Goal: Task Accomplishment & Management: Complete application form

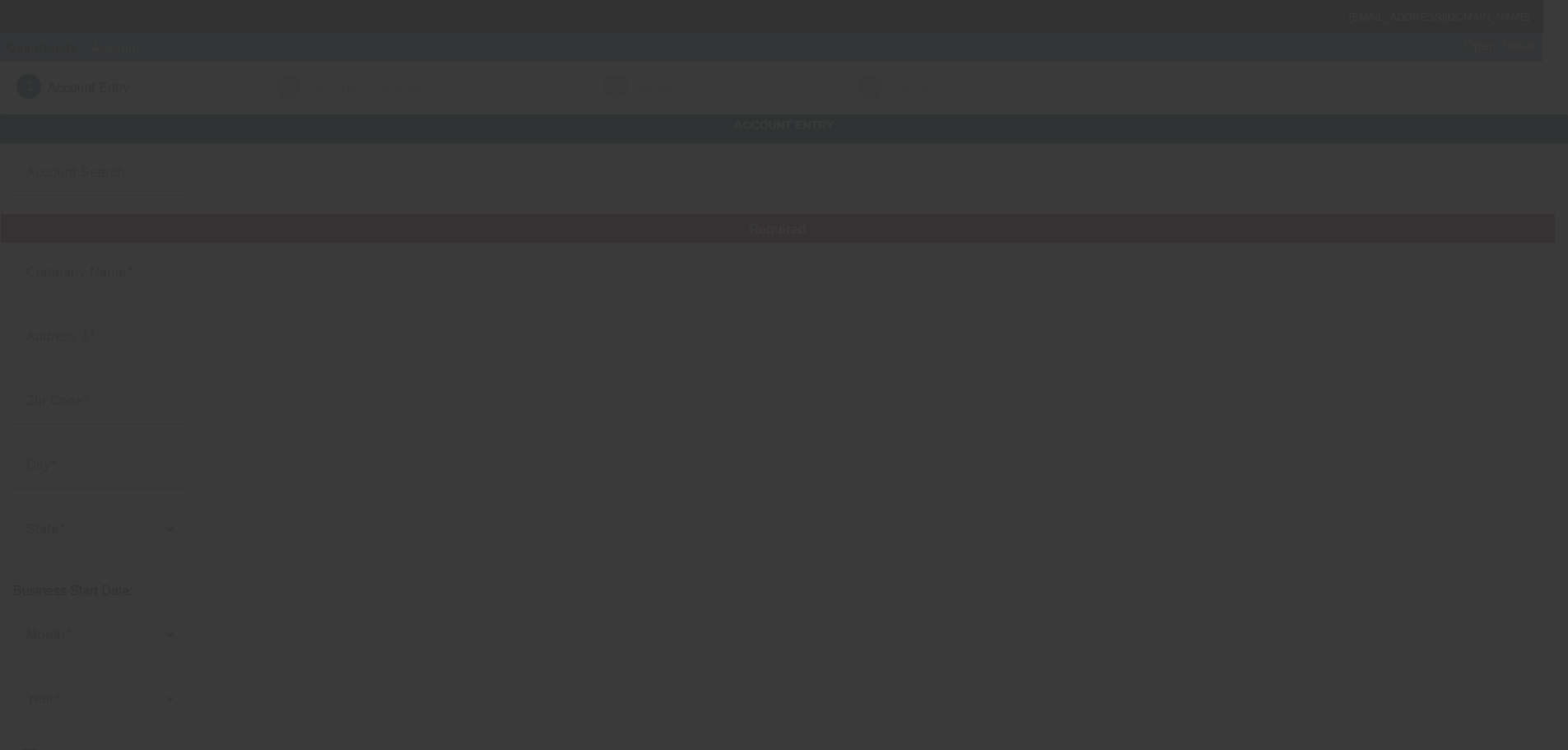
type input "[PERSON_NAME] Electric Inc."
type input "40W960 Public St"
type input "60140"
type input "Pingree Grove"
type input "[PHONE_NUMBER]"
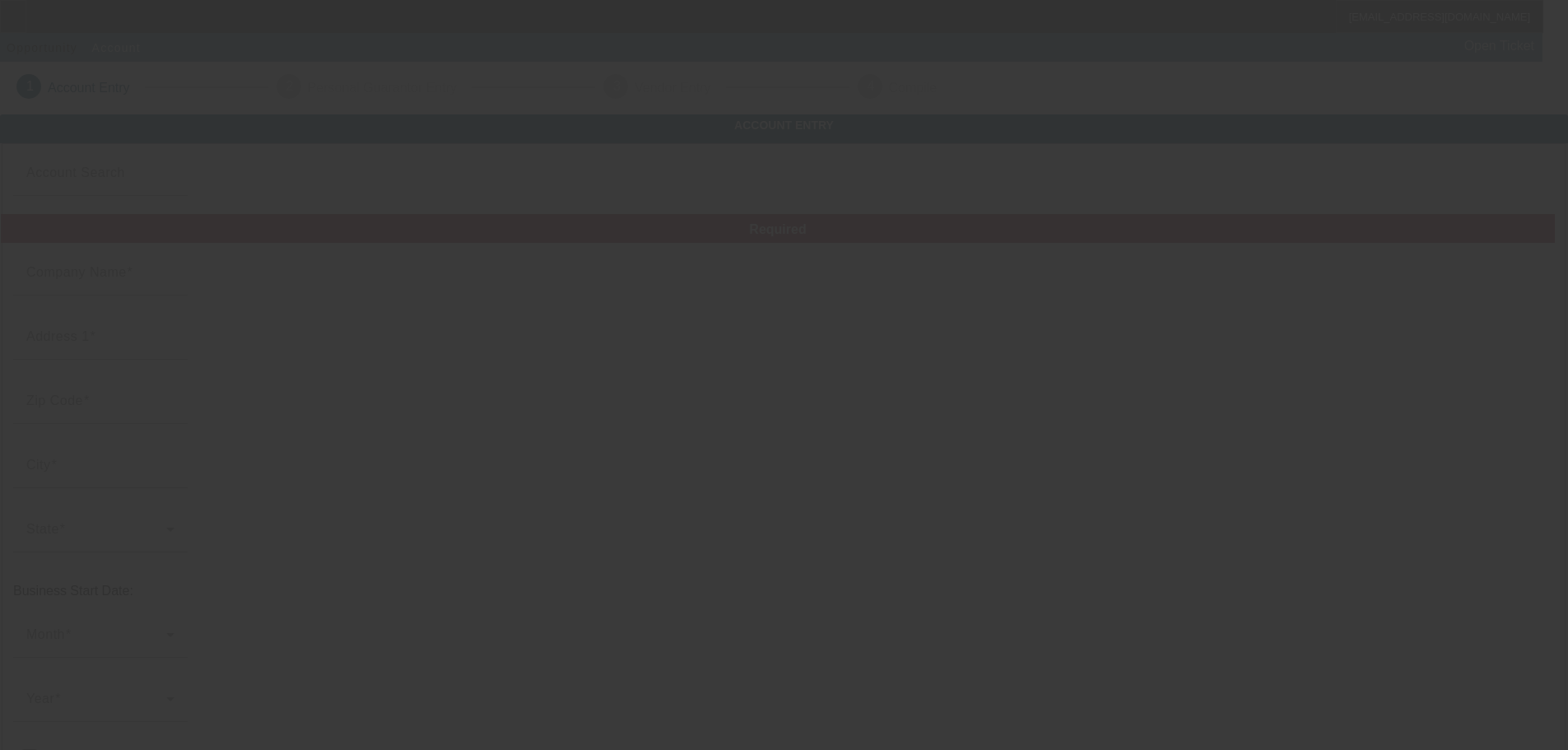
type input "Kane"
type input "[US_EMPLOYER_IDENTIFICATION_NUMBER]"
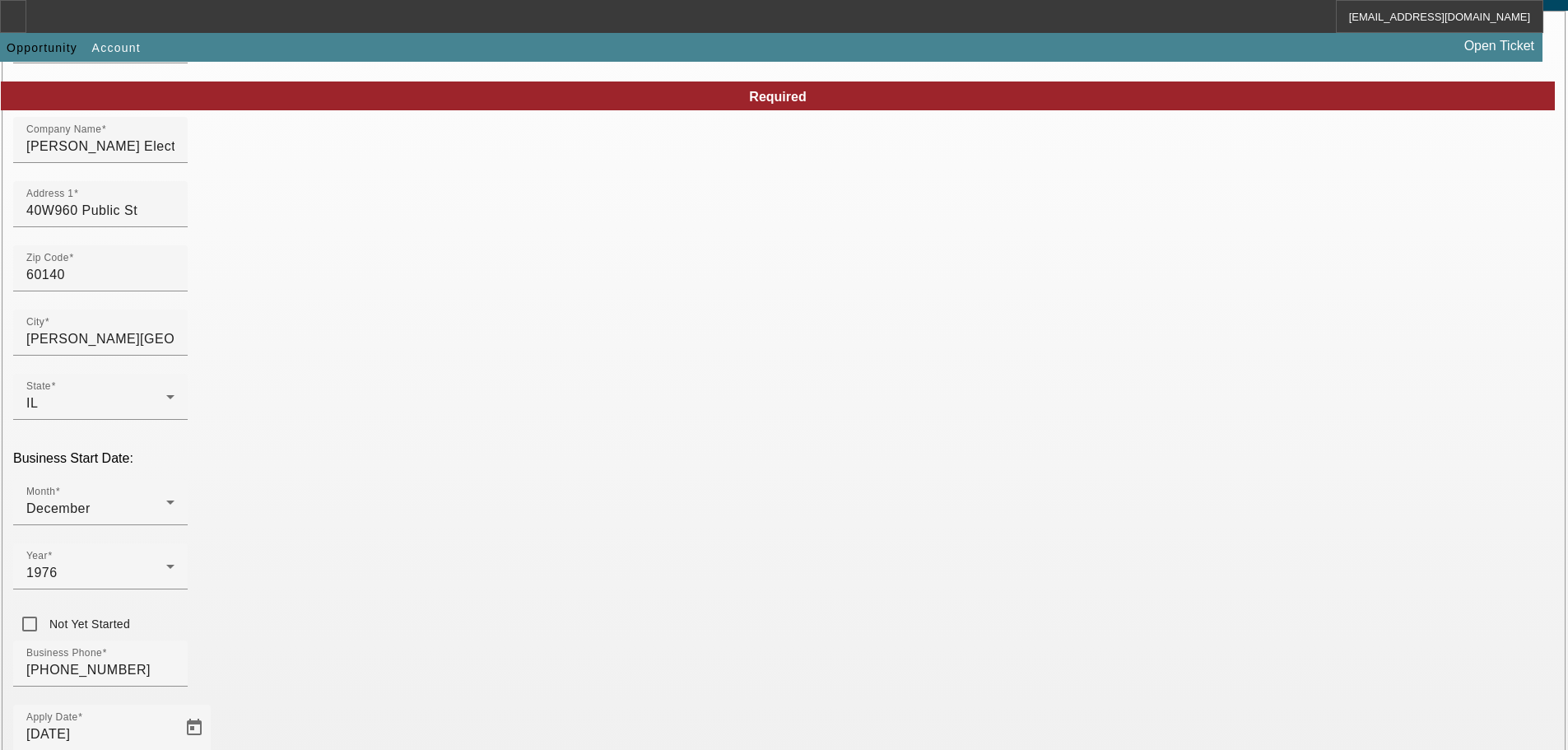
scroll to position [289, 0]
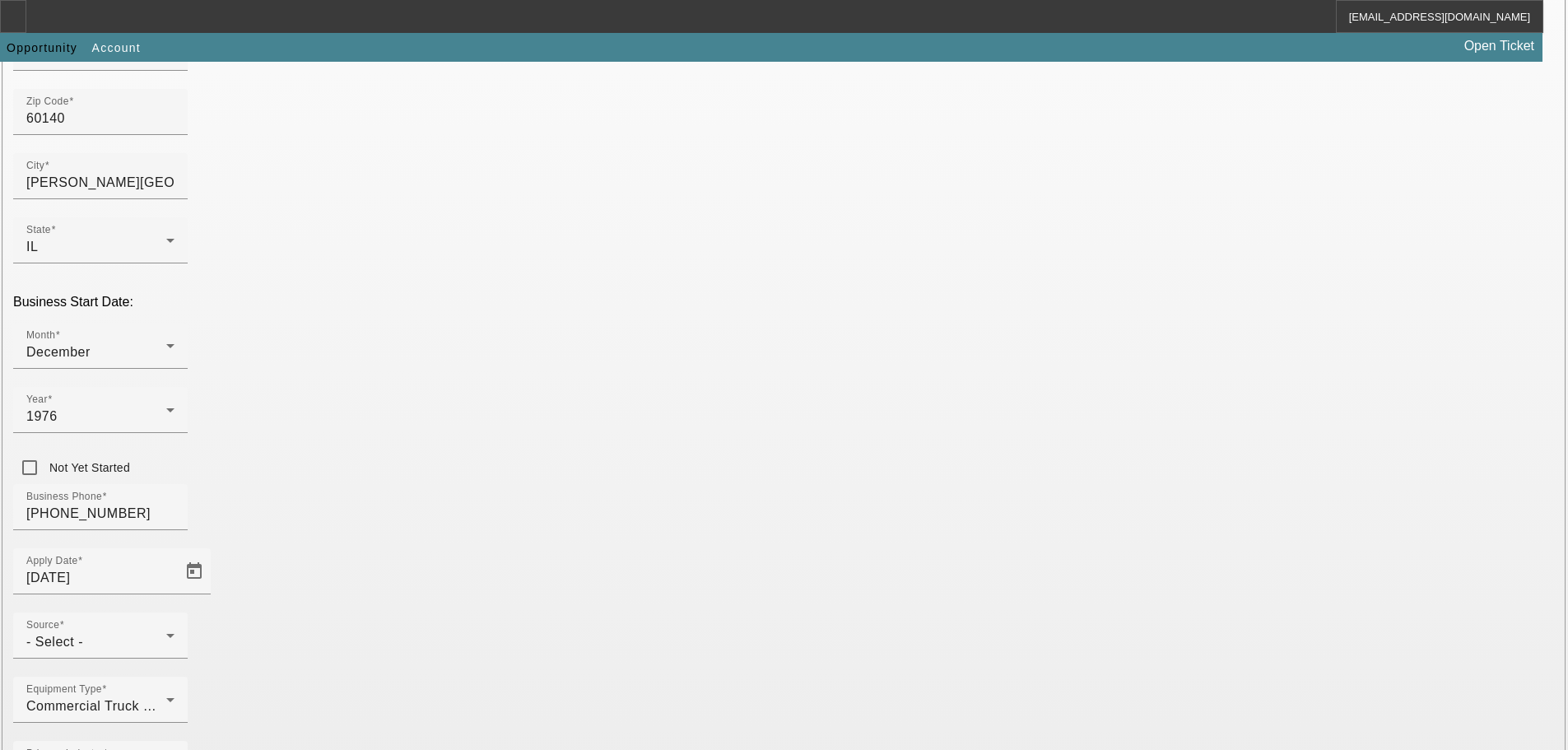
click at [167, 633] on div "- Select -" at bounding box center [96, 642] width 140 height 20
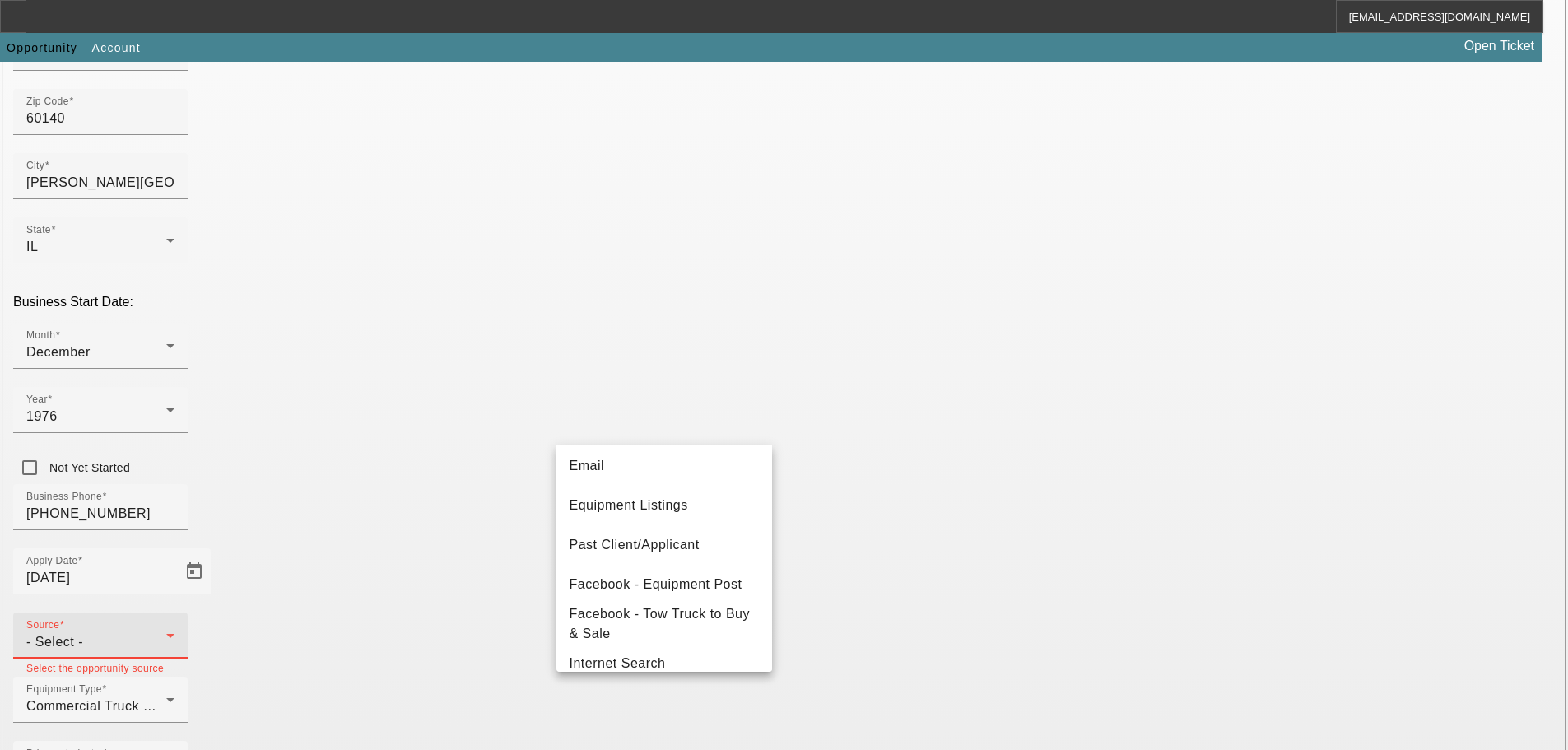
scroll to position [165, 0]
click at [673, 538] on span "Past Client/Applicant" at bounding box center [634, 544] width 131 height 20
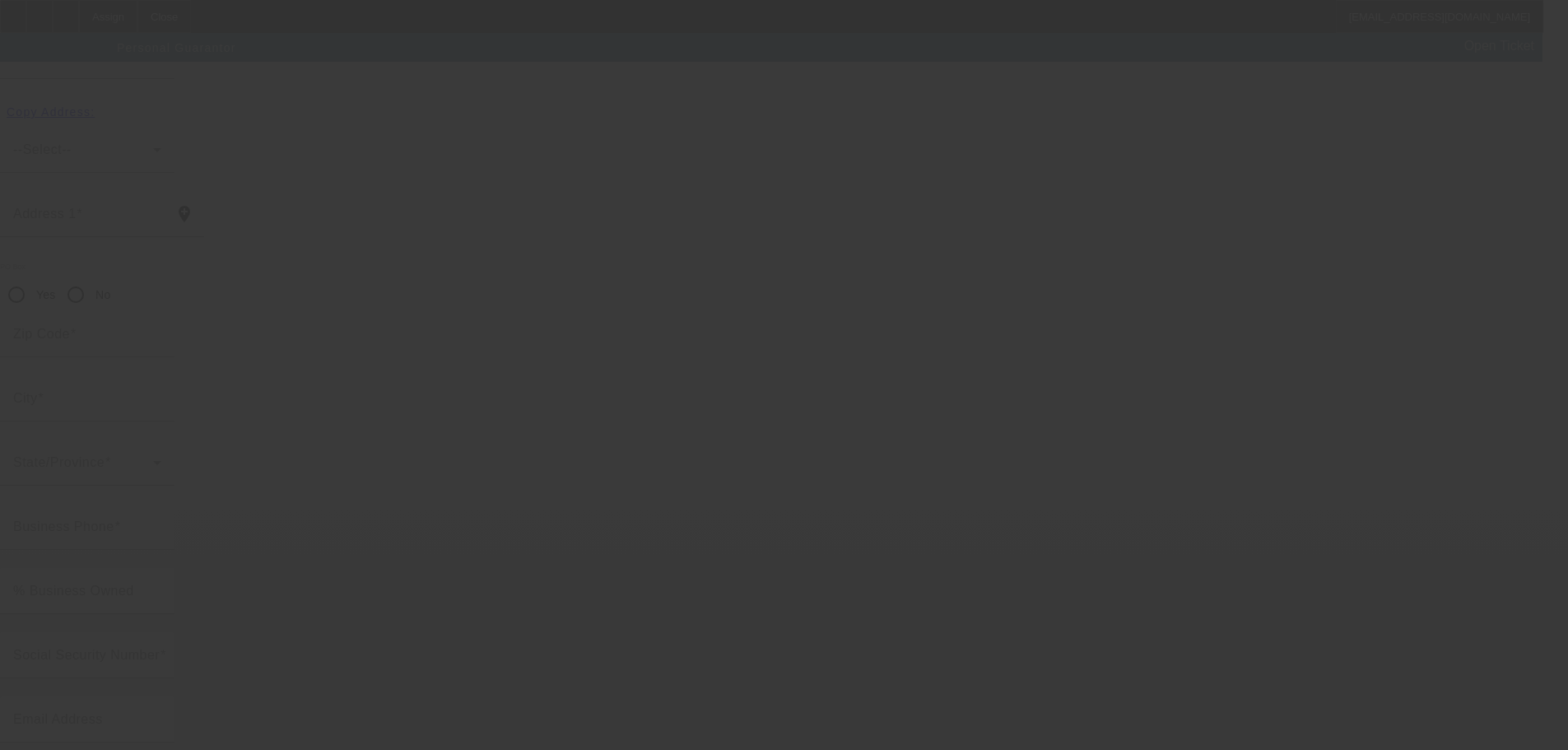
scroll to position [55, 0]
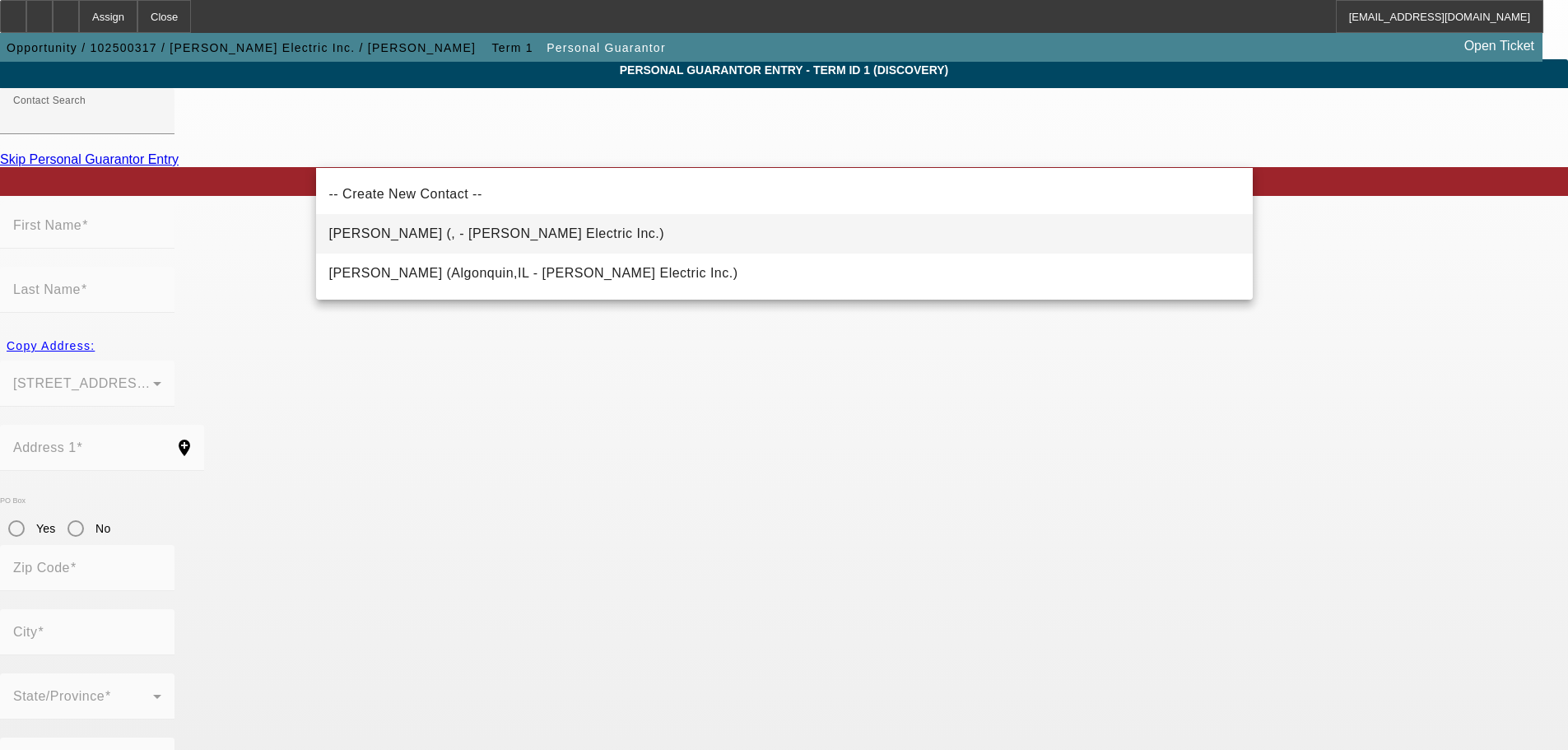
click at [525, 234] on span "Cowan, Chandler (, - Cowan Electric Inc.)" at bounding box center [497, 233] width 336 height 14
type input "Cowan, Chandler (, - Cowan Electric Inc.)"
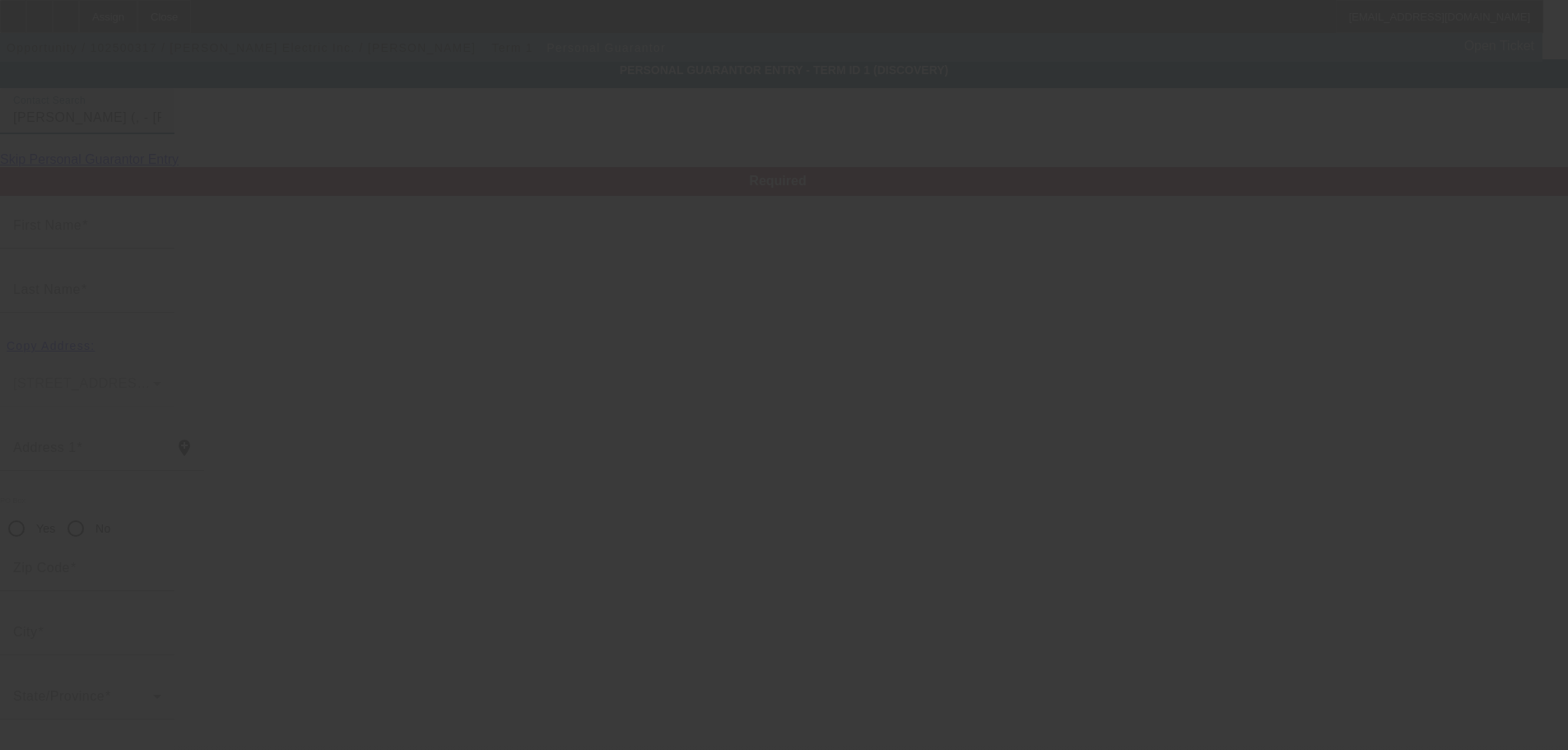
type input "Chandler"
type input "Cowan"
radio input "true"
type input "[PHONE_NUMBER]"
type input "ccowanelectric@gmail.com"
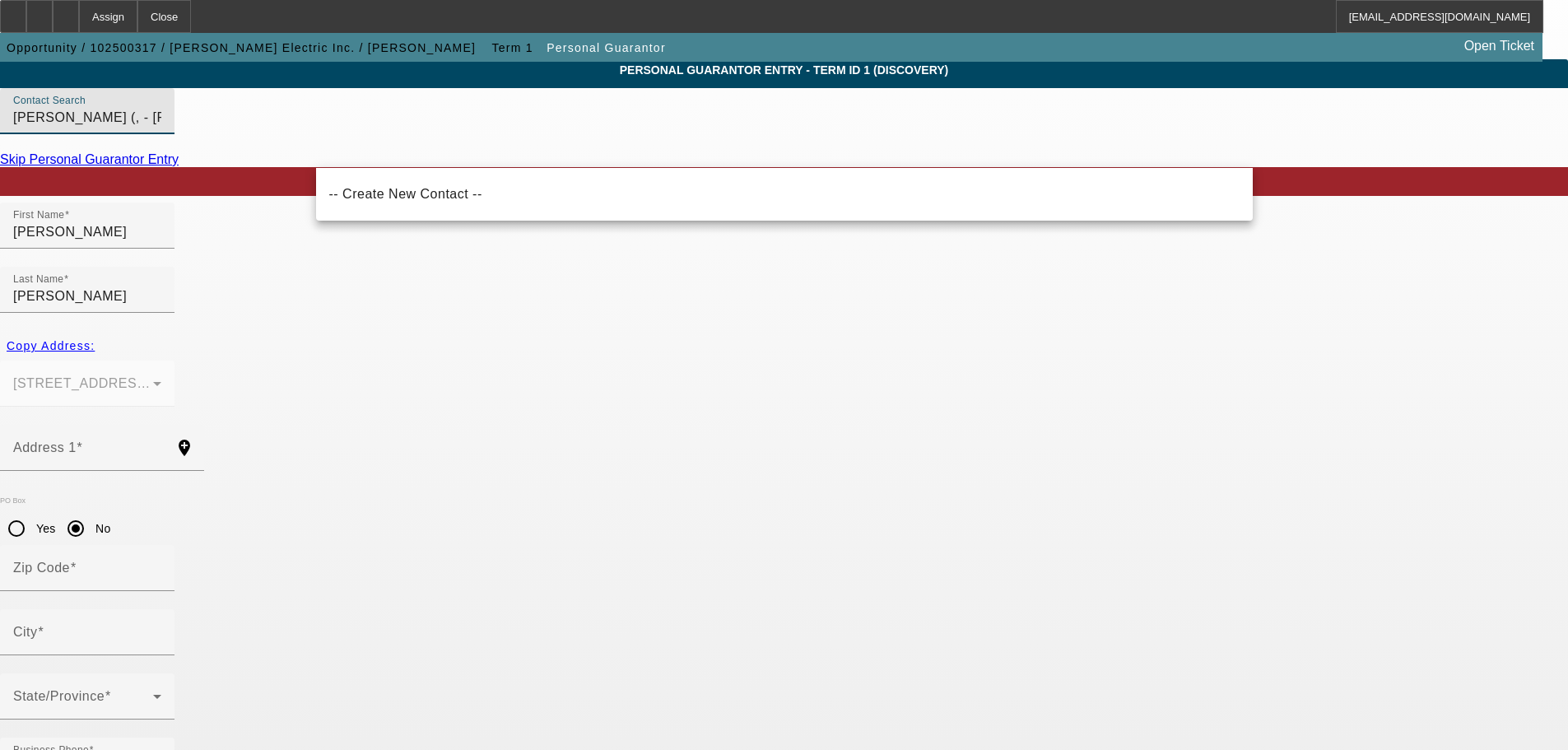
drag, startPoint x: 574, startPoint y: 152, endPoint x: 191, endPoint y: 171, distance: 383.5
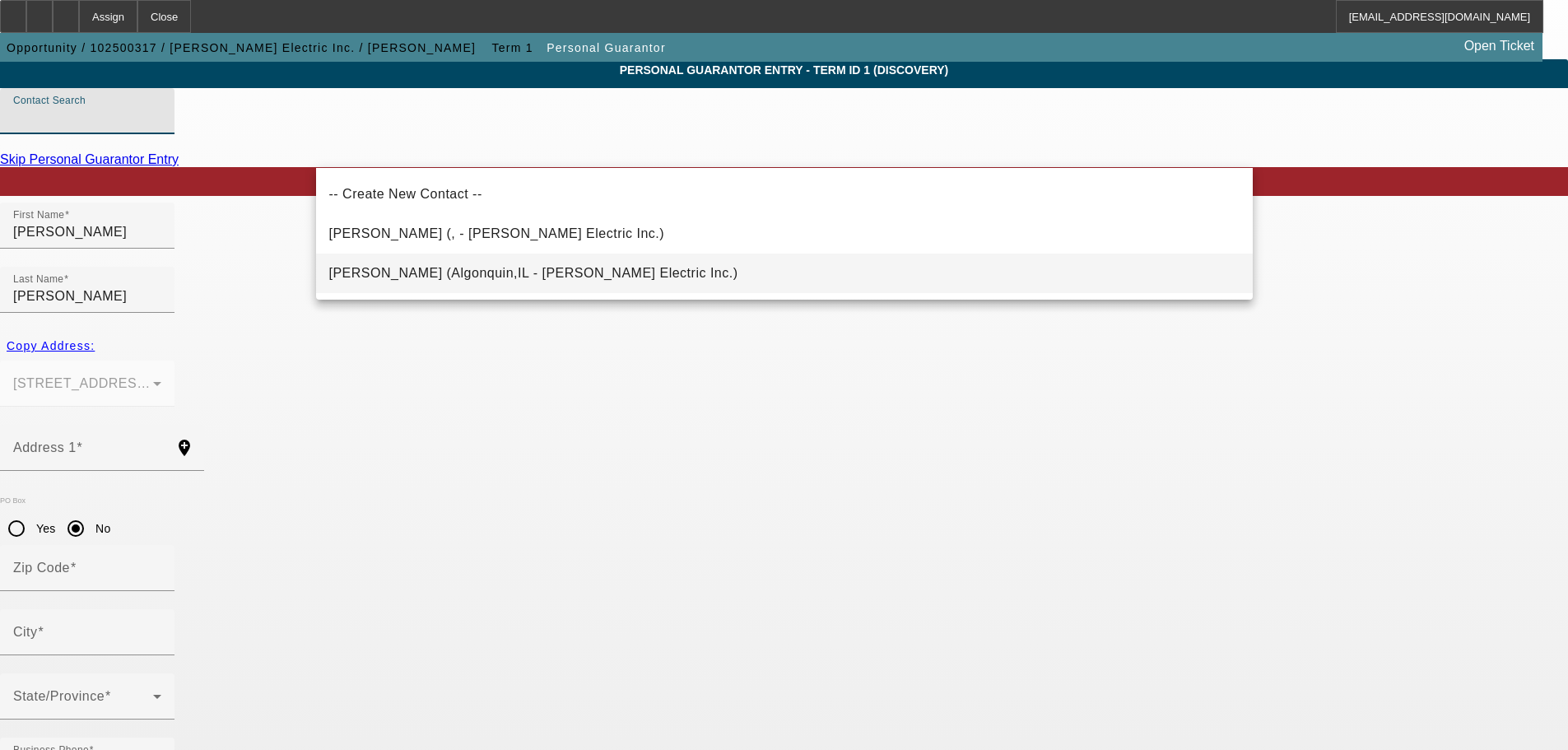
click at [366, 270] on span "Cowan, James (Algonquin,IL - Cowan Electric Inc.)" at bounding box center [533, 273] width 409 height 14
type input "Cowan, James (Algonquin,IL - Cowan Electric Inc.)"
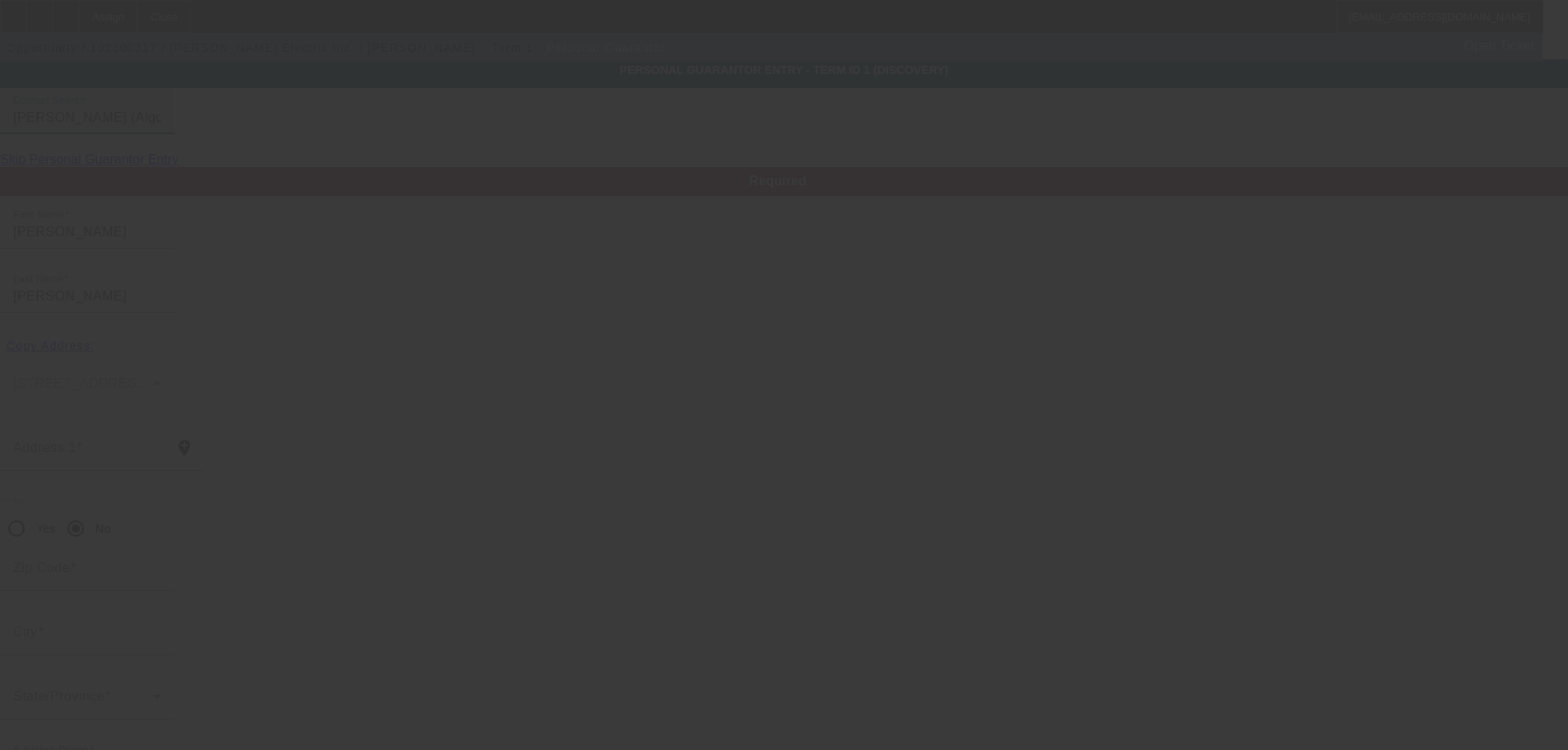
type input "James"
type input "540 Old Oak Circle"
type input "60102"
type input "Algonquin"
type input "[PHONE_NUMBER]"
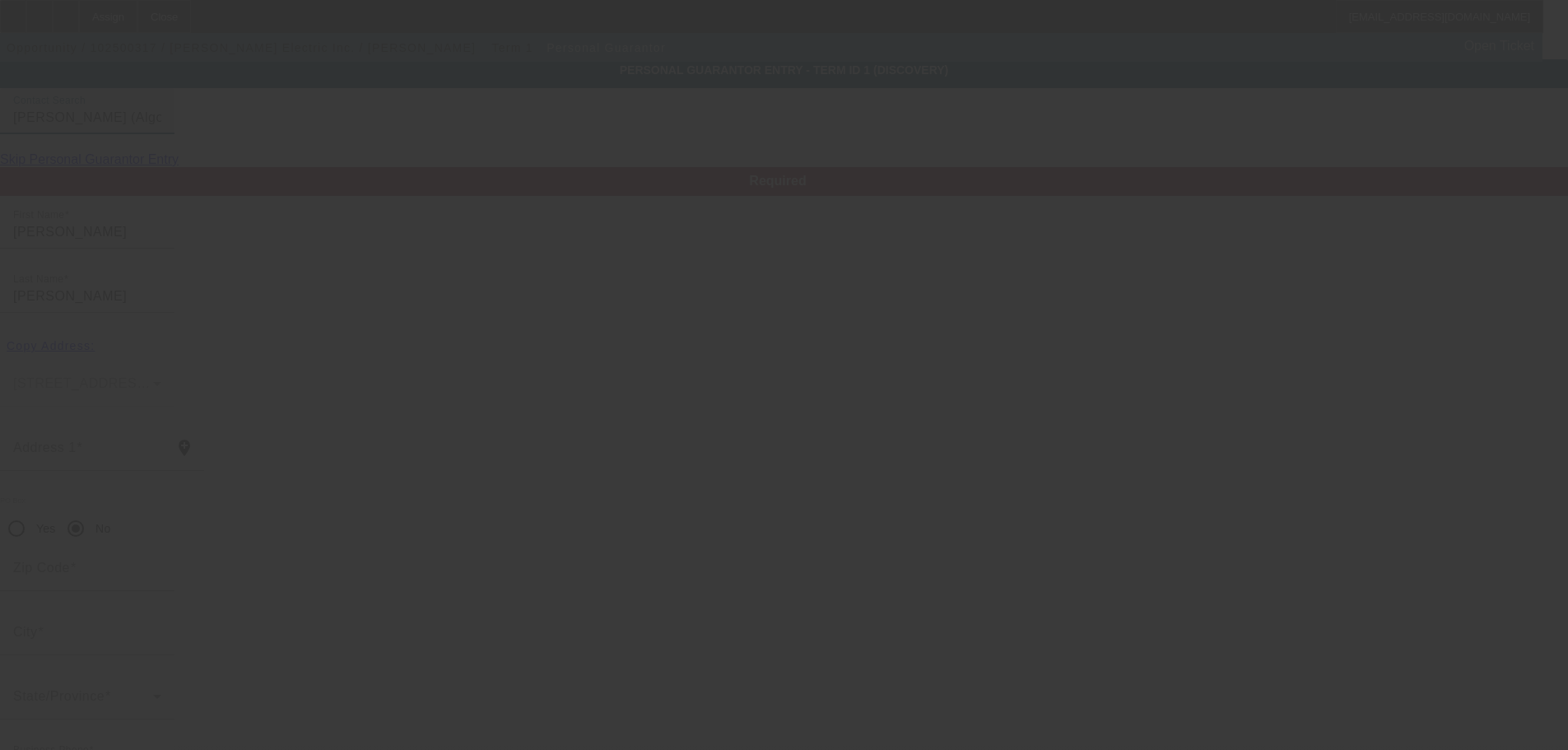
type input "100"
type input "350-62-6153"
type input "jbcowan65@yahoo.com"
type input "[PHONE_NUMBER]"
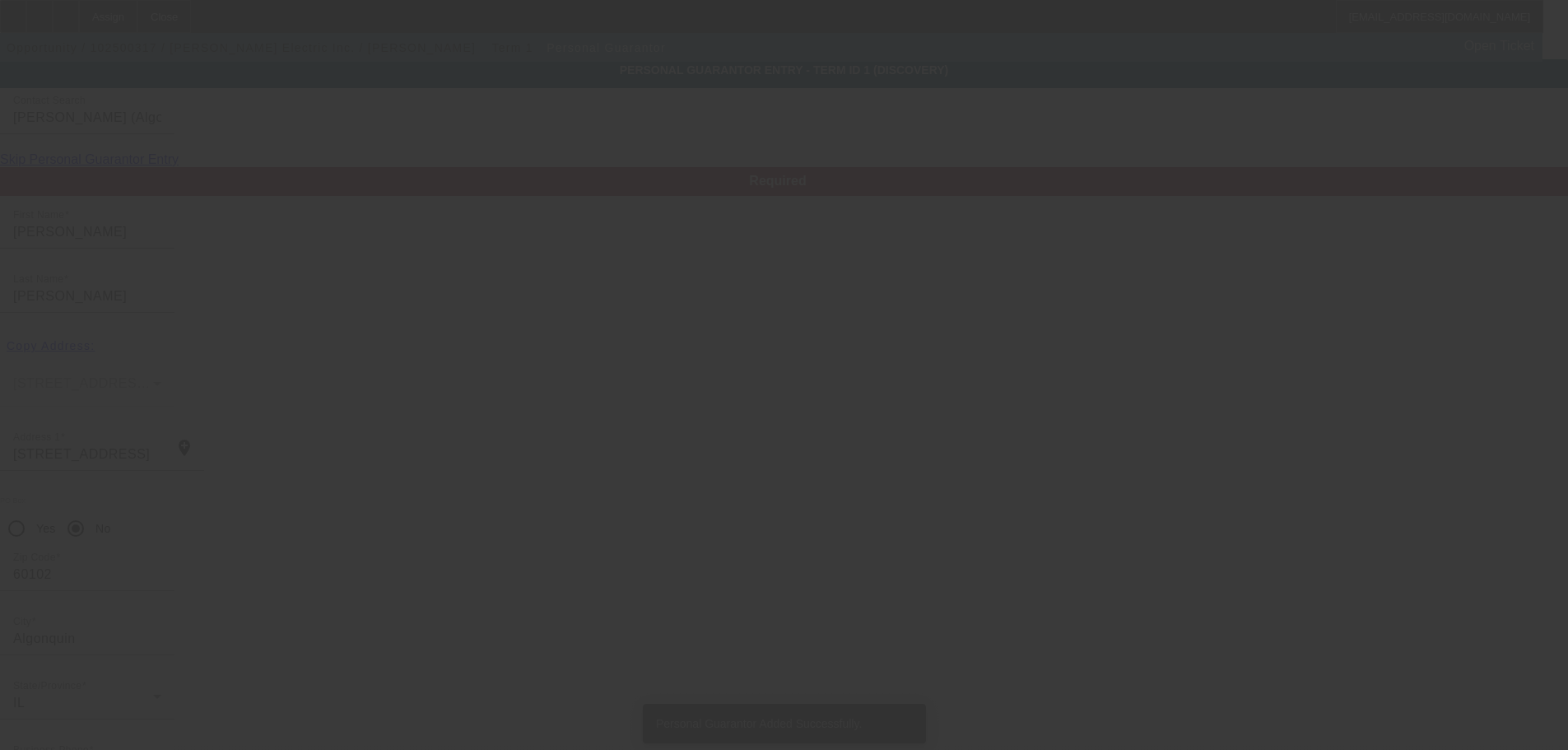
scroll to position [0, 0]
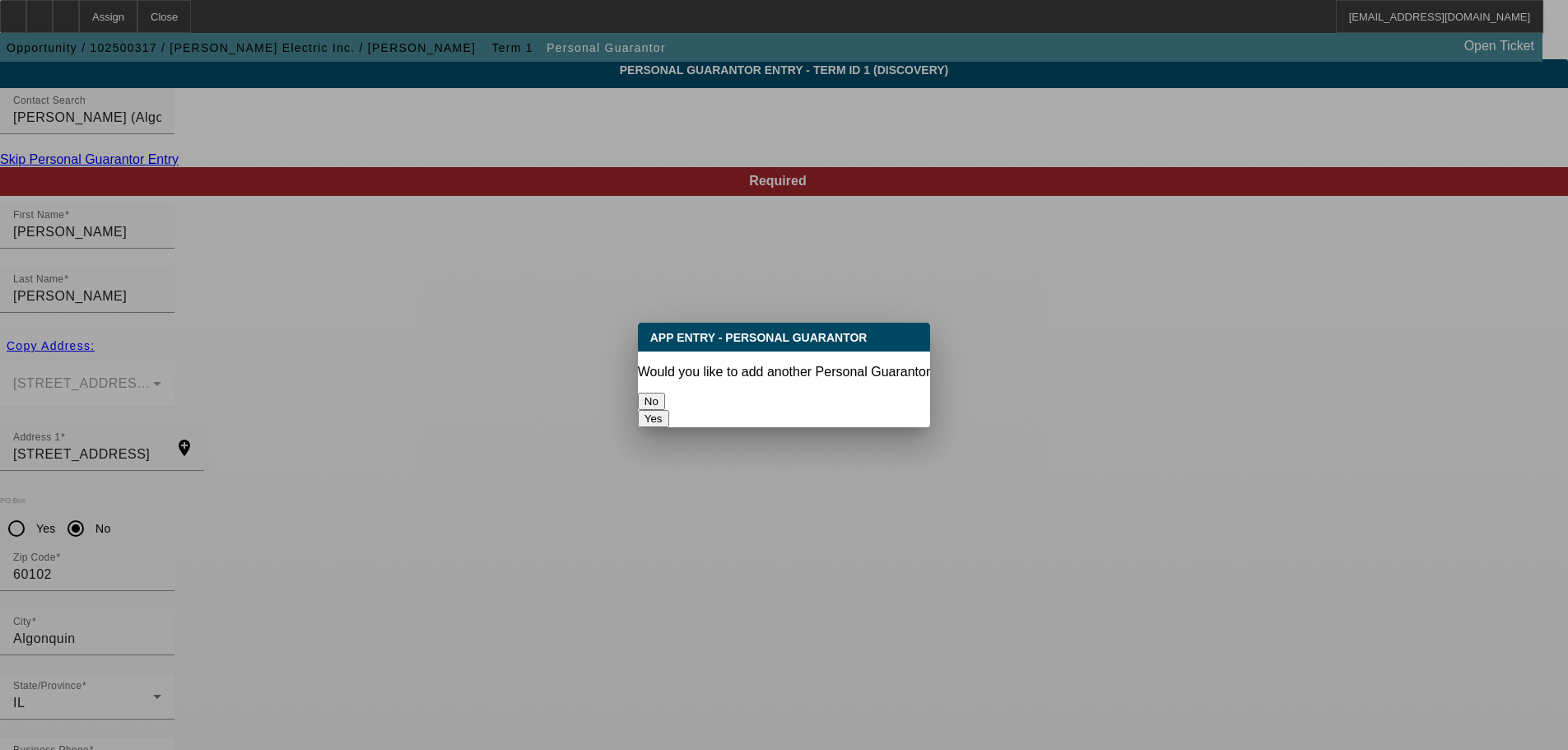
click at [665, 393] on button "No" at bounding box center [652, 401] width 28 height 17
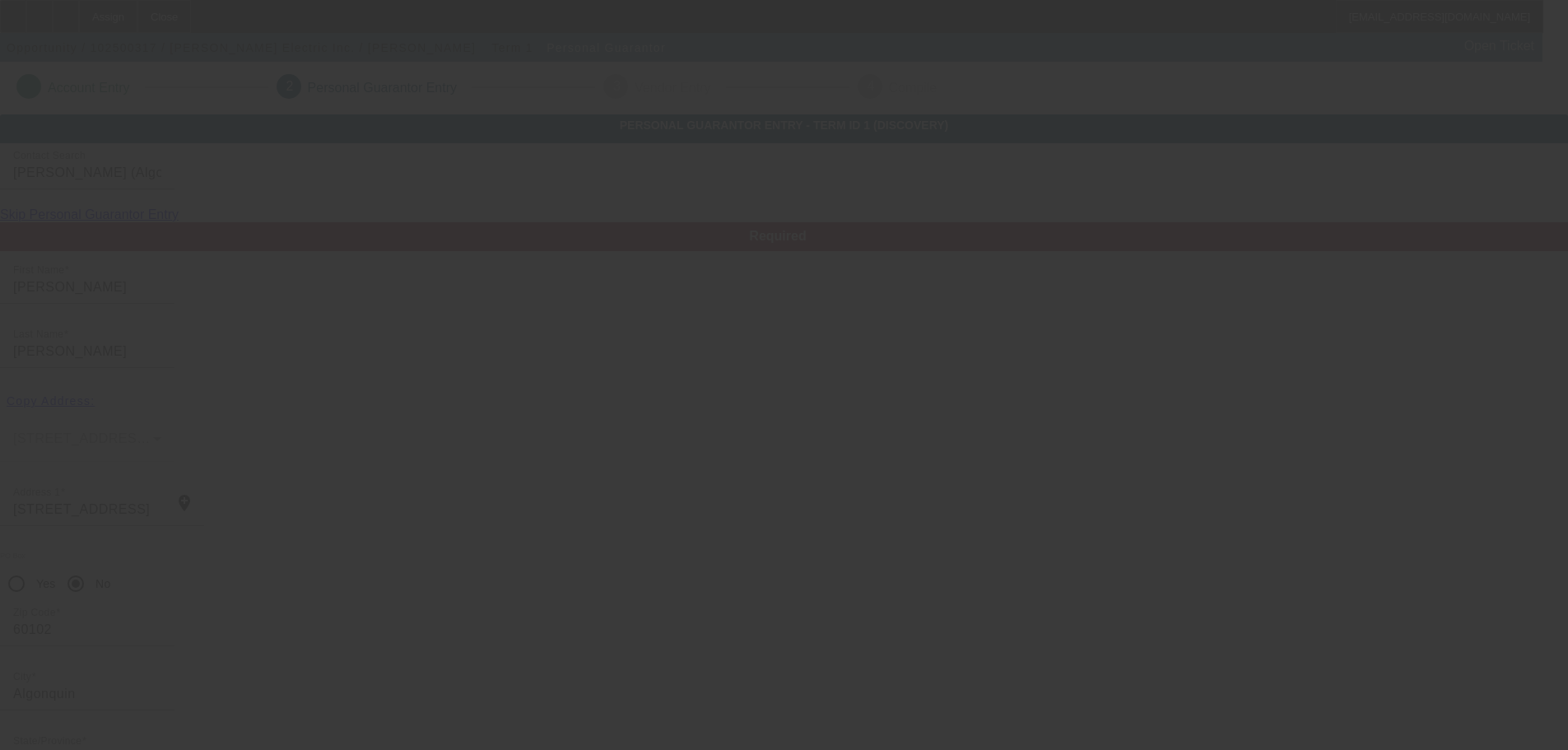
scroll to position [55, 0]
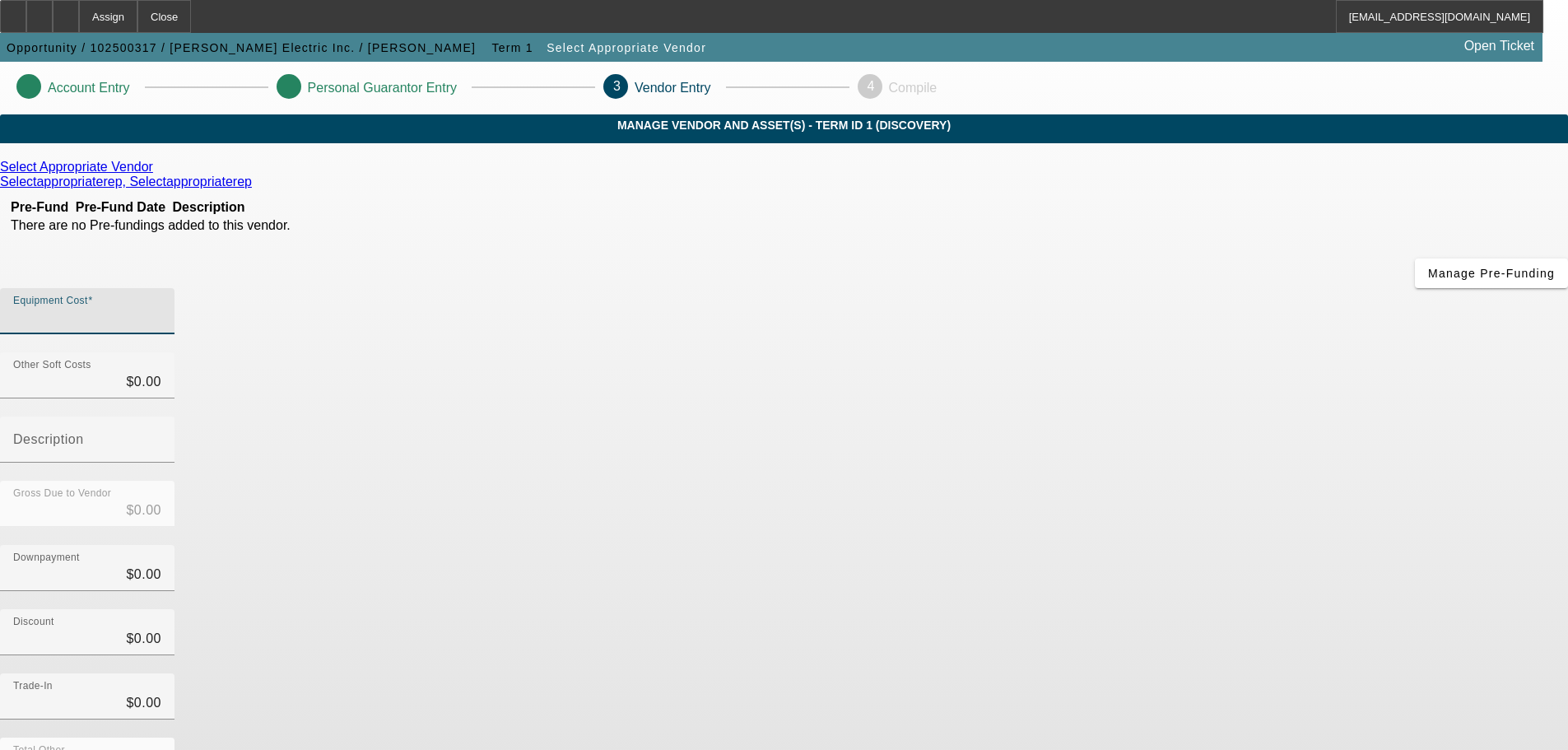
click at [161, 308] on input "Equipment Cost" at bounding box center [88, 317] width 149 height 20
type input "4"
type input "$4.00"
type input "48"
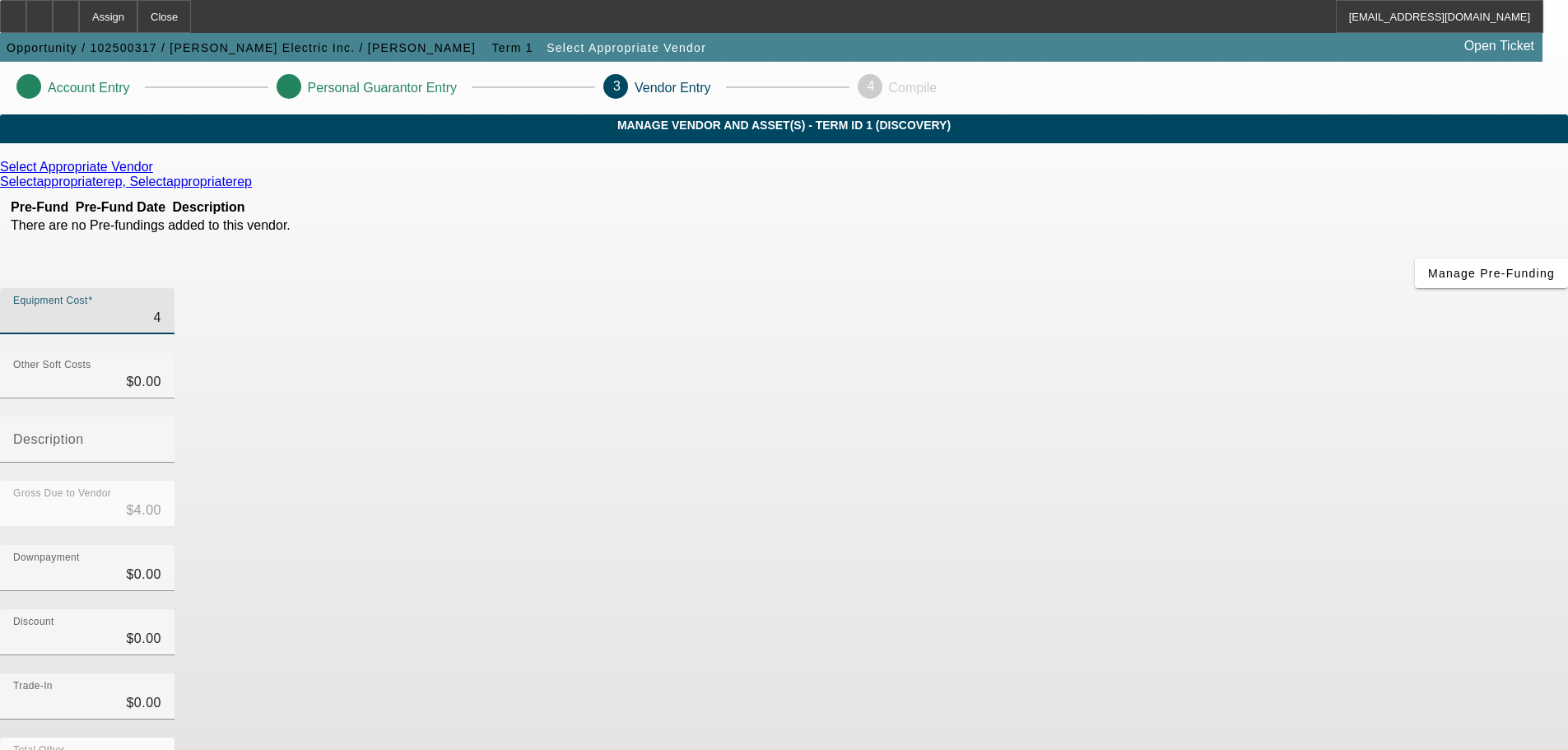
type input "$48.00"
type input "480"
type input "$480.00"
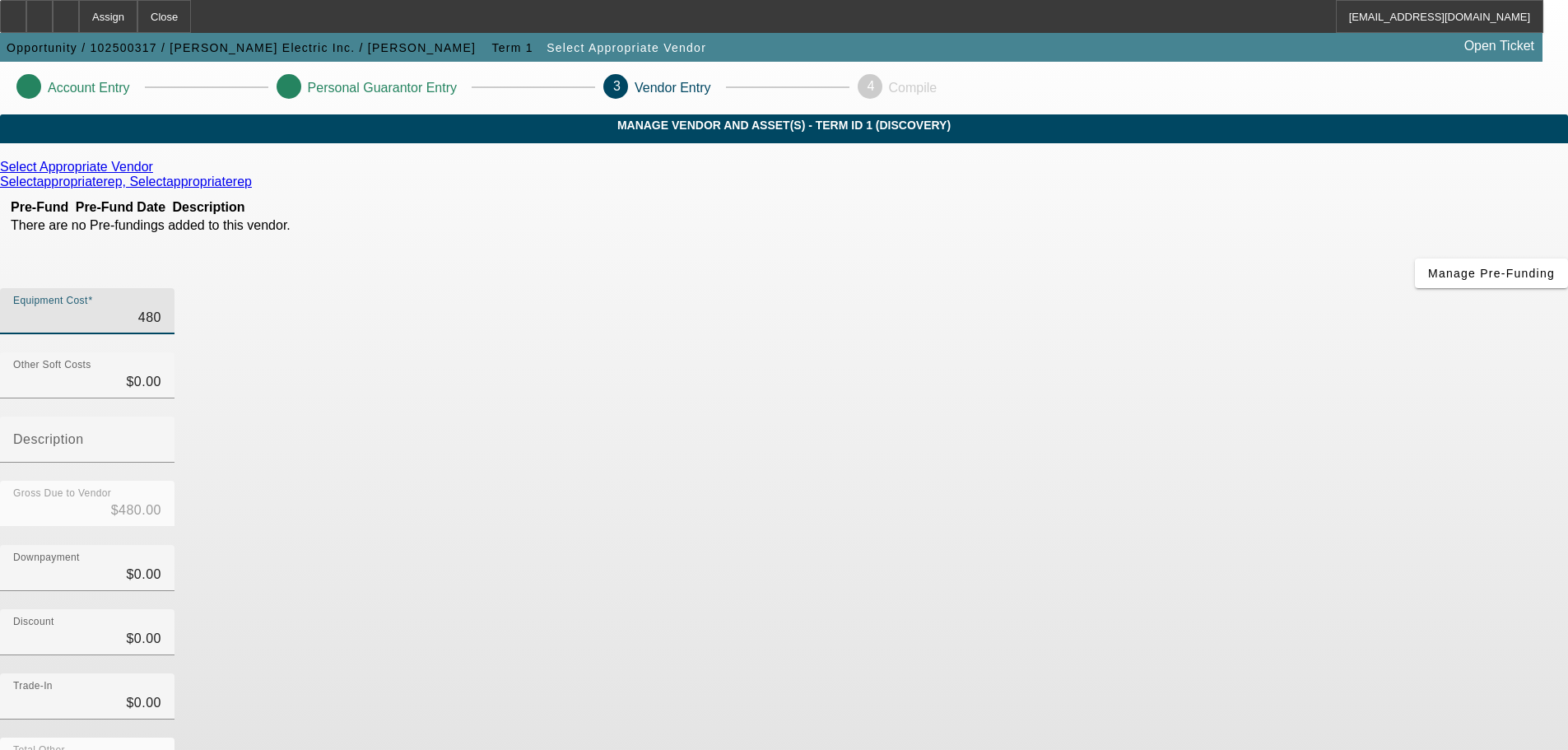
type input "4800"
type input "$4,800.00"
type input "48000"
type input "$48,000.00"
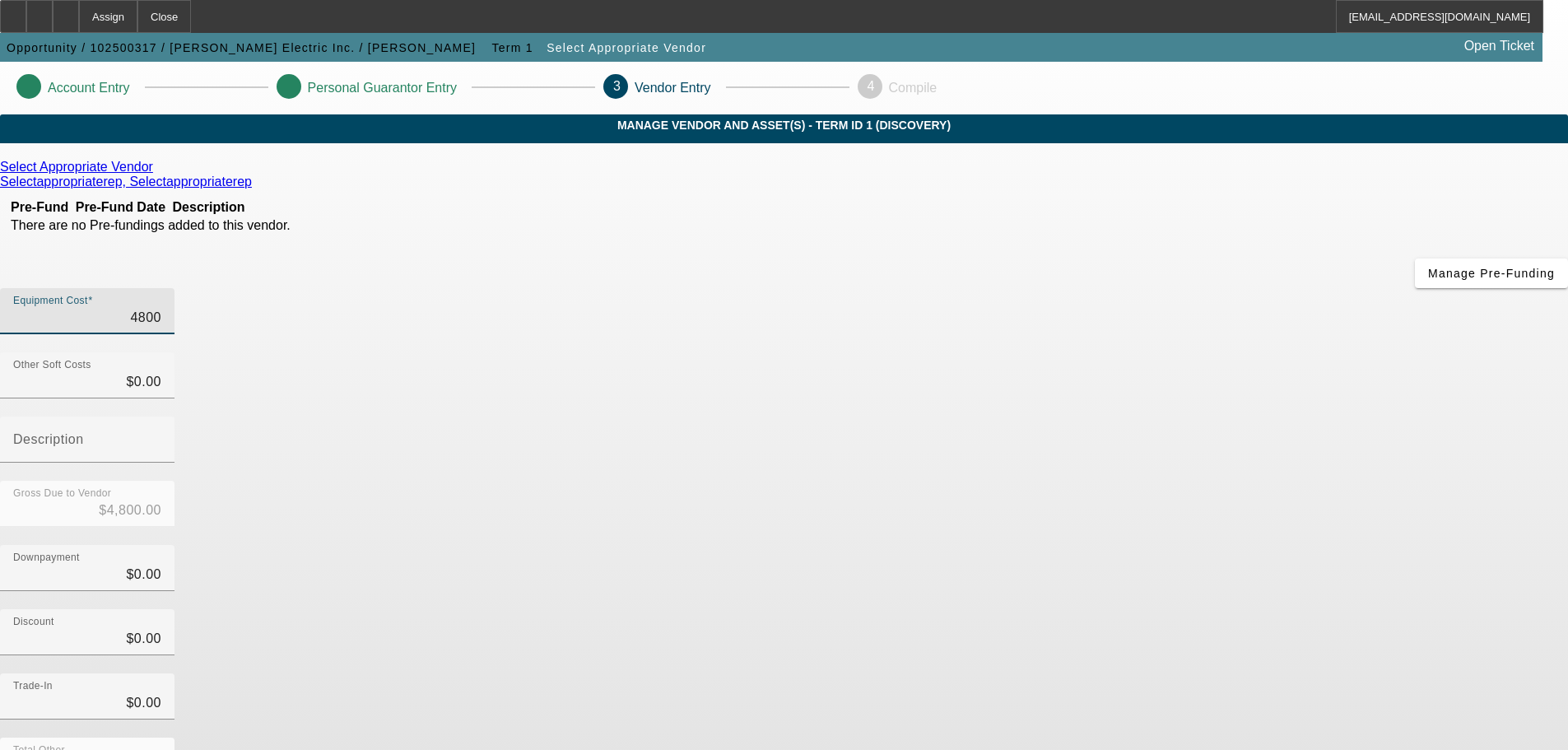
type input "$48,000.00"
click at [1036, 545] on div "Downpayment $0.00" at bounding box center [784, 577] width 1568 height 64
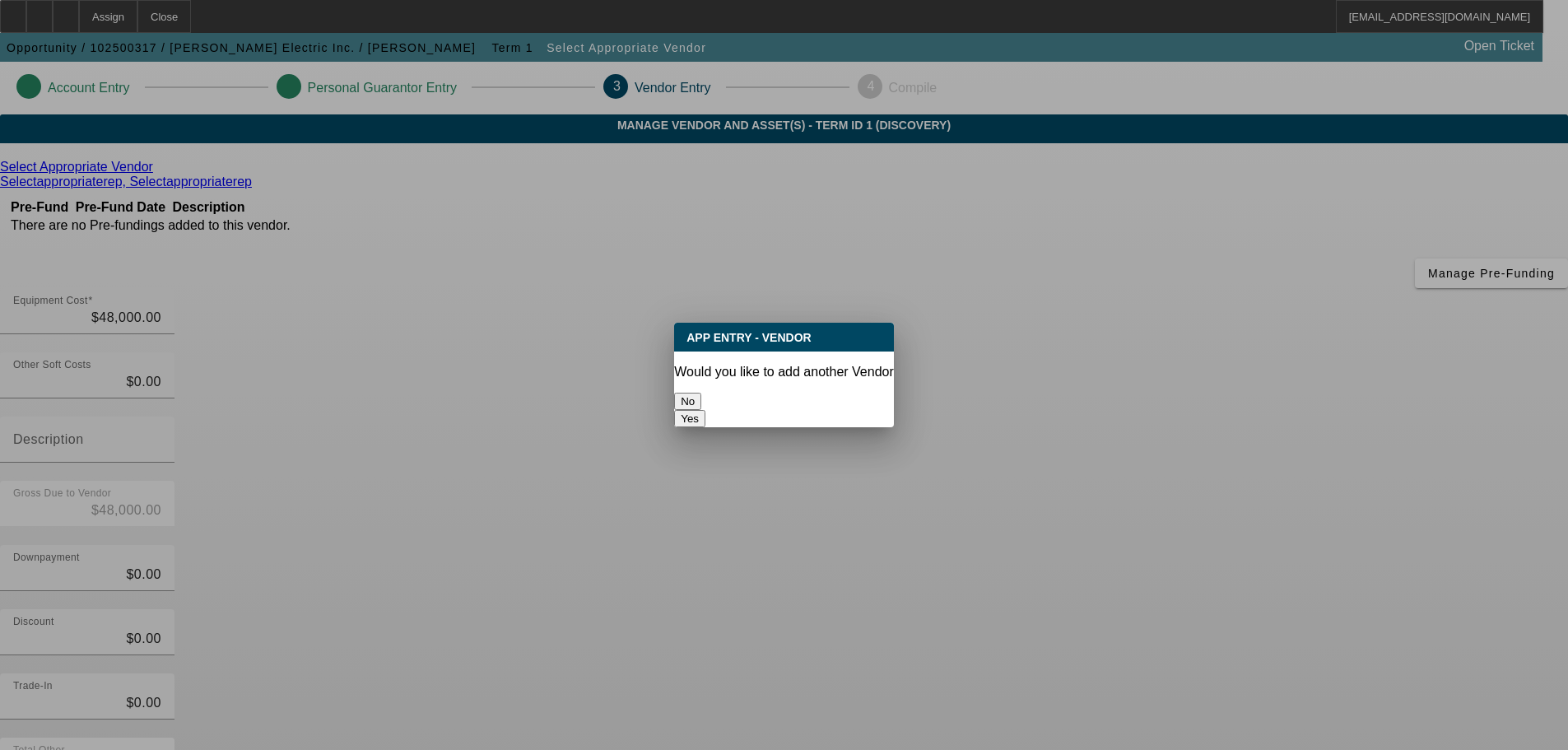
click at [701, 397] on button "No" at bounding box center [688, 401] width 28 height 17
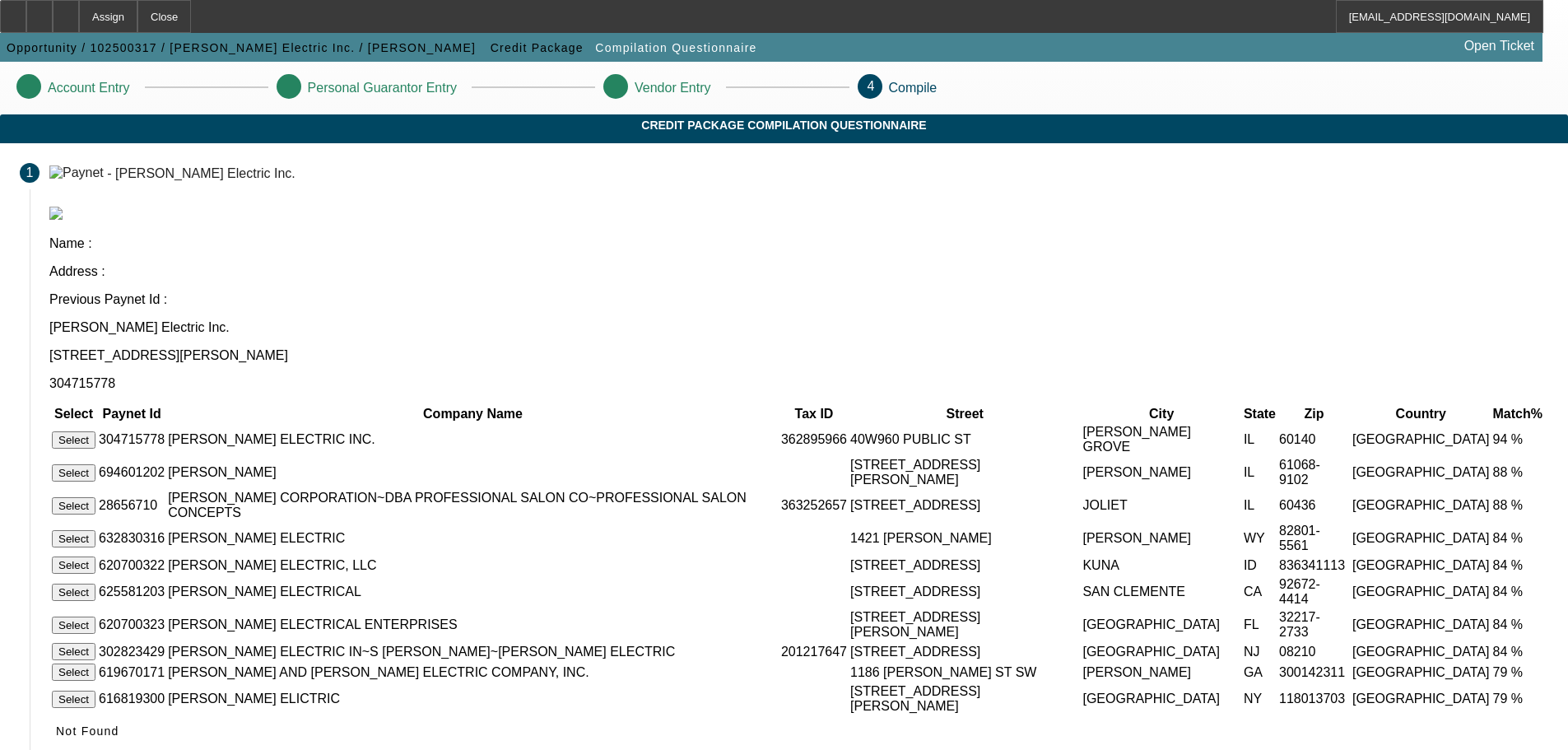
click at [95, 432] on button "Select" at bounding box center [73, 440] width 44 height 17
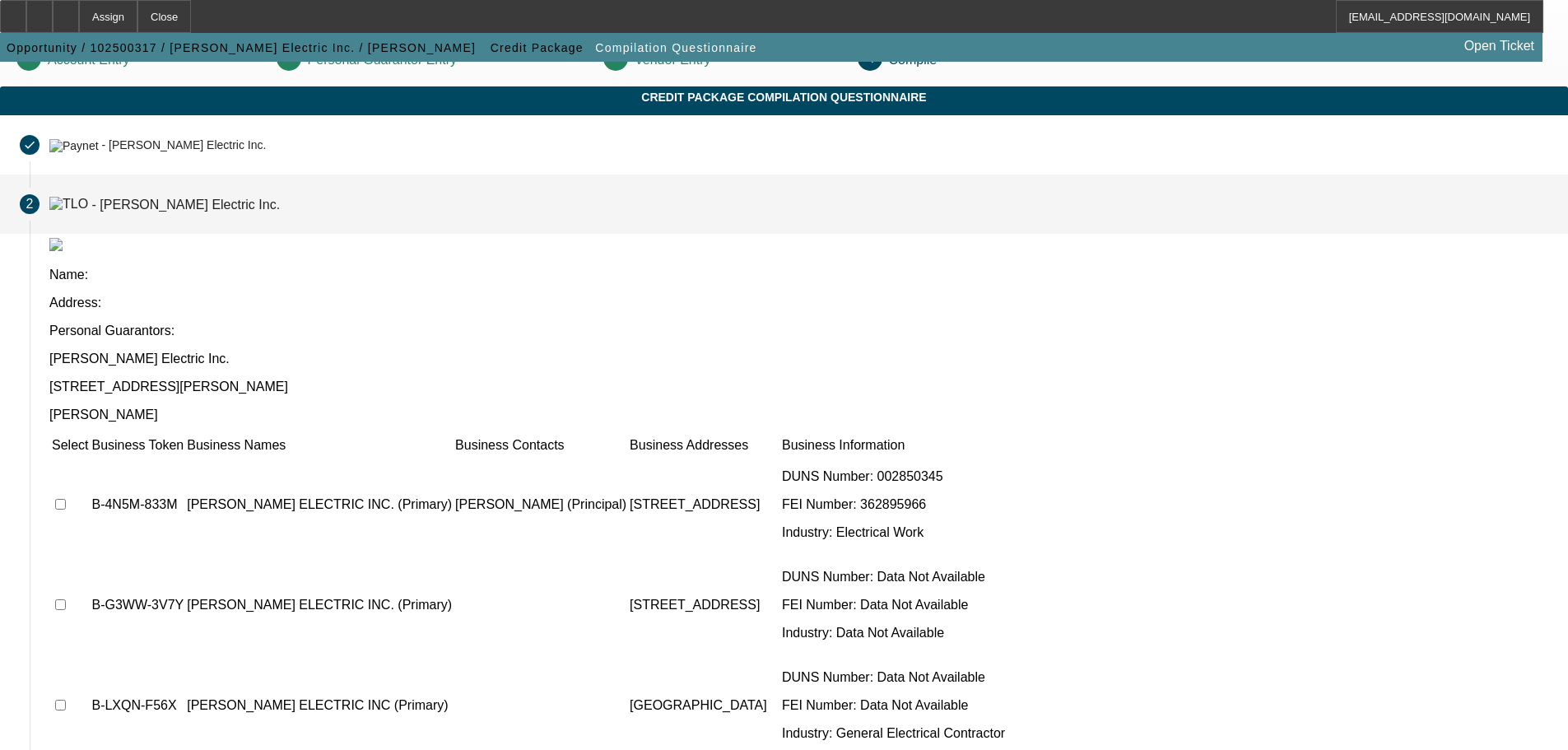
click at [66, 599] on input "checkbox" at bounding box center [60, 604] width 10 height 10
checkbox input "true"
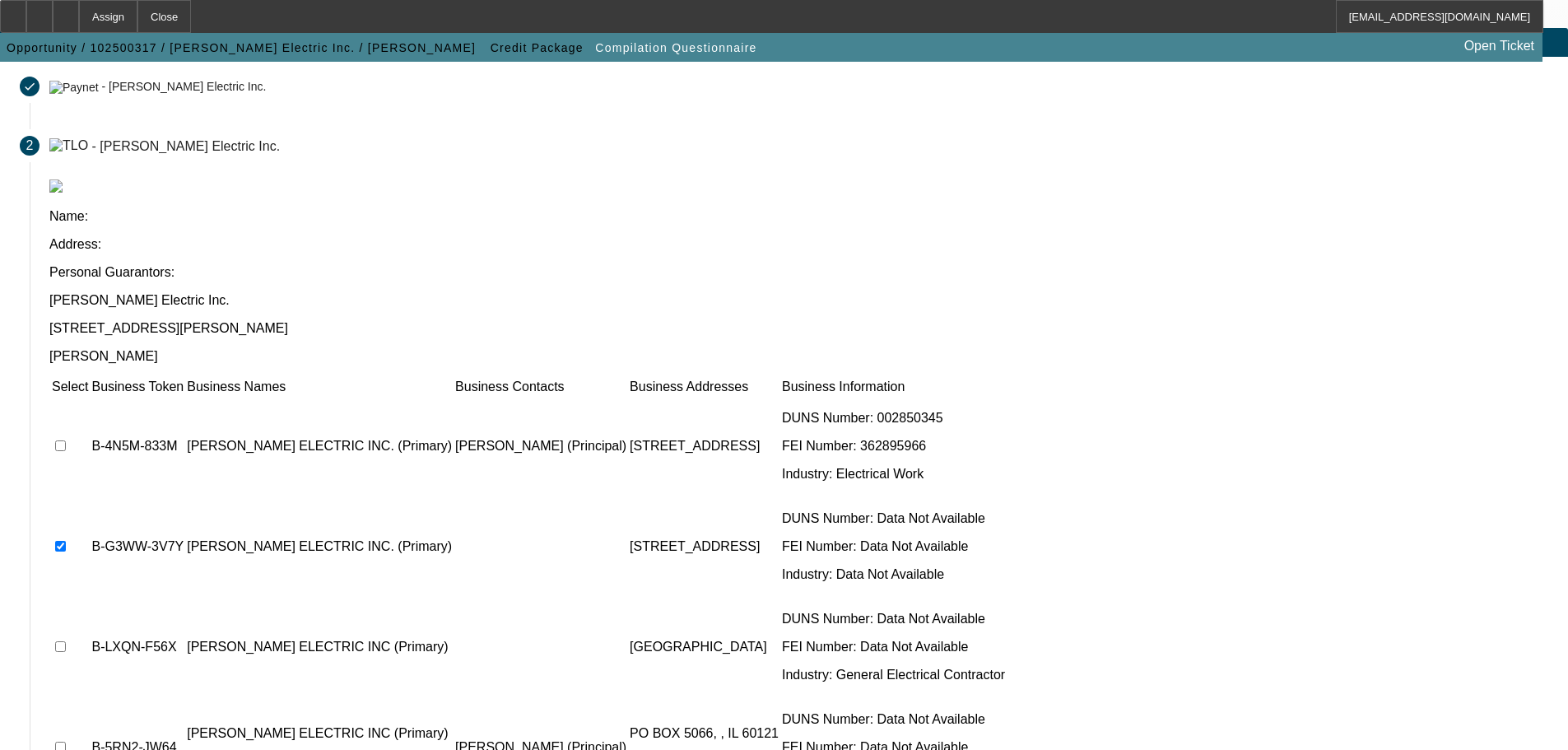
scroll to position [160, 0]
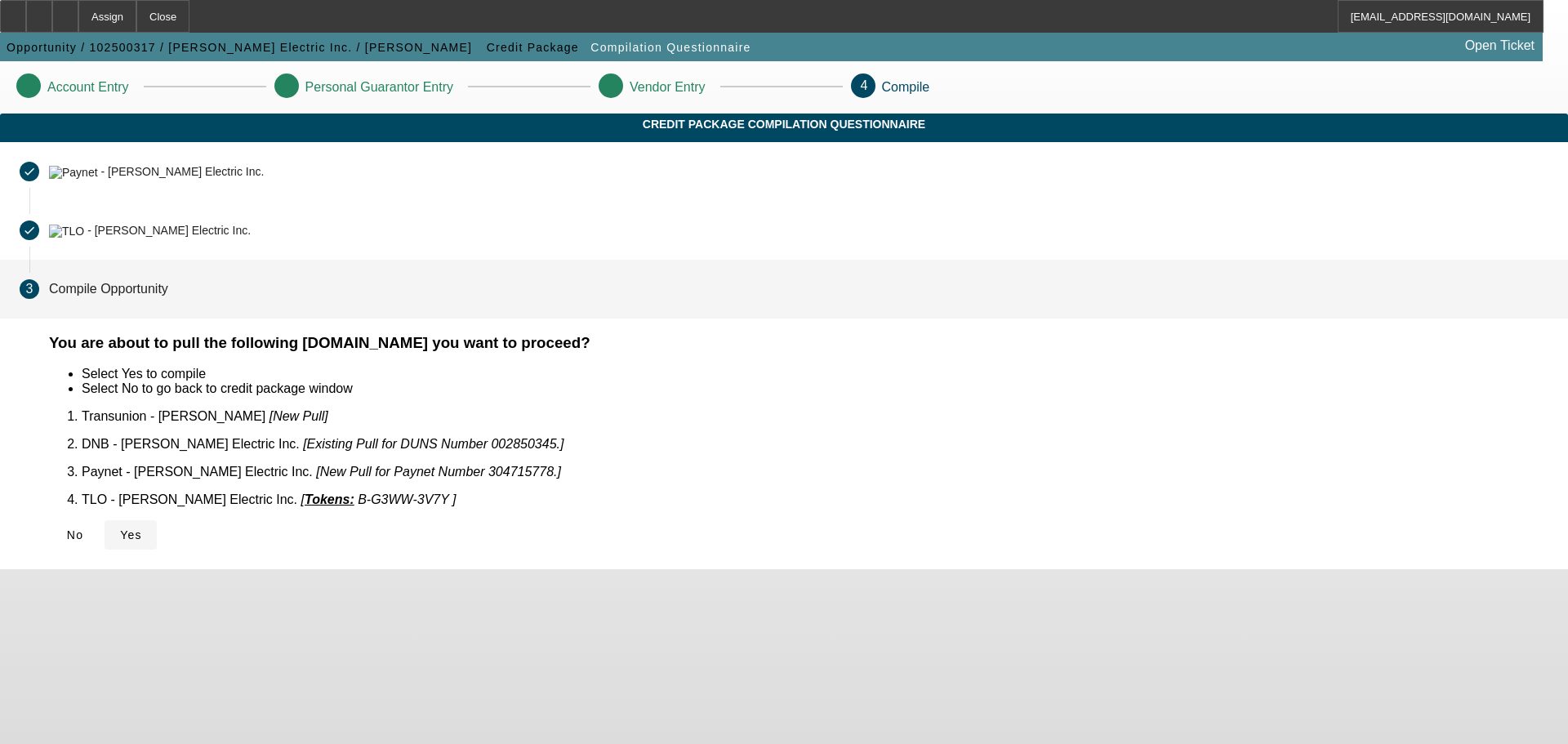
click at [120, 528] on icon at bounding box center [120, 535] width 0 height 13
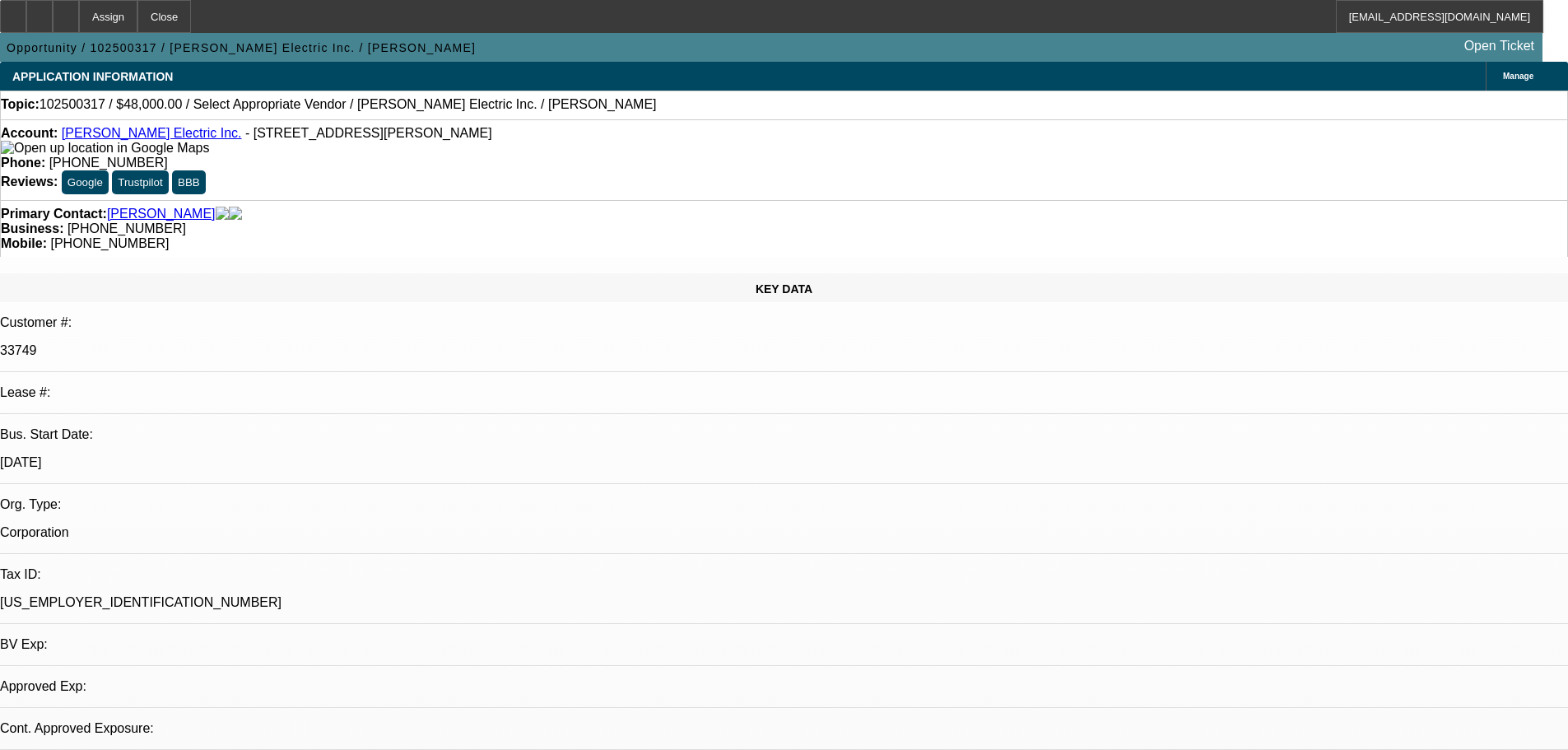
select select "0"
select select "2"
select select "0.1"
select select "4"
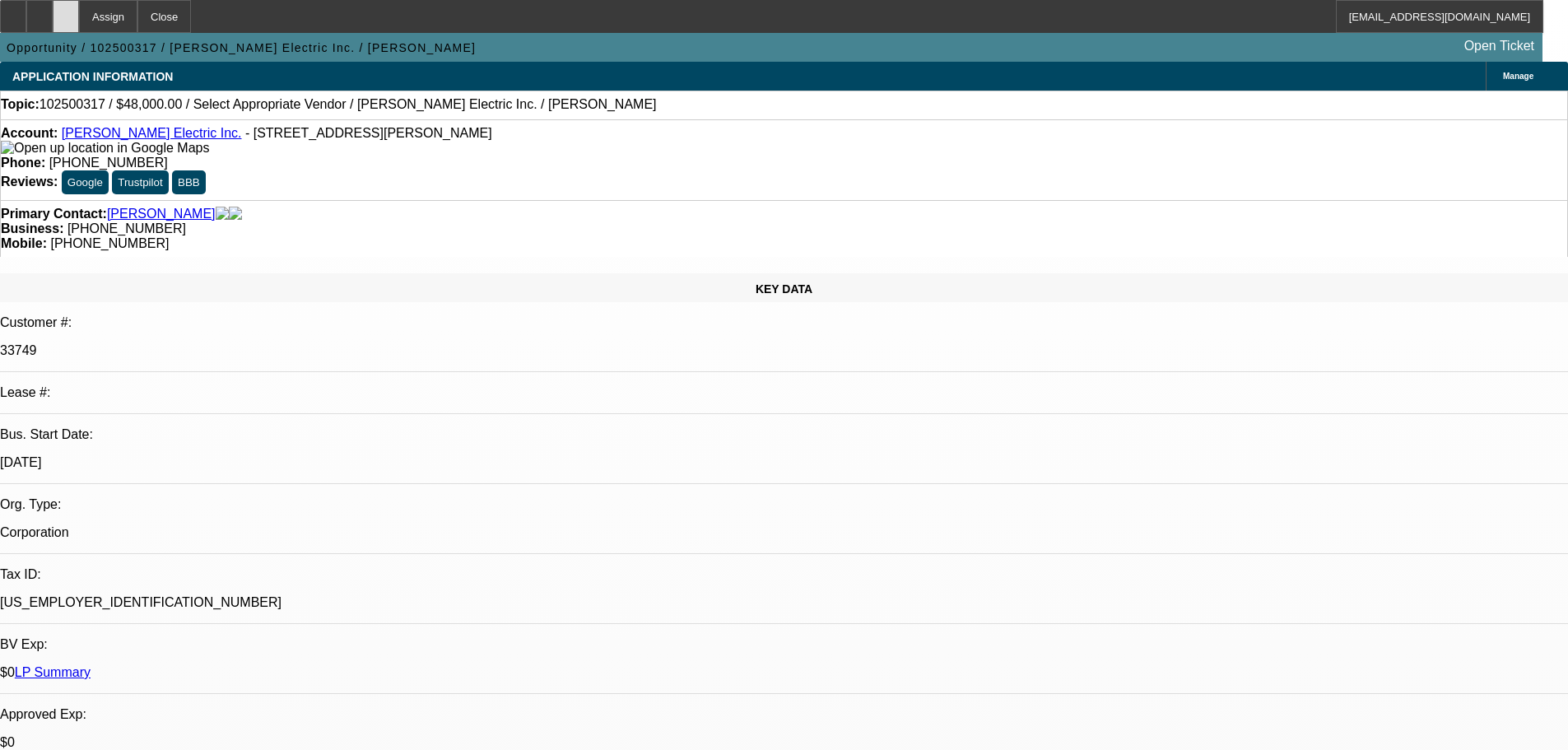
click at [79, 22] on div at bounding box center [66, 16] width 27 height 33
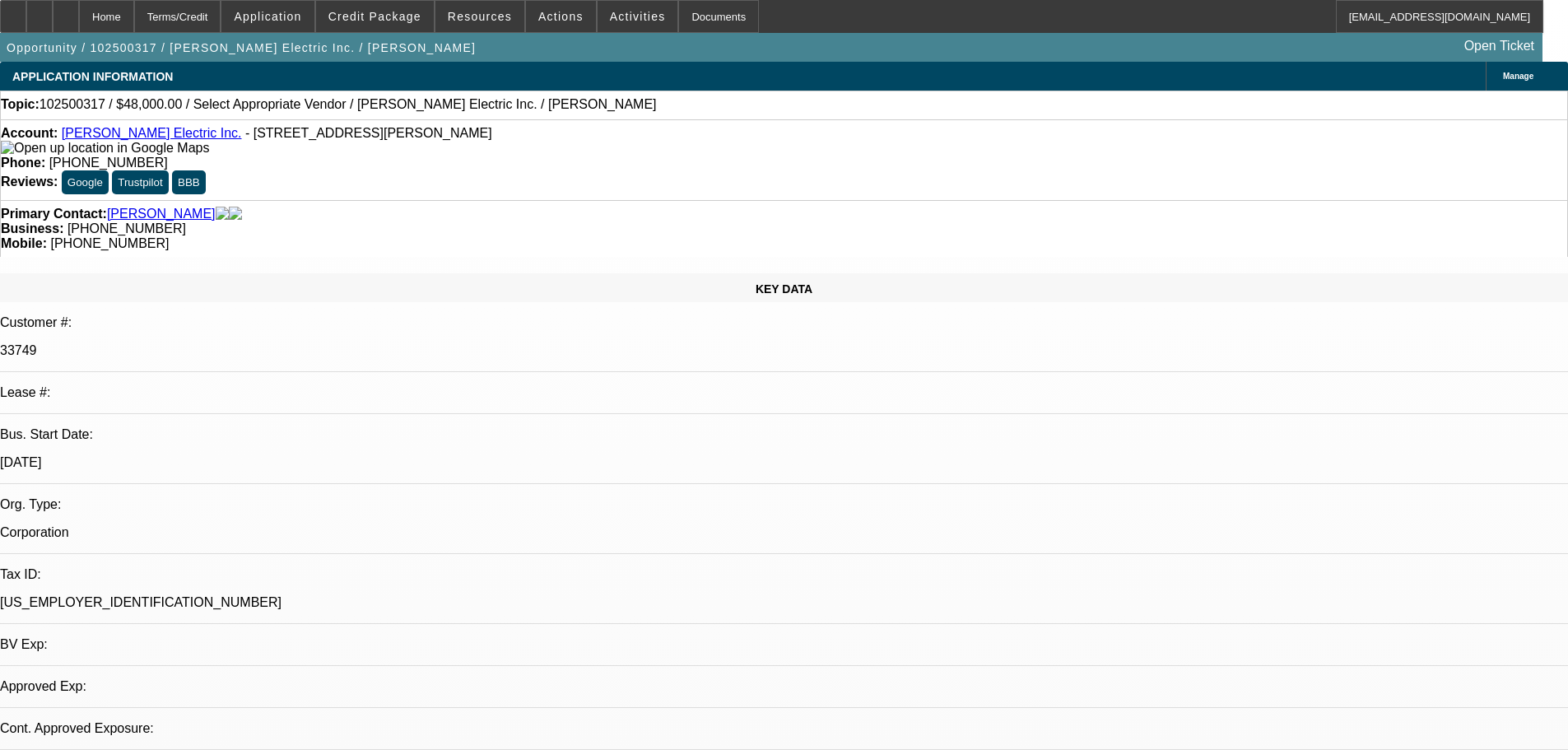
select select "0"
select select "2"
select select "0.1"
select select "4"
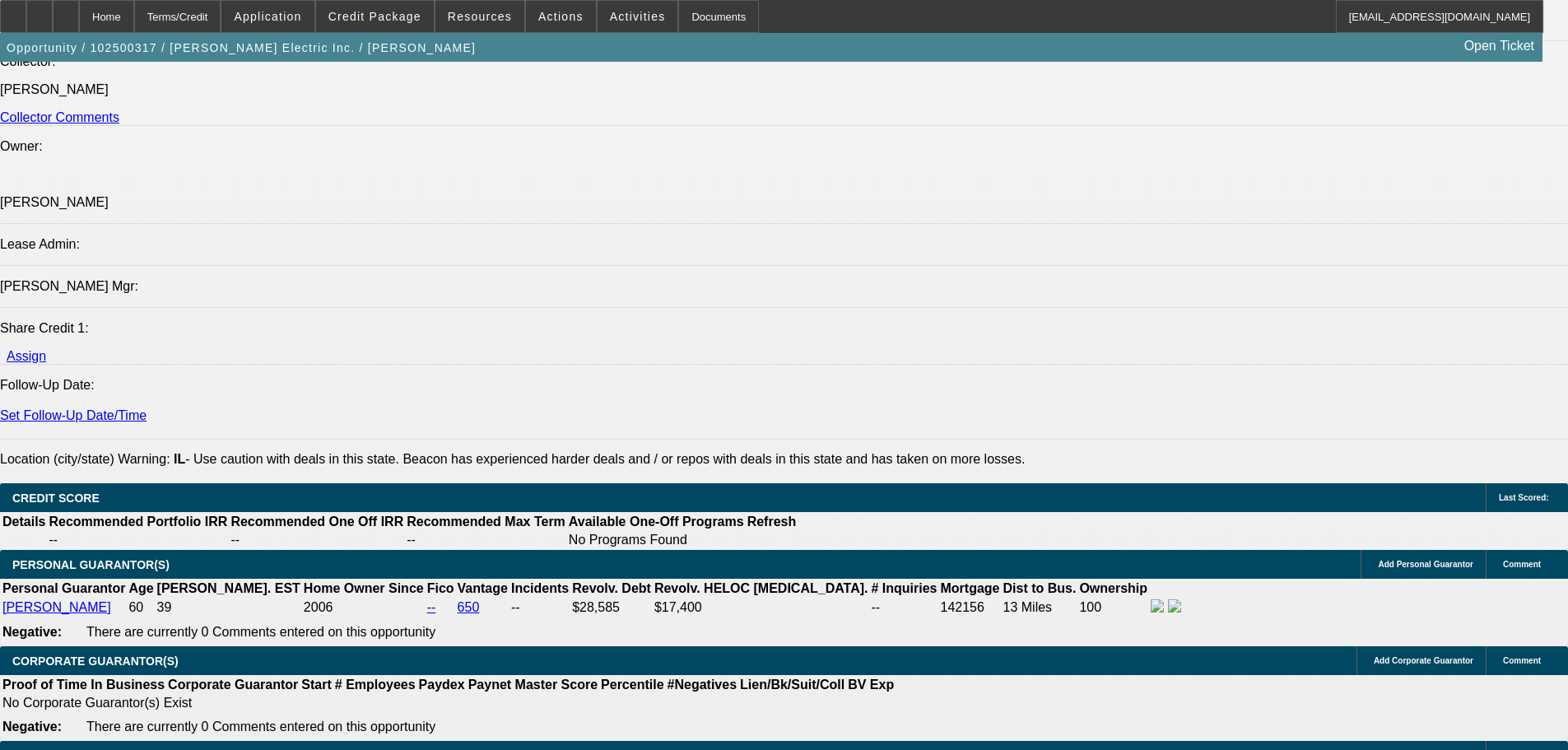
scroll to position [2141, 0]
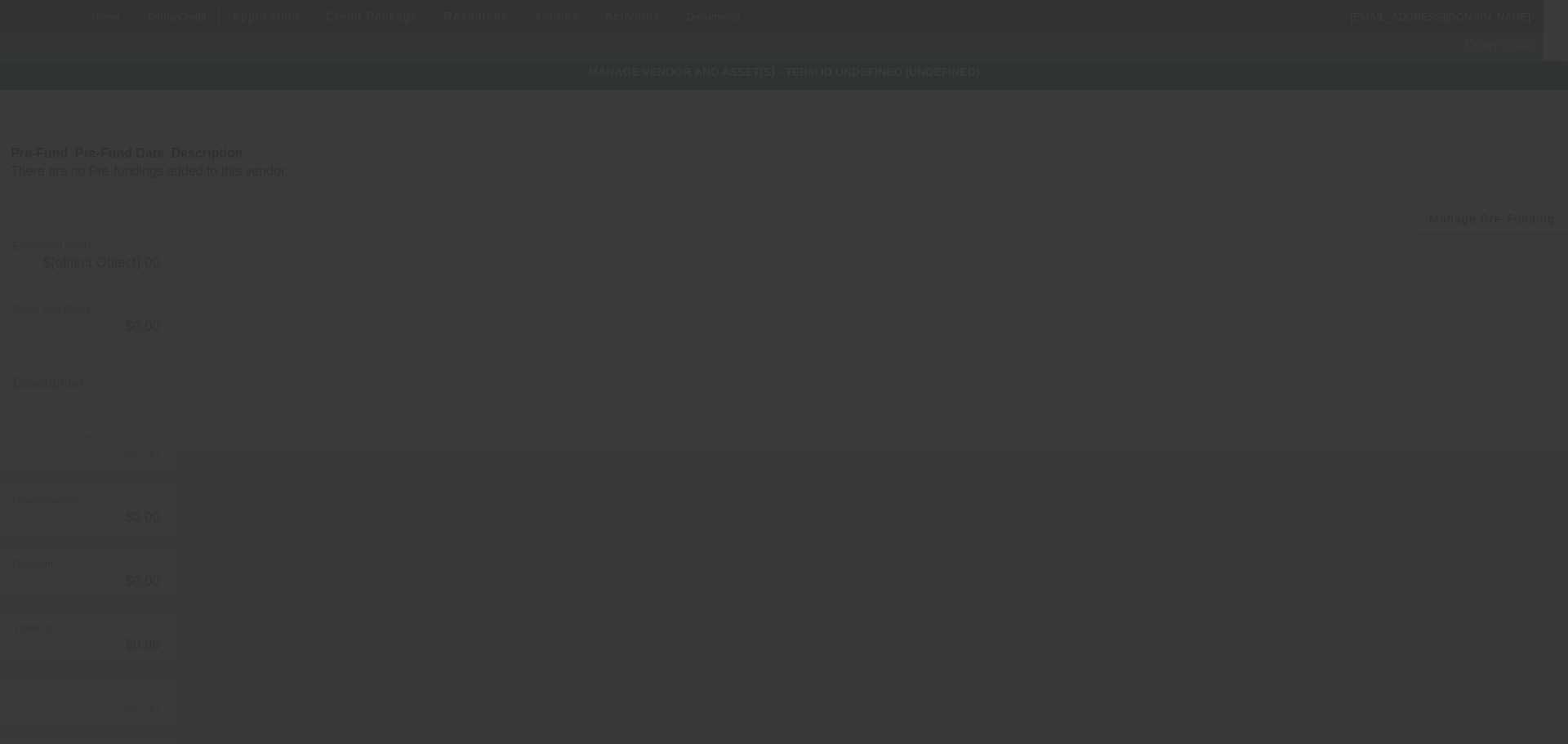
type input "$48,000.00"
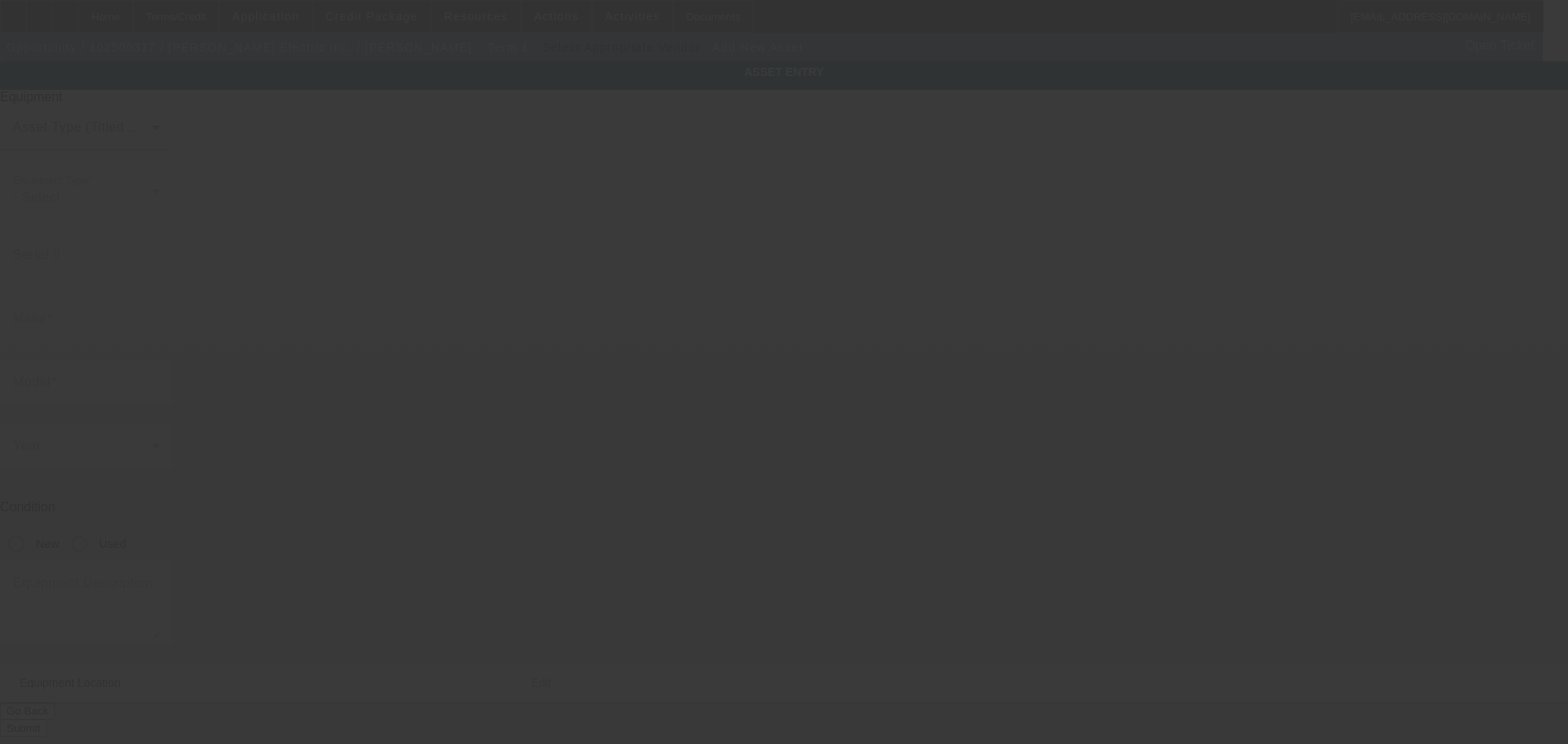
type input "40W960 Public St"
type input "Pingree Grove"
type input "60140"
type input "Kane"
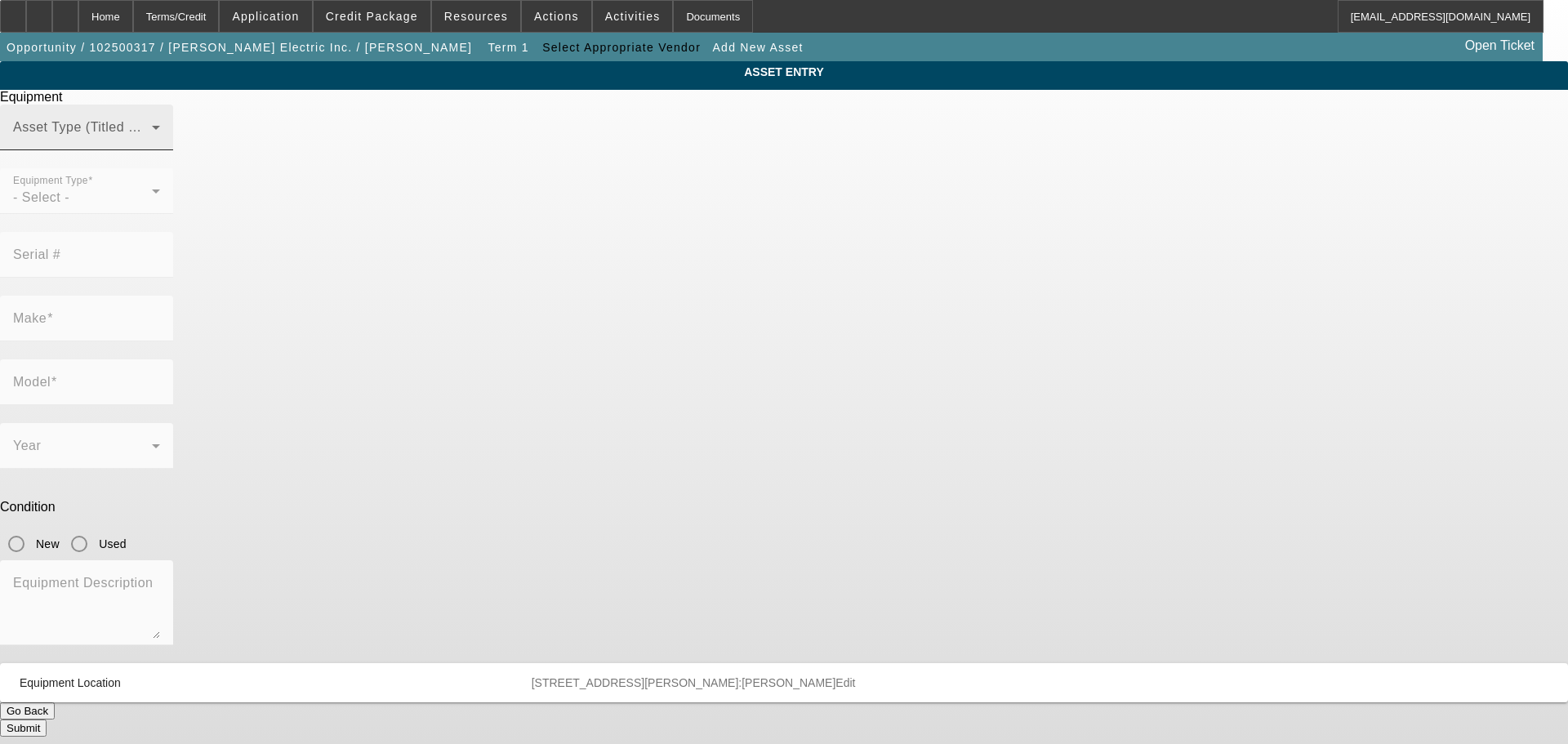
click at [152, 144] on span at bounding box center [82, 133] width 139 height 20
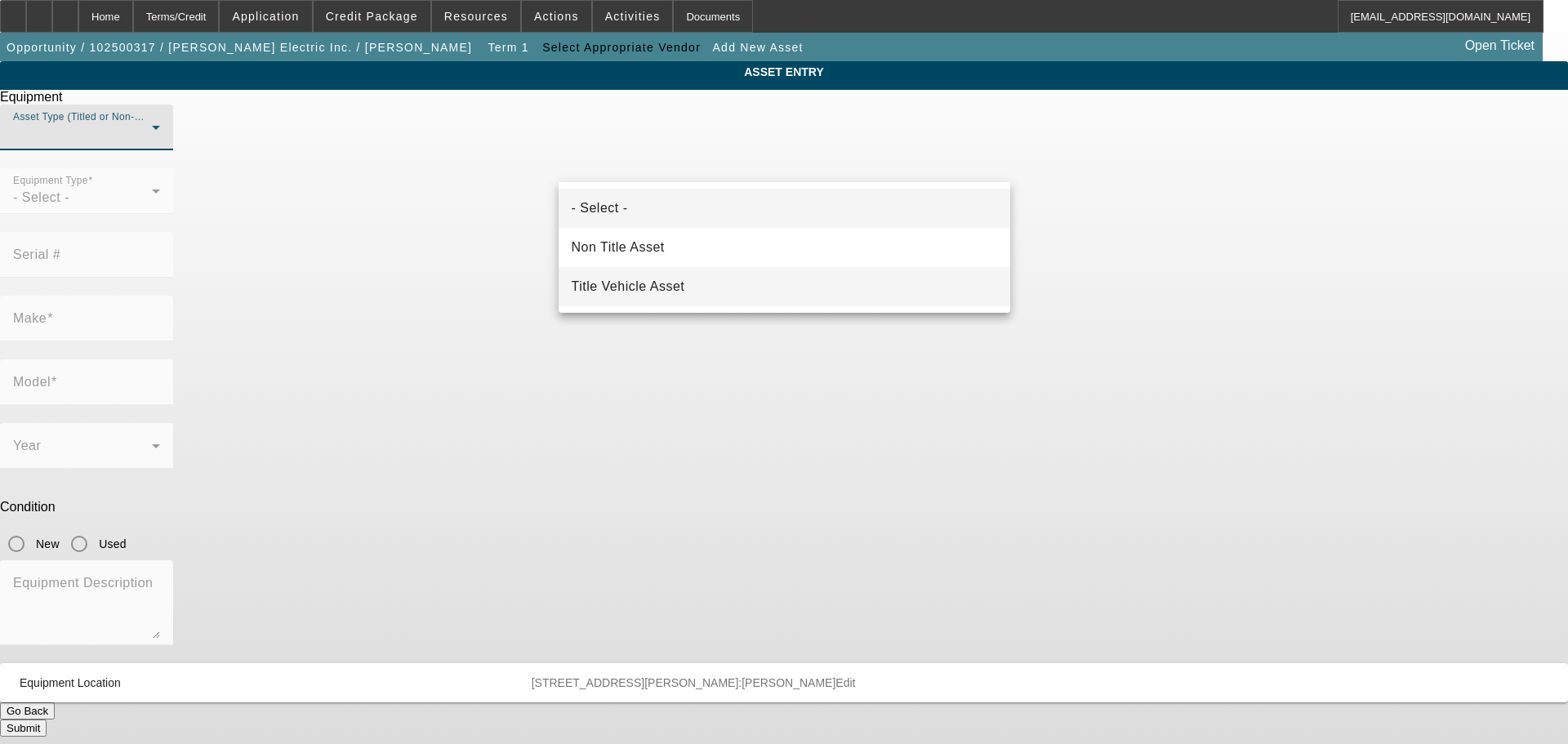
click at [646, 285] on span "Title Vehicle Asset" at bounding box center [629, 286] width 113 height 20
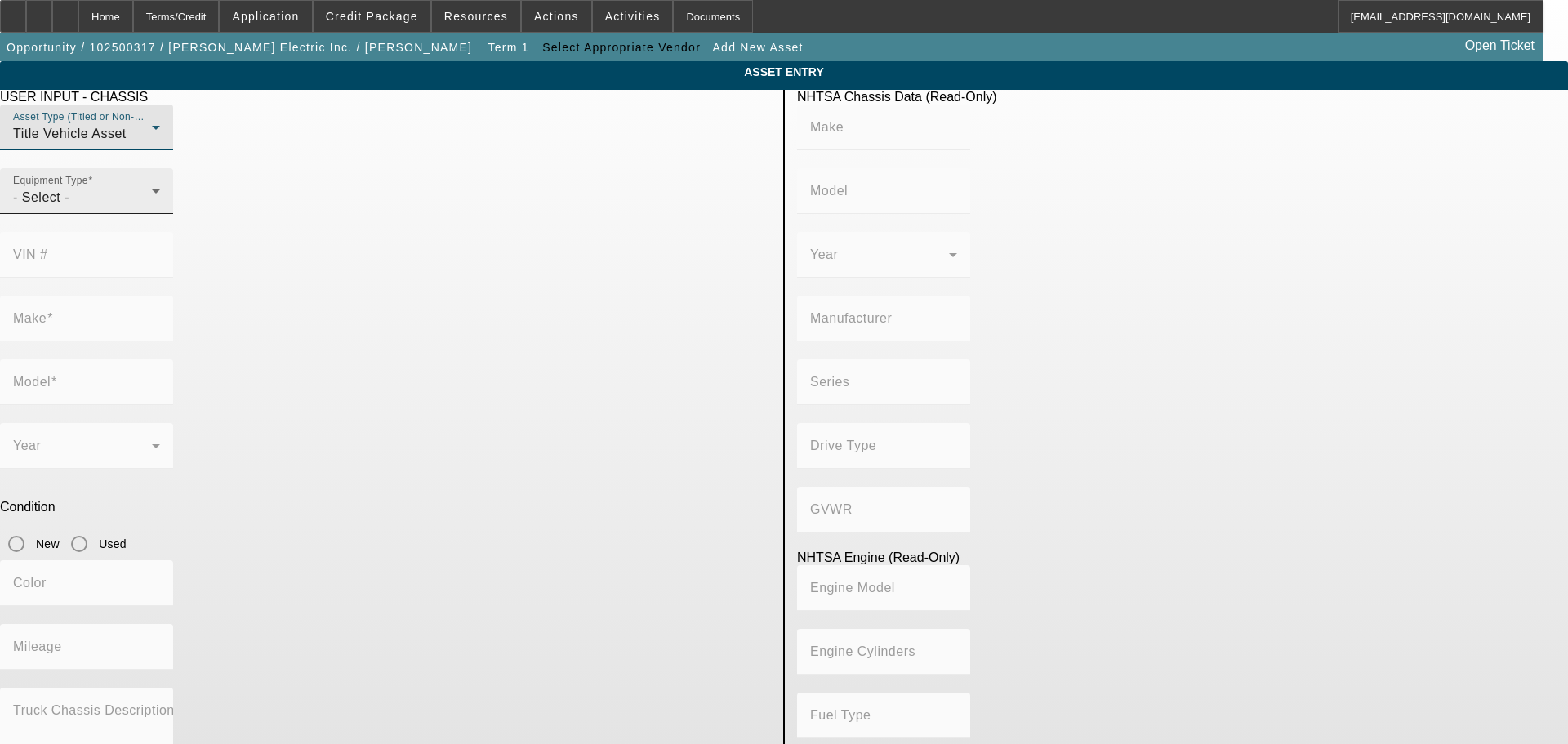
click at [152, 207] on div "- Select -" at bounding box center [82, 198] width 139 height 20
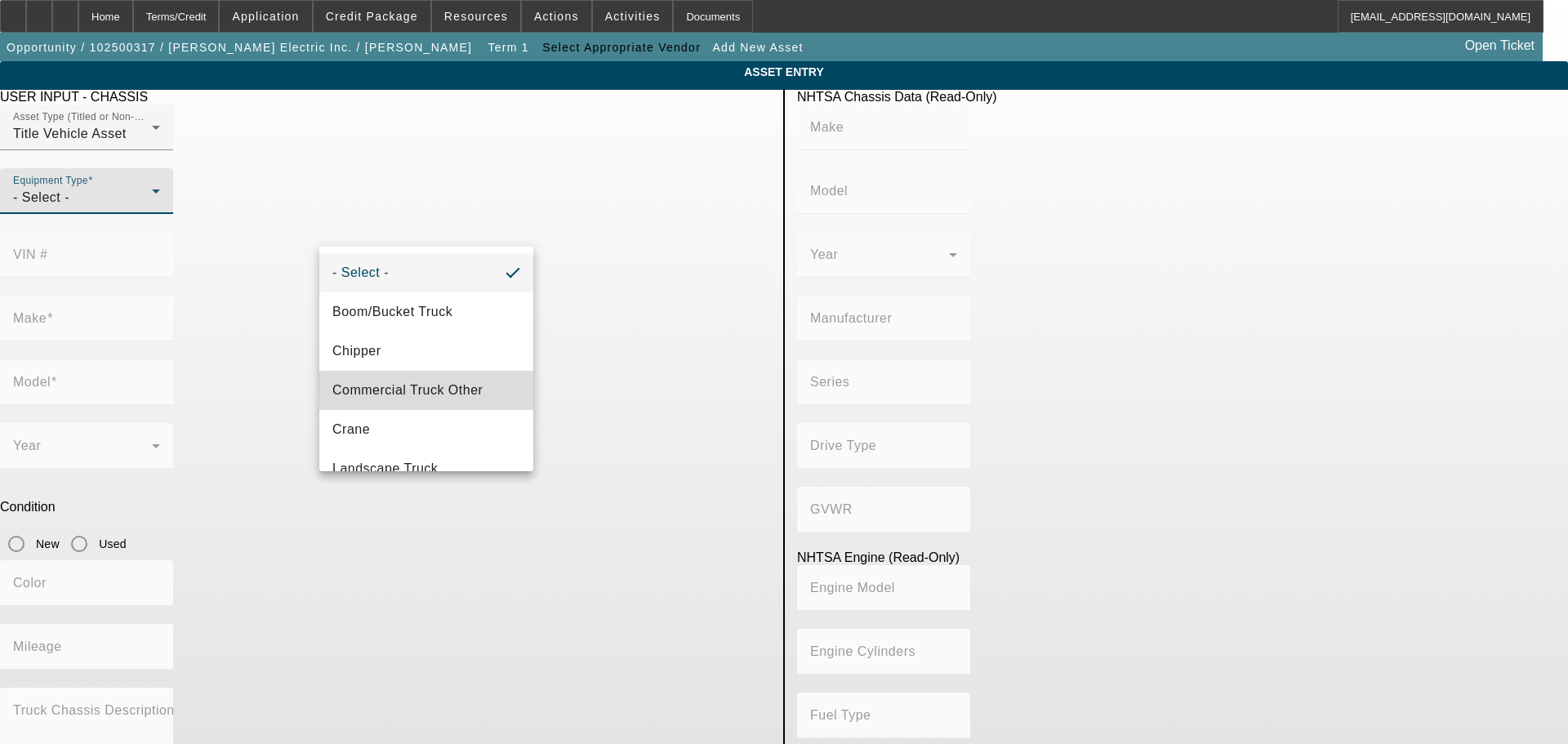
click at [455, 389] on span "Commercial Truck Other" at bounding box center [407, 390] width 150 height 20
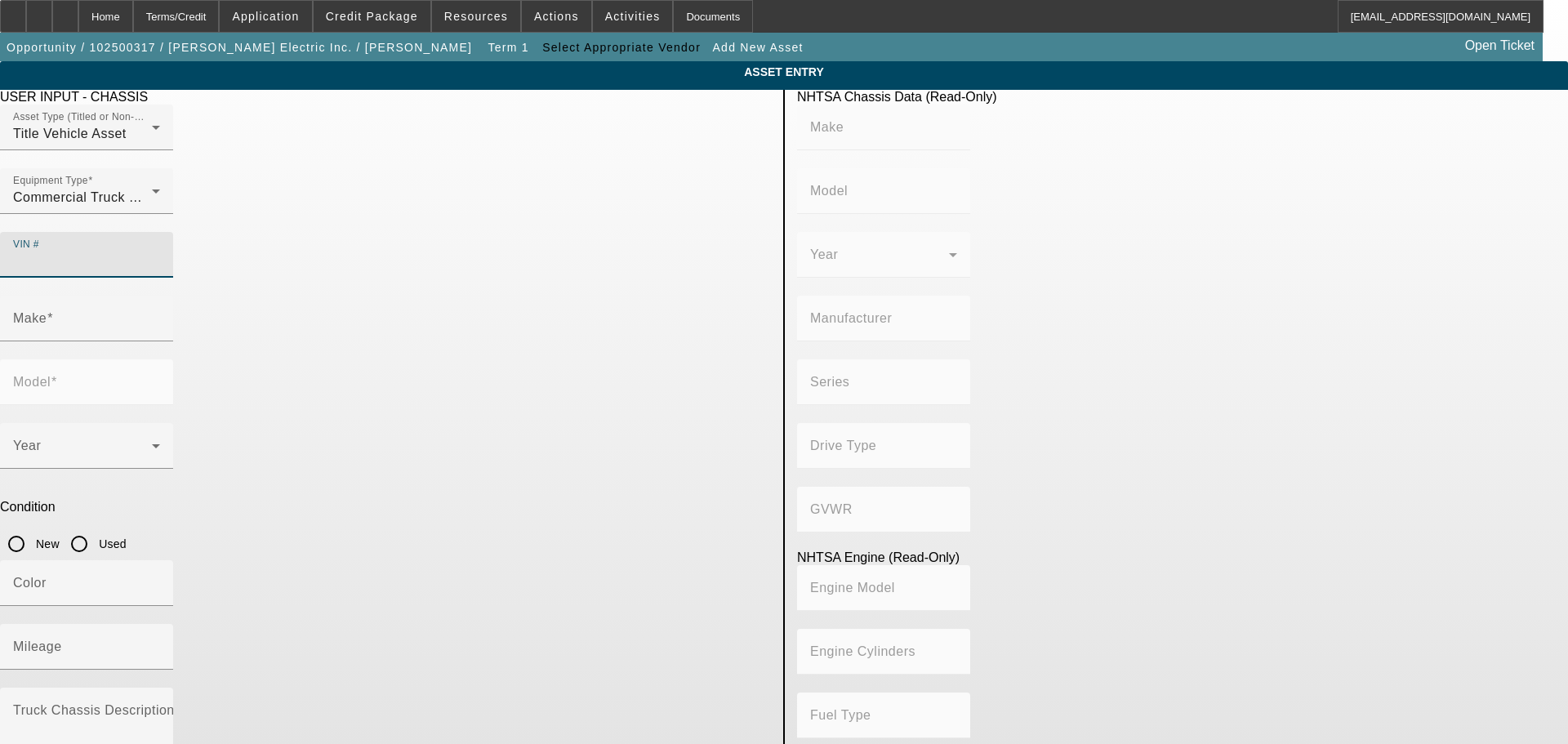
click at [160, 251] on input "VIN #" at bounding box center [87, 261] width 147 height 20
type input "1FT8W2BT3LEE01036"
type input "FORD"
type input "F-250"
type input "FORD MOTOR COMPANY"
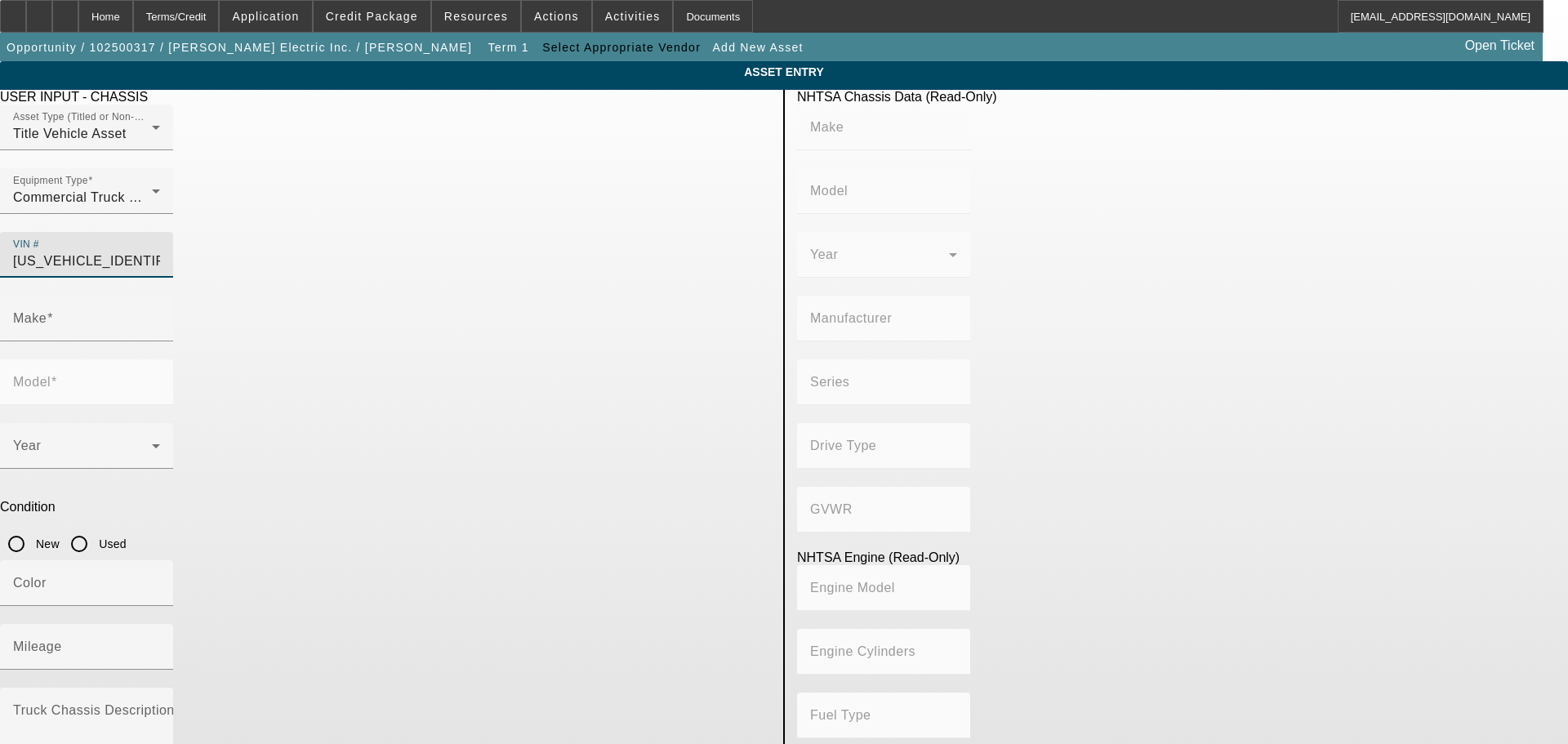
type input "Super Duty - Single Rear Wheel"
type input "4WD/4-Wheel Drive/4x4"
type input "Class 3: 10,001 - 14,000 lb (4,536 - 6,350 kg)"
type input "8"
type input "Diesel"
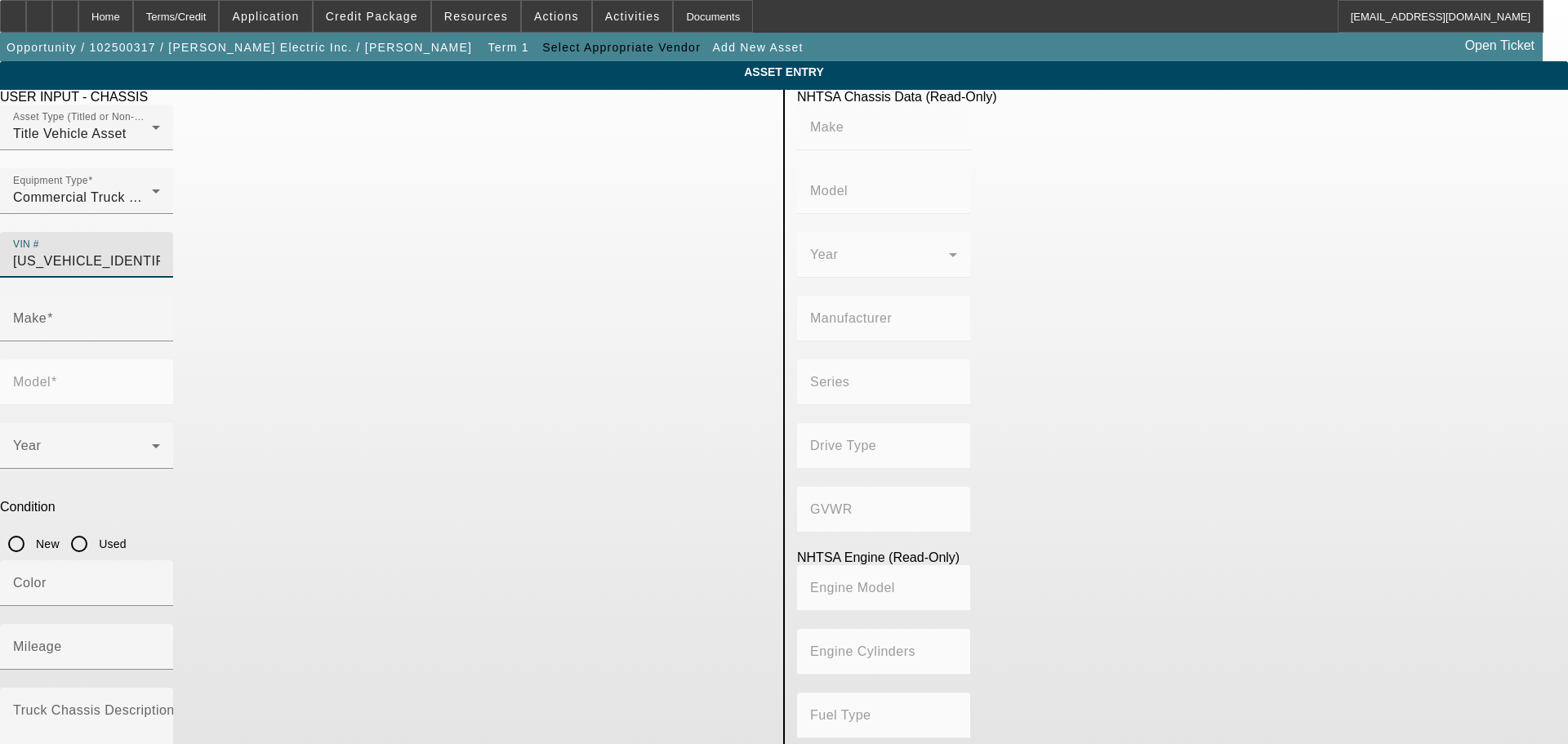
type input "408.85908543470"
type input "6.7"
type input "FORD"
type input "F-250"
type input "1FT8W2BT3LEE01036"
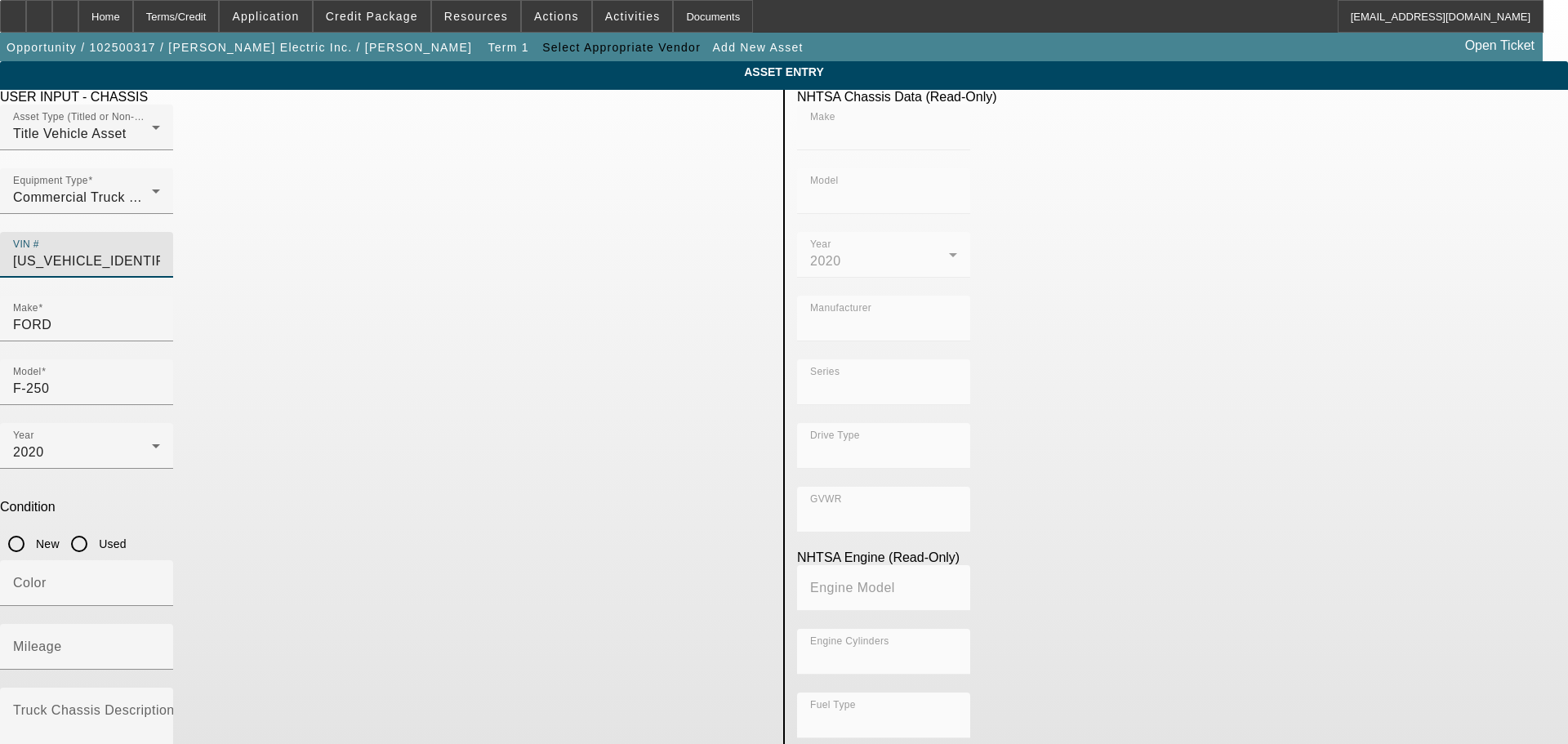
type input "FORD"
type input "F-250"
type input "FORD MOTOR COMPANY"
type input "Super Duty - Single Rear Wheel"
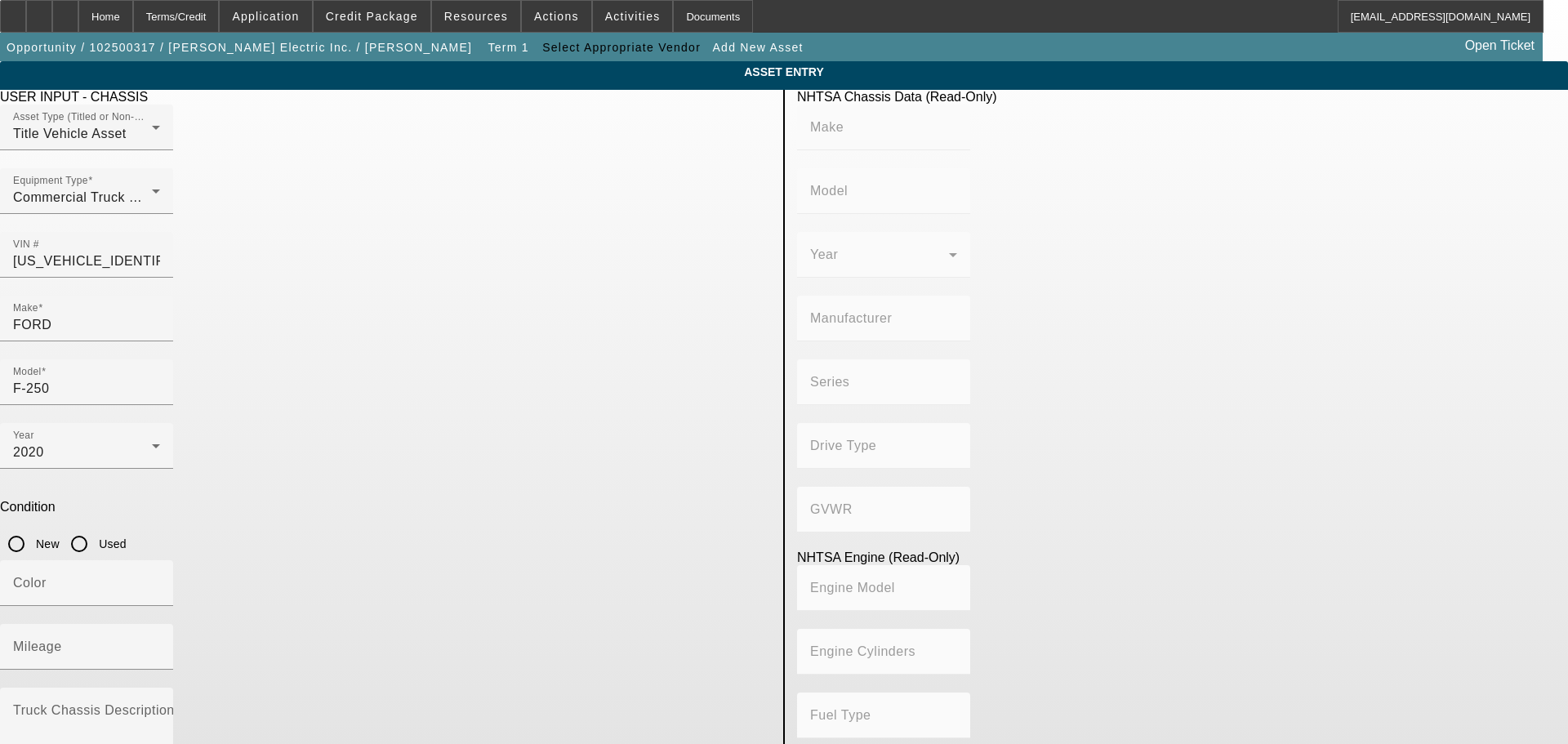
type input "4WD/4-Wheel Drive/4x4"
type input "Class 3: 10,001 - 14,000 lb (4,536 - 6,350 kg)"
type input "8"
type input "Diesel"
type input "408.85908543470"
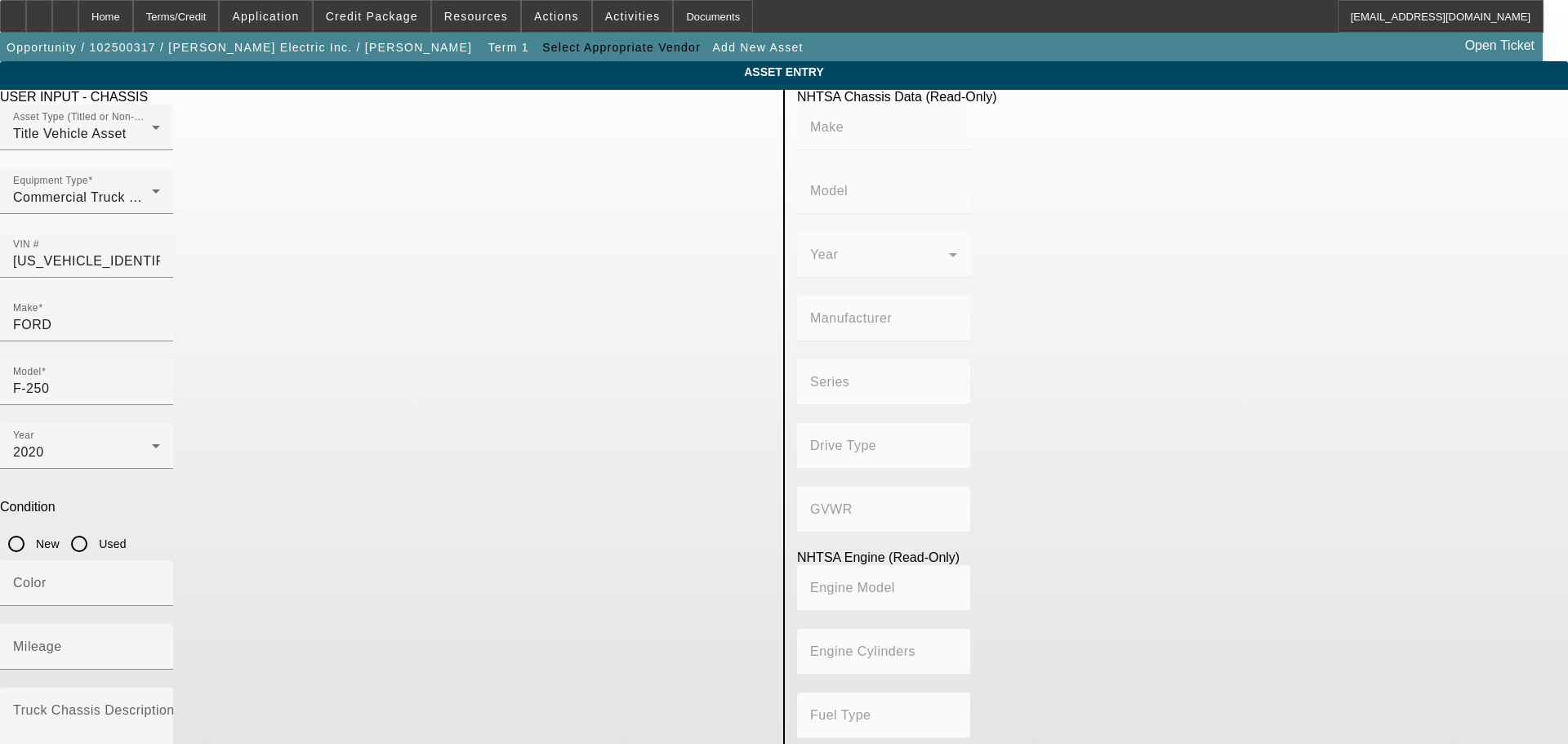
type input "6.7"
click at [95, 528] on input "Used" at bounding box center [79, 544] width 33 height 33
radio input "true"
click at [160, 644] on input "Mileage" at bounding box center [87, 653] width 147 height 20
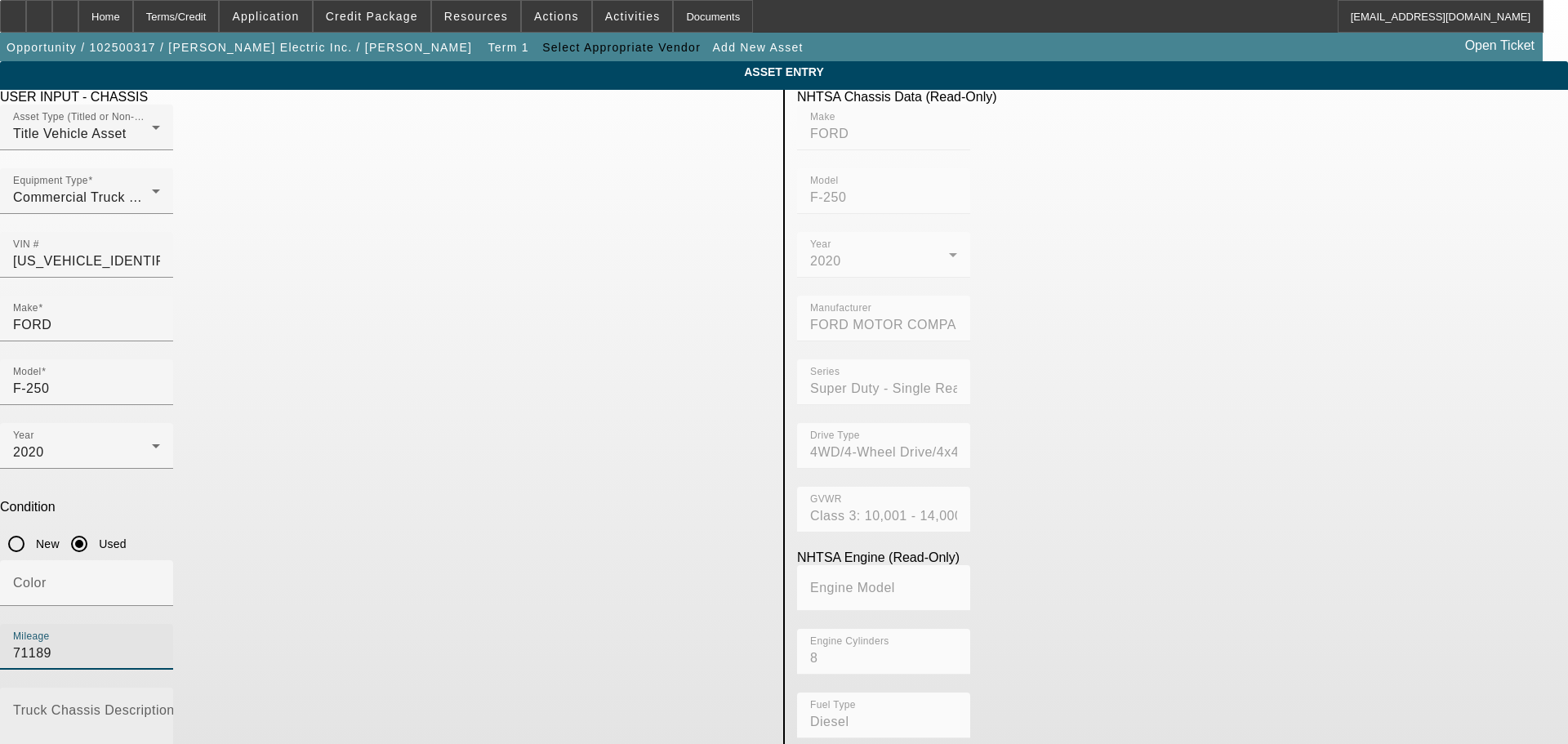
type input "71189"
click at [160, 707] on textarea "Truck Chassis Description (Describe the truck chassis only)" at bounding box center [87, 736] width 147 height 59
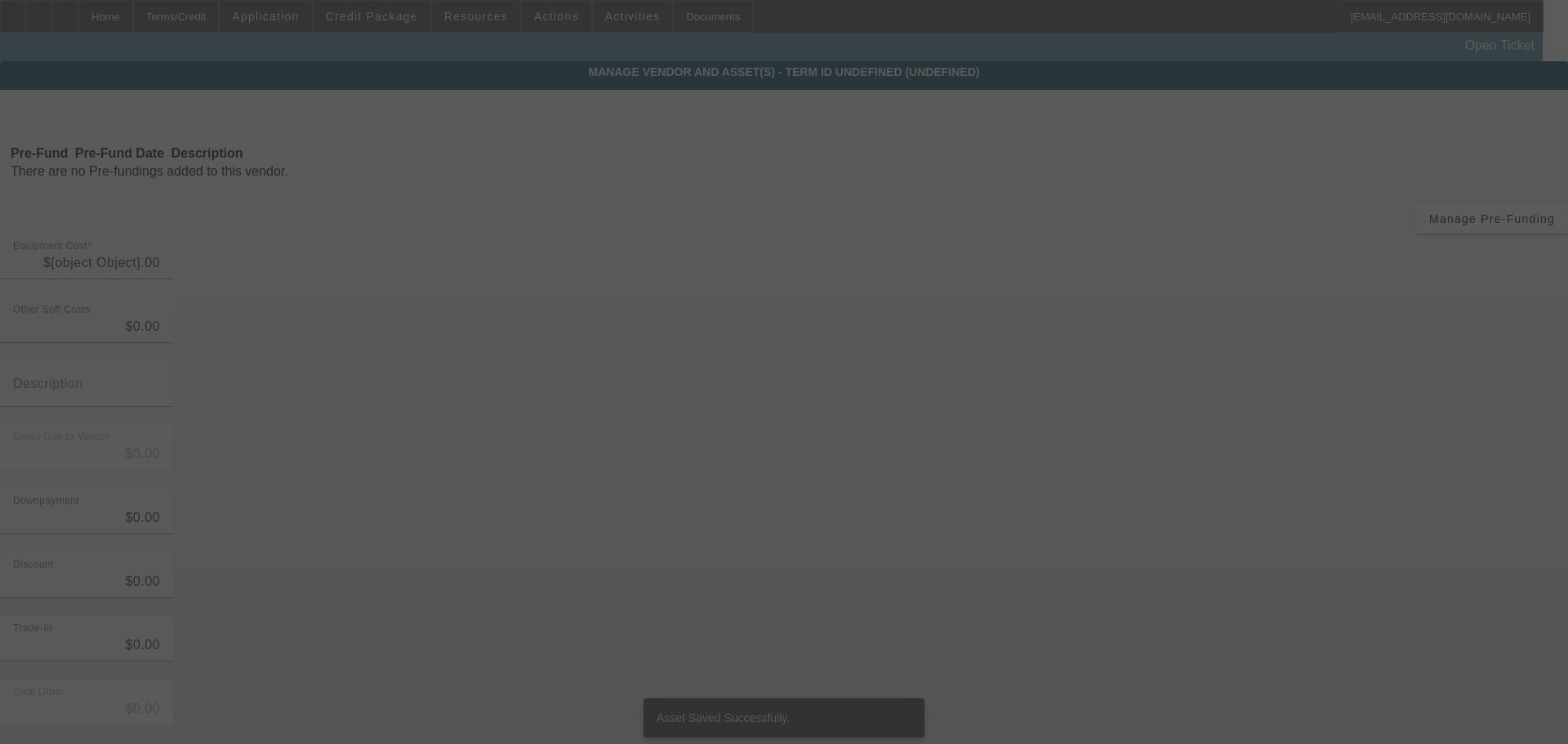
type input "$48,000.00"
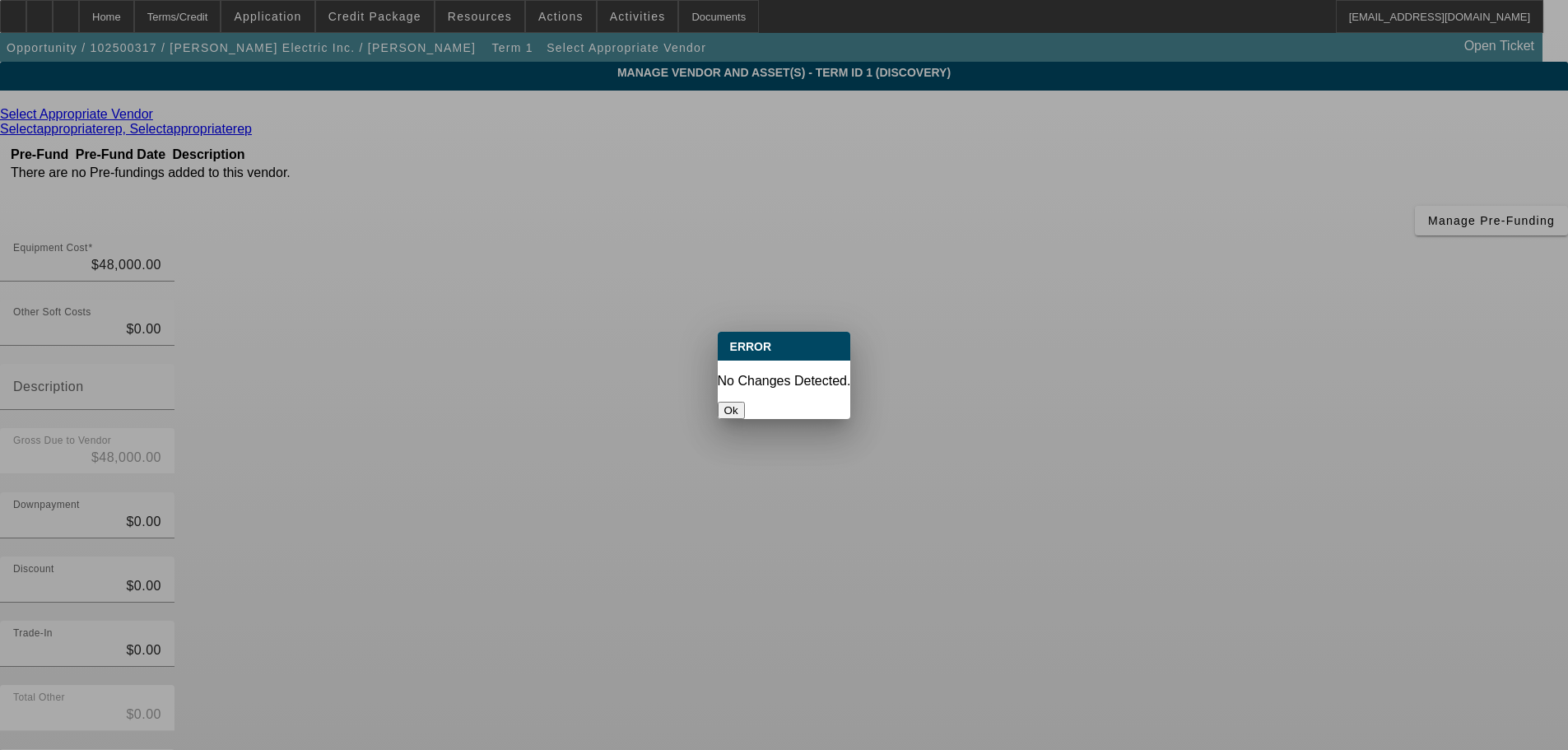
click at [745, 402] on button "Ok" at bounding box center [731, 411] width 28 height 17
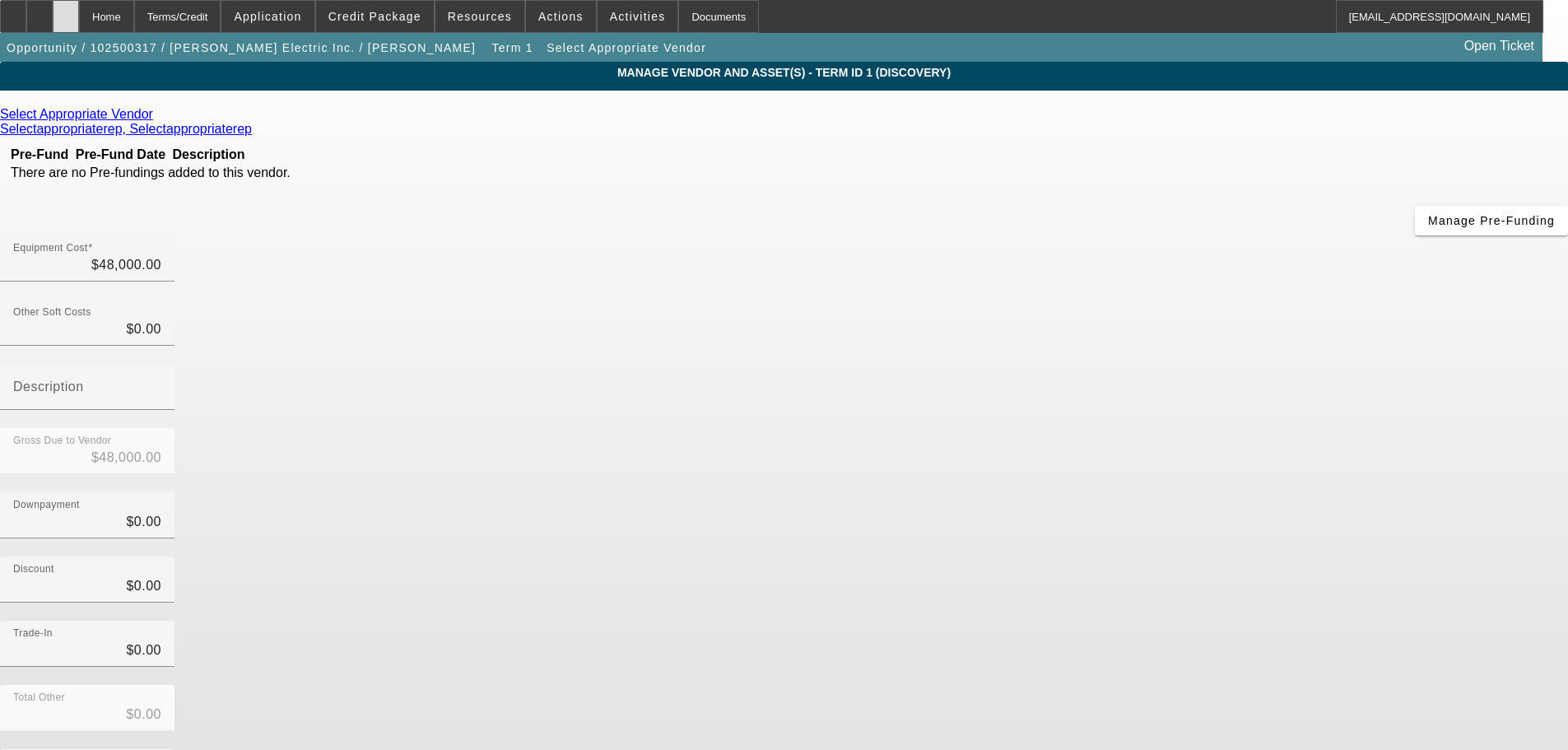
click at [79, 28] on div at bounding box center [66, 16] width 27 height 33
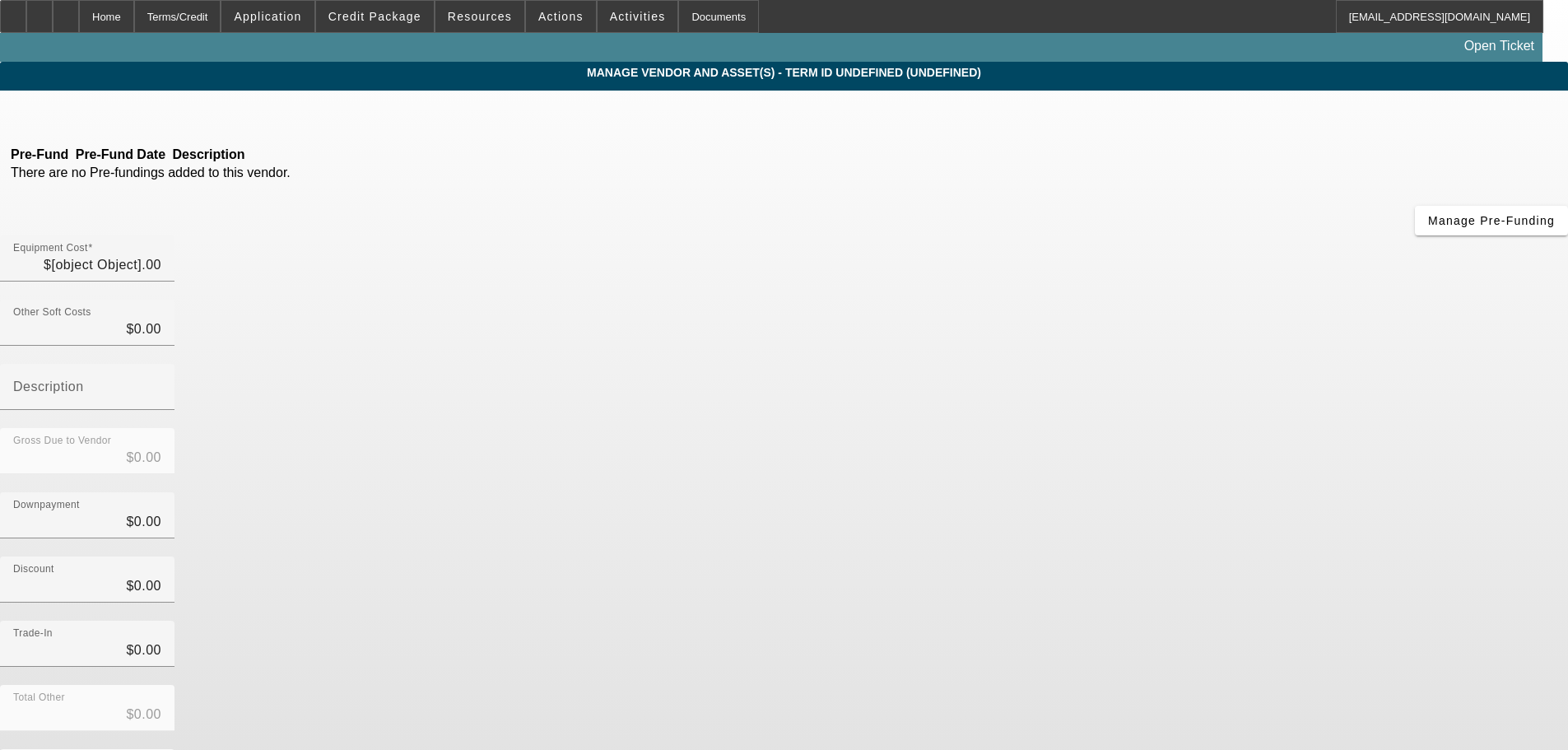
type input "$48,000.00"
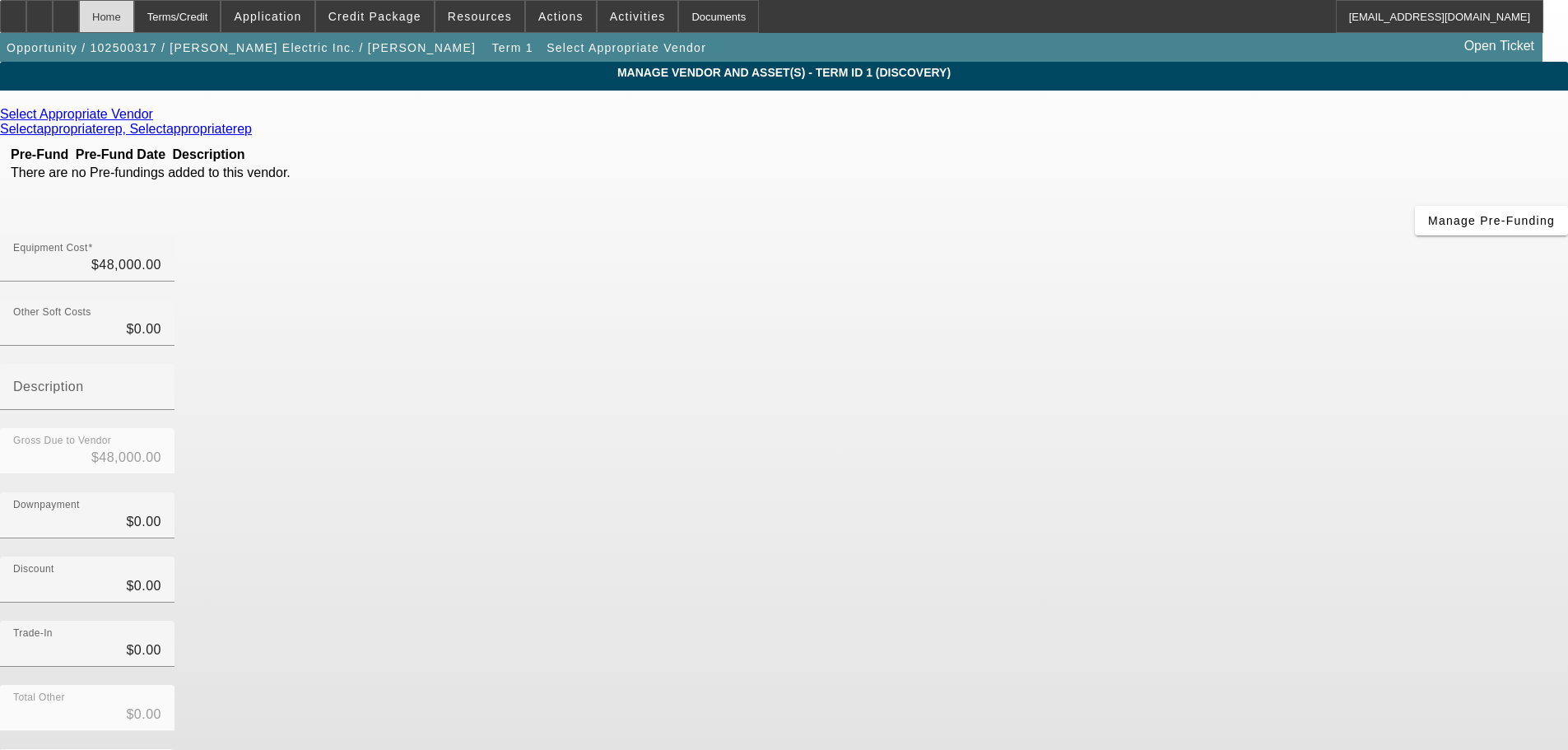
click at [134, 11] on div "Home" at bounding box center [107, 16] width 55 height 33
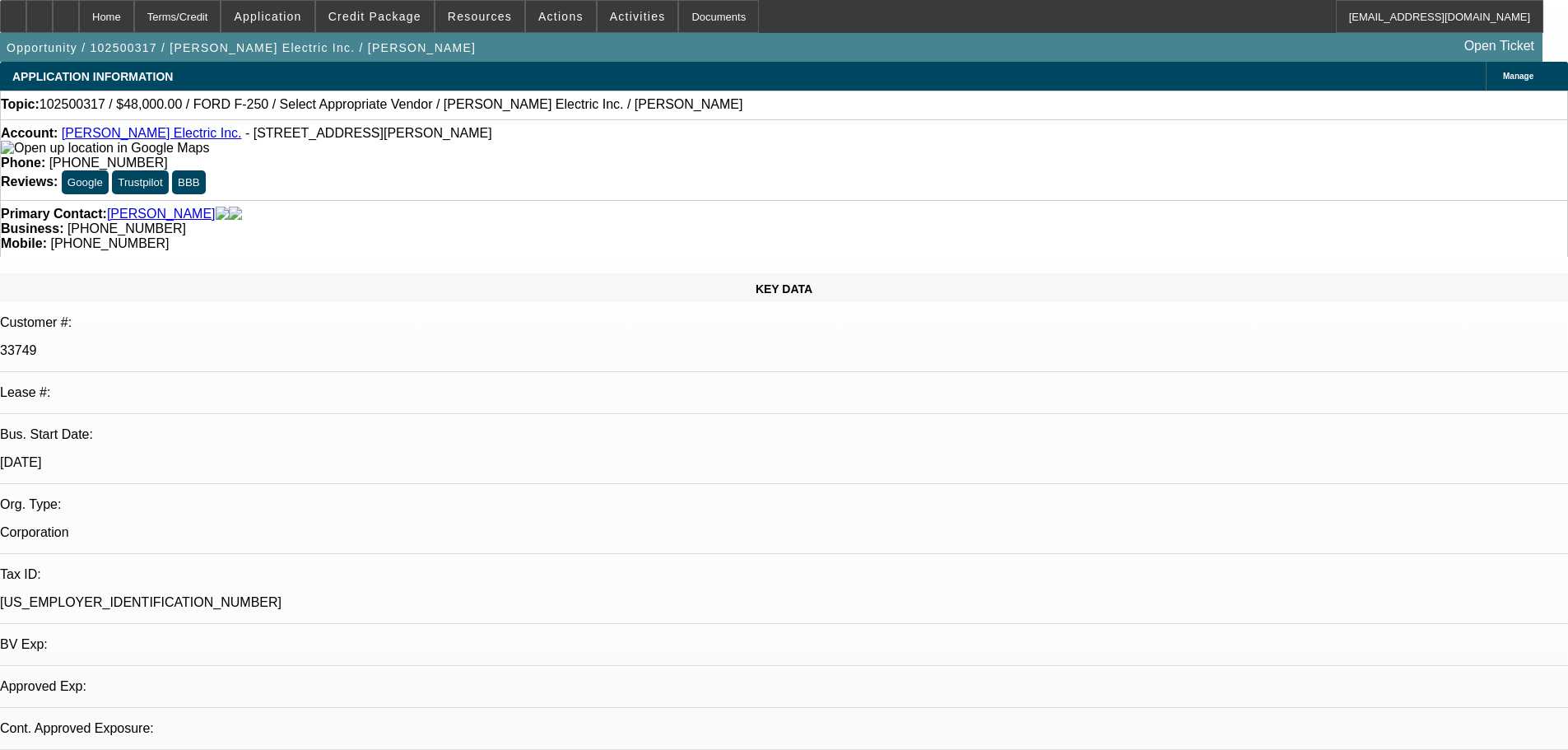
select select "0"
select select "2"
select select "0.1"
select select "4"
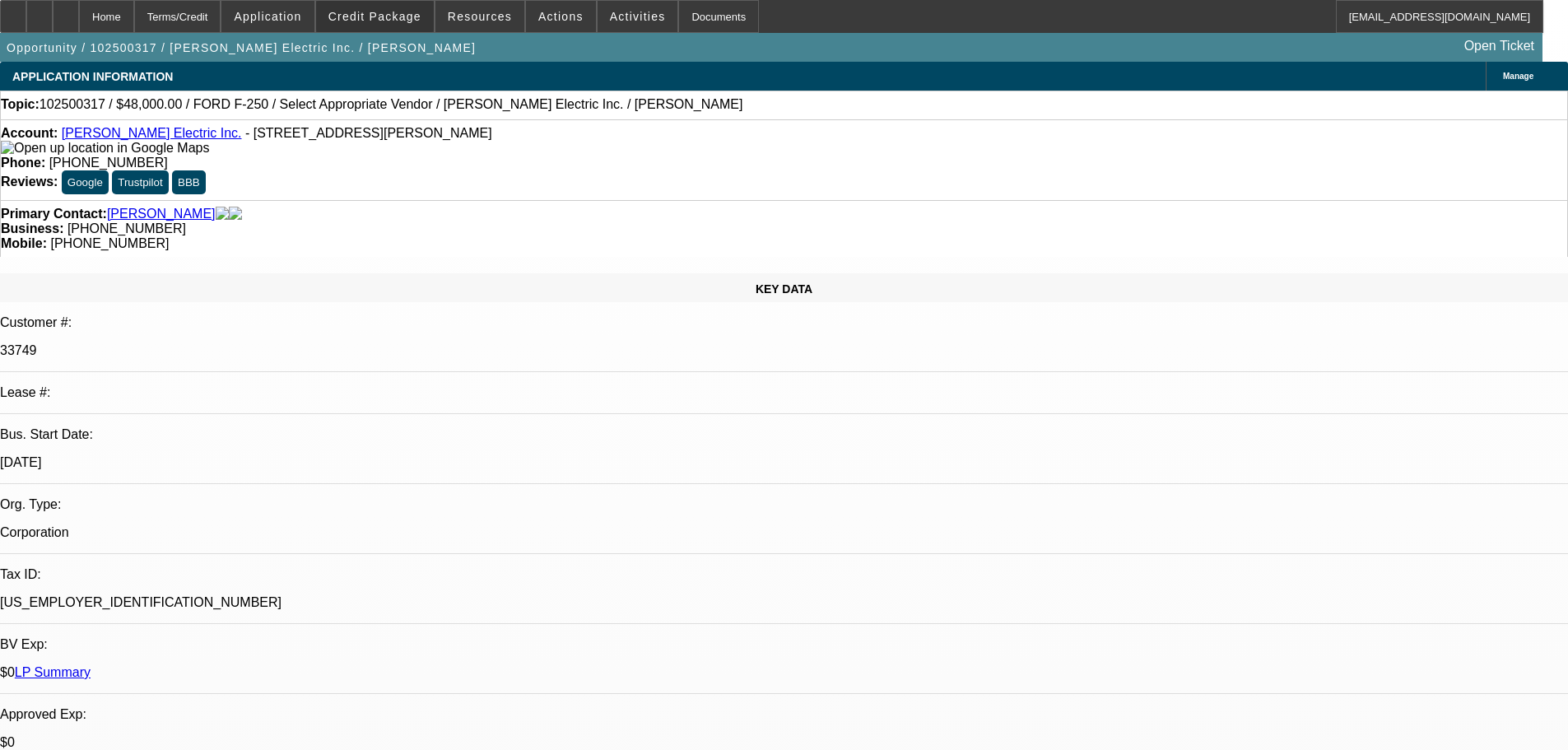
click at [414, 18] on span "Credit Package" at bounding box center [375, 16] width 93 height 13
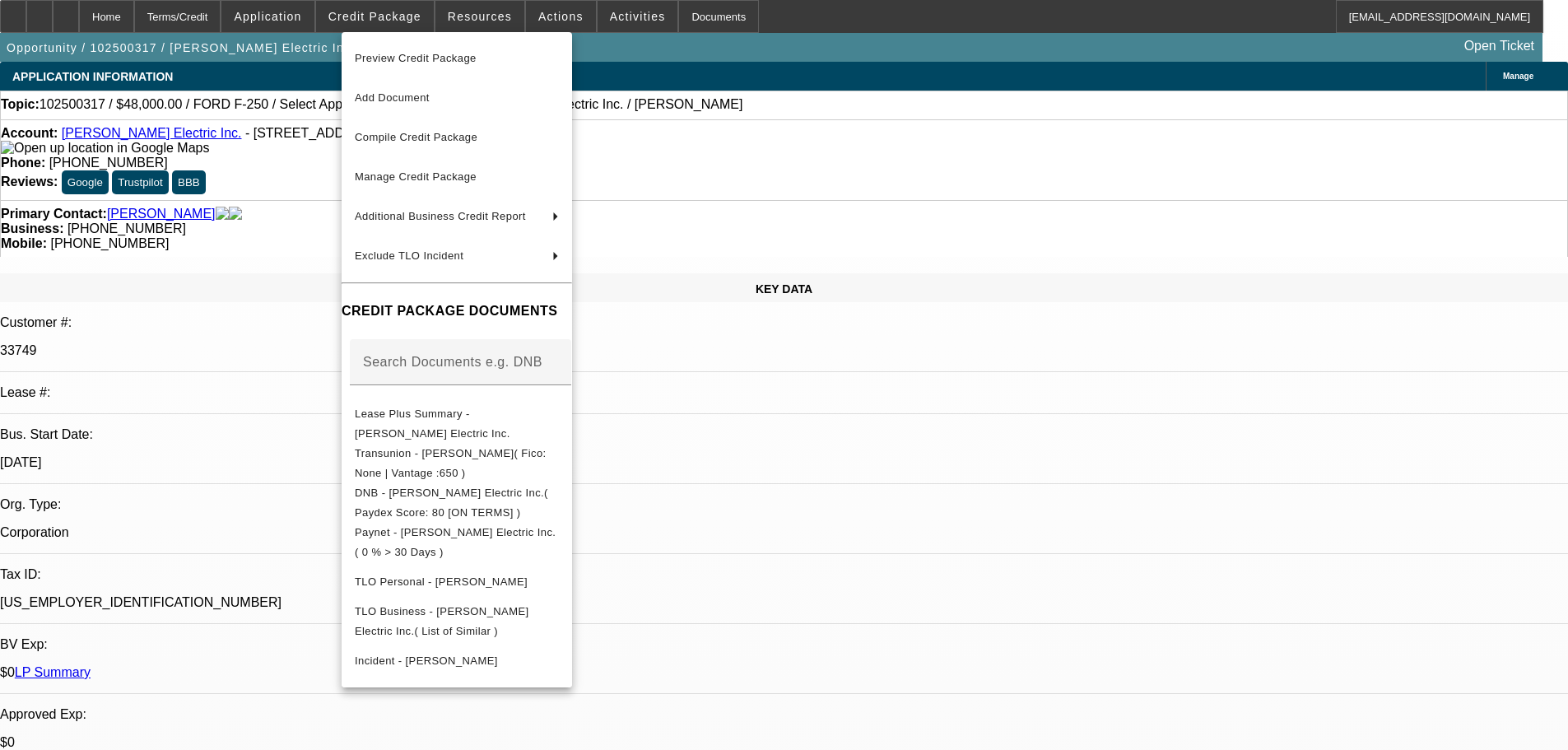
click at [1505, 108] on div at bounding box center [784, 375] width 1568 height 750
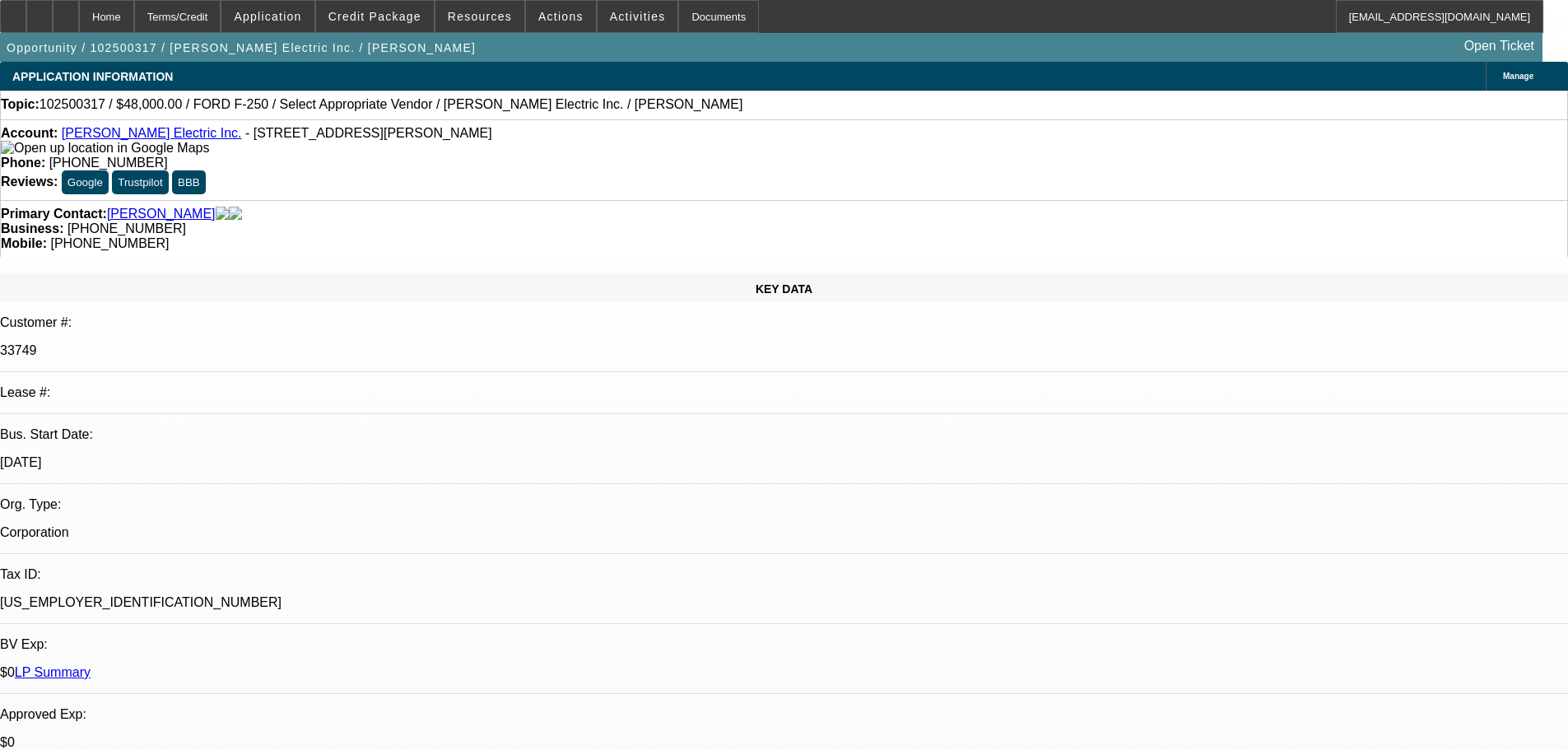
click at [597, 5] on span at bounding box center [637, 16] width 81 height 39
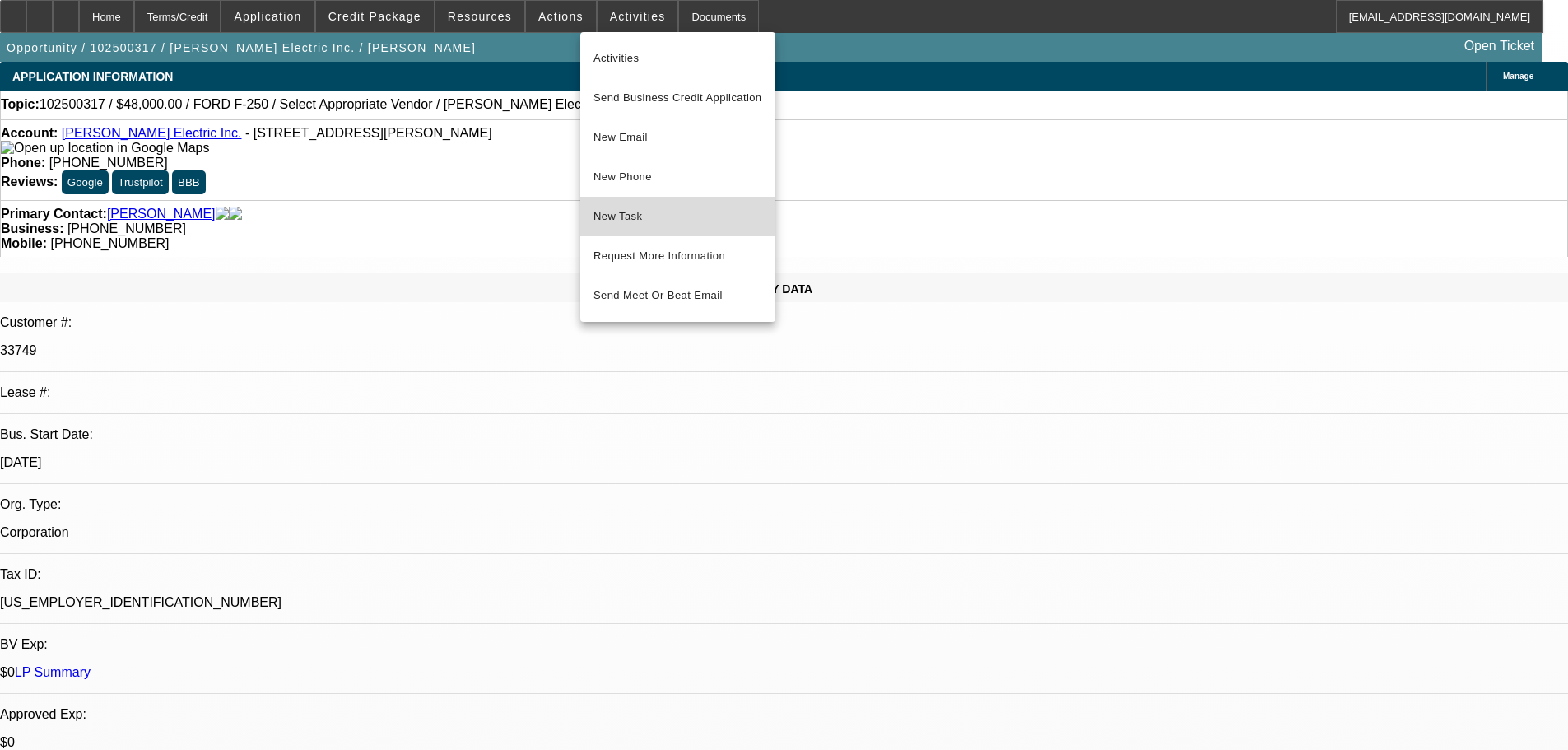
click at [631, 213] on span "New Task" at bounding box center [677, 216] width 169 height 20
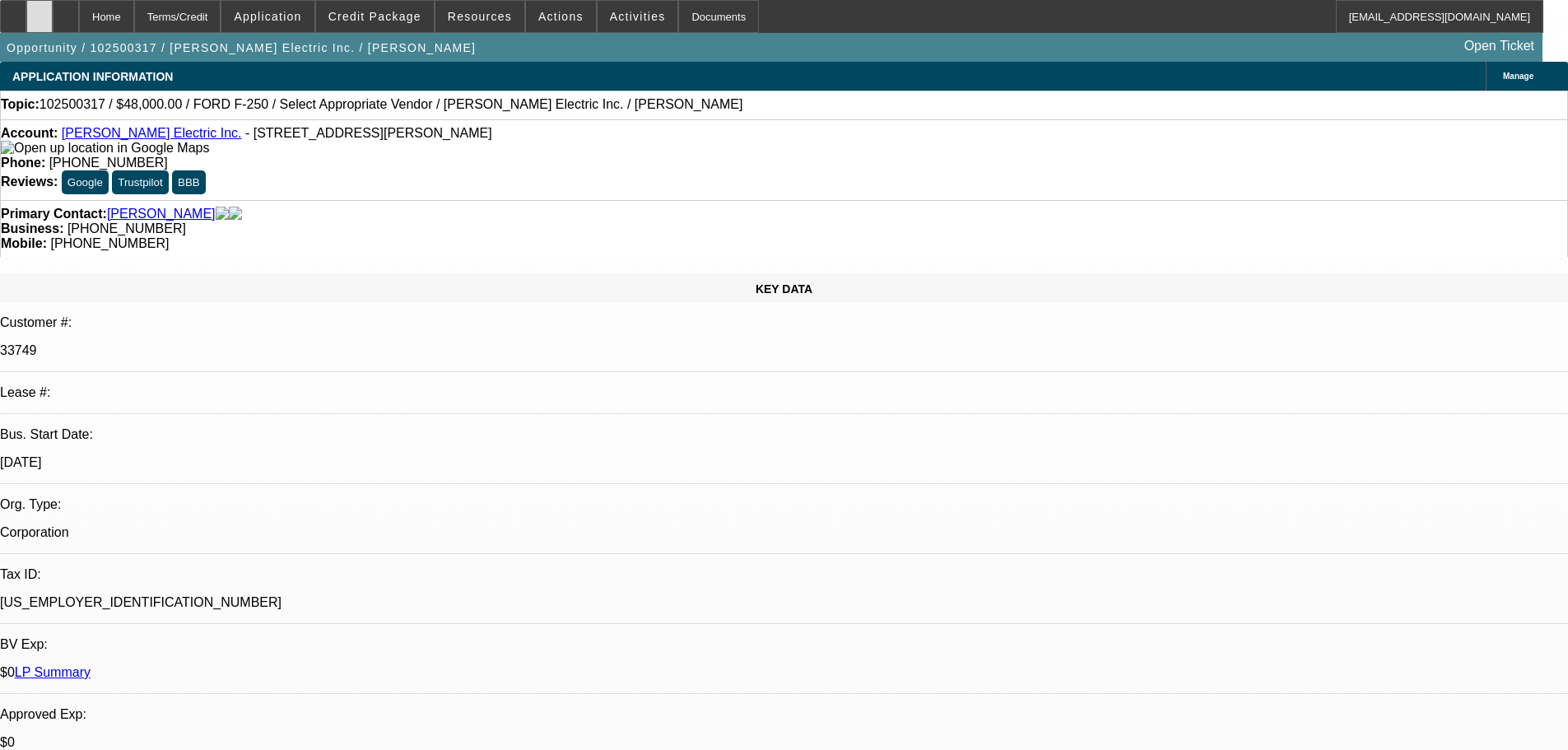
click at [52, 16] on div at bounding box center [40, 16] width 27 height 33
click at [384, 16] on span "Credit Package" at bounding box center [375, 16] width 93 height 13
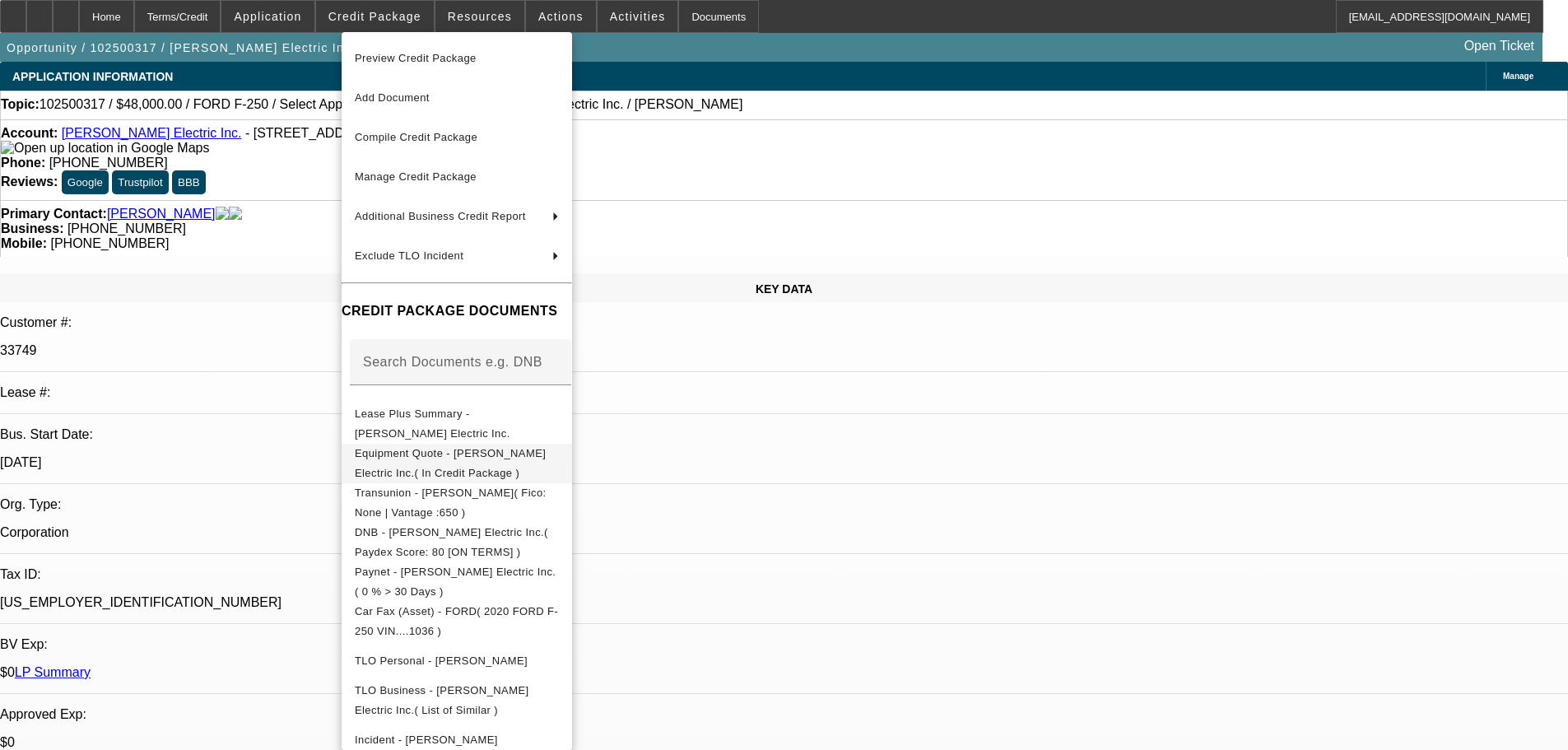
click at [516, 471] on button "Equipment Quote - [PERSON_NAME] Electric Inc.( In Credit Package )" at bounding box center [457, 463] width 231 height 39
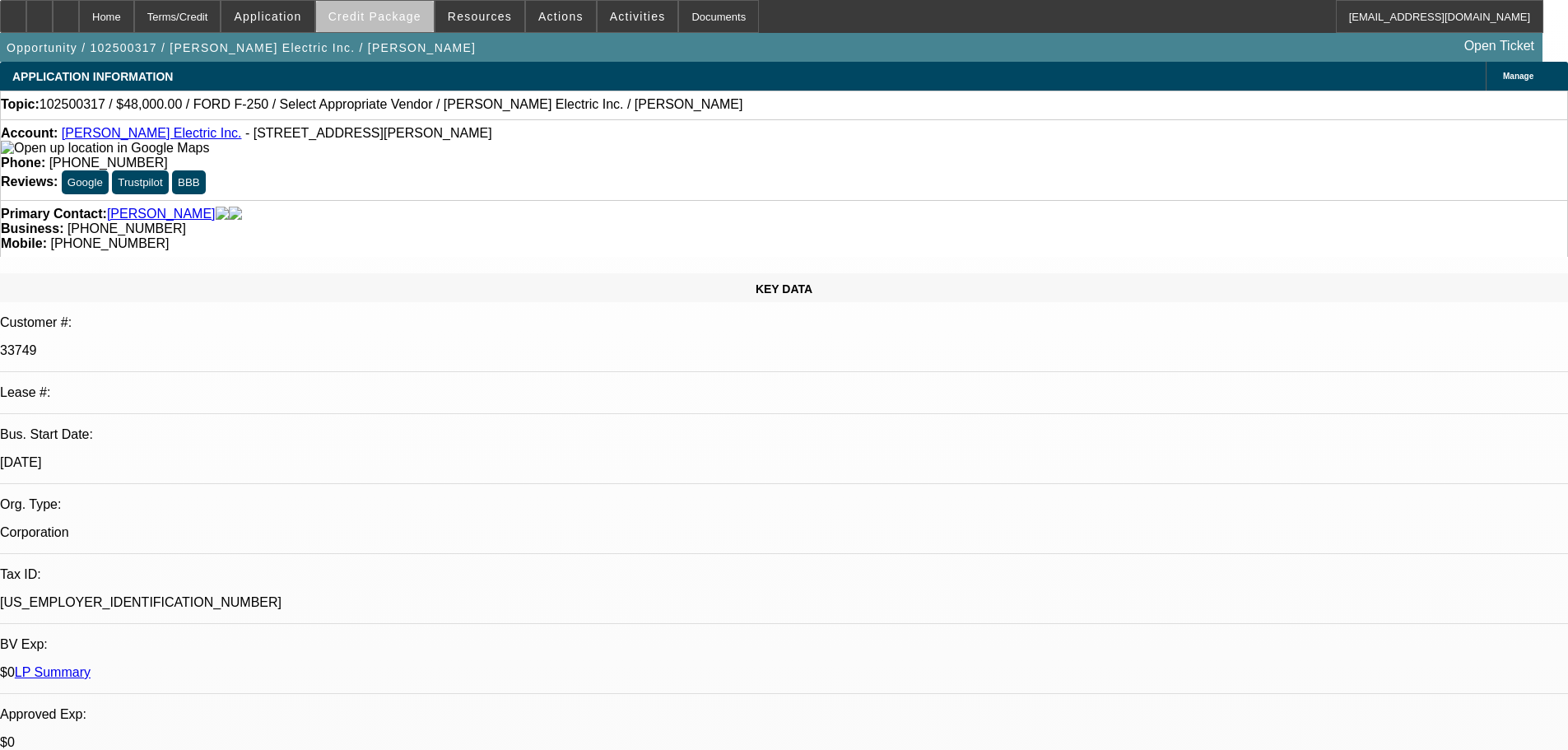
click at [405, 20] on span "Credit Package" at bounding box center [375, 16] width 93 height 13
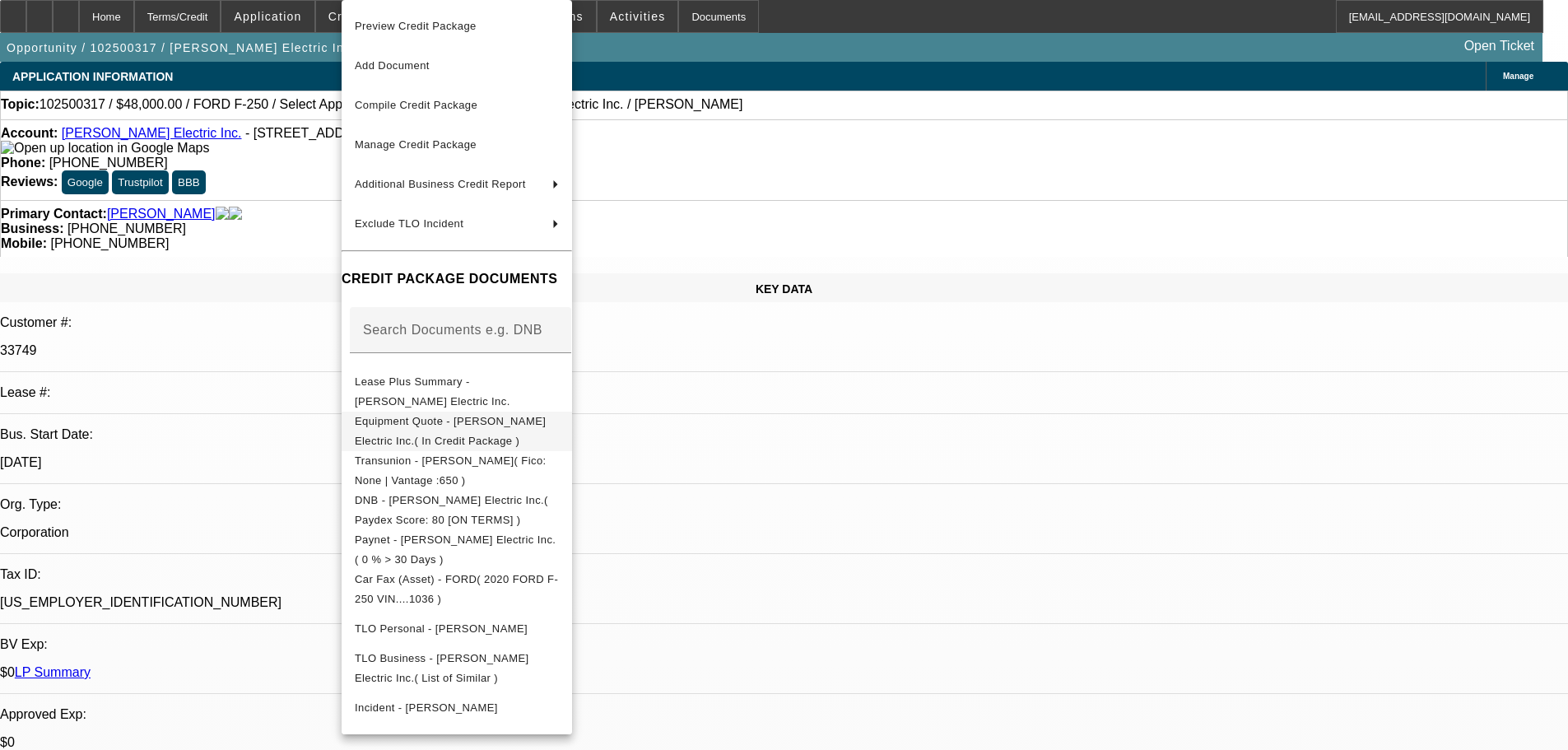
click at [482, 427] on span "Equipment Quote - [PERSON_NAME] Electric Inc.( In Credit Package )" at bounding box center [450, 431] width 191 height 32
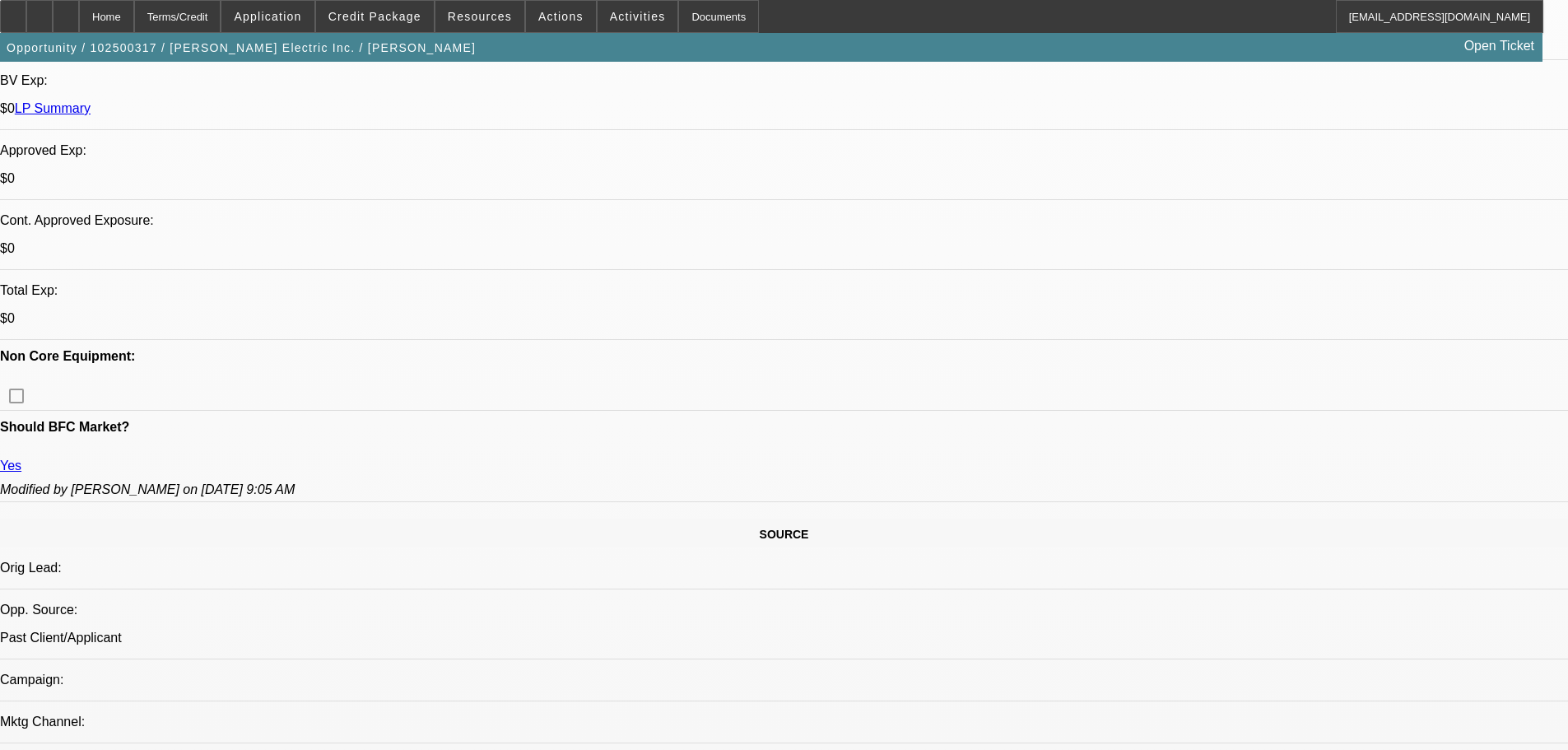
scroll to position [741, 0]
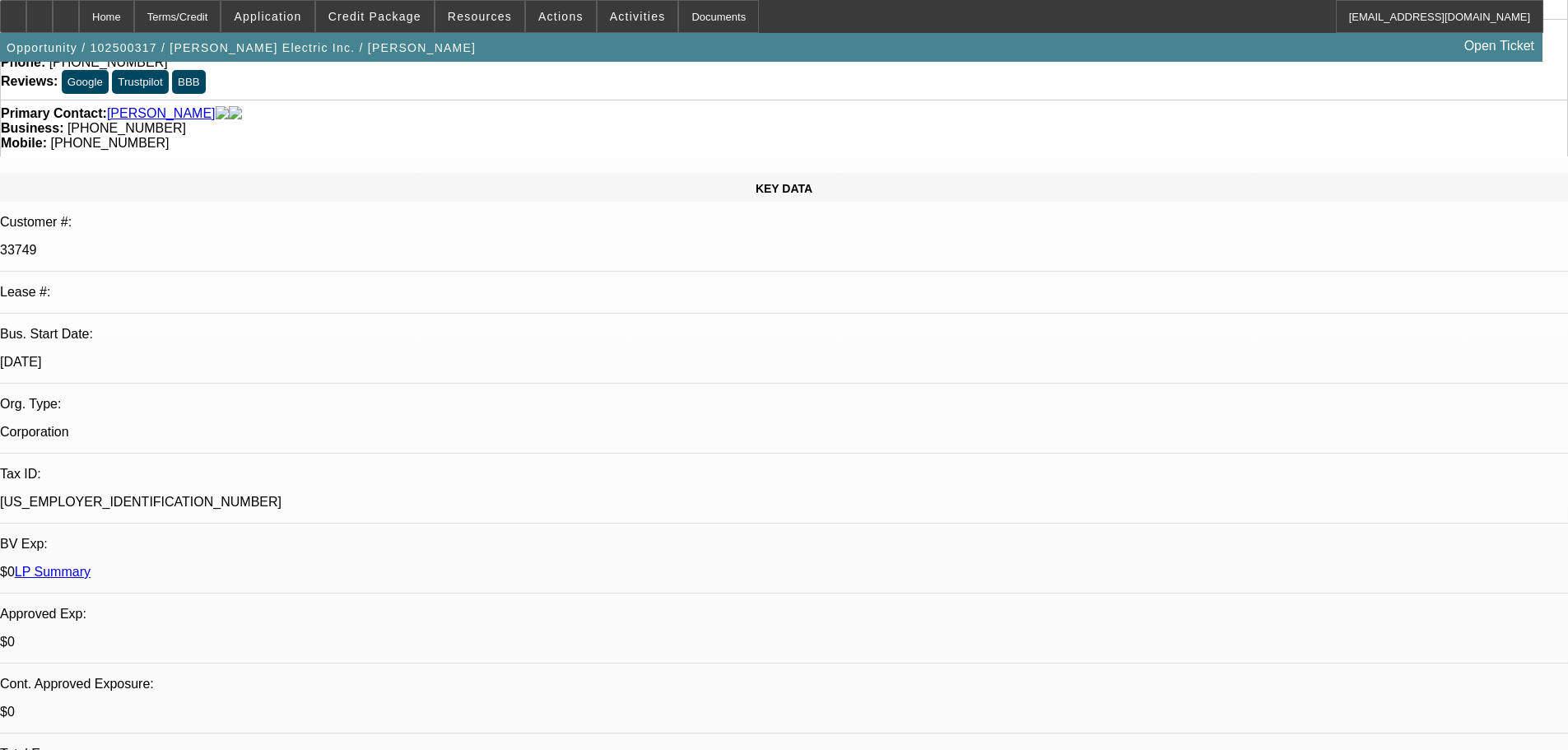
scroll to position [0, 0]
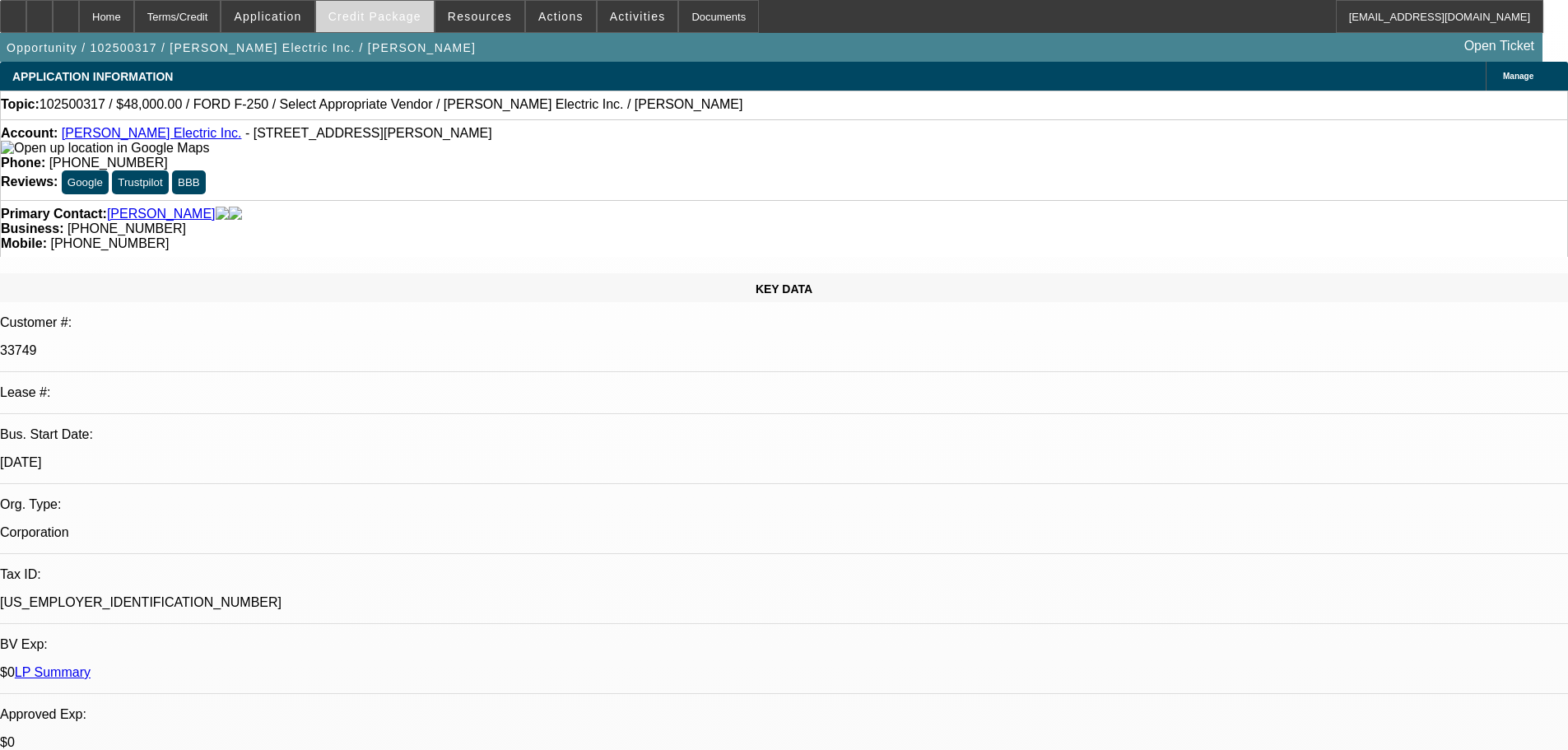
click at [416, 16] on span "Credit Package" at bounding box center [375, 16] width 93 height 13
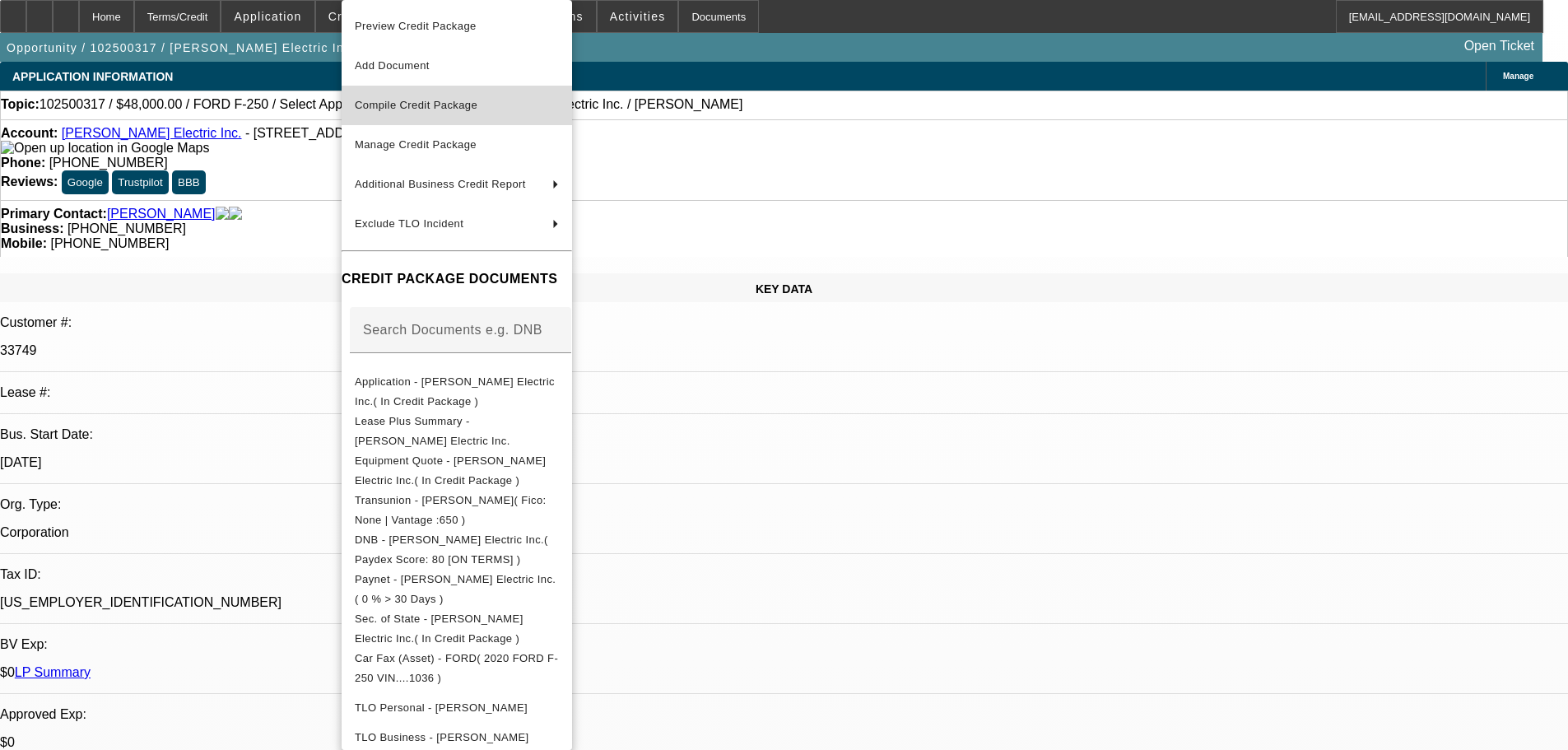
click at [477, 107] on span "Compile Credit Package" at bounding box center [415, 105] width 123 height 12
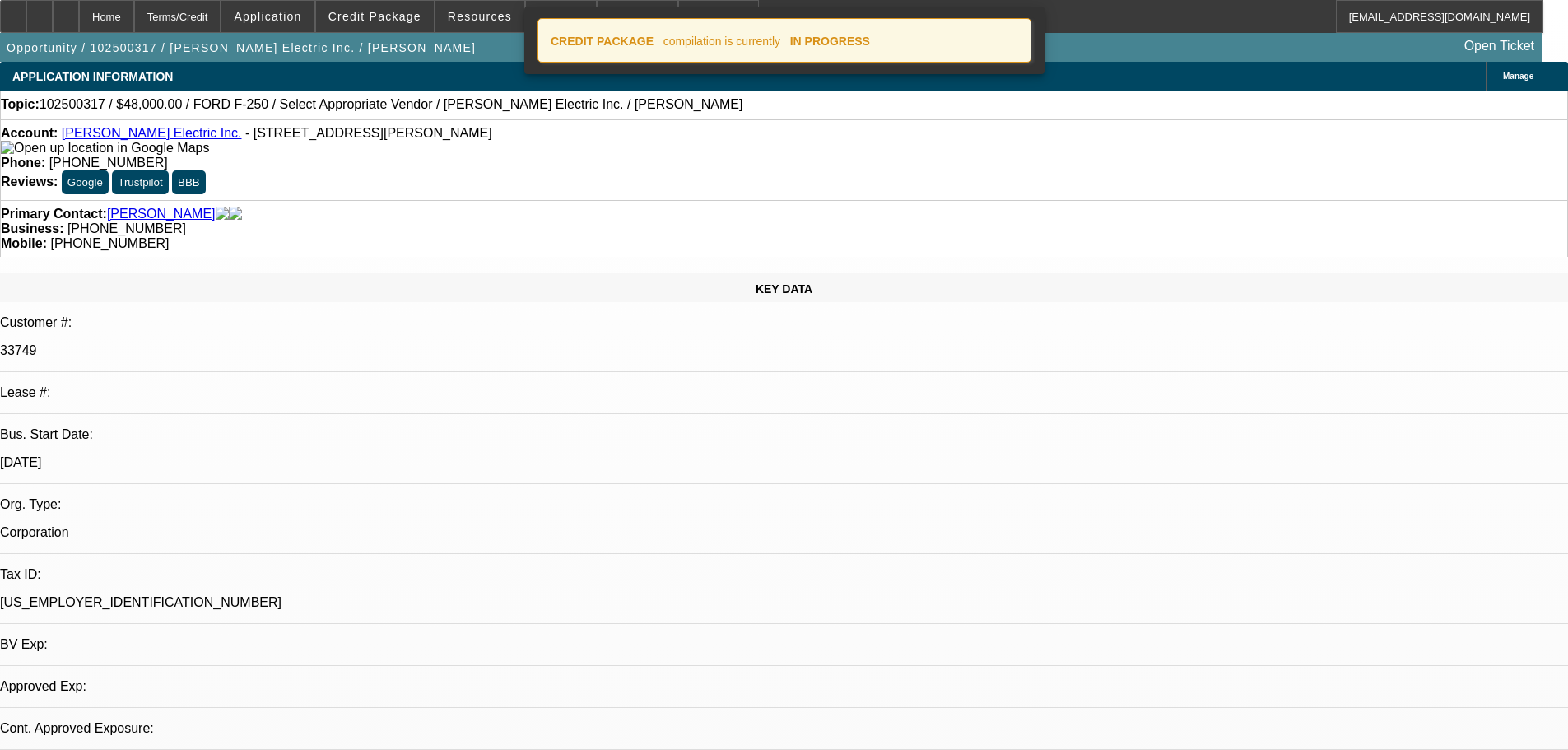
select select "0"
select select "2"
select select "0.1"
select select "4"
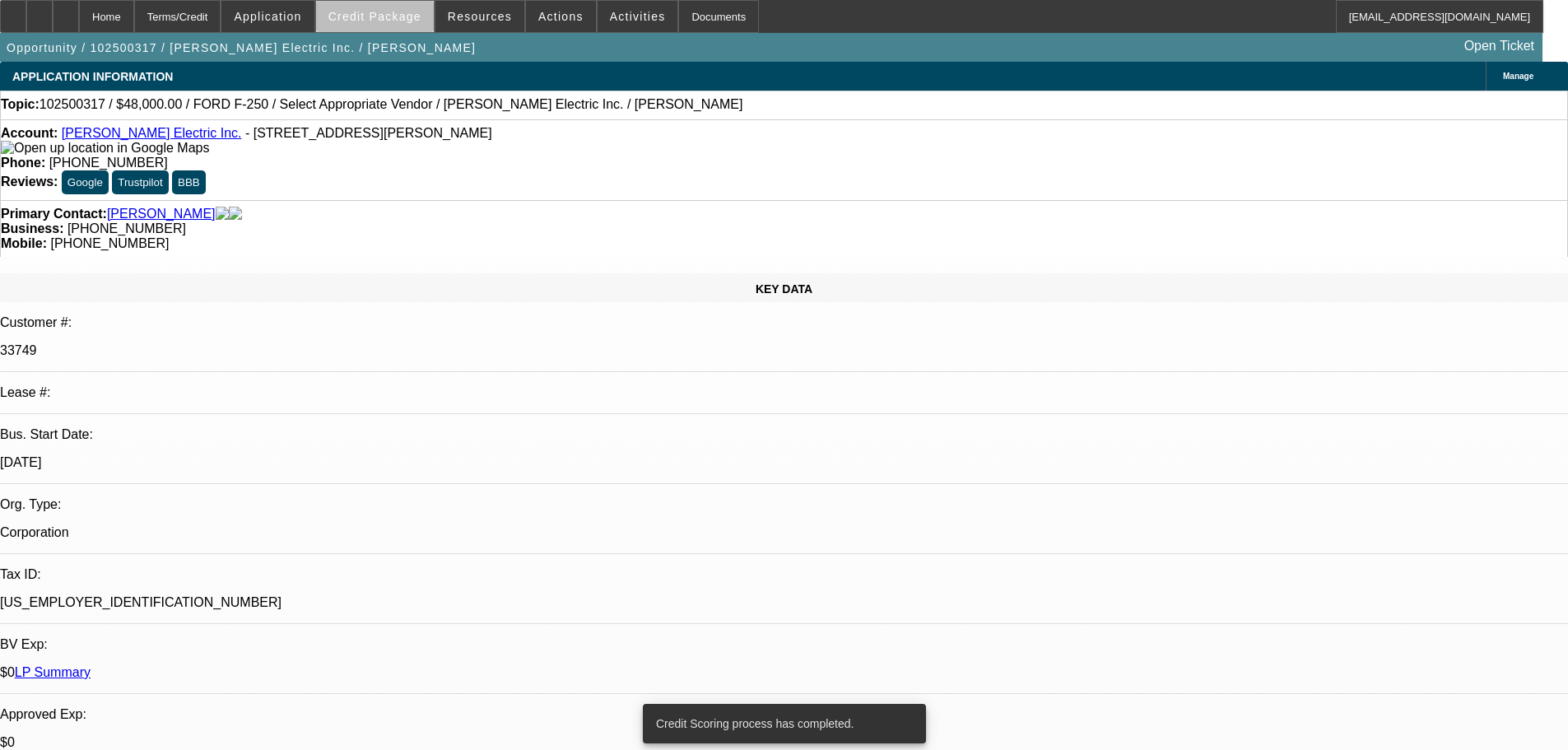
click at [414, 21] on span "Credit Package" at bounding box center [375, 16] width 93 height 13
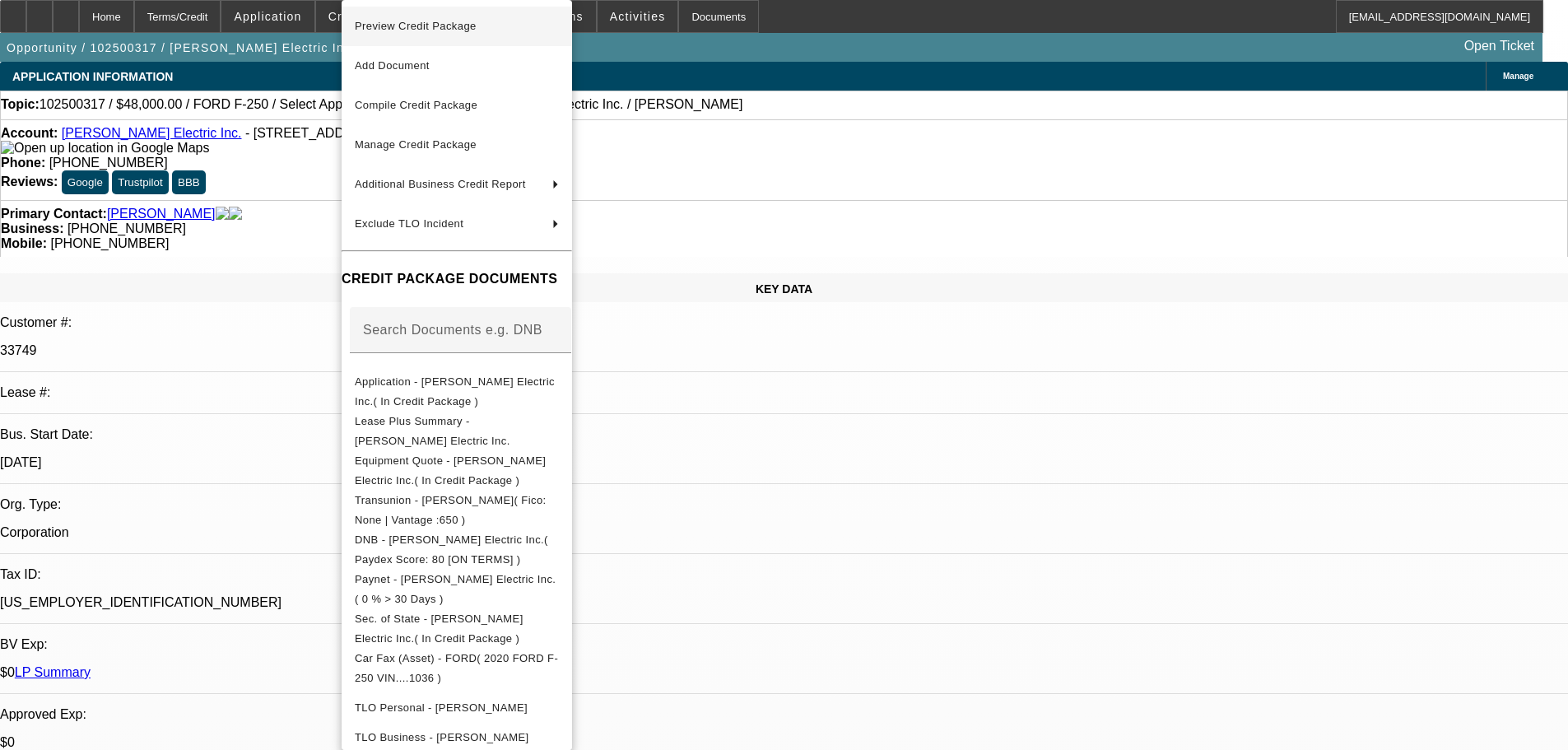
click at [426, 26] on span "Preview Credit Package" at bounding box center [415, 26] width 122 height 12
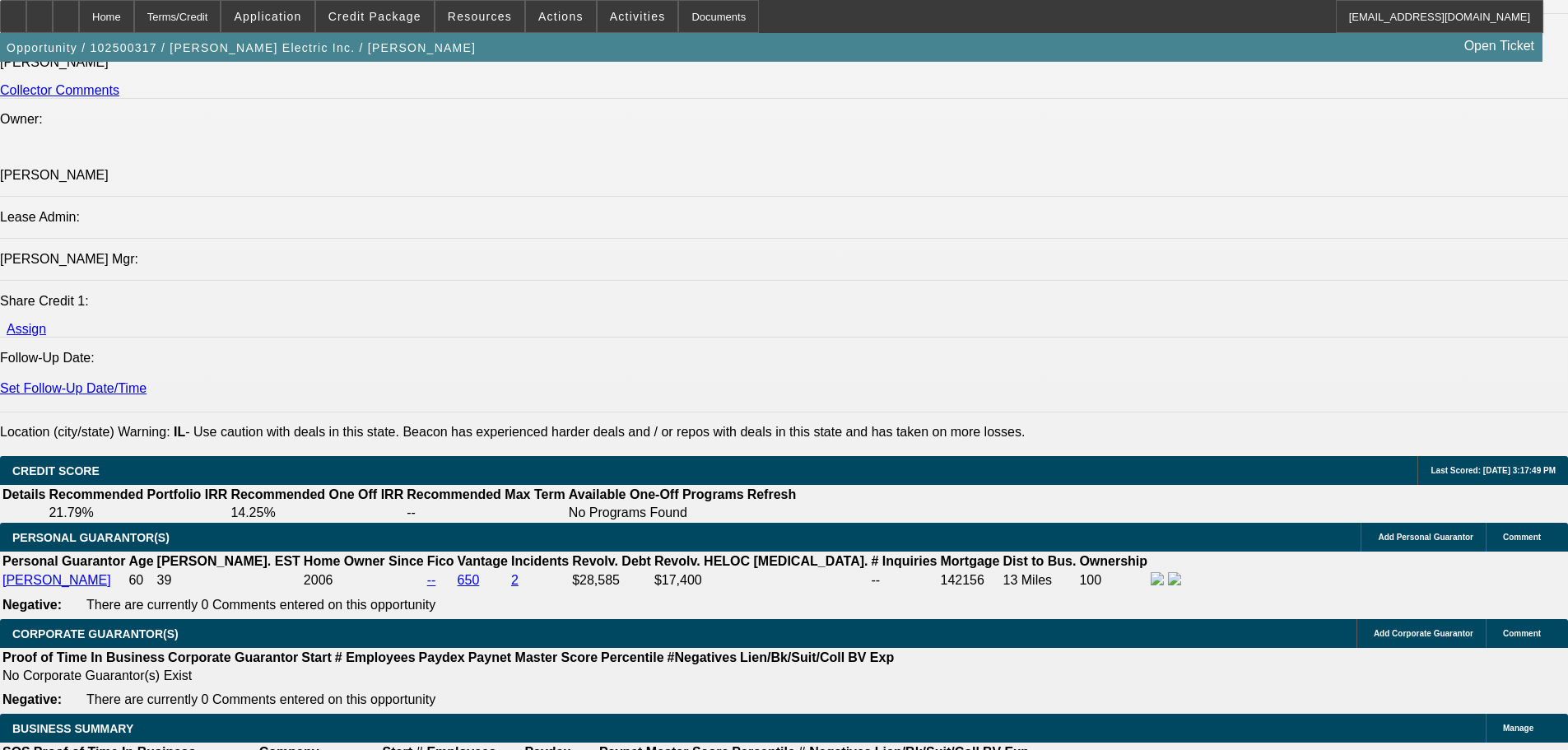
scroll to position [2141, 0]
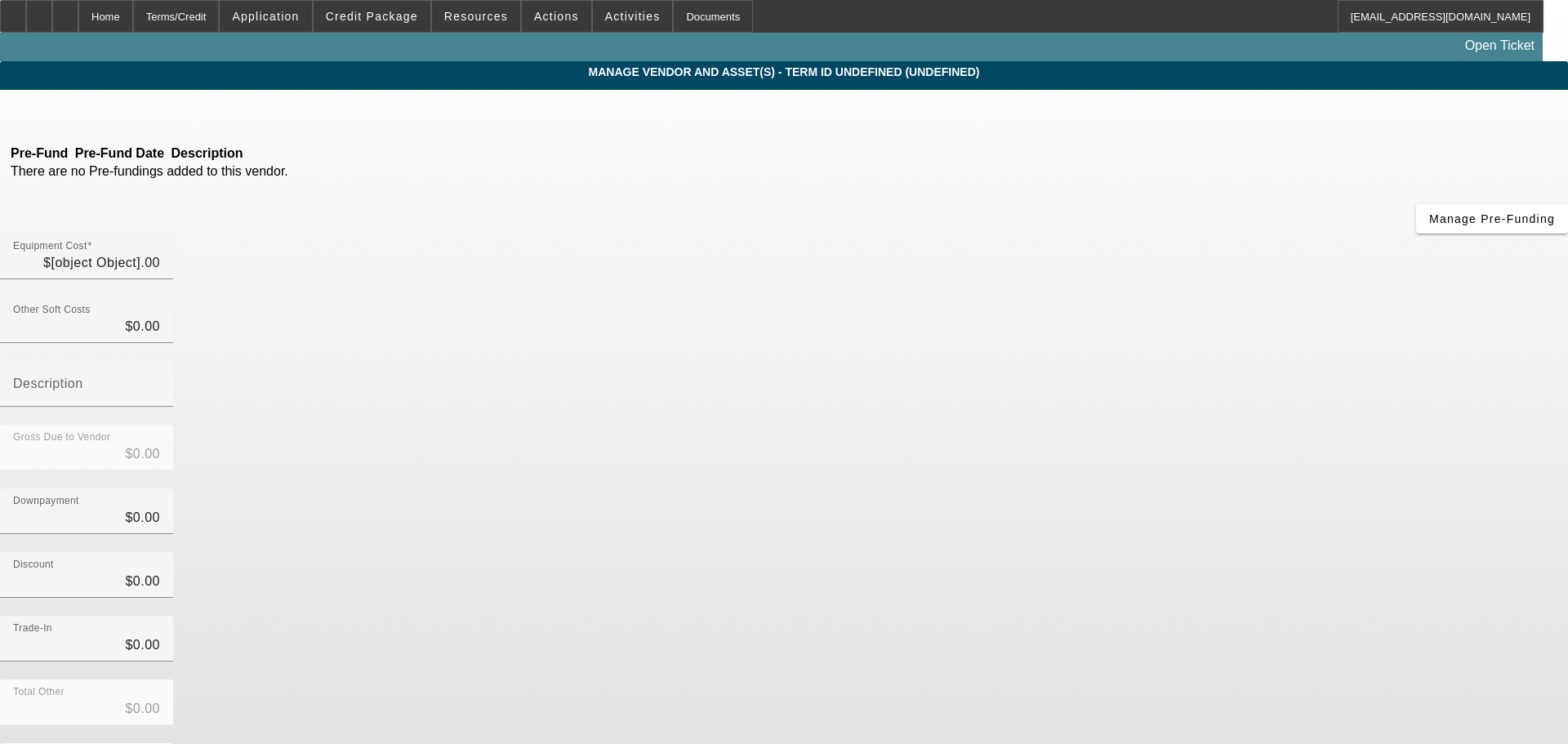
type input "$48,000.00"
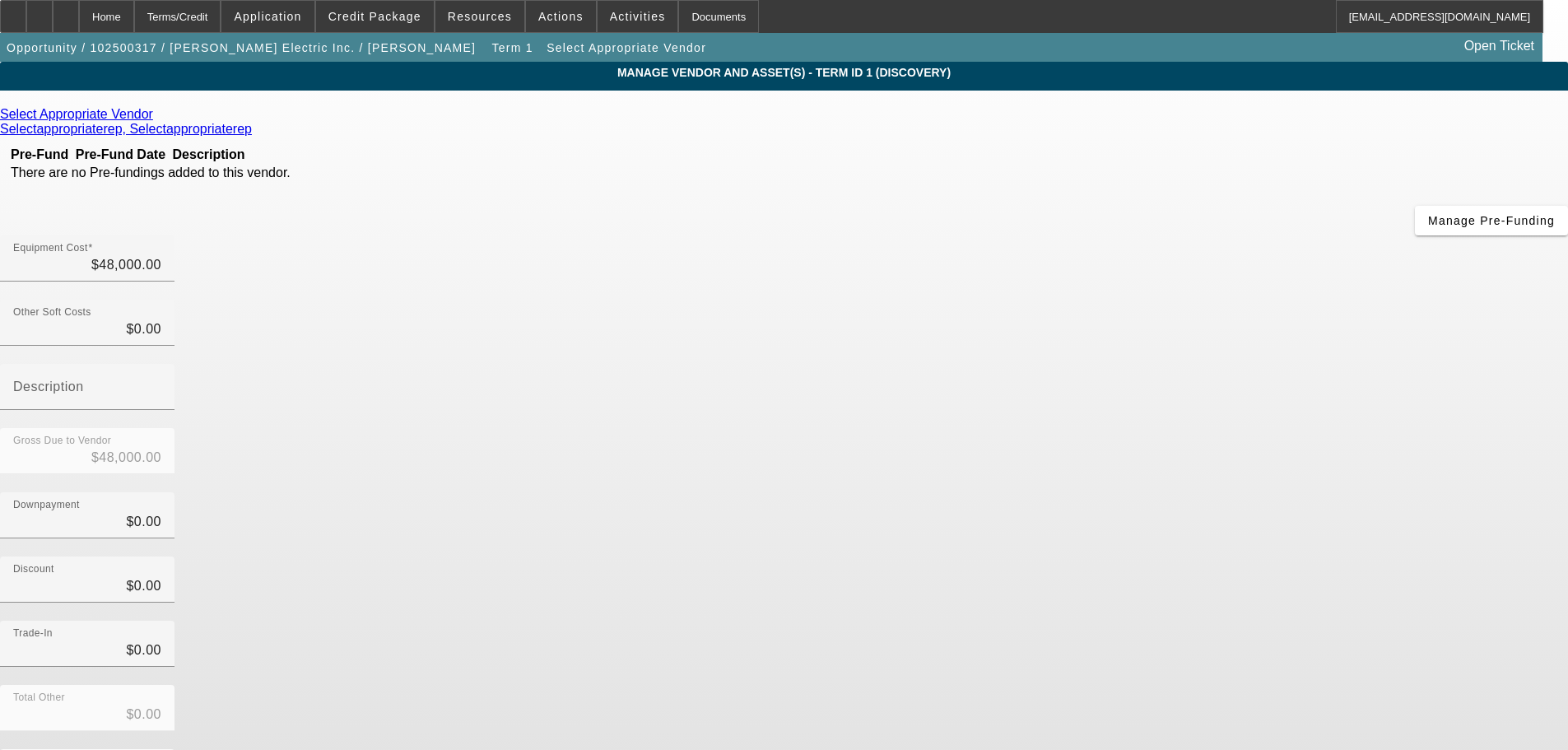
click at [157, 118] on icon at bounding box center [157, 113] width 0 height 14
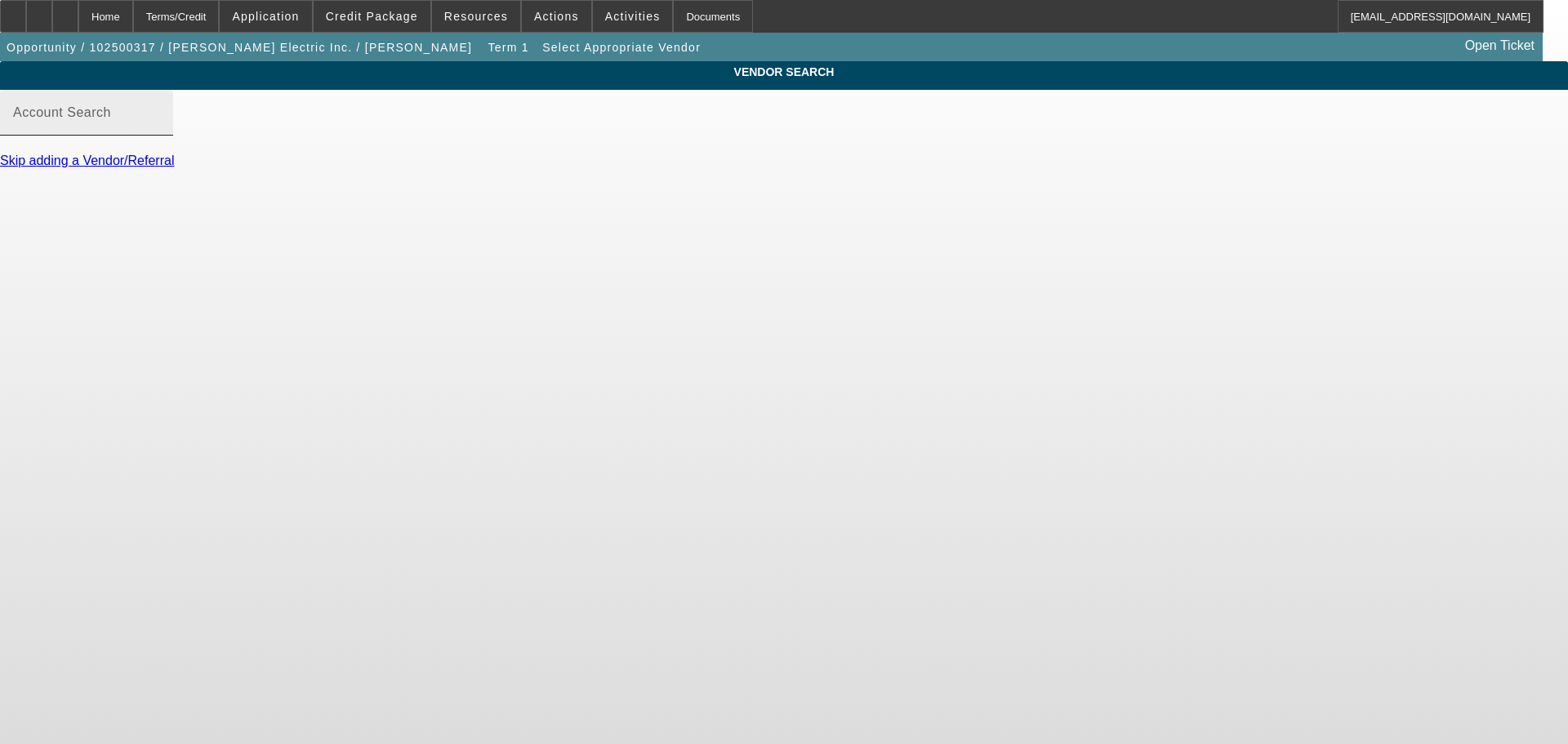
click at [160, 130] on input "Account Search" at bounding box center [87, 119] width 147 height 20
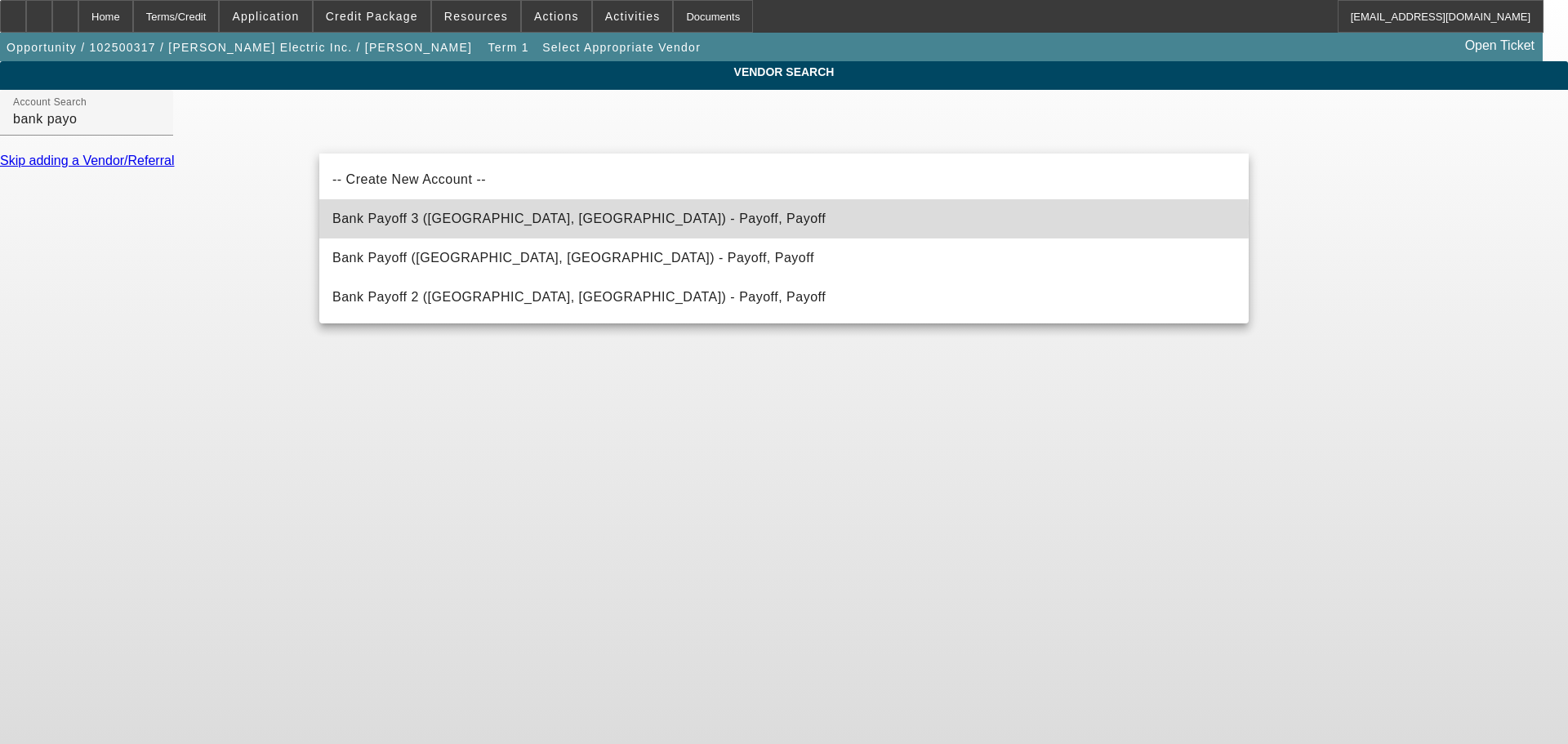
click at [465, 223] on span "Bank Payoff 3 (Northbrook, IL) - Payoff, Payoff" at bounding box center [579, 218] width 493 height 14
type input "Bank Payoff 3 (Northbrook, IL) - Payoff, Payoff"
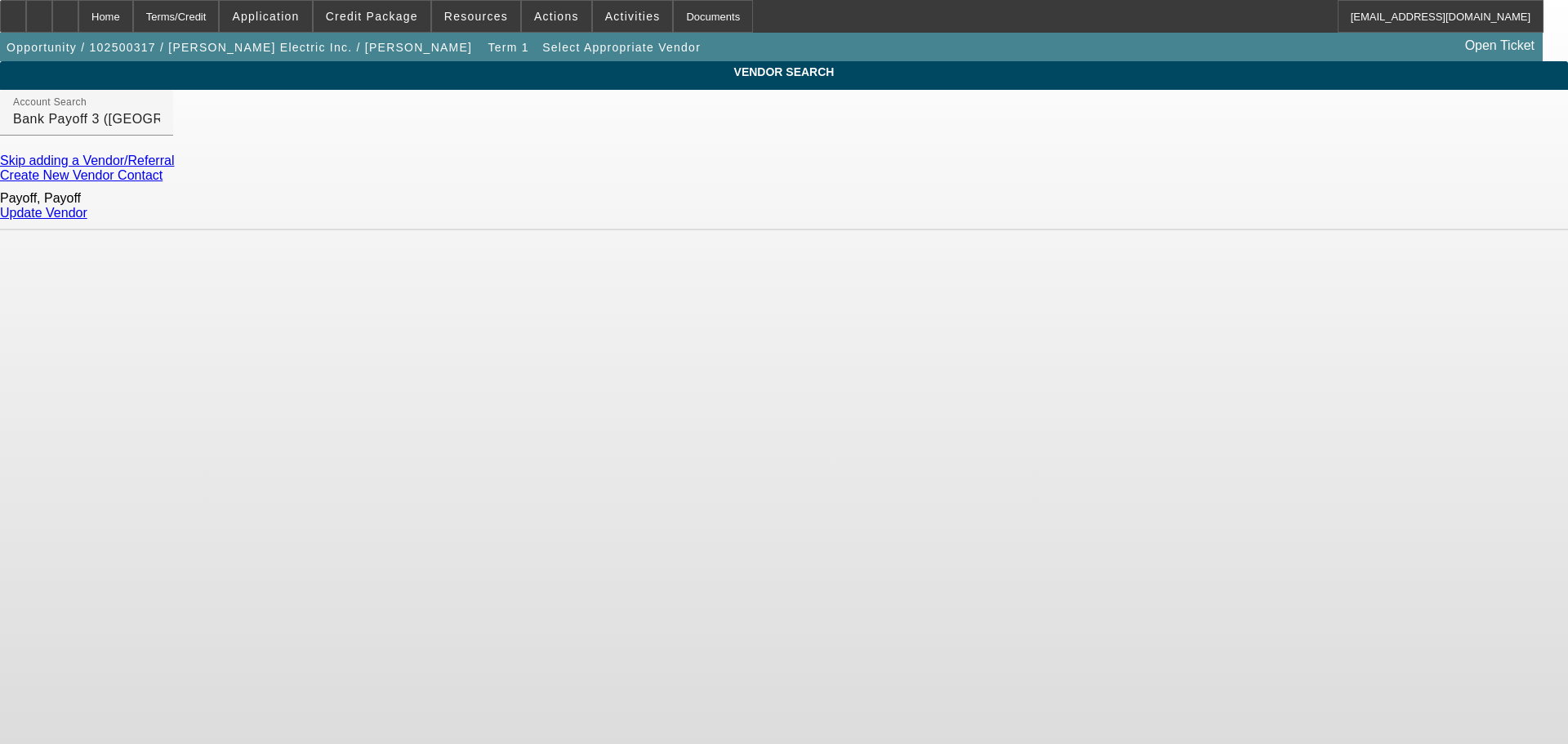
click at [87, 210] on link "Update Vendor" at bounding box center [43, 213] width 87 height 14
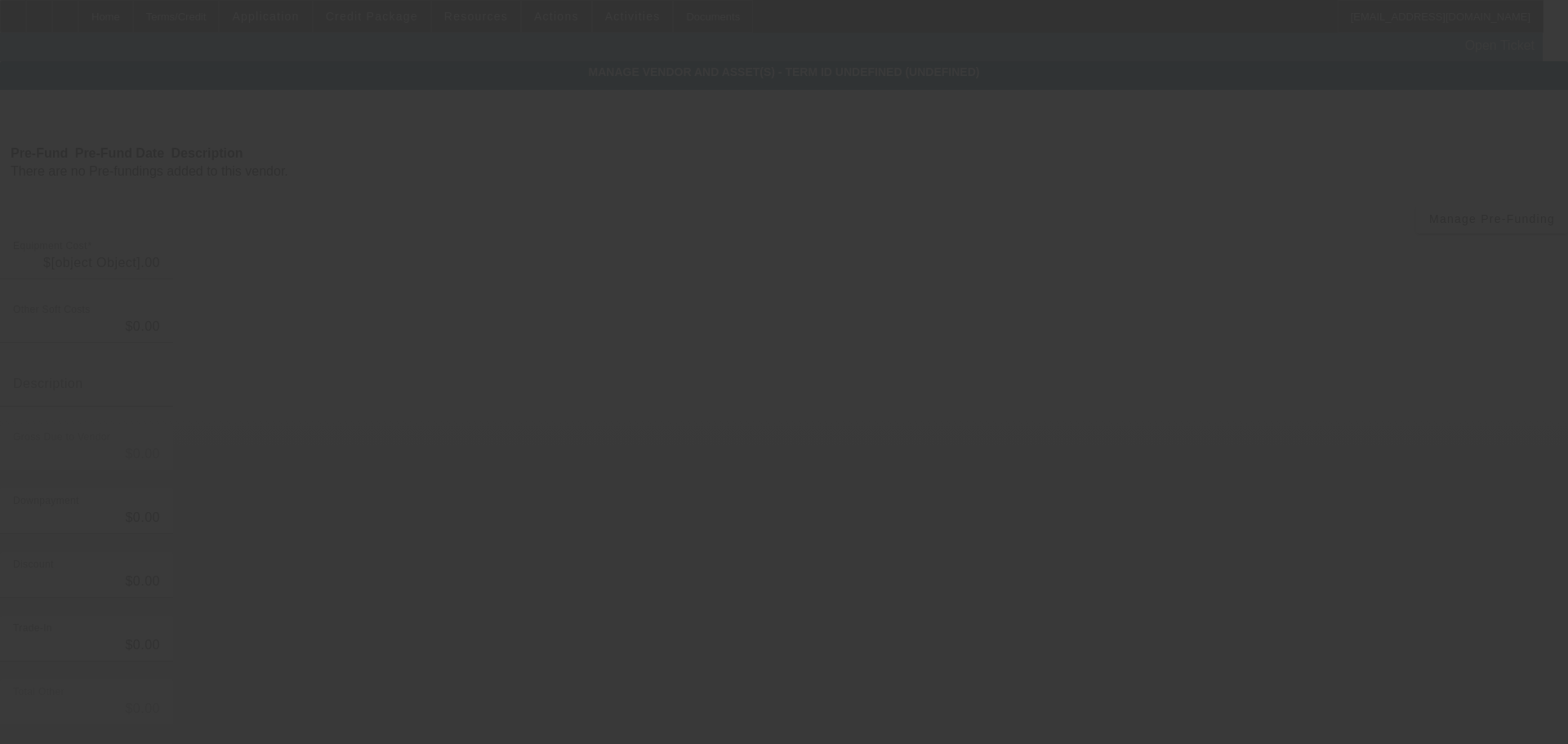
type input "$48,000.00"
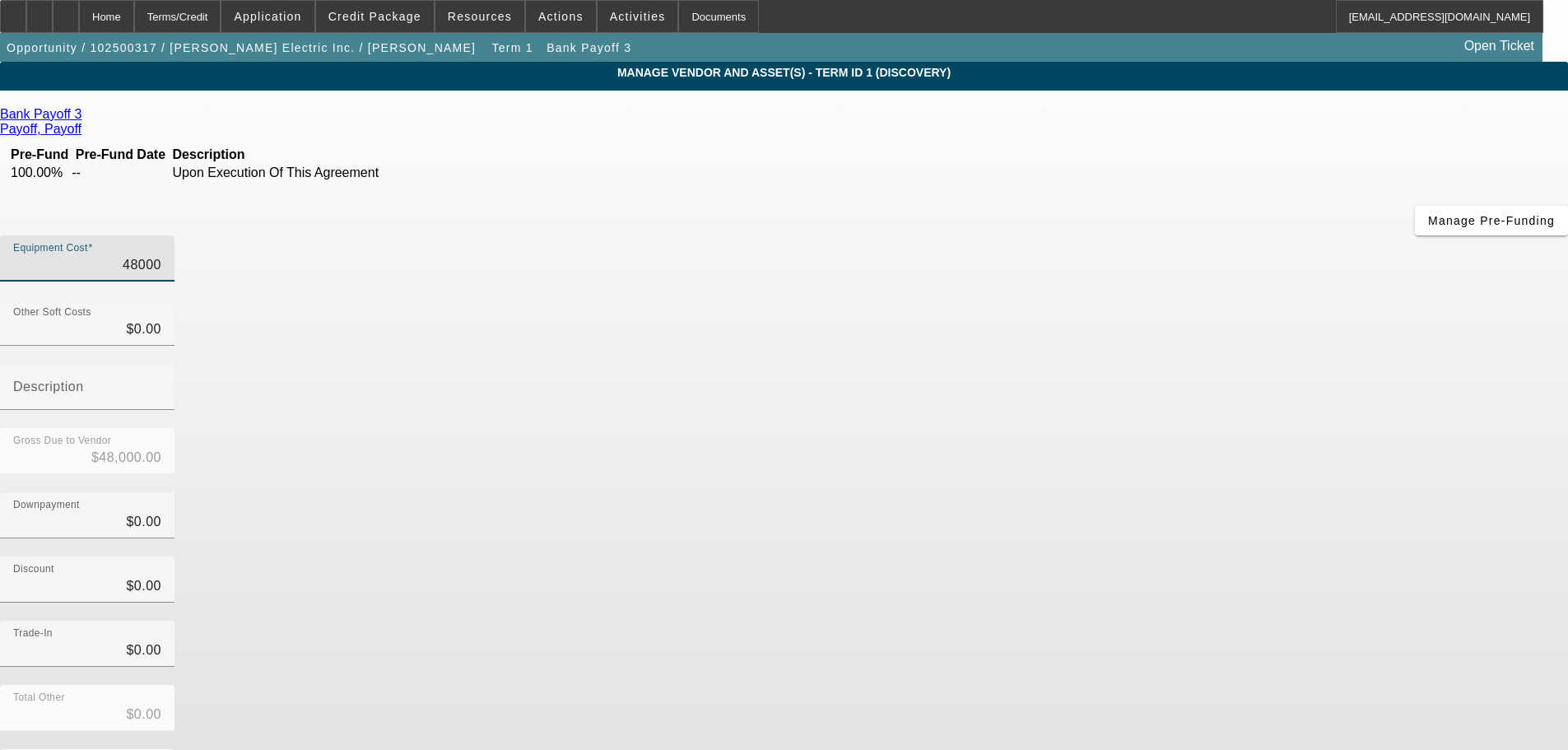
drag, startPoint x: 929, startPoint y: 138, endPoint x: 1223, endPoint y: 99, distance: 296.6
click at [1187, 235] on div "Equipment Cost 48000" at bounding box center [784, 267] width 1568 height 64
type input "5"
type input "$5.00"
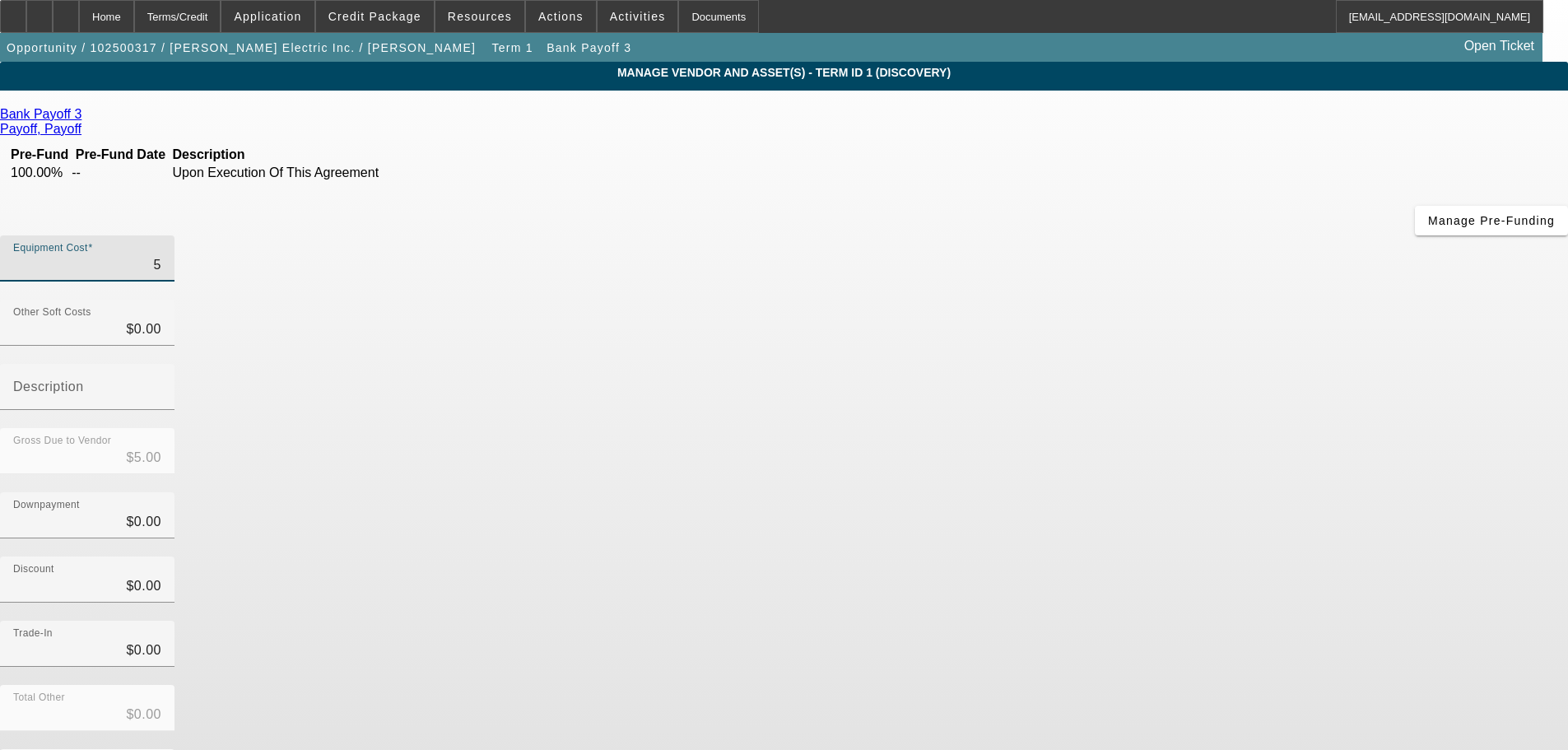
type input "58"
type input "$58.00"
type input "583"
type input "$583.00"
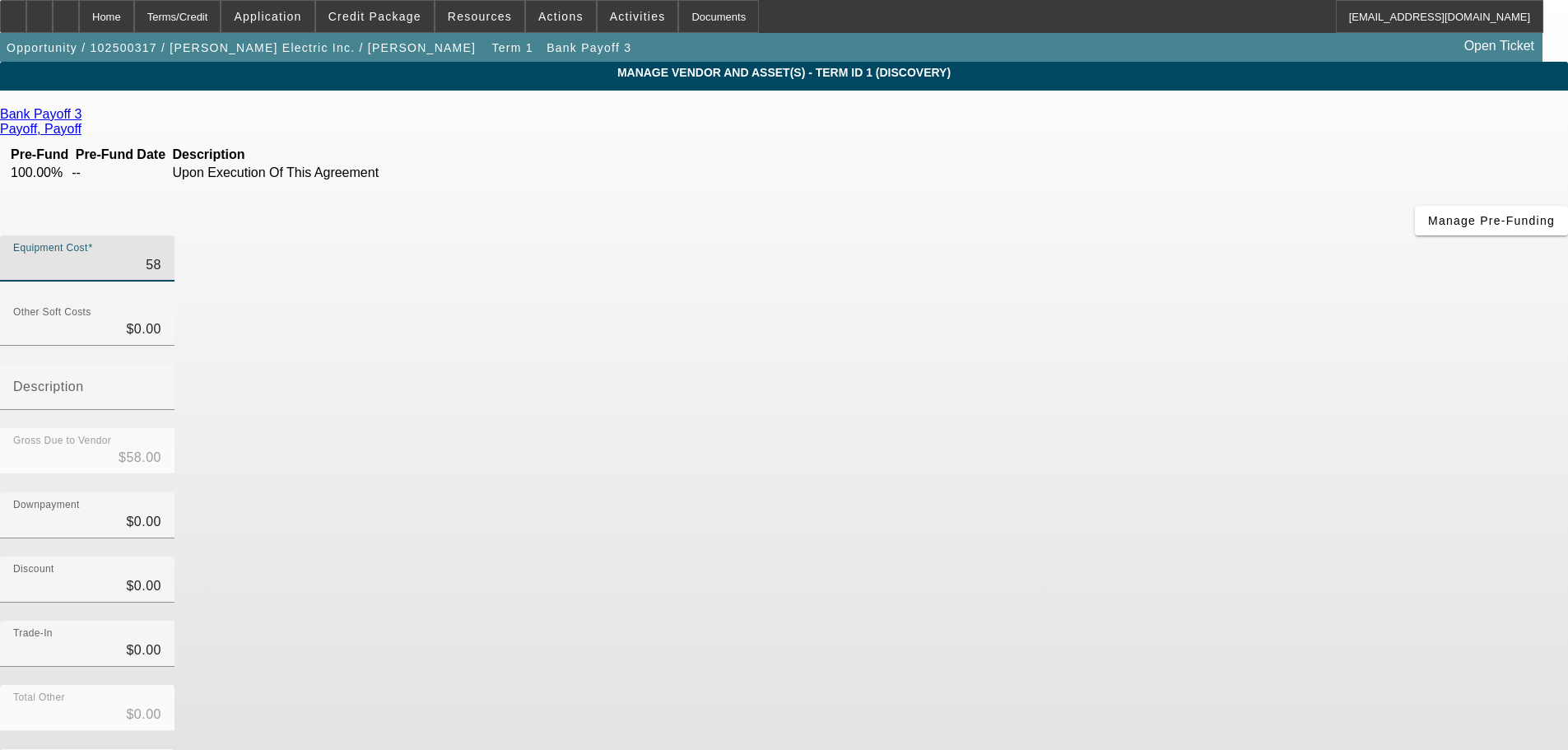
type input "$583.00"
type input "5831"
type input "$5,831.00"
type input "58313"
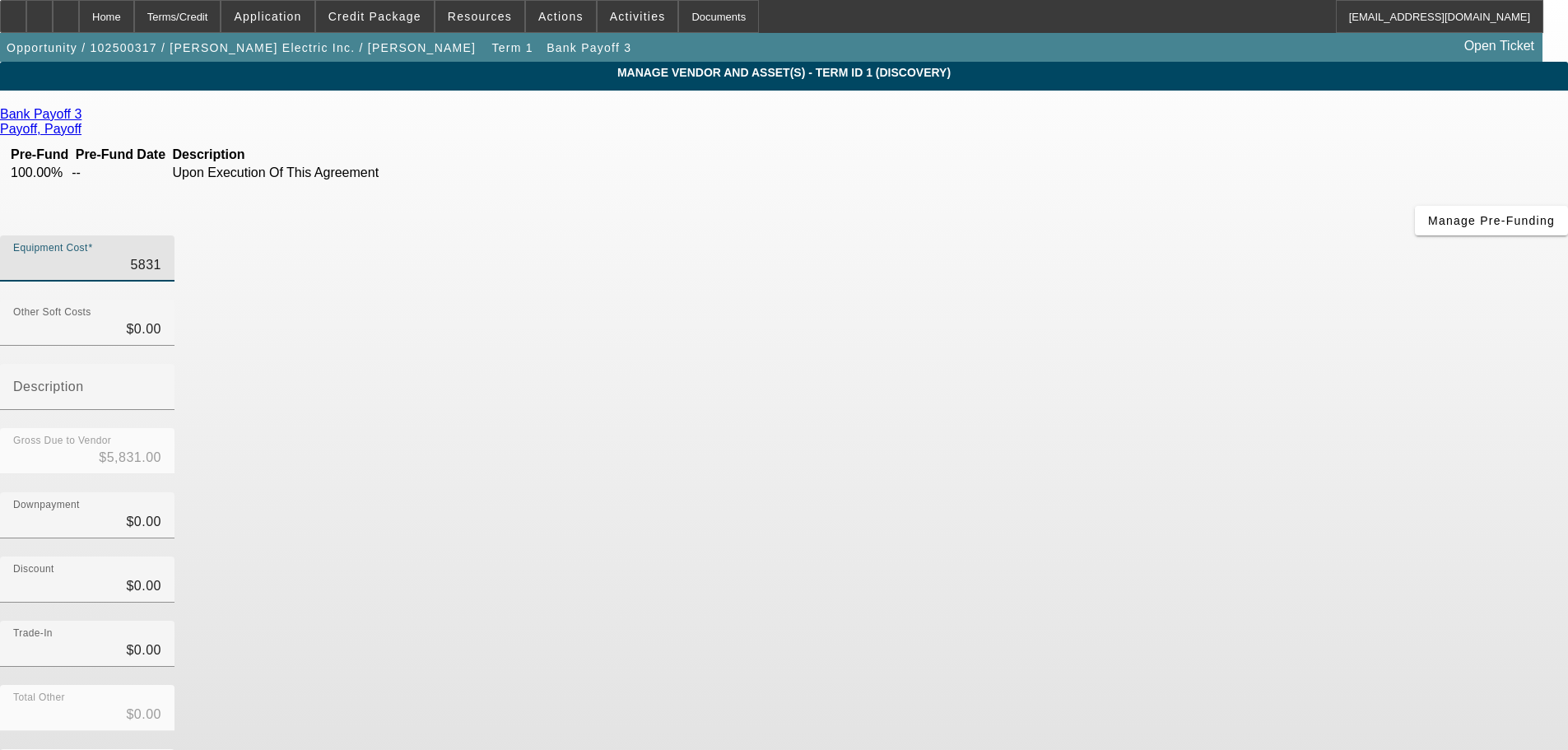
type input "$58,313.00"
type input "58313.7"
type input "$58,313.70"
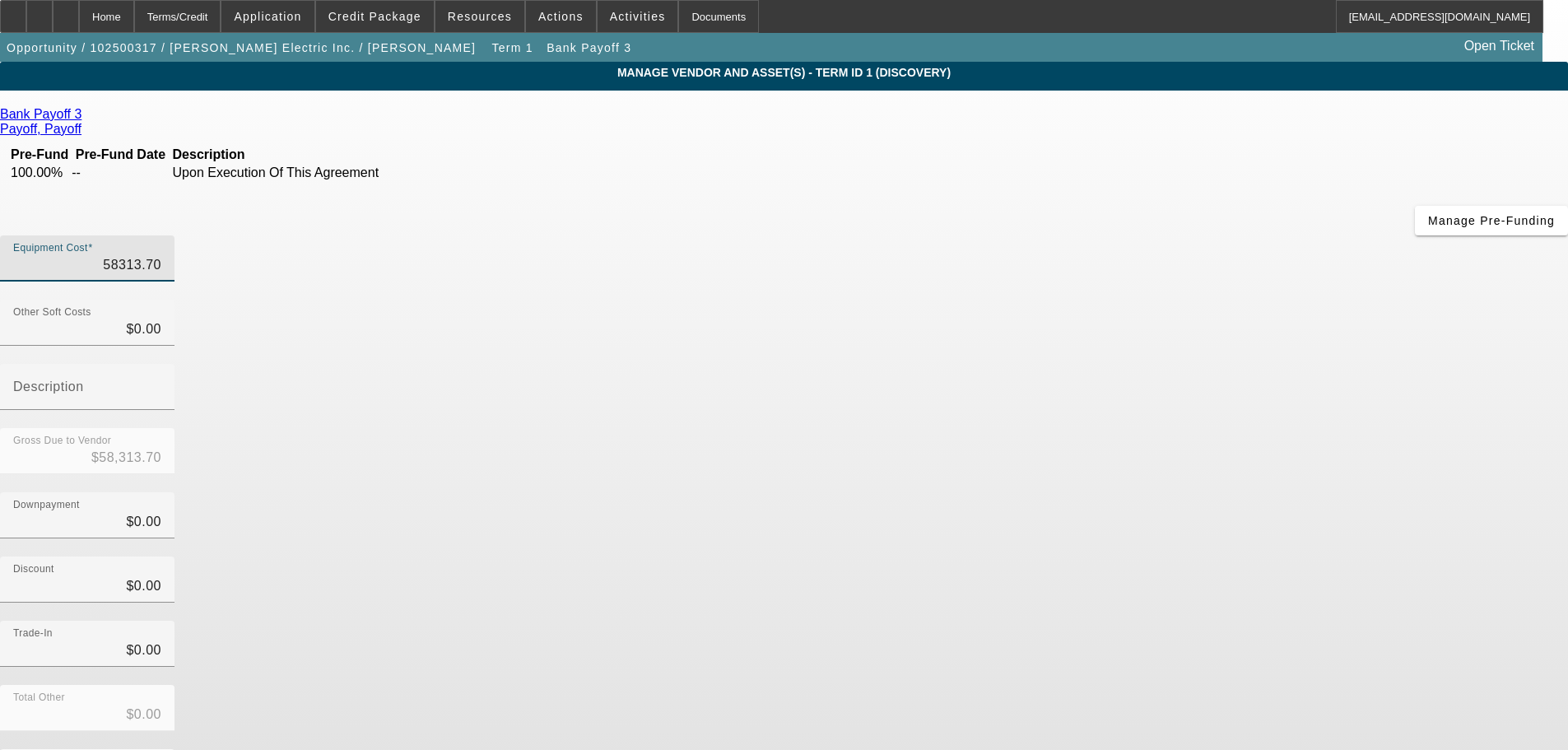
type input "$58,313.70"
click at [1155, 493] on div "Downpayment $0.00" at bounding box center [784, 524] width 1568 height 64
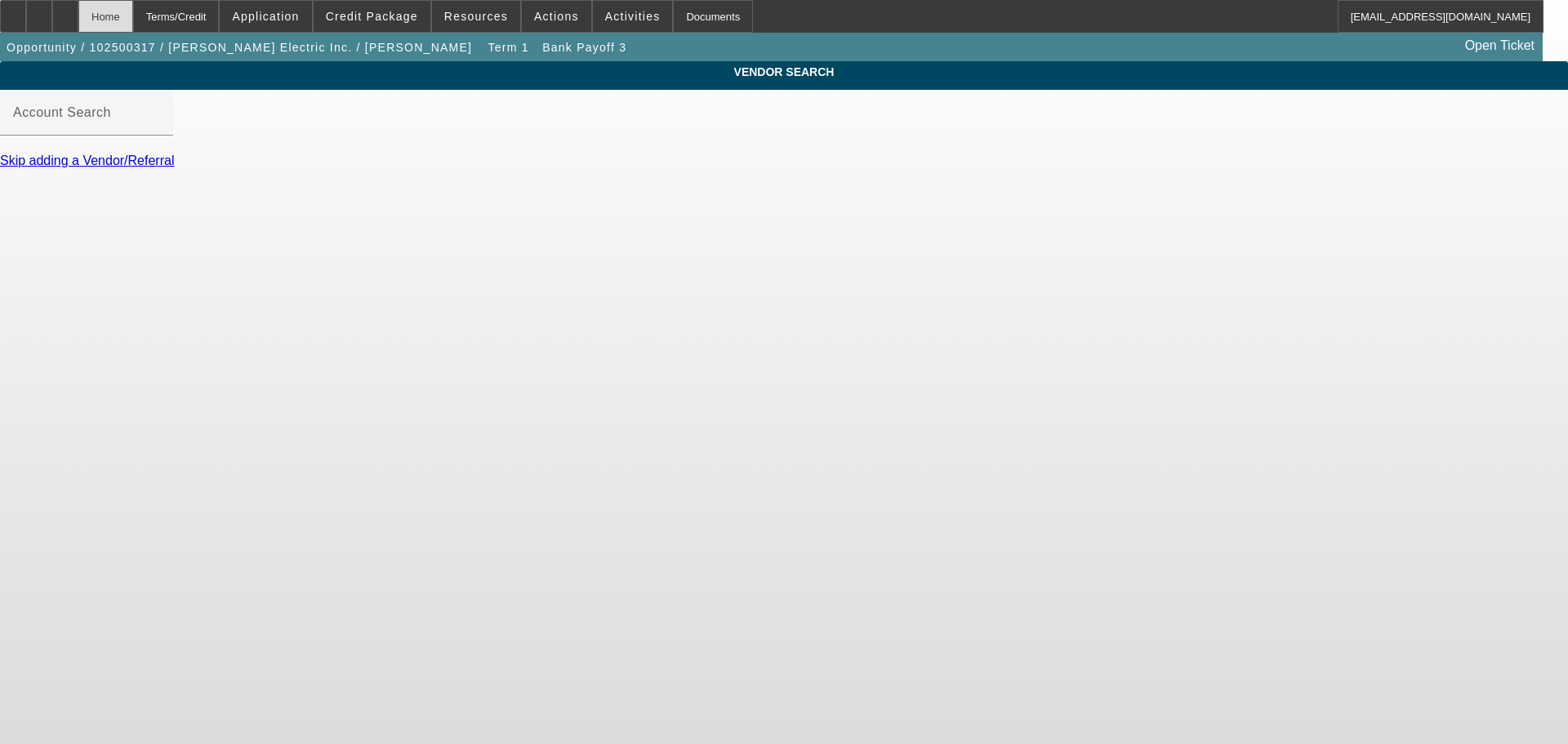
click at [131, 17] on div "Home" at bounding box center [106, 16] width 55 height 33
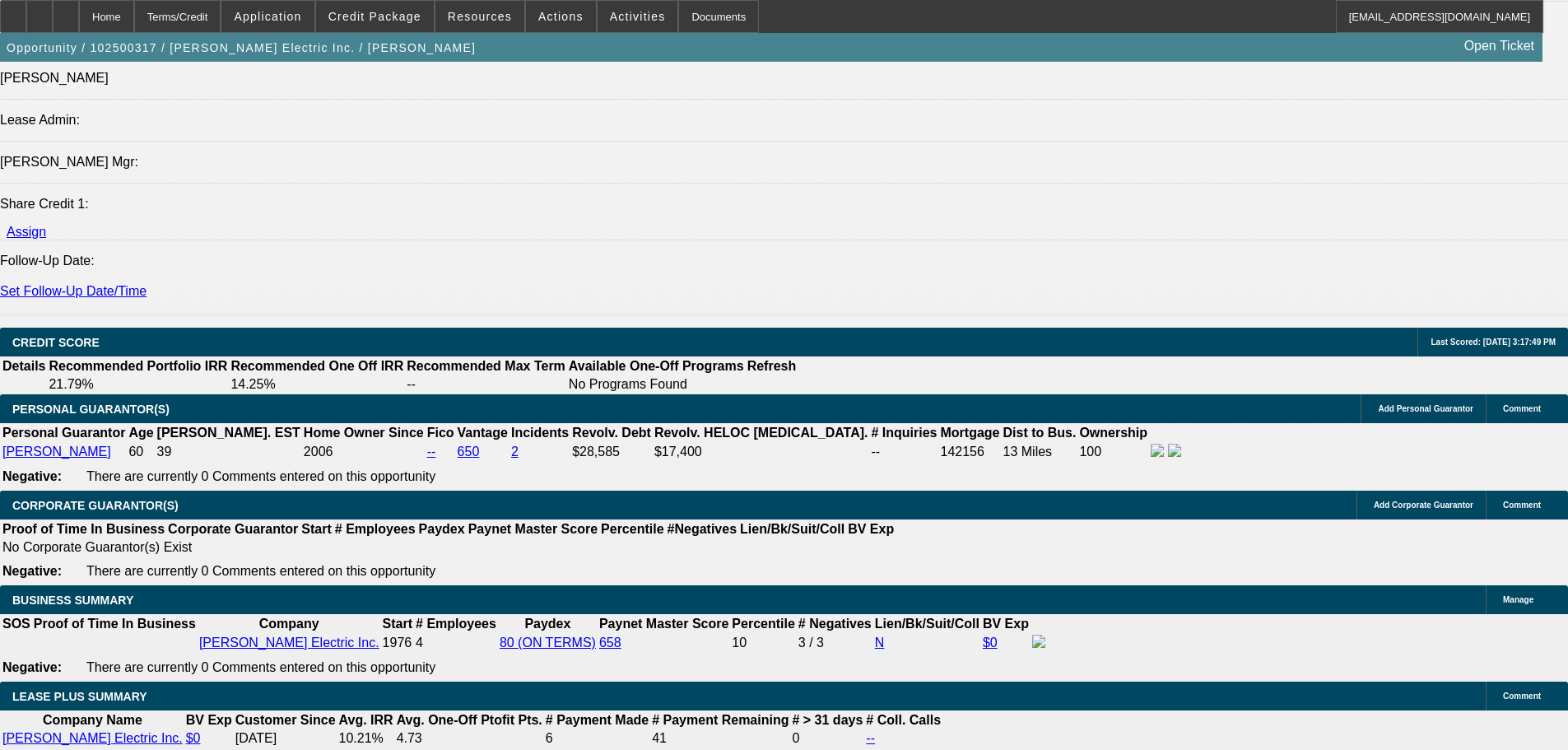
select select "0"
select select "2"
select select "0.1"
select select "4"
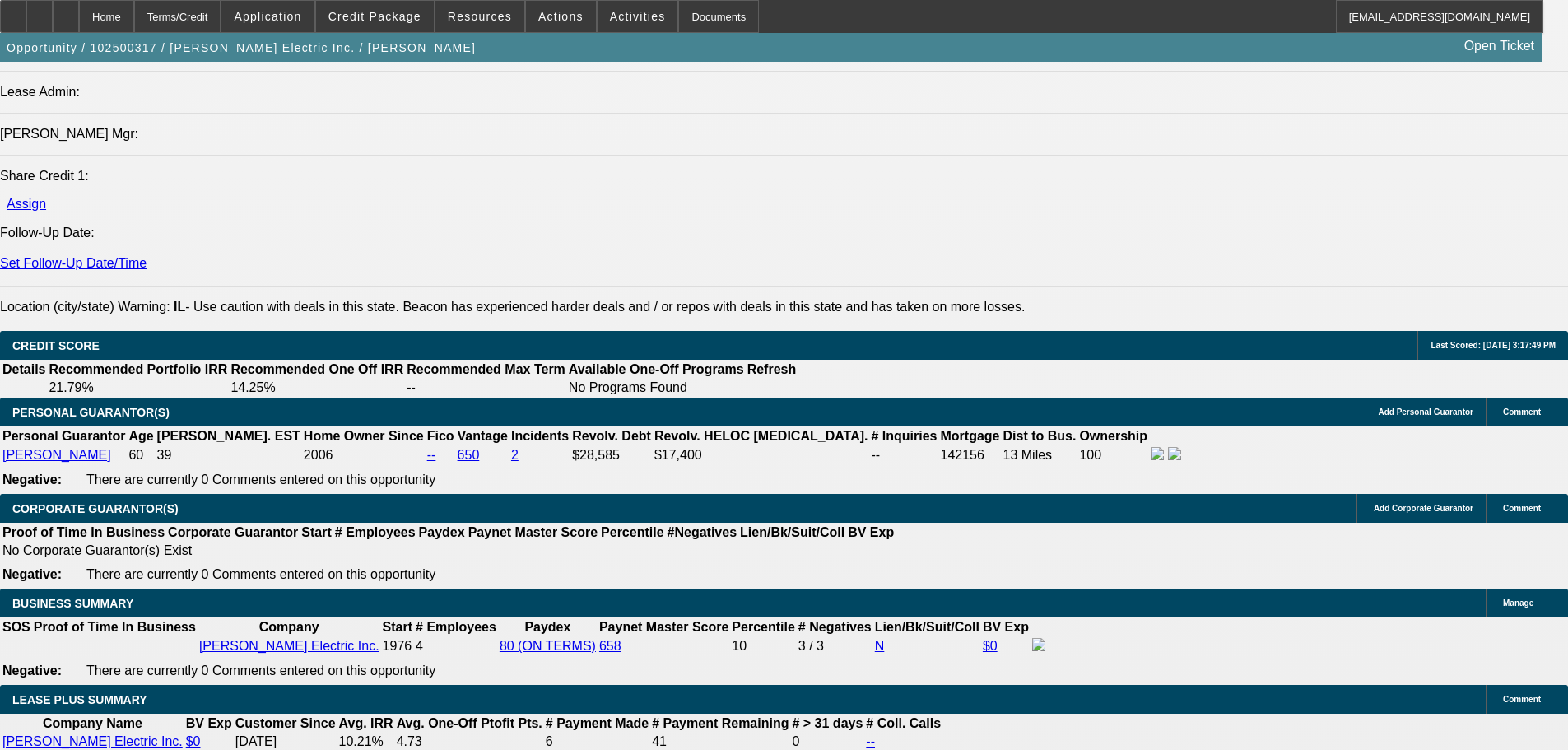
scroll to position [2179, 0]
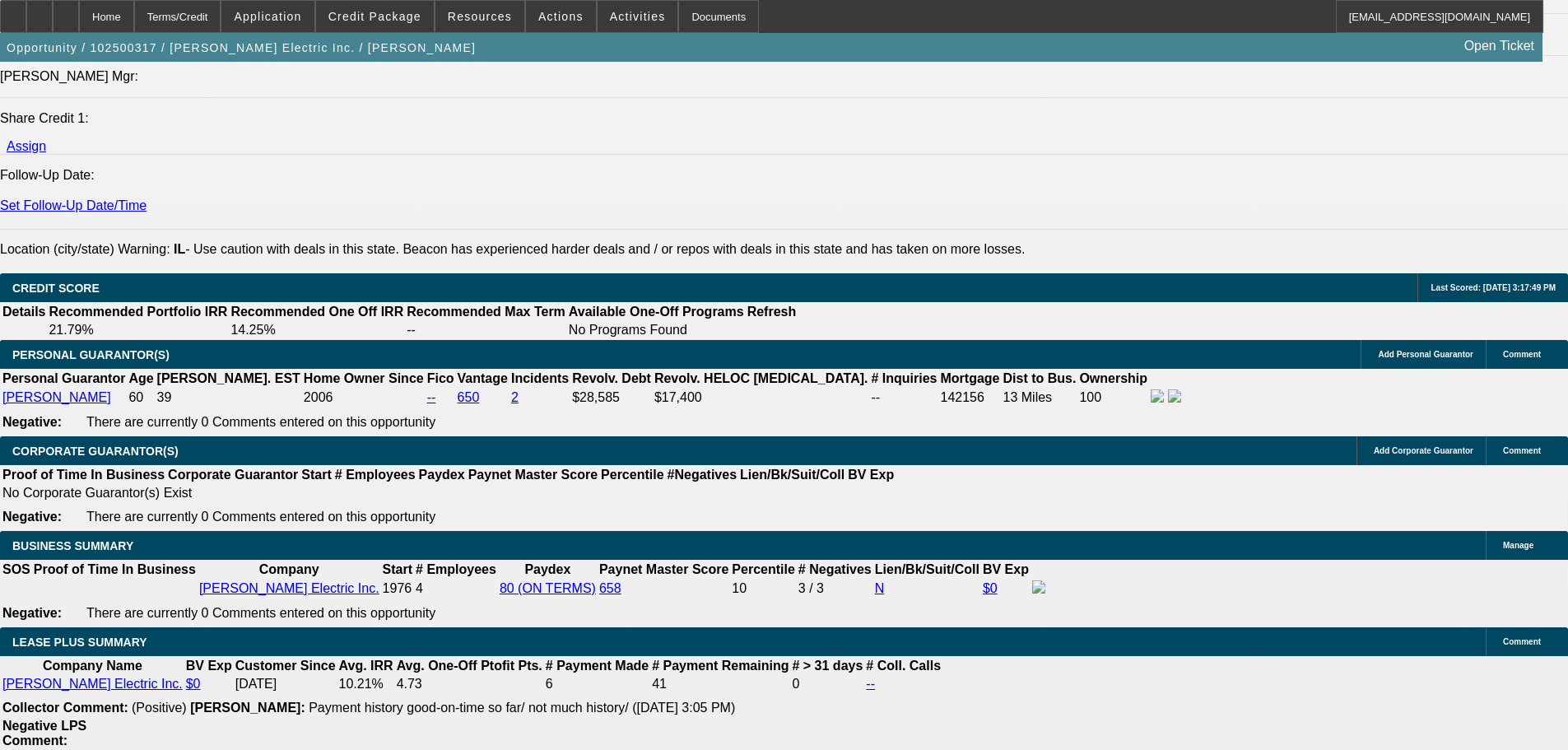
type input "$12,000.00"
type input "36"
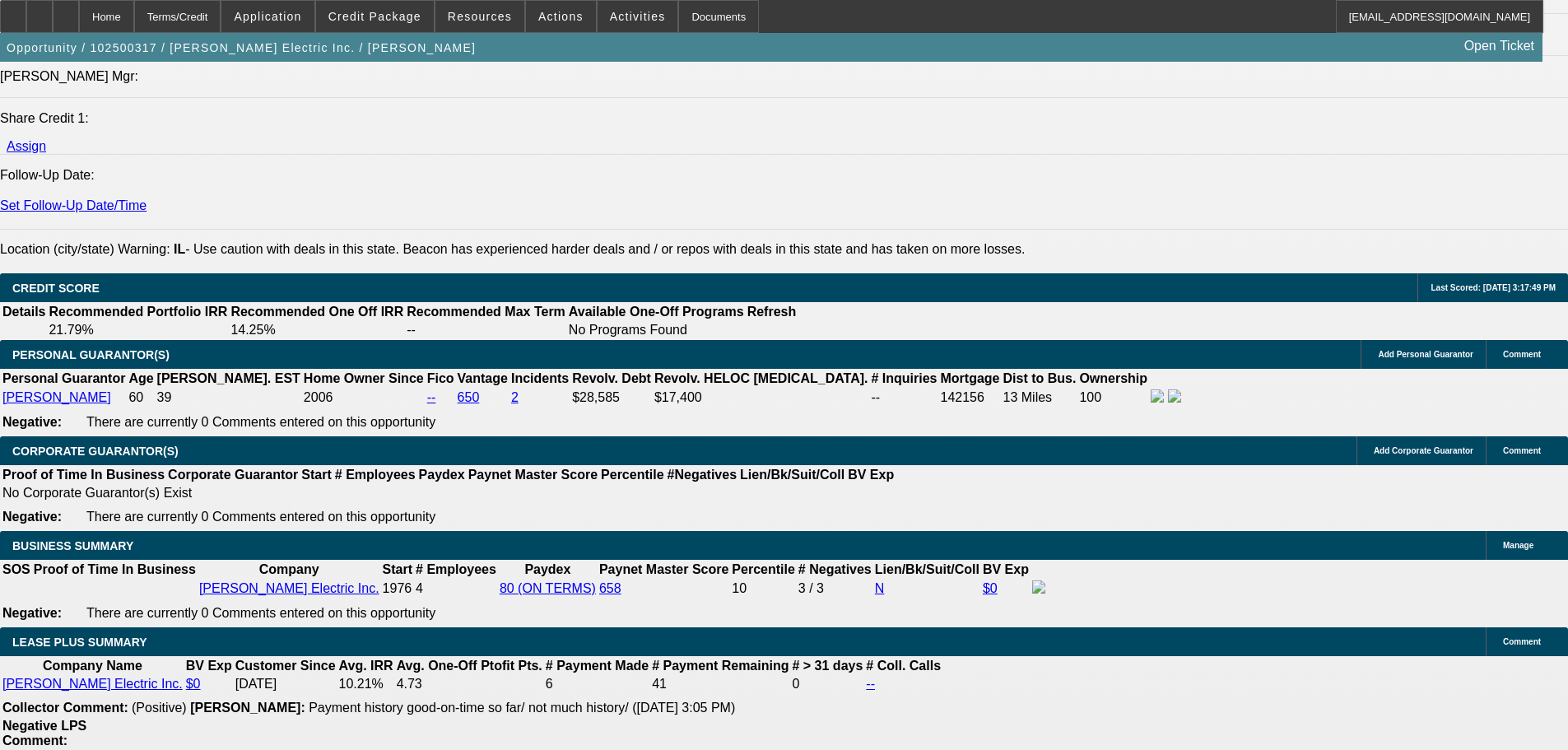
type input "1"
type input "$2,612.84"
type input "$1,306.42"
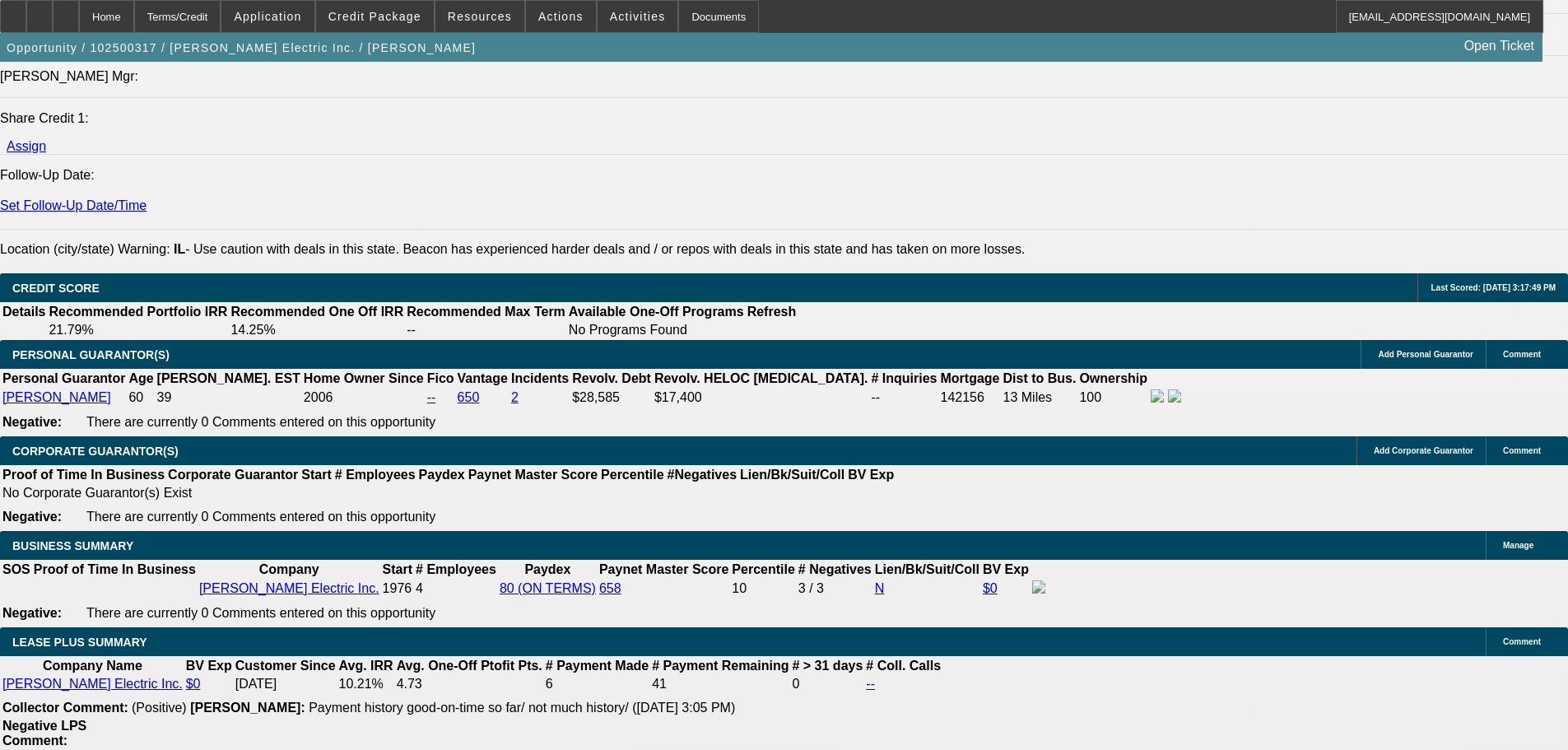
type input "13."
type input "$3,120.98"
type input "$1,560.49"
type input "13.9"
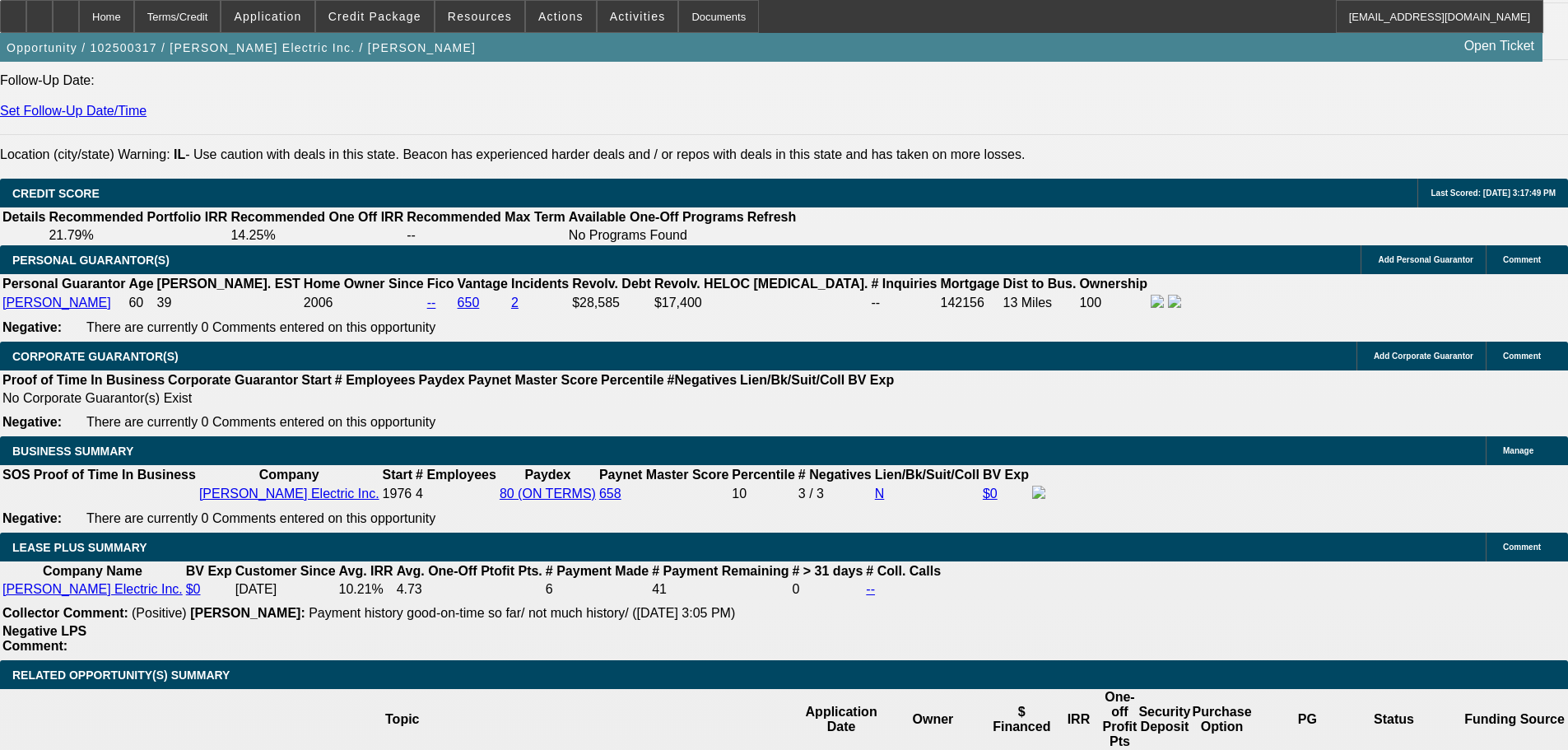
type input "$3,161.28"
type input "$1,580.64"
type input "13.9"
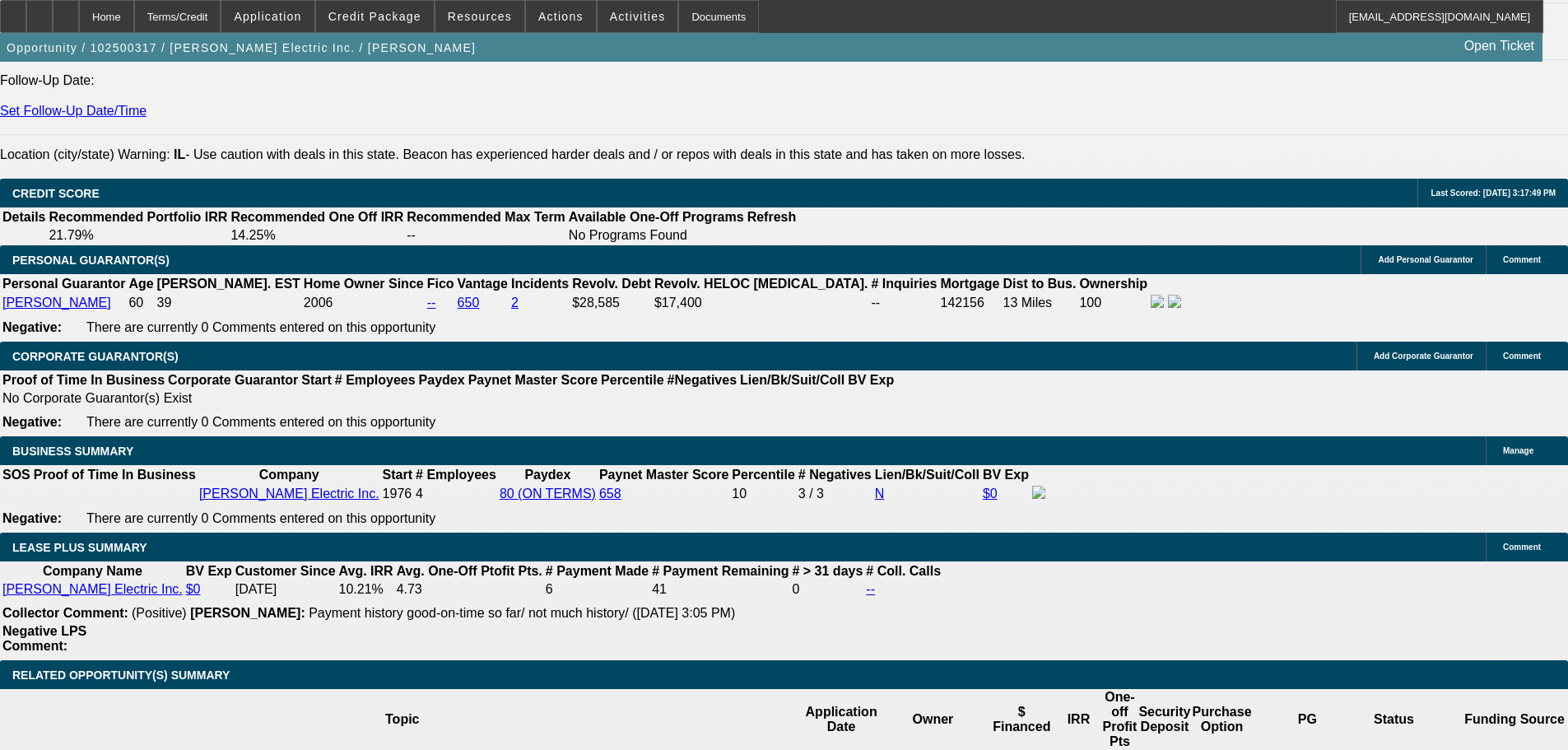
select select "0"
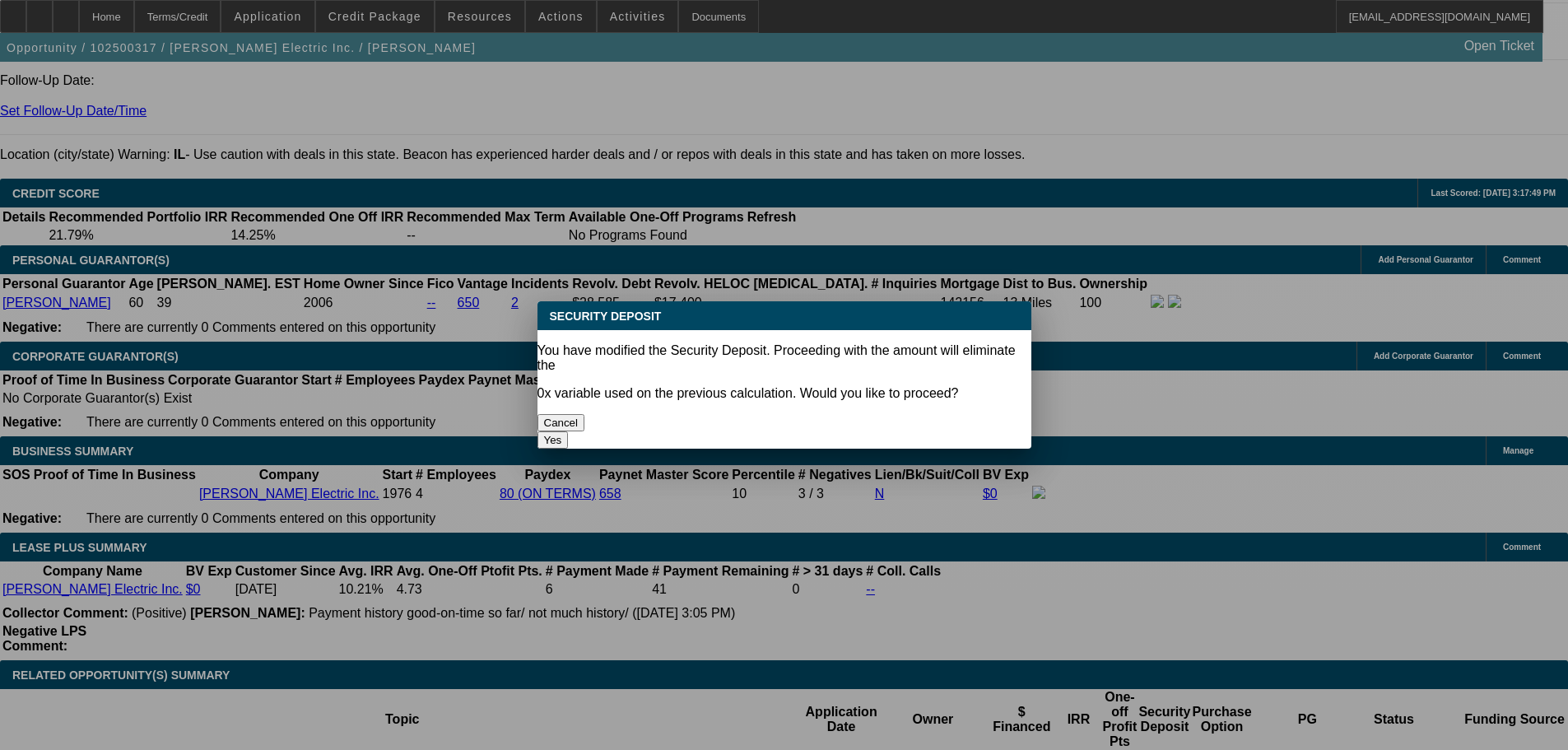
click at [569, 432] on button "Yes" at bounding box center [553, 440] width 31 height 17
type input "$0.00"
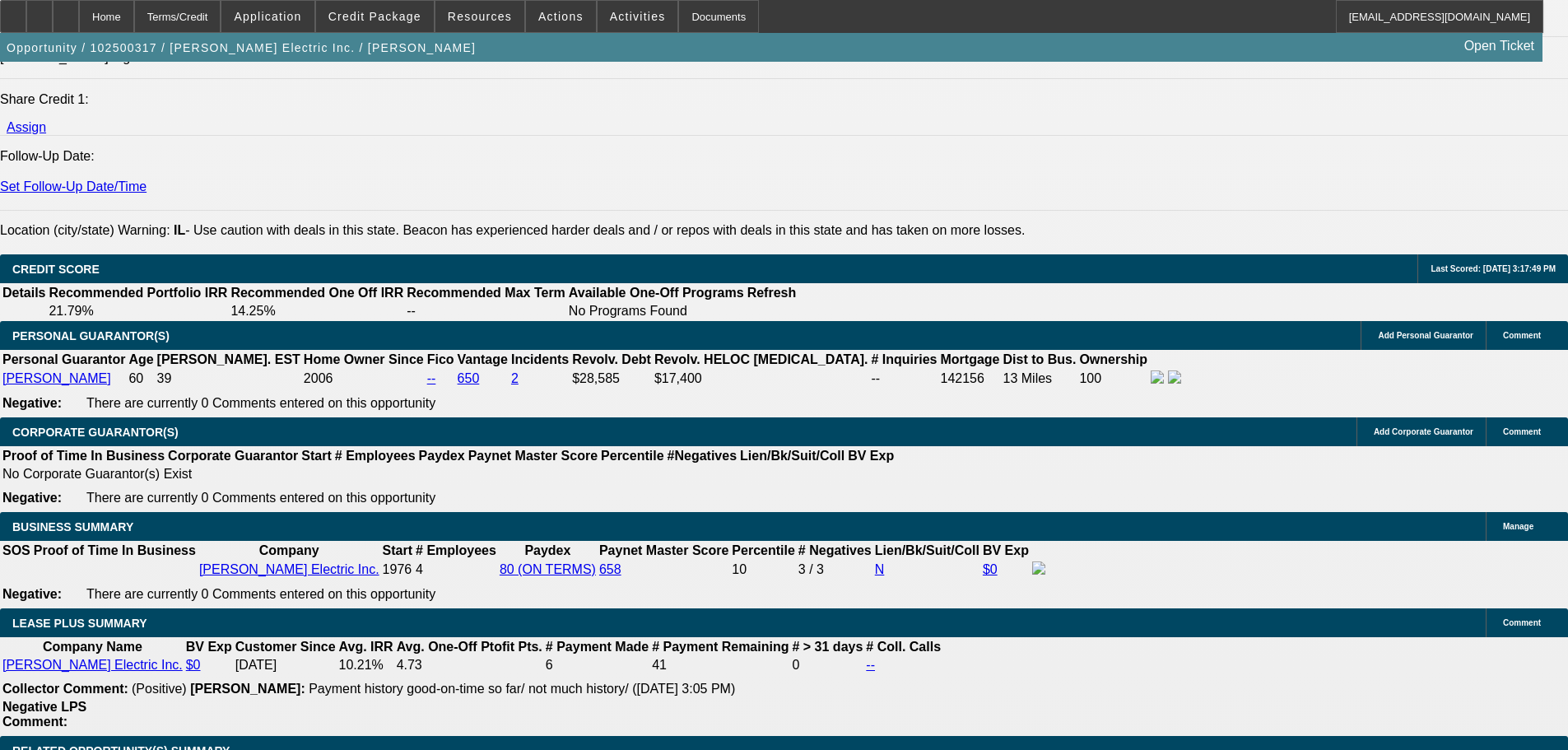
scroll to position [2190, 0]
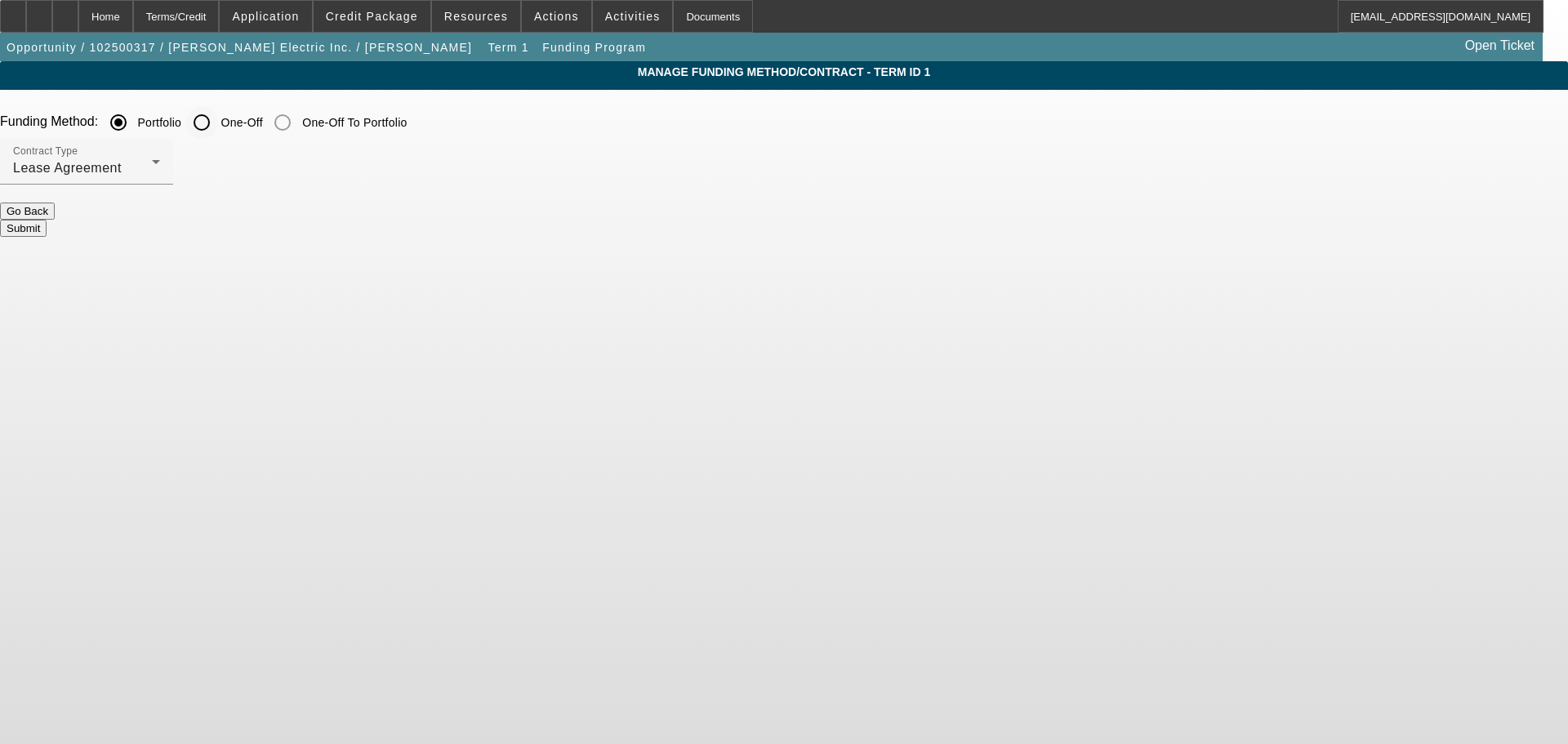
click at [218, 127] on input "One-Off" at bounding box center [201, 122] width 33 height 33
radio input "true"
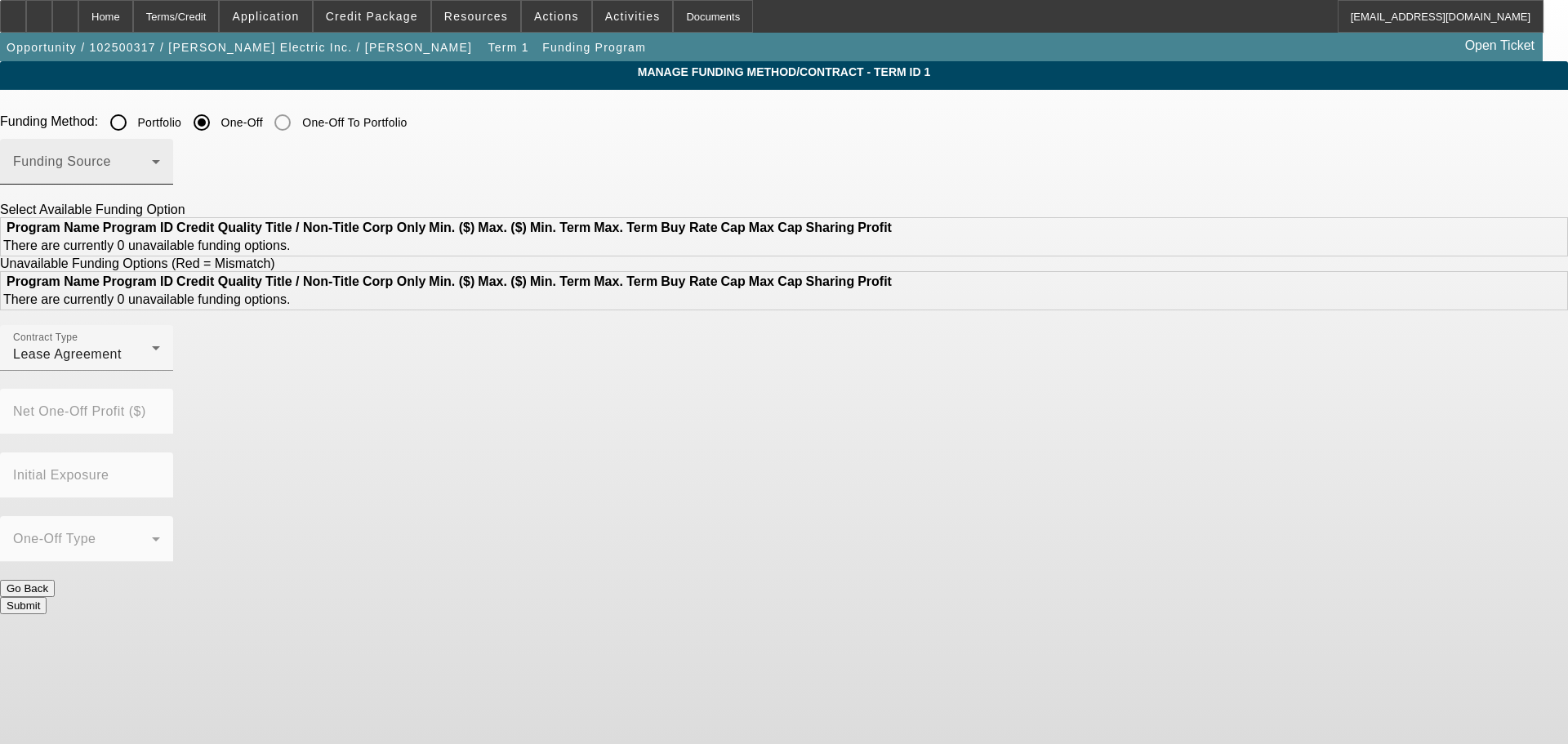
click at [160, 159] on div "Funding Source" at bounding box center [87, 162] width 147 height 45
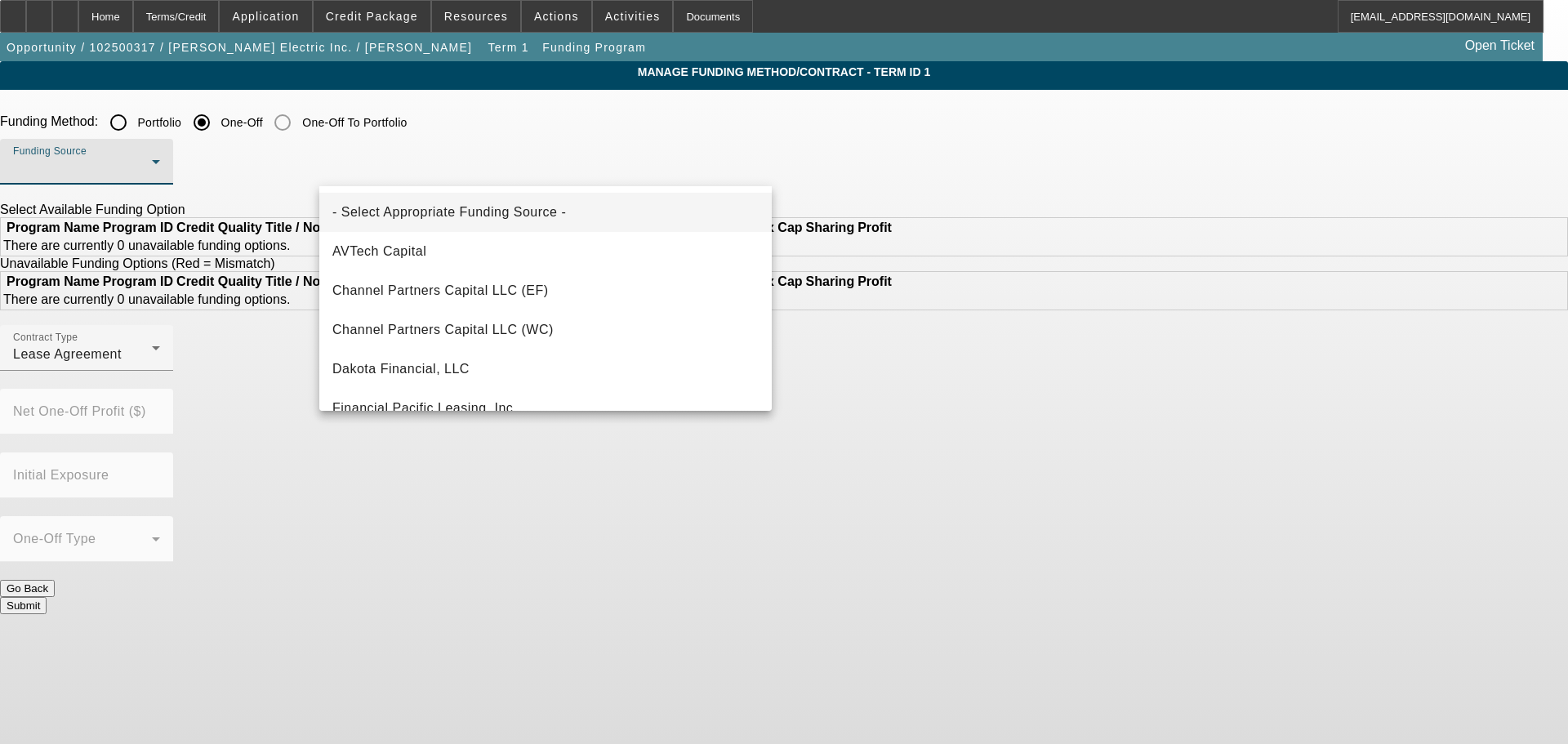
click at [491, 159] on div at bounding box center [784, 372] width 1568 height 744
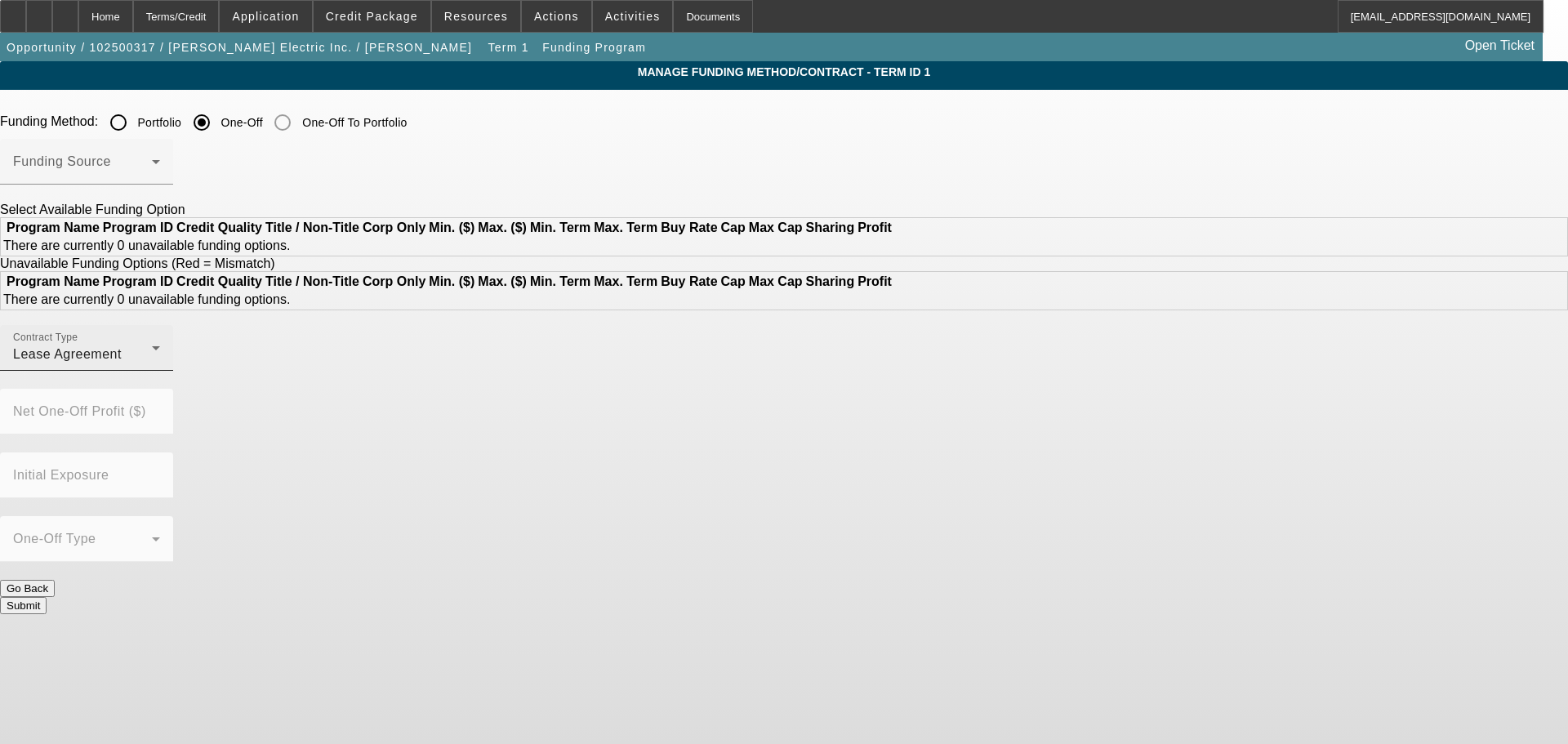
click at [152, 364] on div "Lease Agreement" at bounding box center [82, 355] width 139 height 20
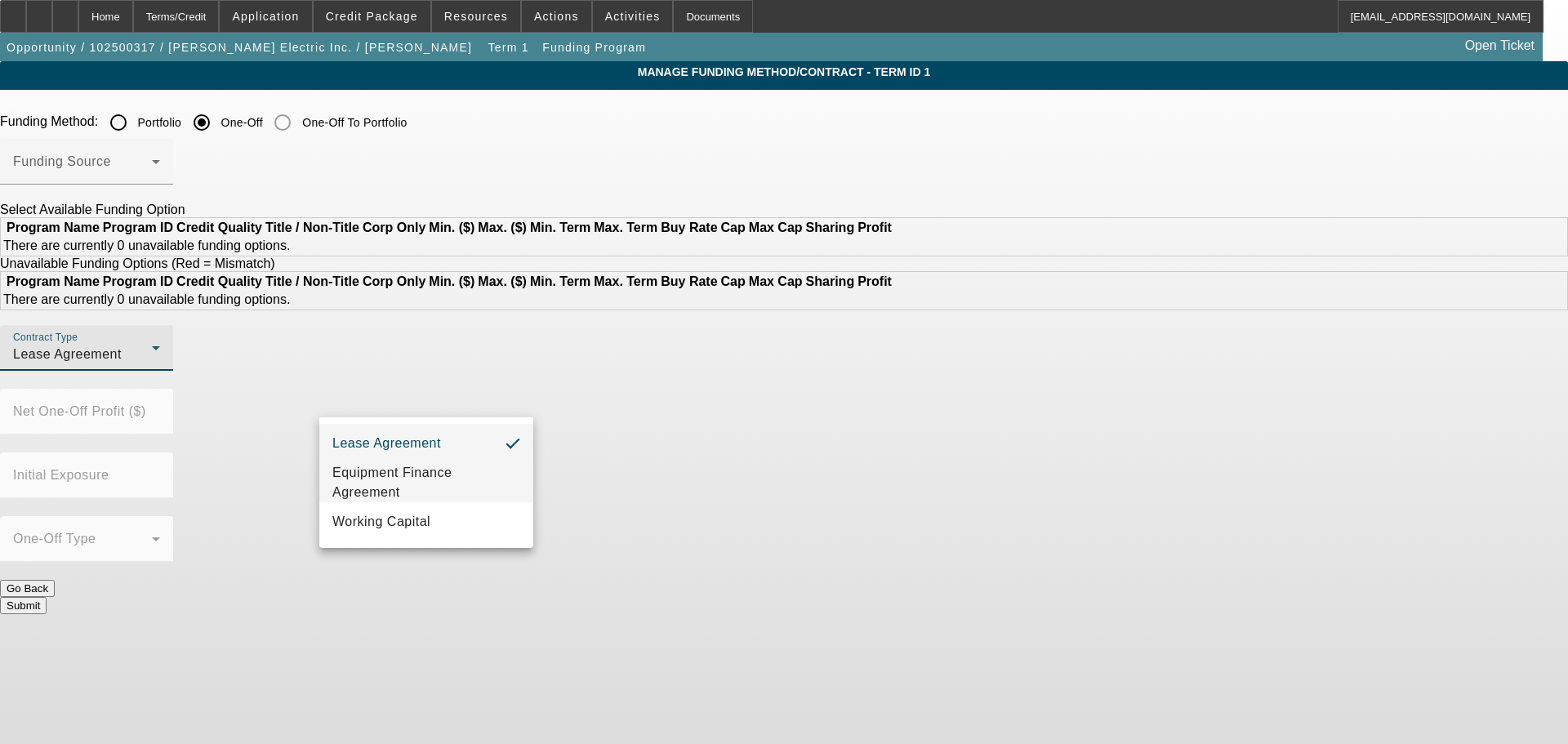
click at [423, 481] on span "Equipment Finance Agreement" at bounding box center [426, 482] width 188 height 39
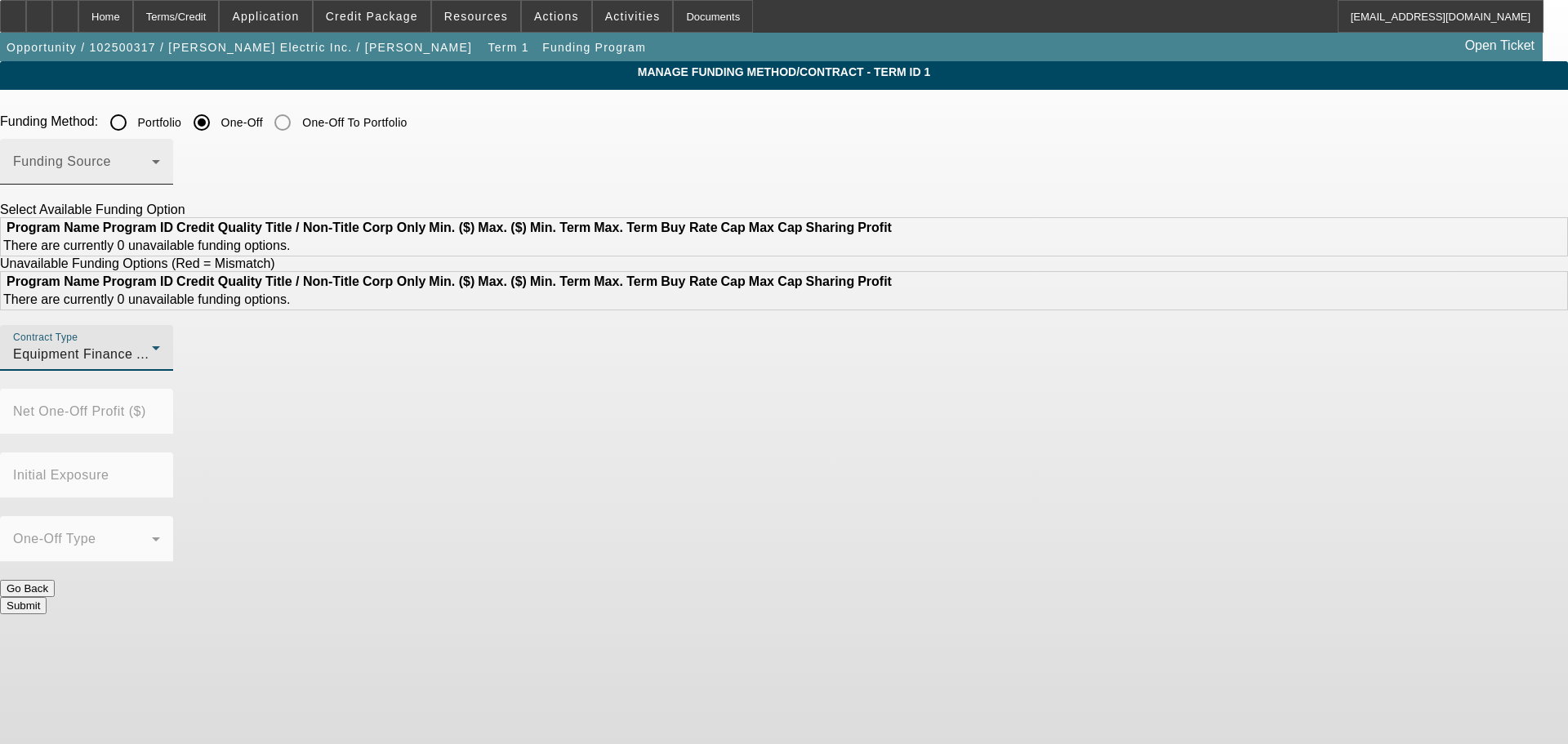
click at [152, 167] on span at bounding box center [82, 168] width 139 height 20
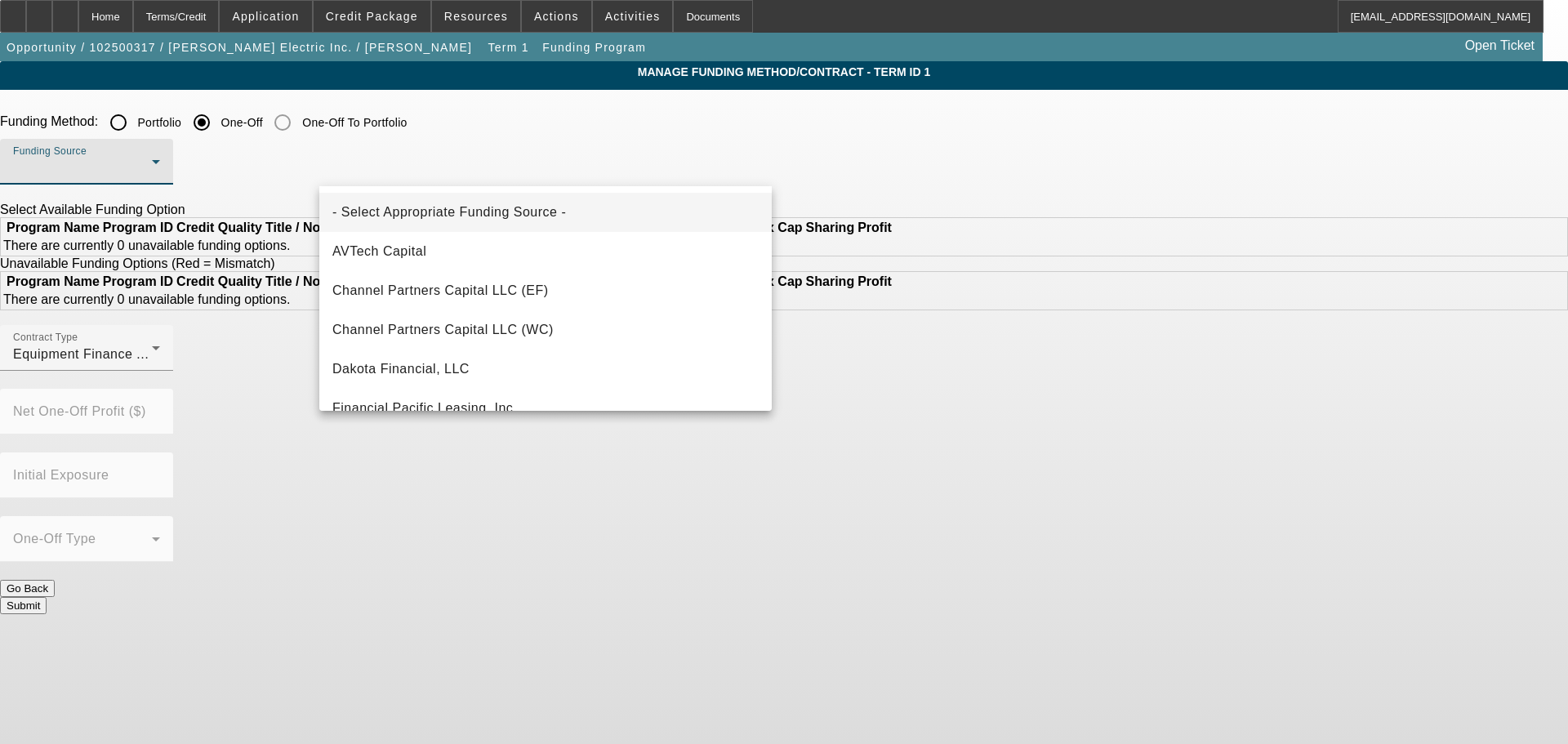
click at [439, 125] on div at bounding box center [784, 372] width 1568 height 744
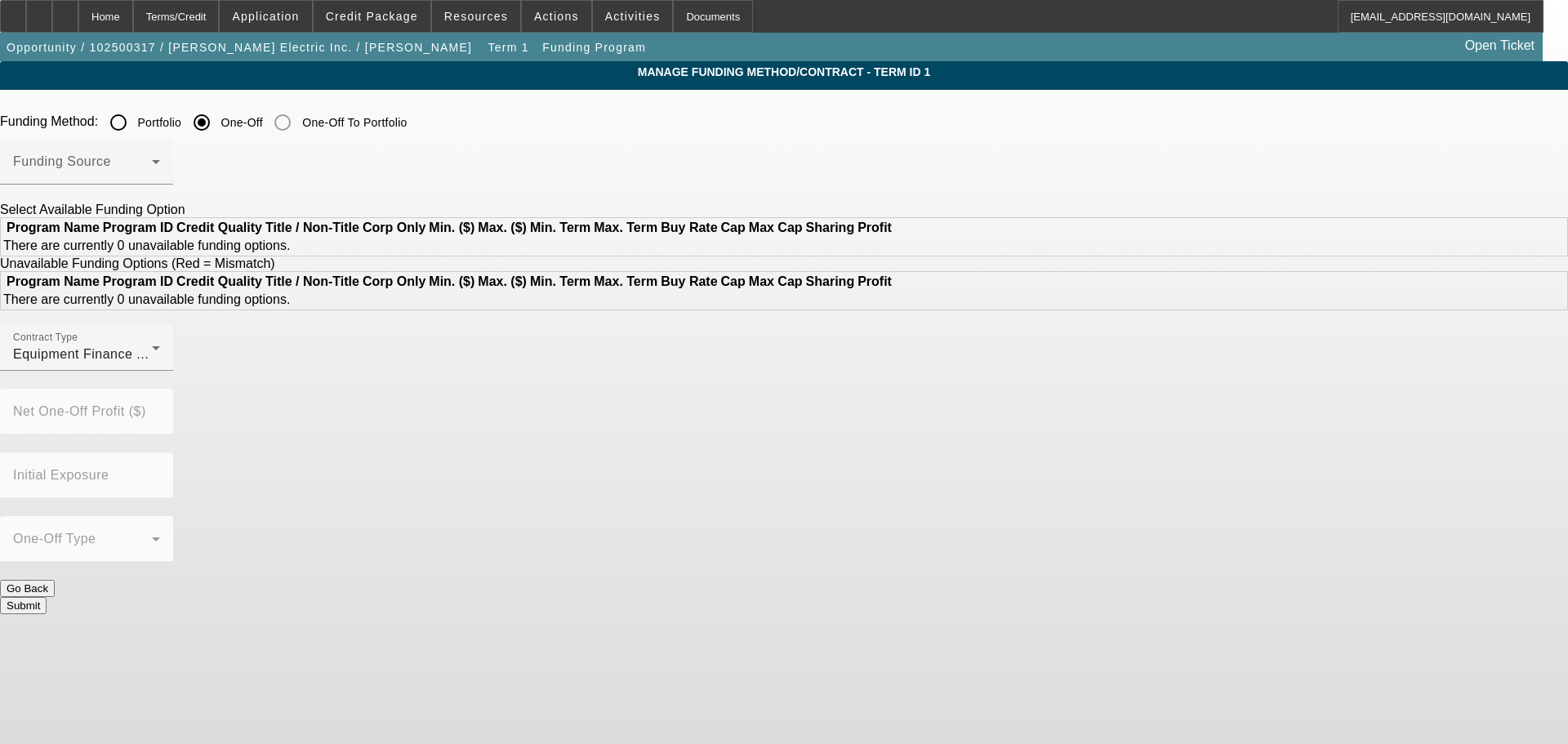
click at [135, 132] on input "Portfolio" at bounding box center [118, 122] width 33 height 33
radio input "true"
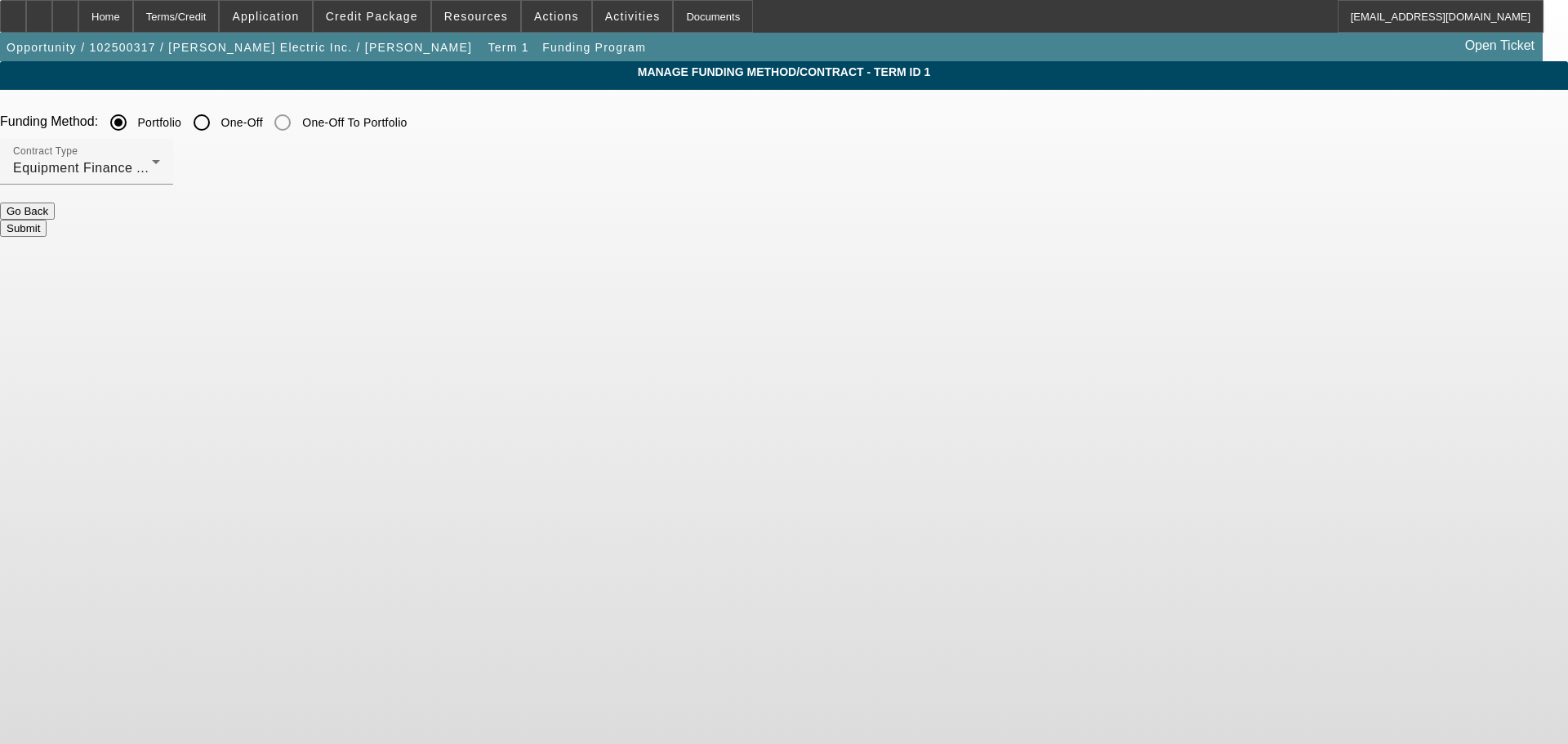
click at [46, 219] on button "Submit" at bounding box center [23, 228] width 46 height 17
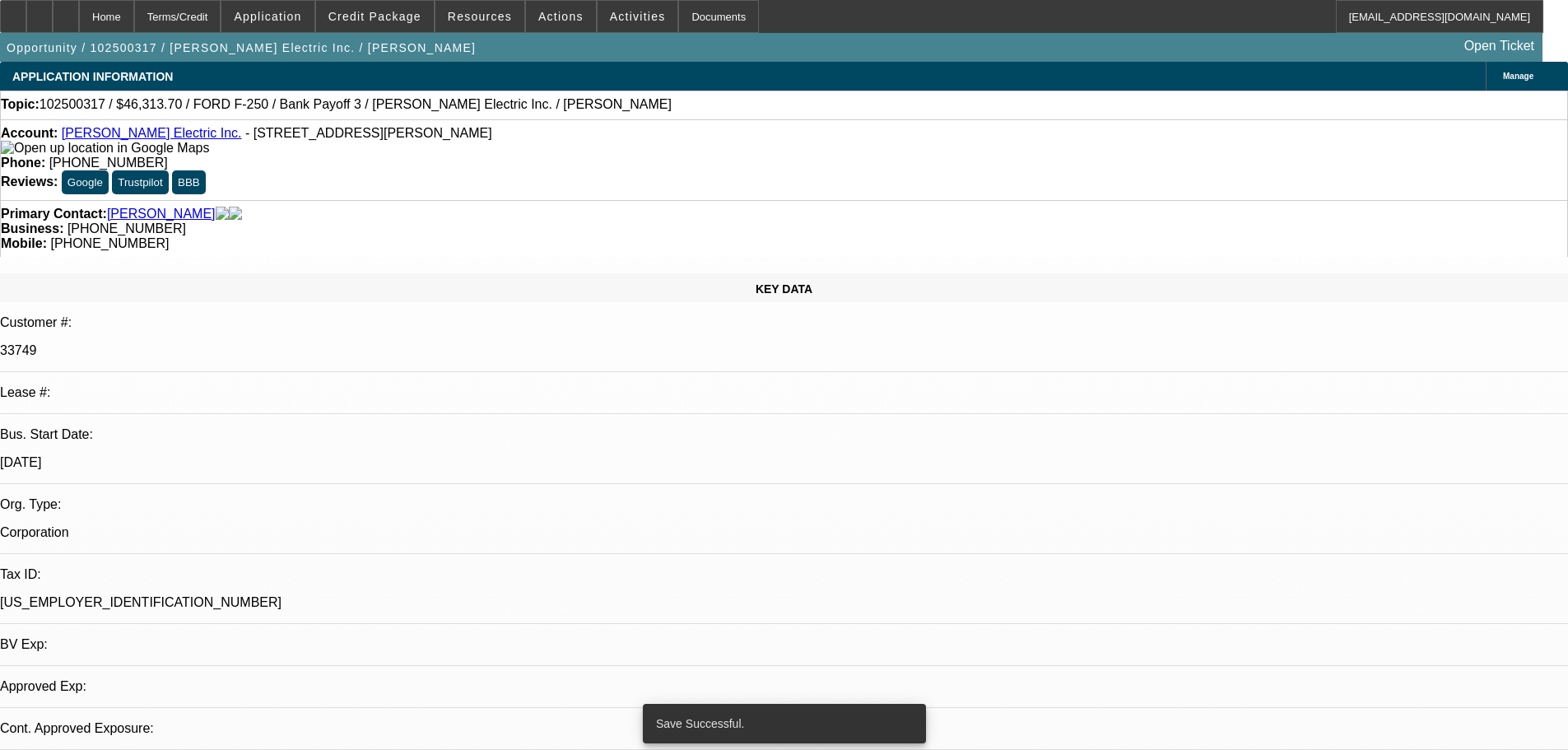
select select "0"
select select "2"
select select "0"
select select "6"
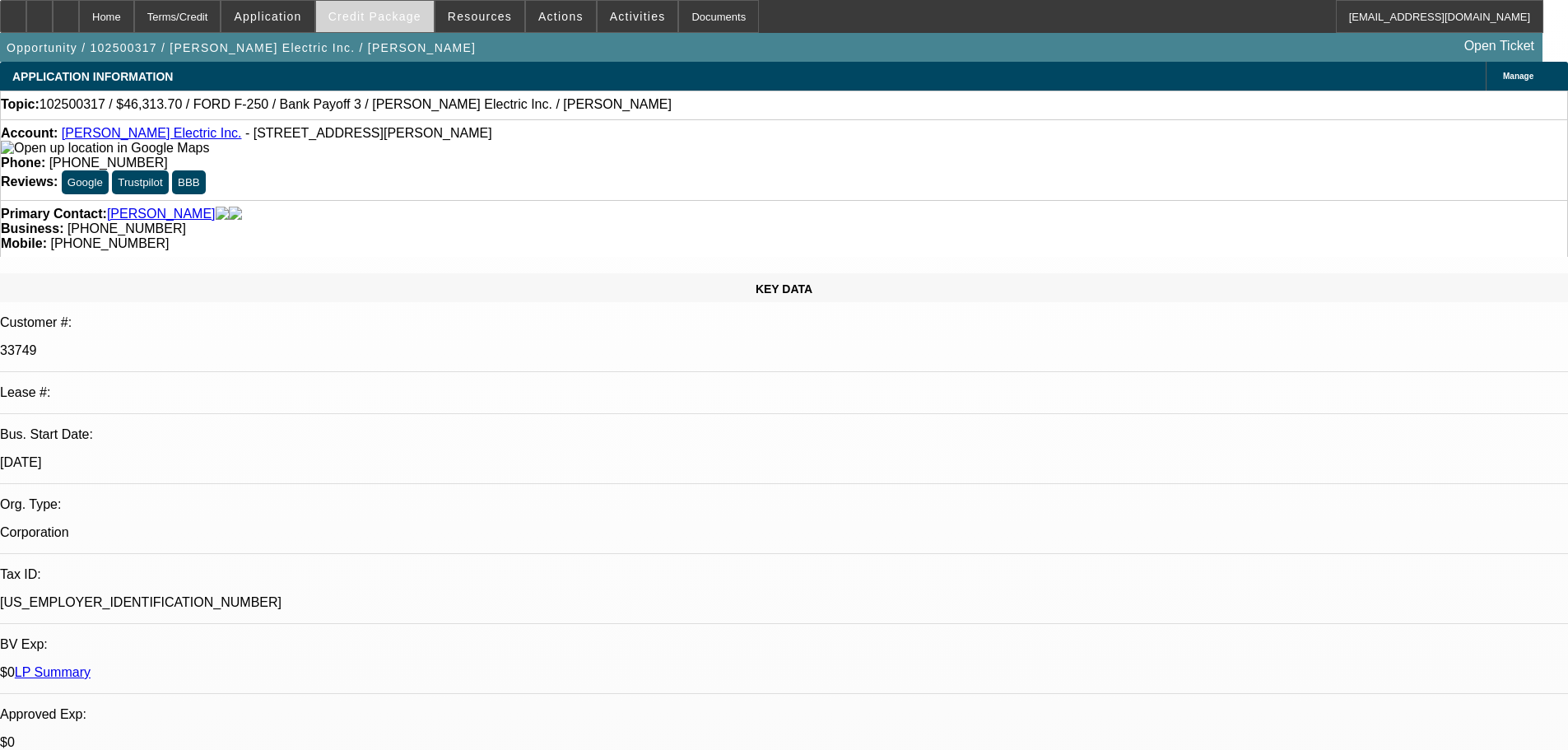
click at [415, 20] on span "Credit Package" at bounding box center [375, 16] width 93 height 13
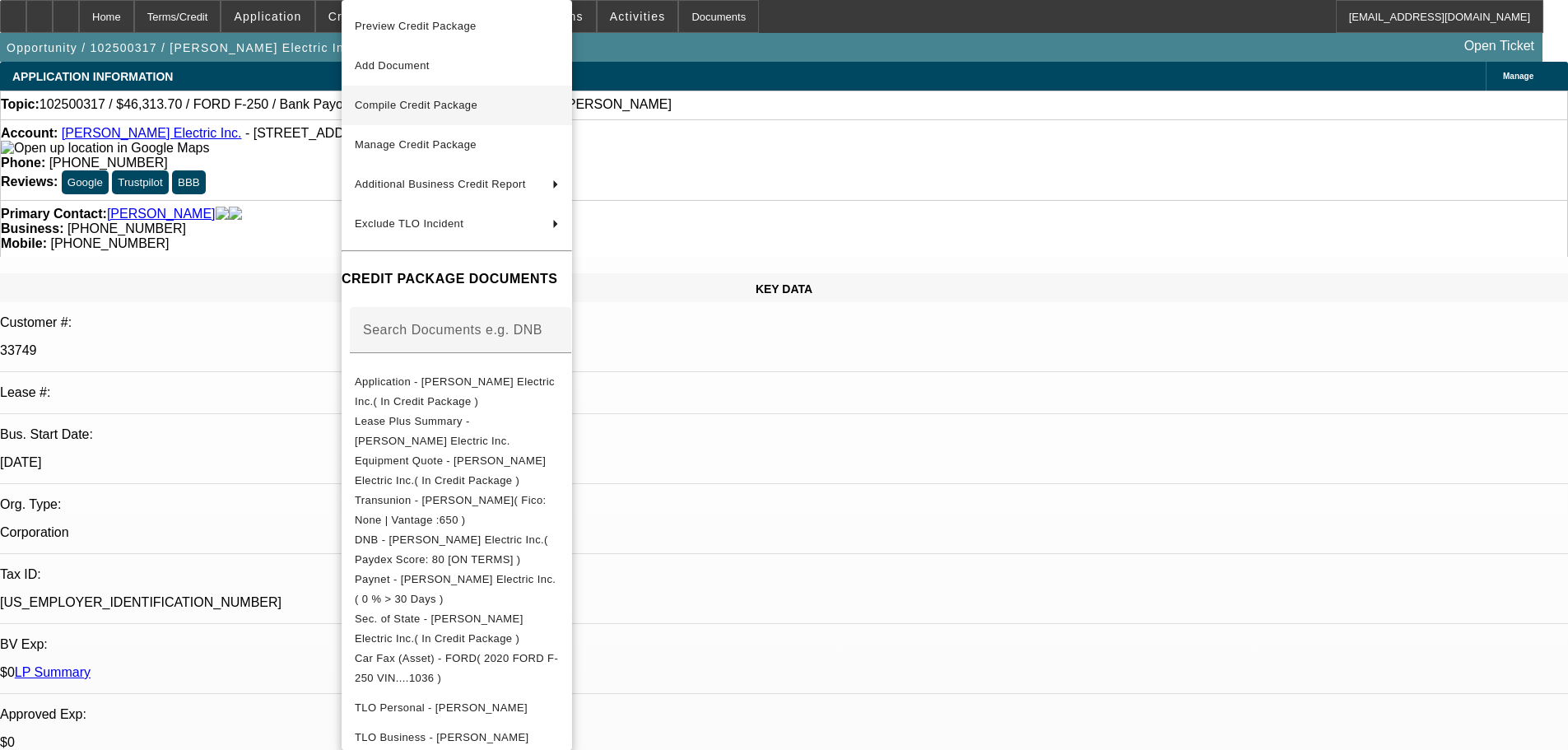
click at [429, 102] on span "Compile Credit Package" at bounding box center [415, 105] width 123 height 12
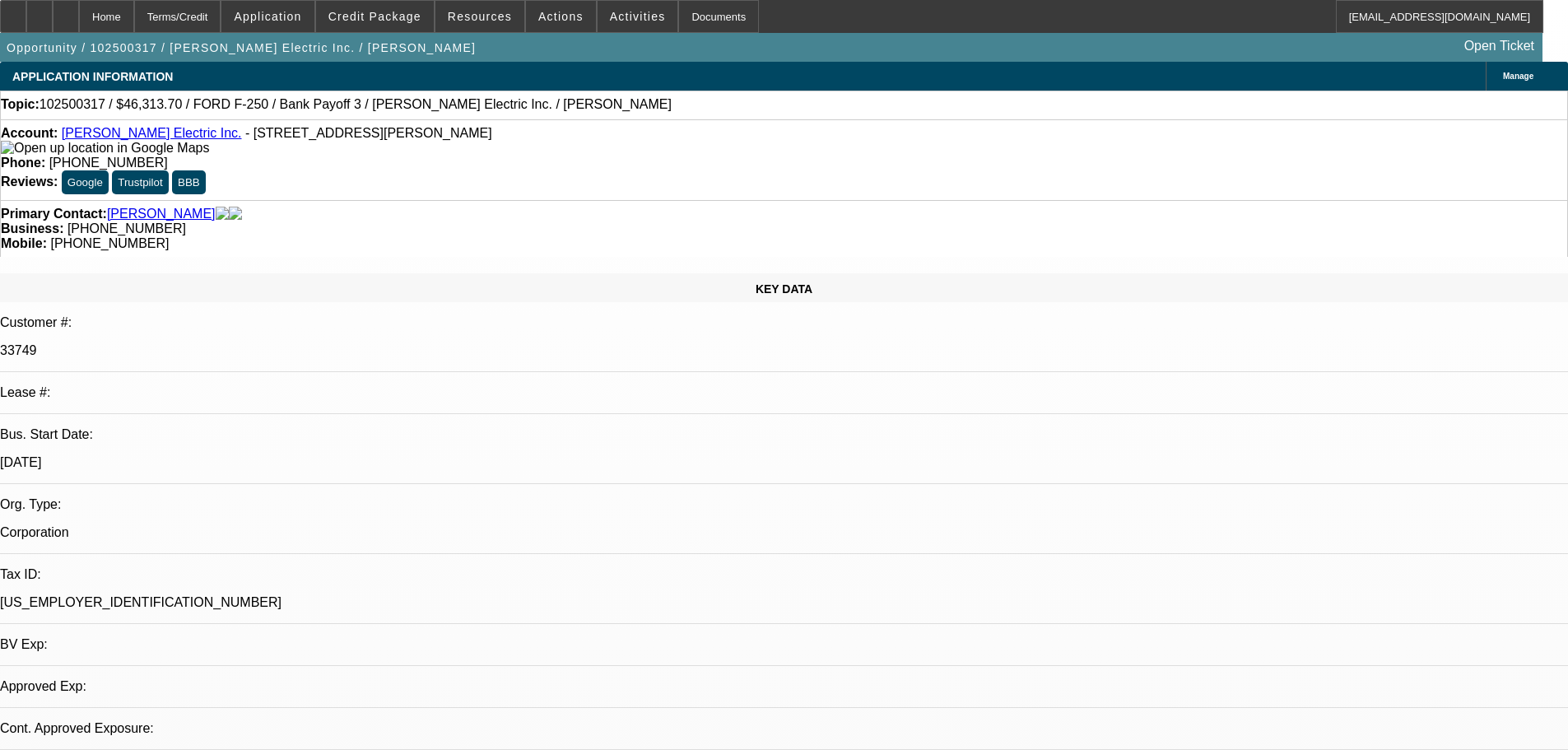
select select "0"
select select "2"
select select "0"
select select "6"
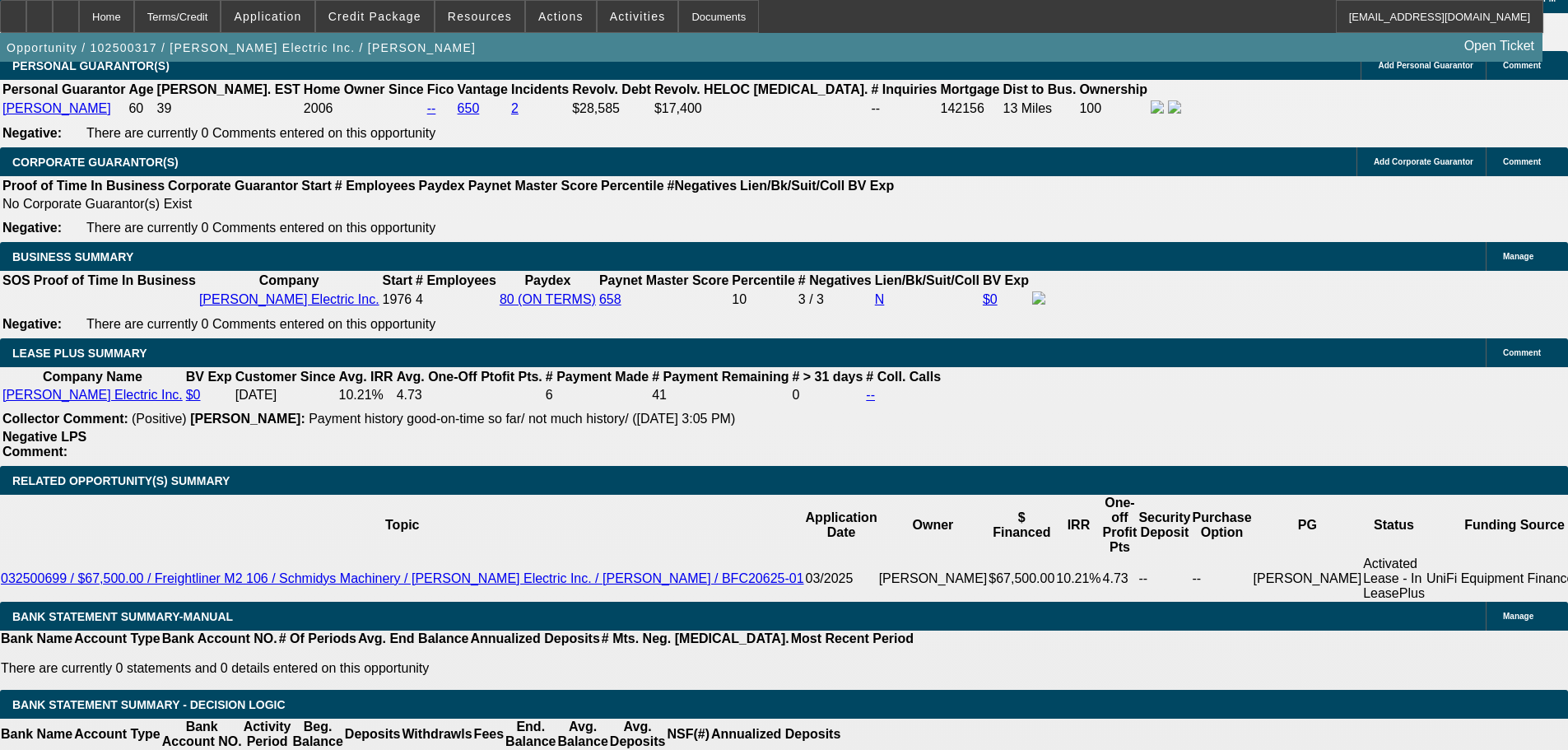
scroll to position [2470, 0]
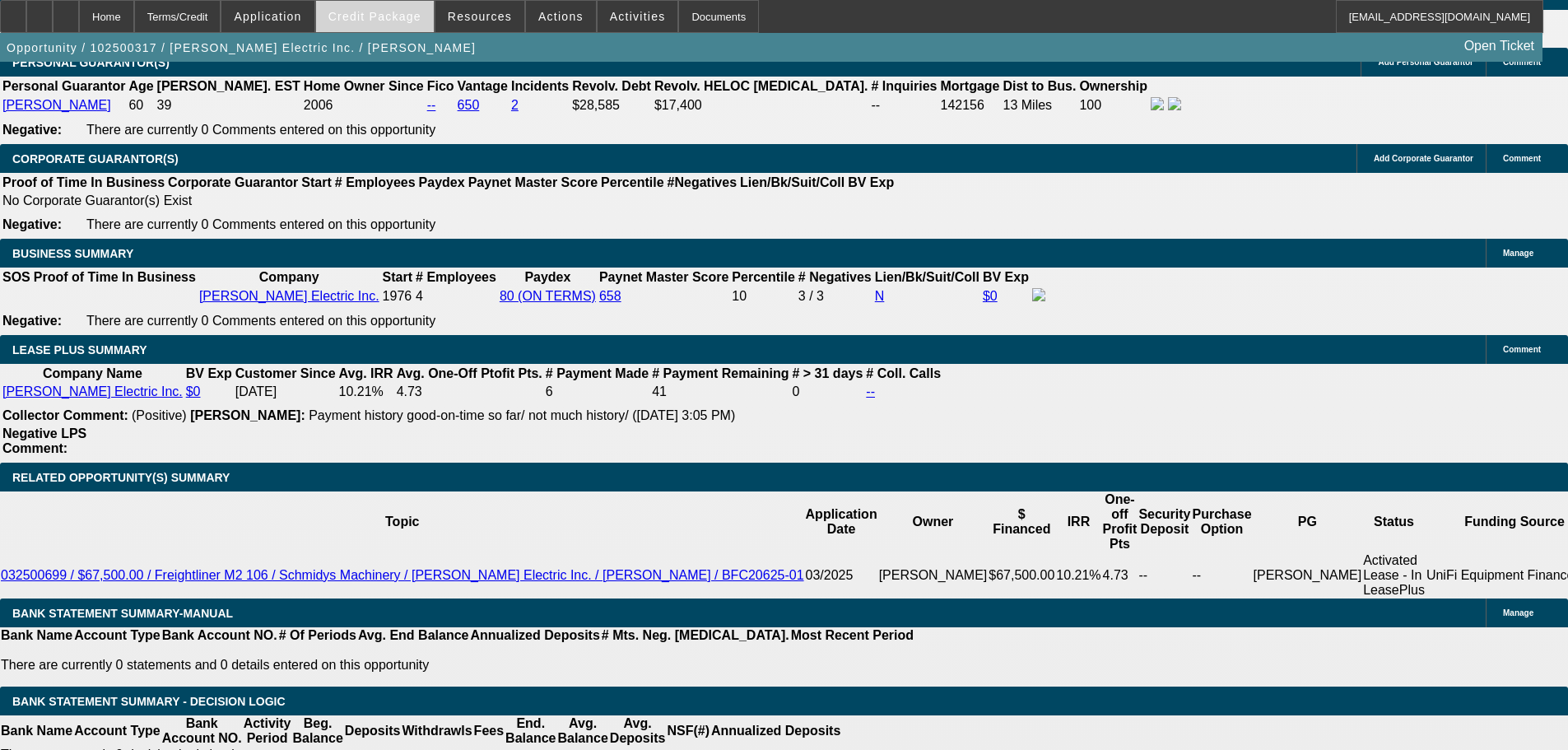
click at [421, 21] on span "Credit Package" at bounding box center [375, 16] width 93 height 13
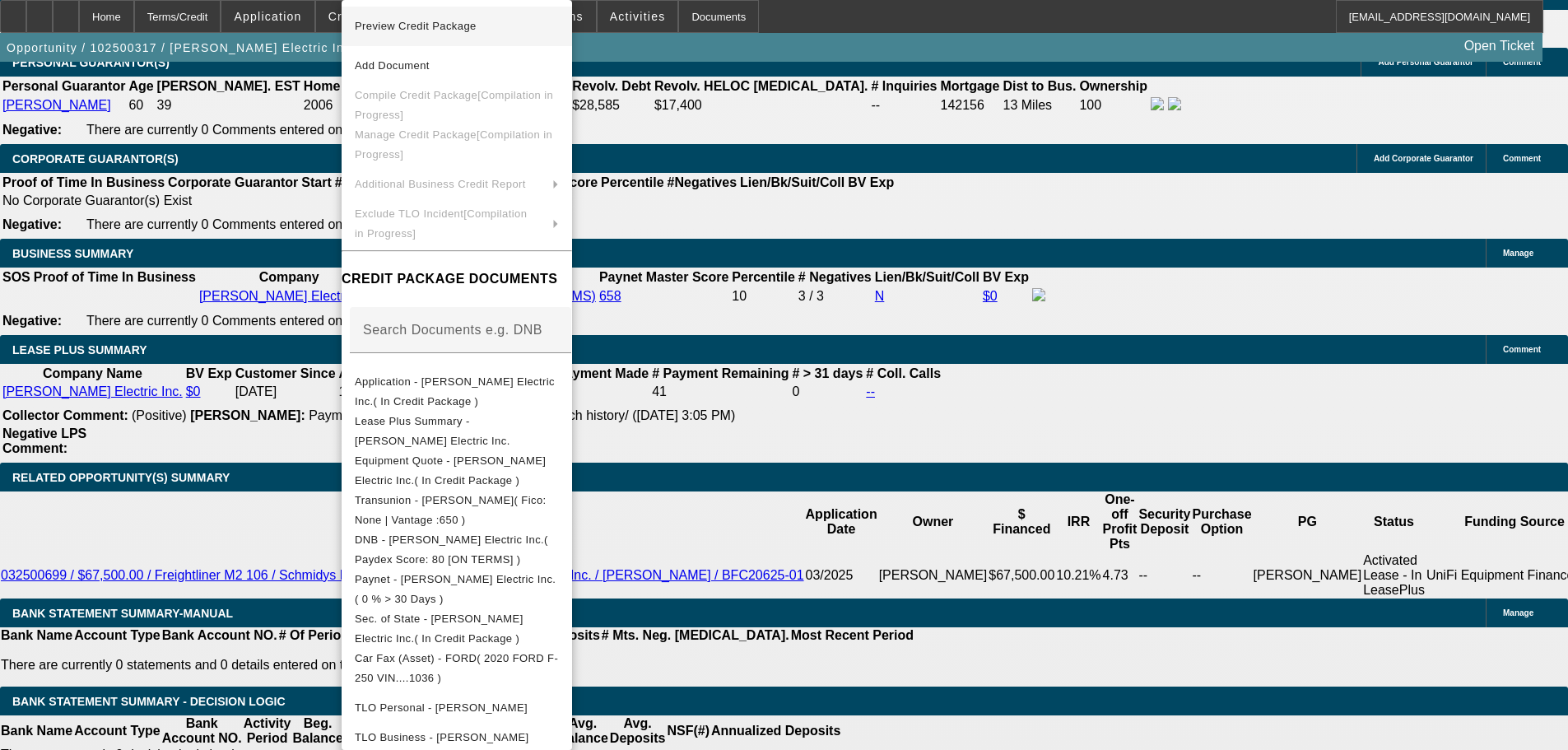
click at [431, 32] on span "Preview Credit Package" at bounding box center [456, 26] width 204 height 20
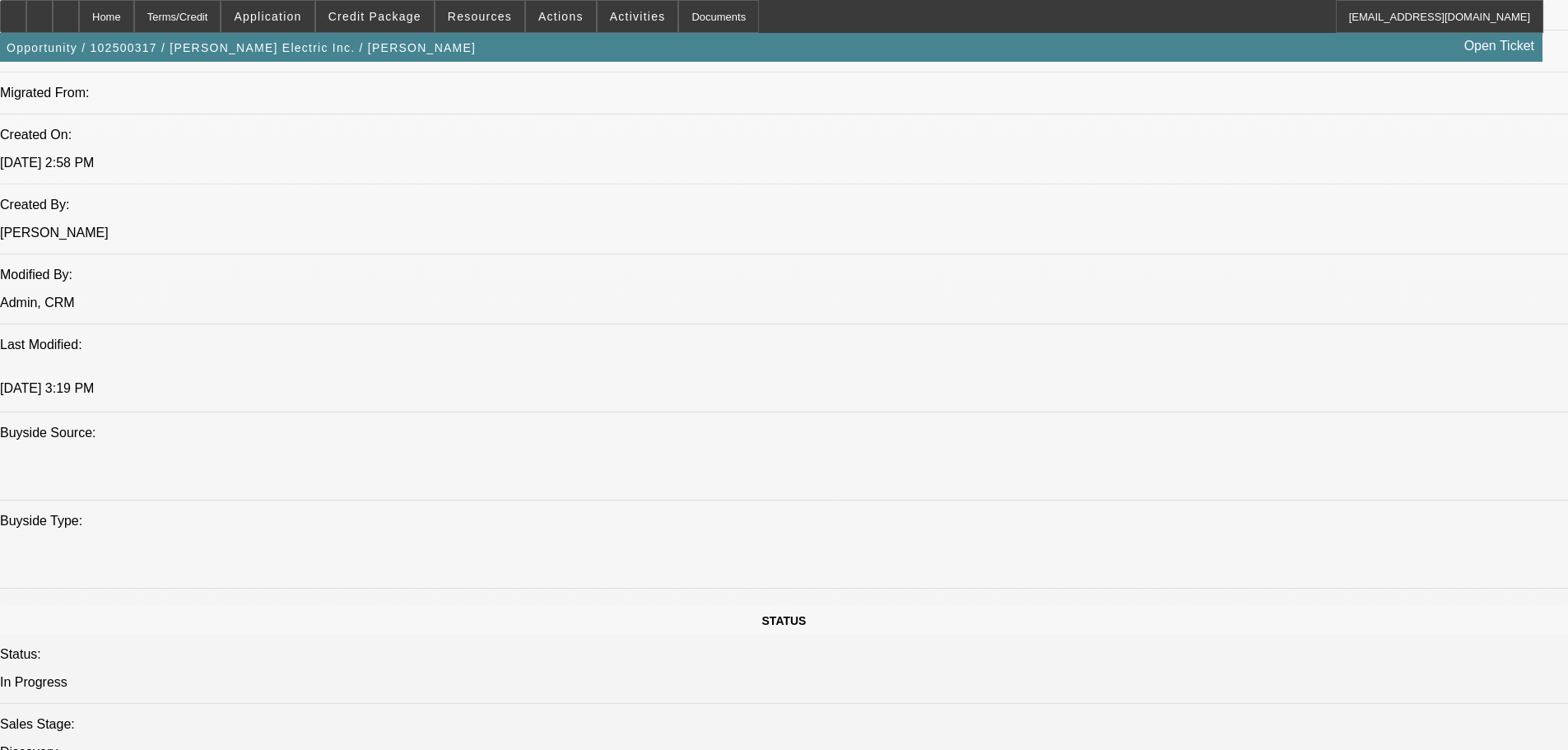
scroll to position [823, 0]
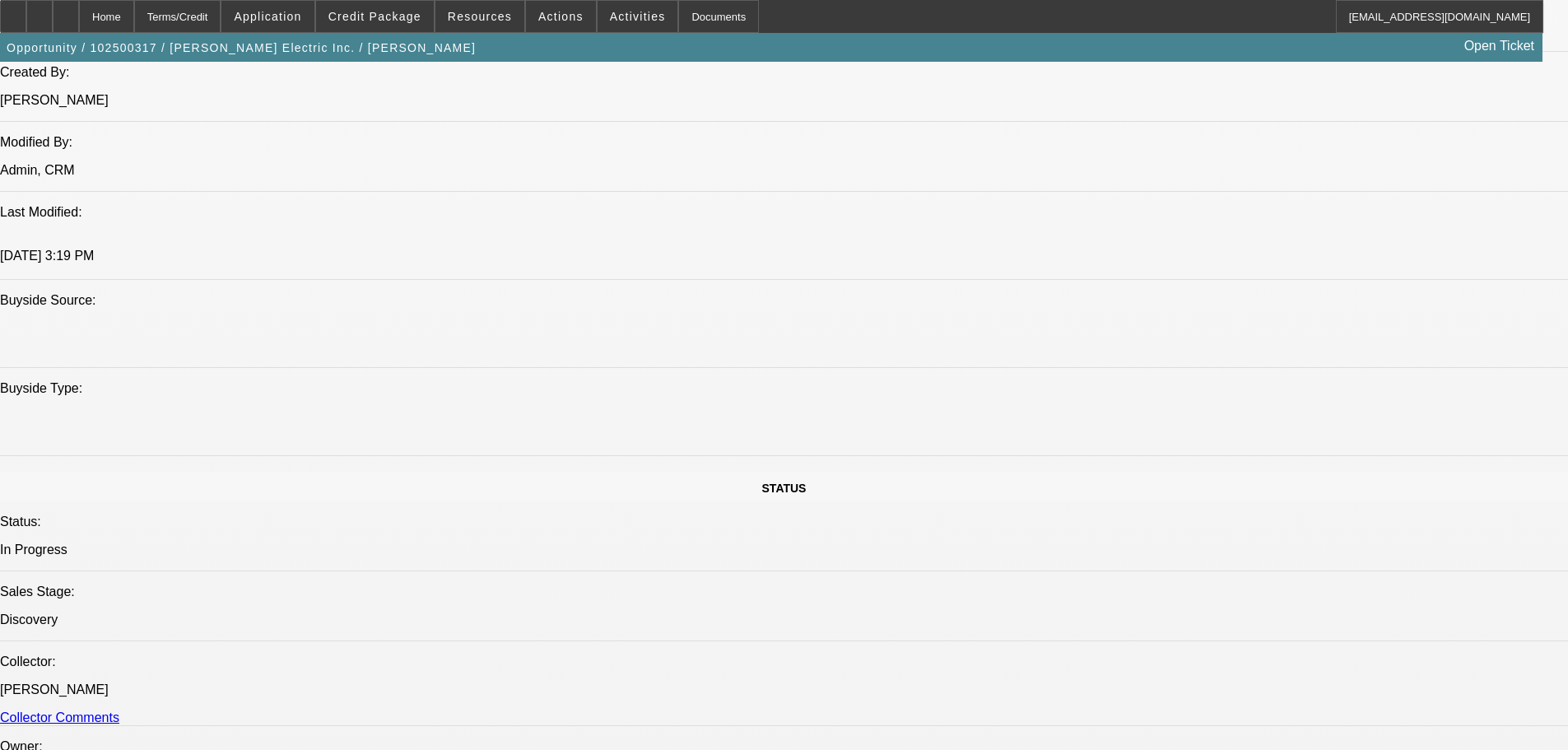
scroll to position [1565, 0]
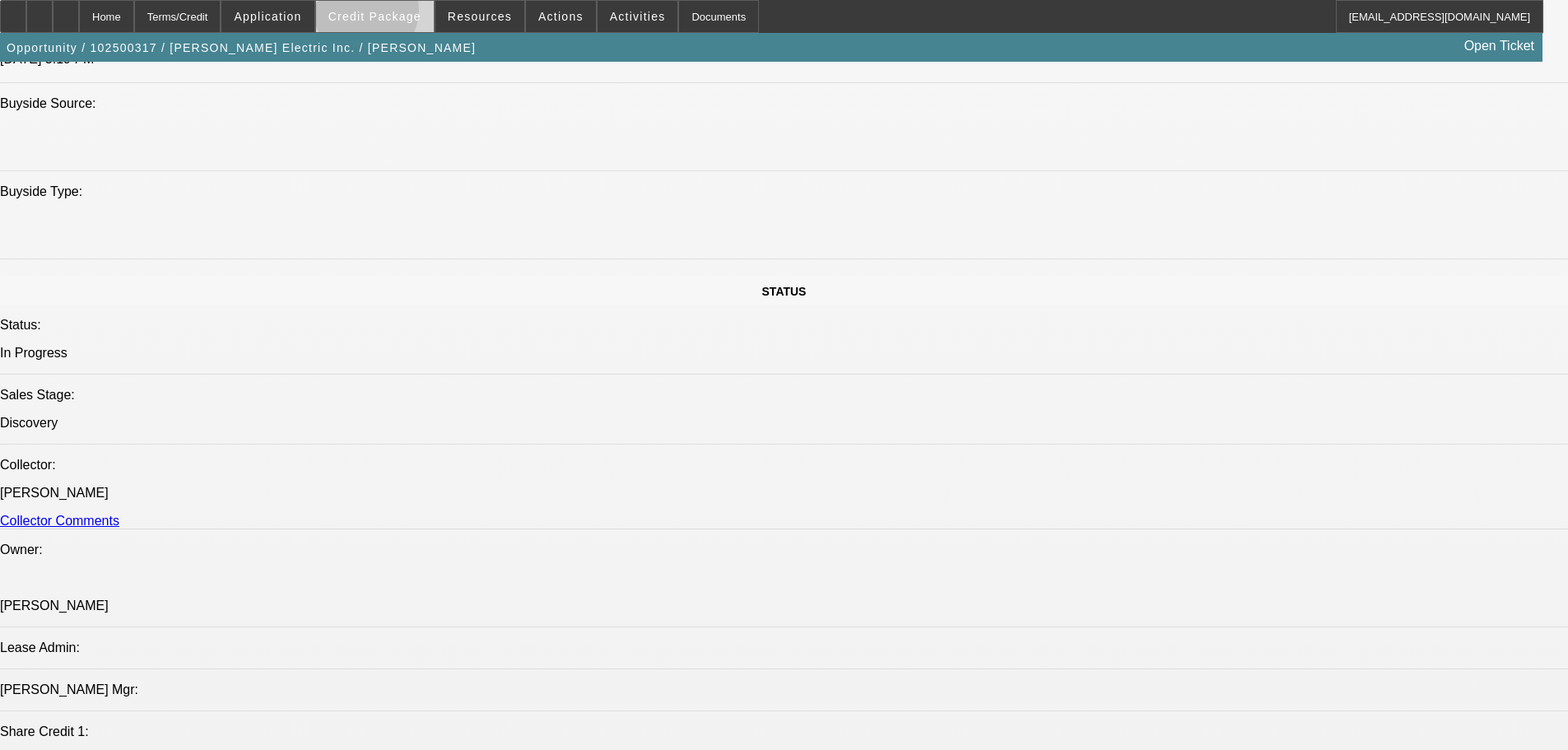
click at [392, 14] on span "Credit Package" at bounding box center [375, 16] width 93 height 13
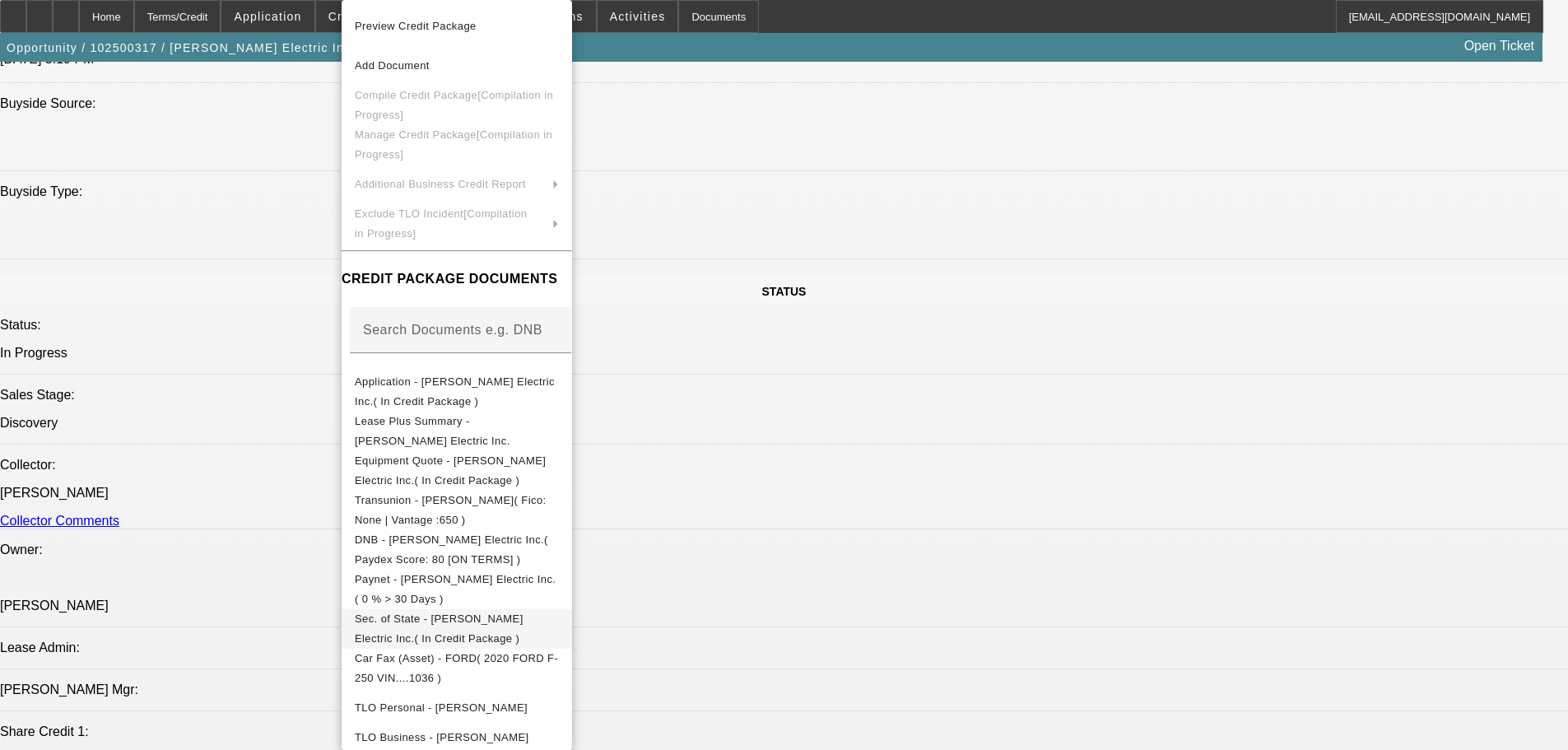
click at [501, 622] on span "Sec. of State - Cowan Electric Inc.( In Credit Package )" at bounding box center [438, 629] width 169 height 32
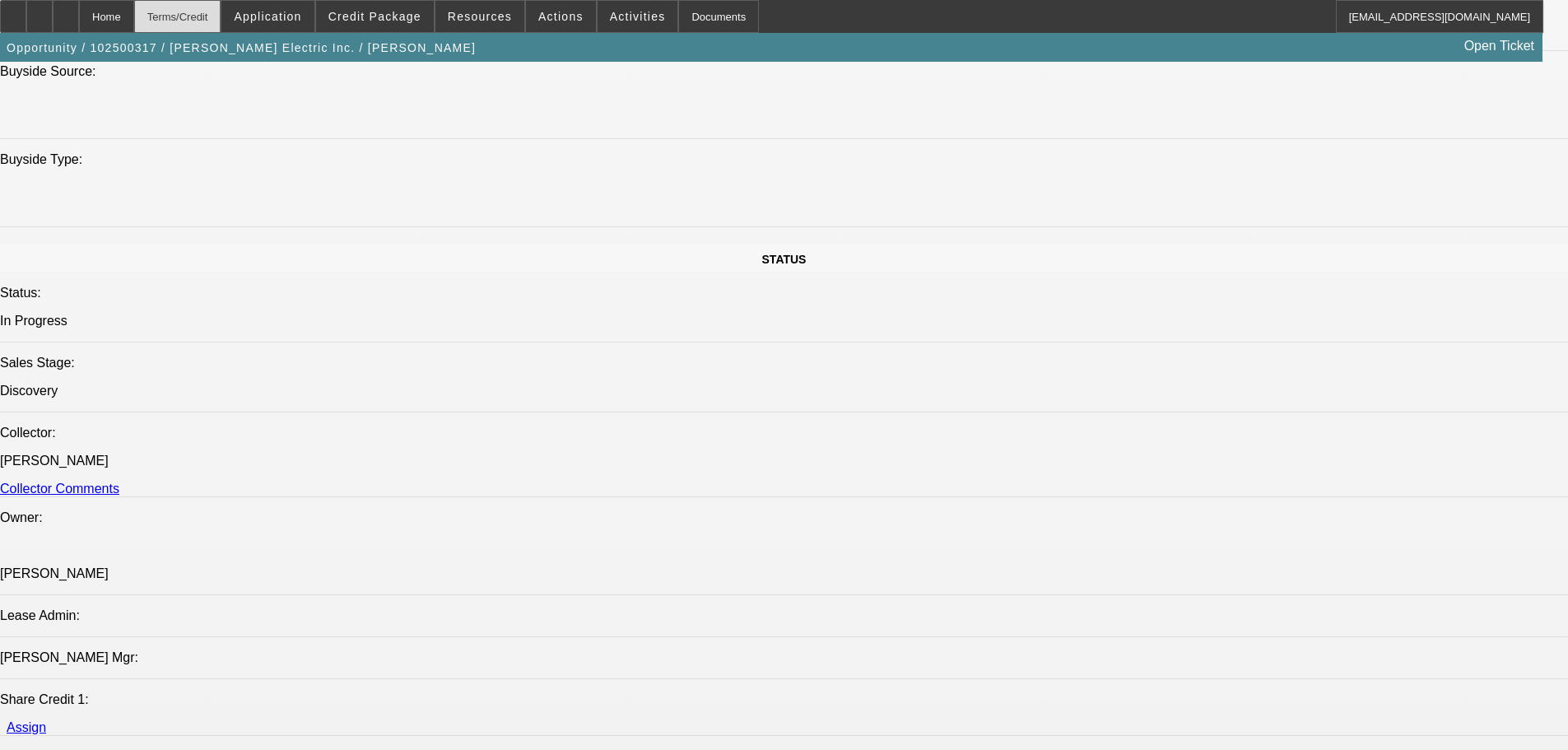
scroll to position [1591, 0]
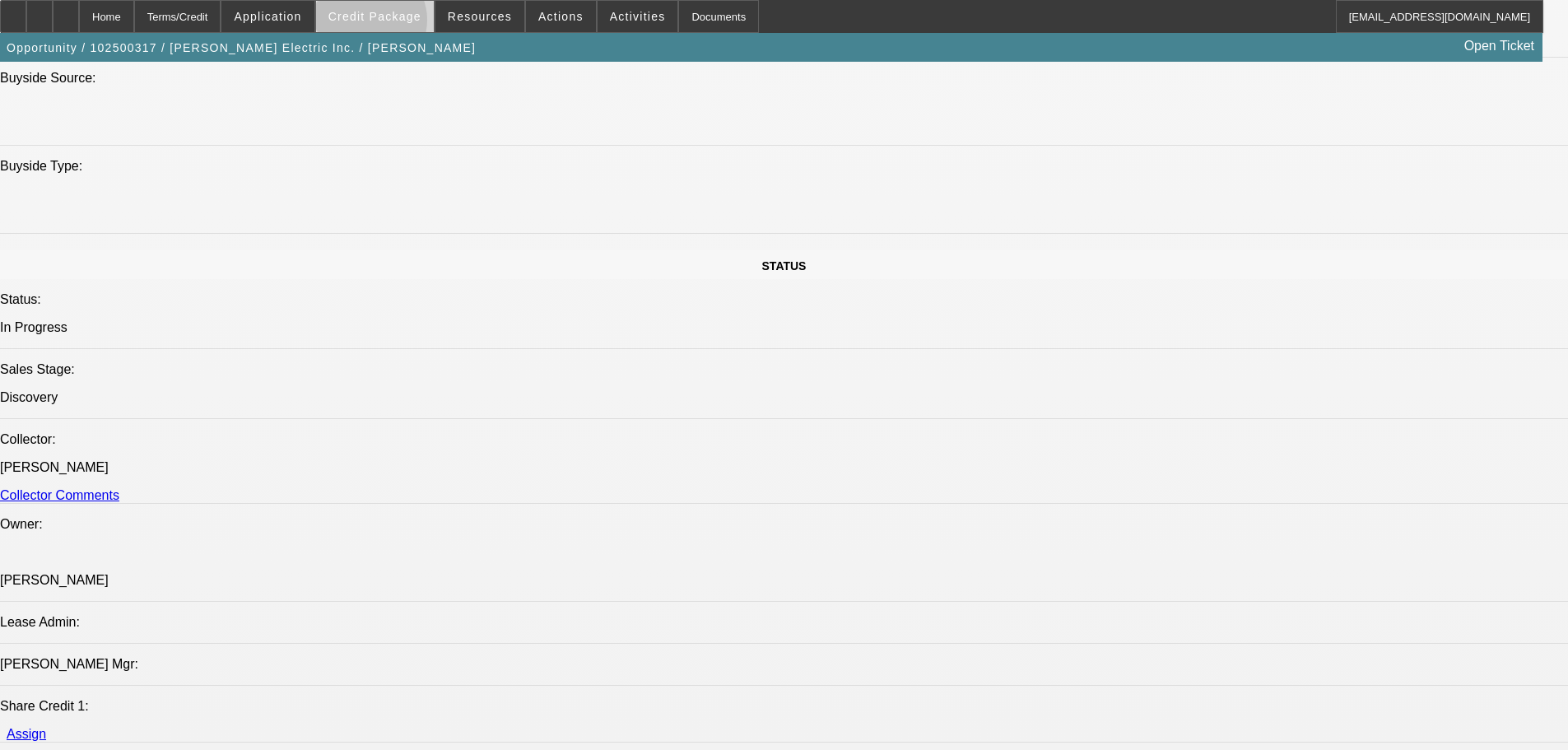
click at [396, 24] on span at bounding box center [375, 16] width 118 height 39
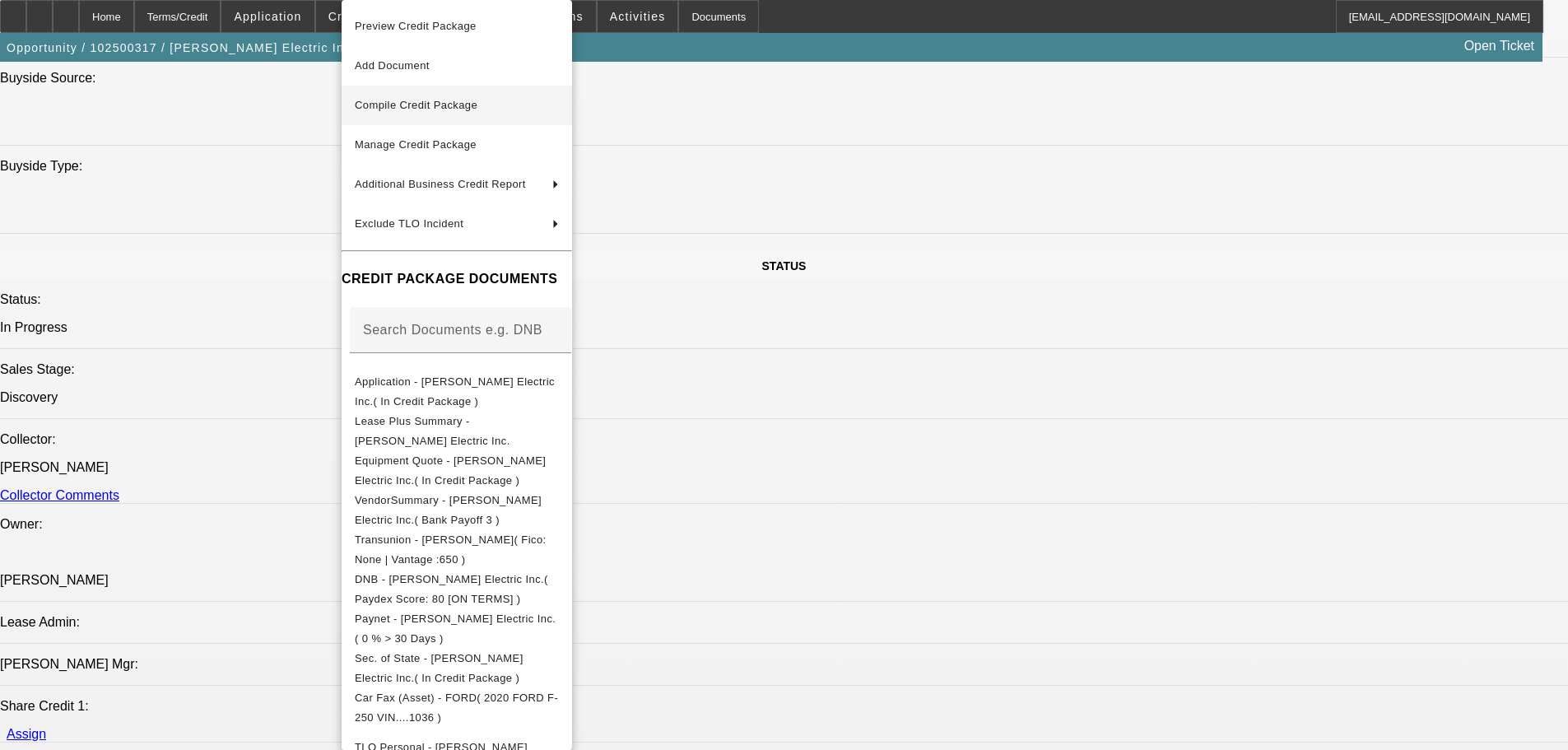
click at [413, 106] on span "Compile Credit Package" at bounding box center [415, 105] width 123 height 12
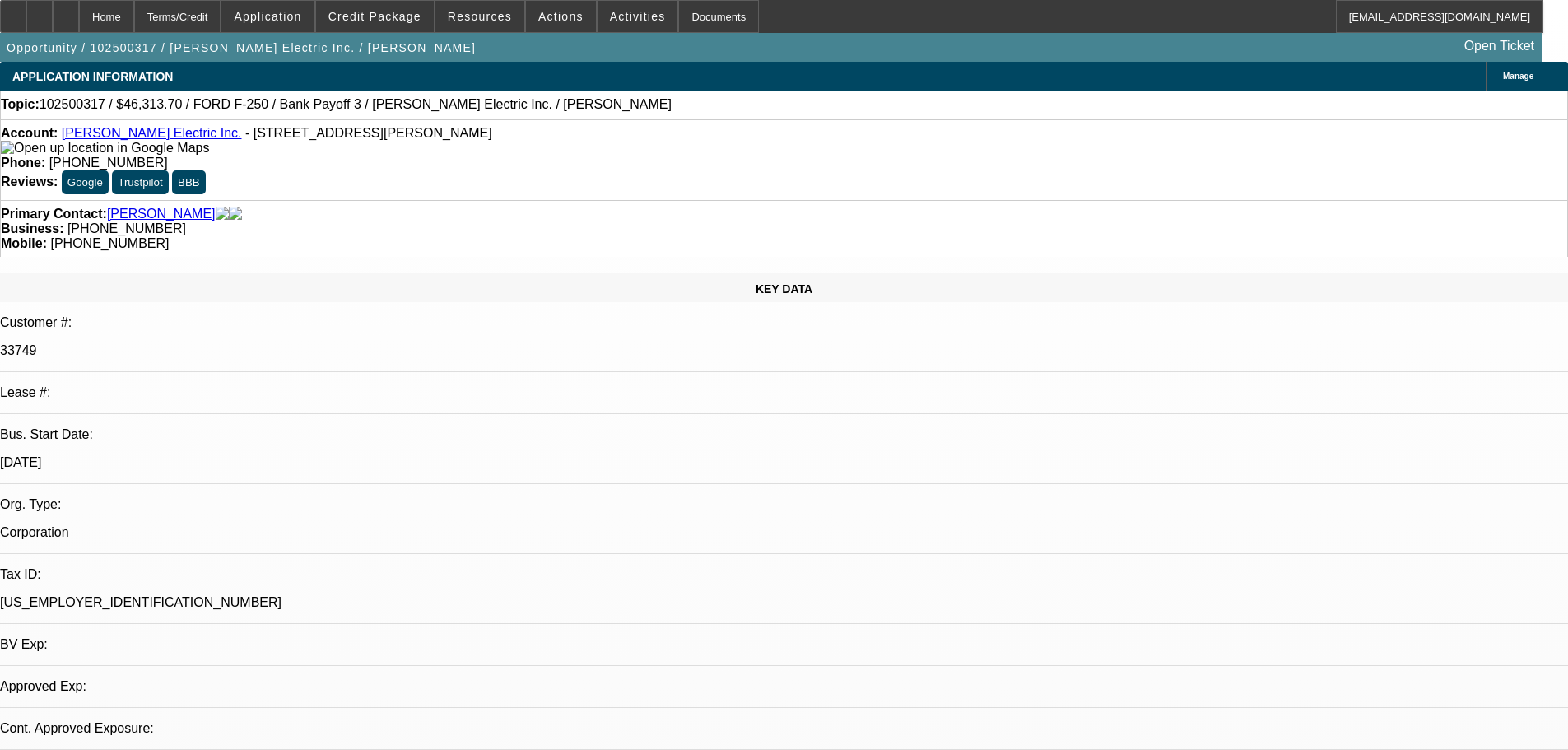
select select "0"
select select "2"
select select "0"
select select "6"
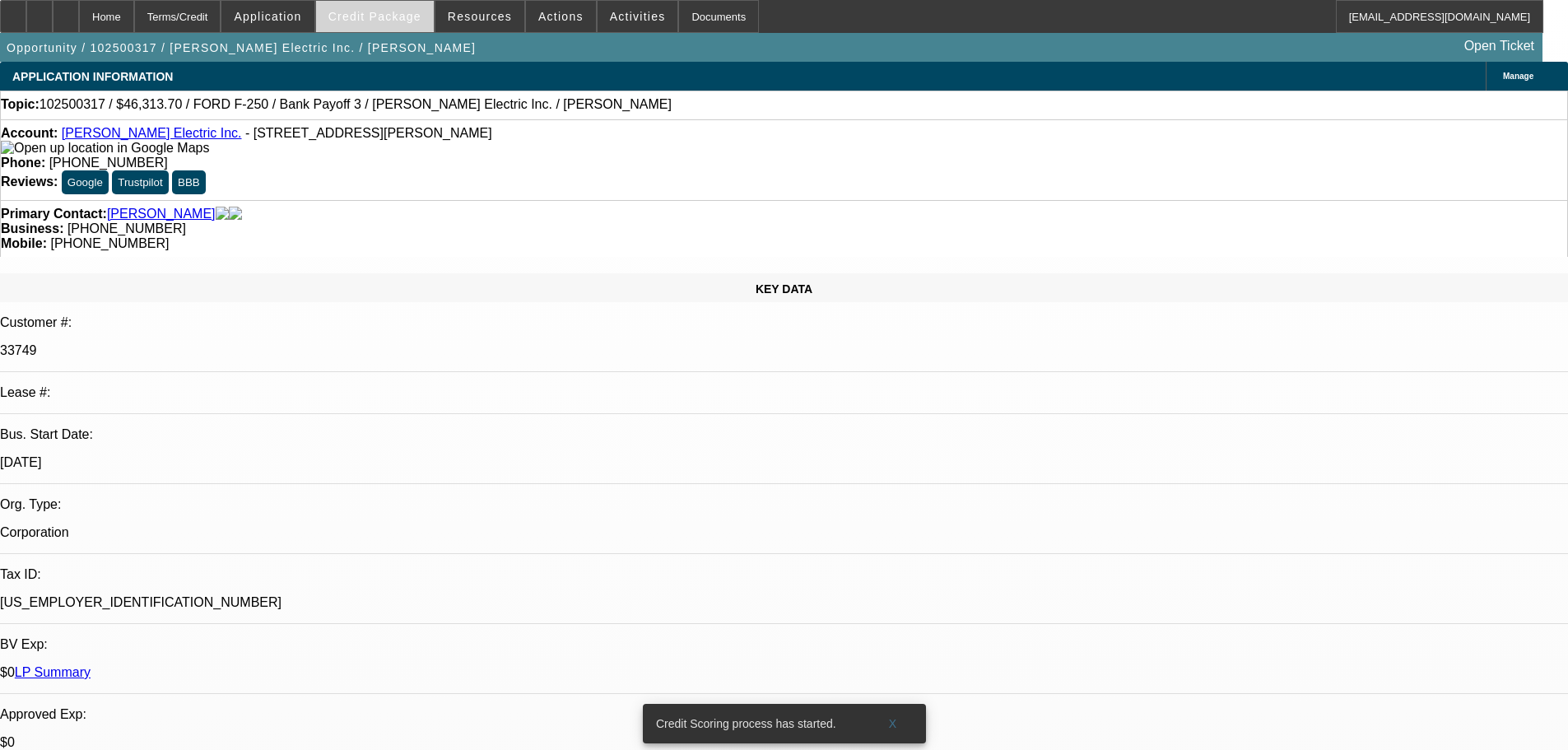
click at [407, 23] on span at bounding box center [375, 16] width 118 height 39
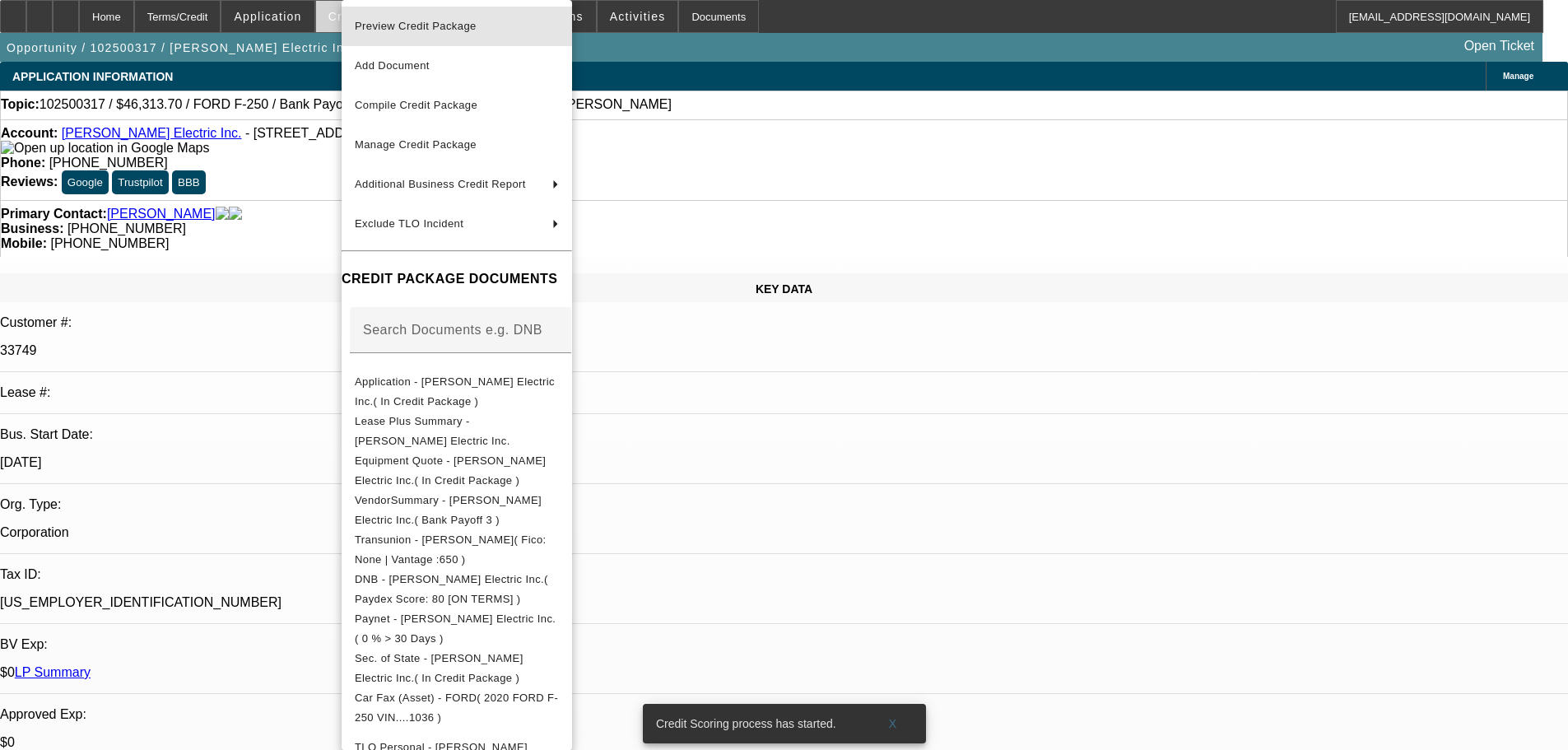
click at [407, 23] on span "Preview Credit Package" at bounding box center [415, 26] width 122 height 12
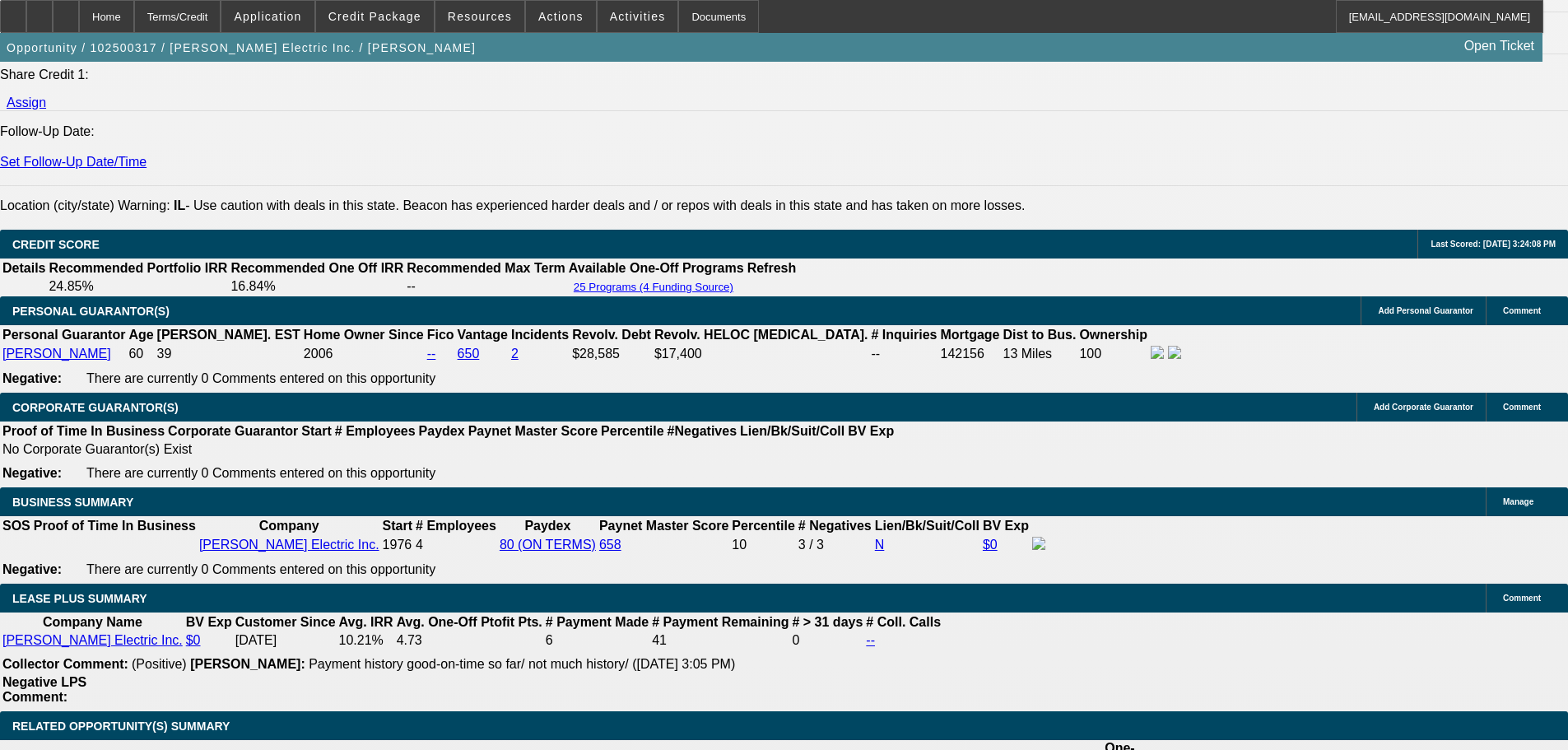
scroll to position [2470, 0]
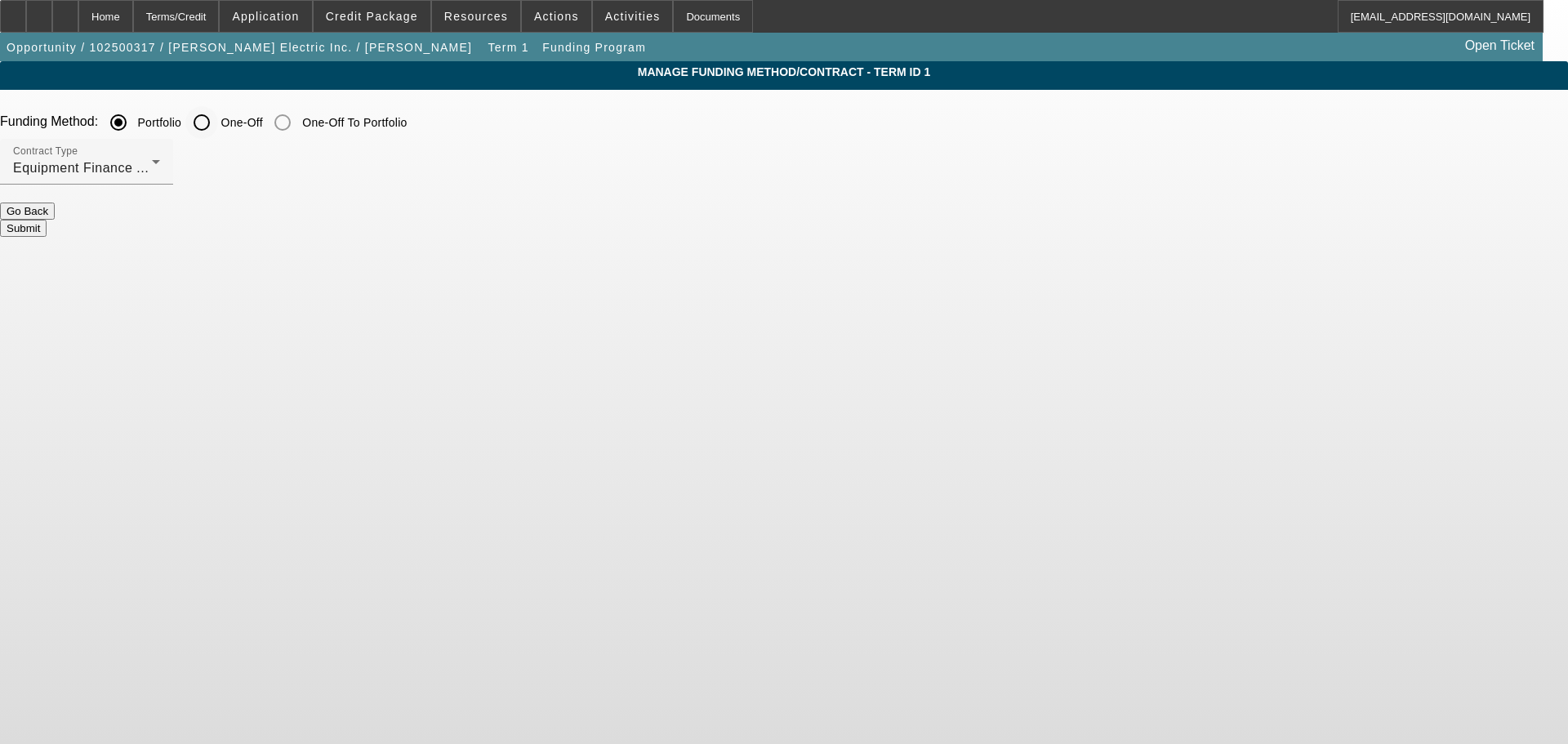
click at [218, 124] on input "One-Off" at bounding box center [201, 122] width 33 height 33
radio input "true"
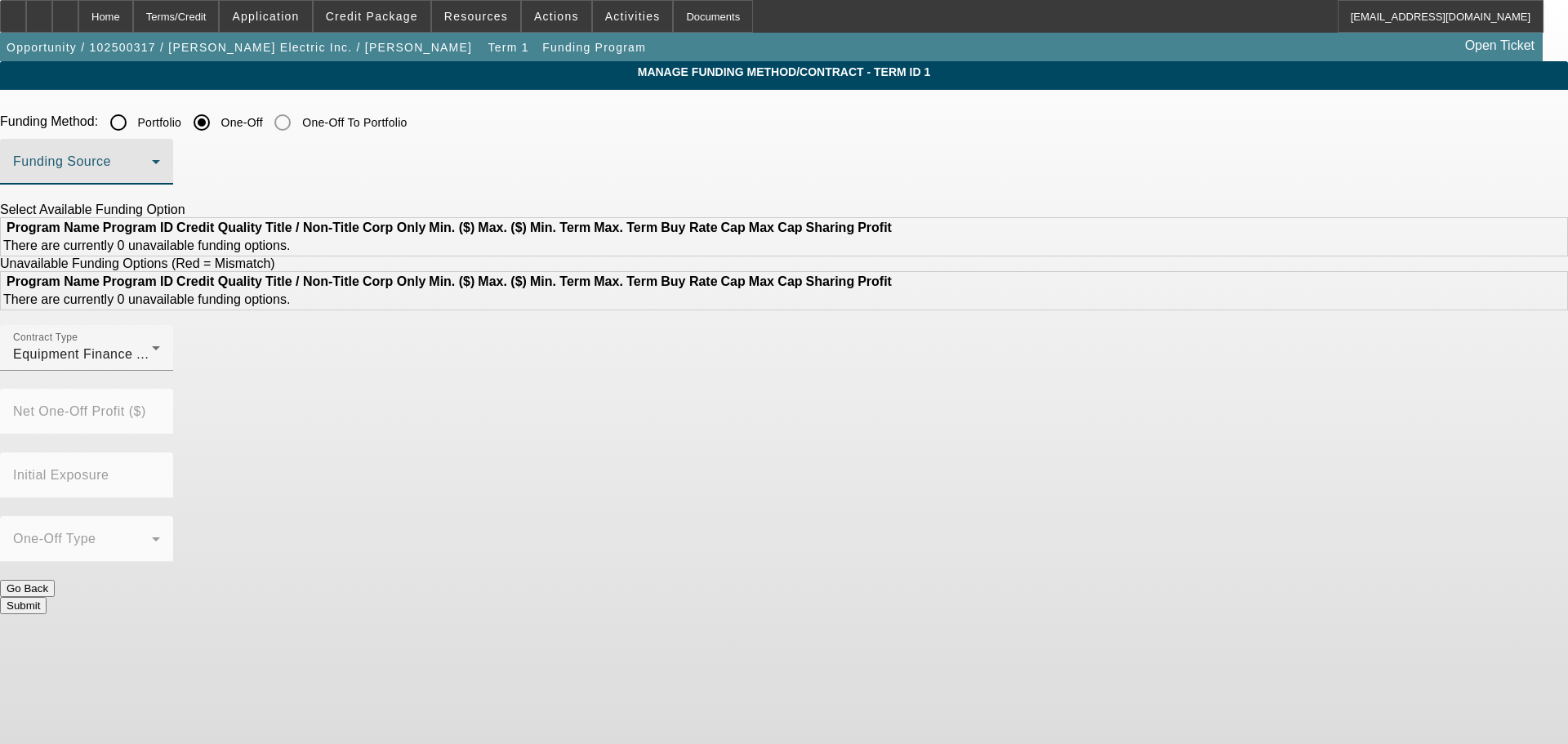
click at [160, 160] on mat-select at bounding box center [87, 168] width 147 height 20
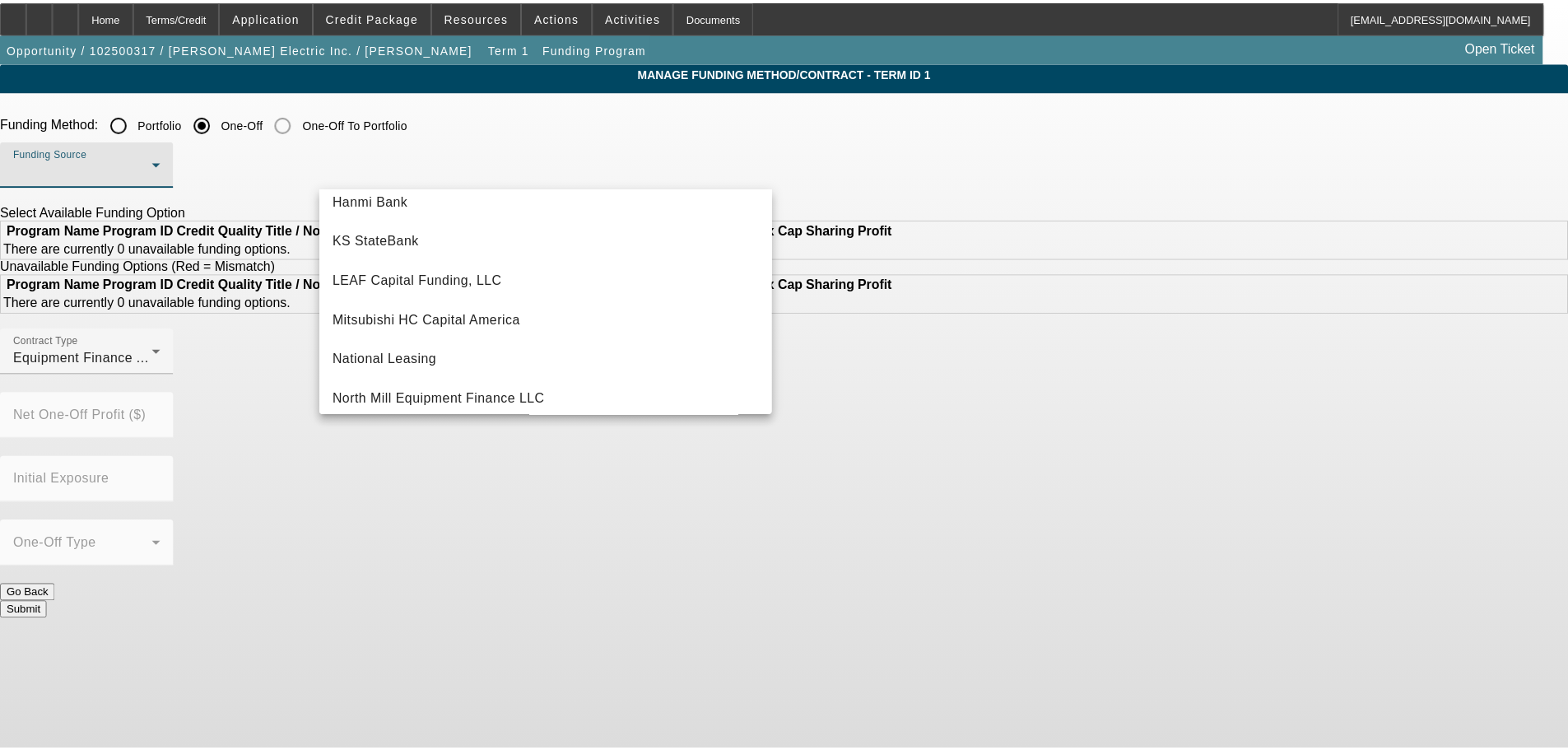
scroll to position [467, 0]
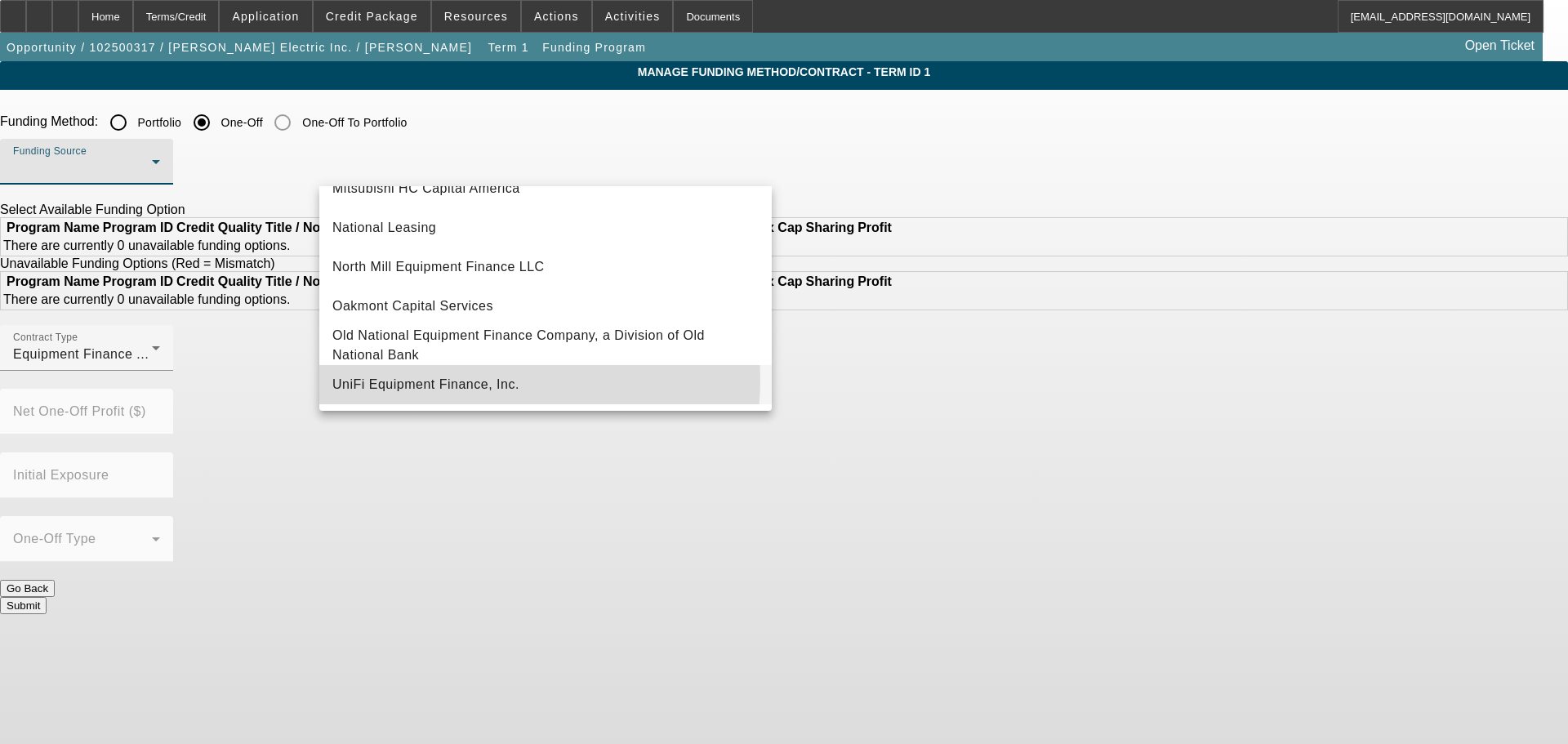
click at [484, 380] on span "UniFi Equipment Finance, Inc." at bounding box center [426, 385] width 187 height 20
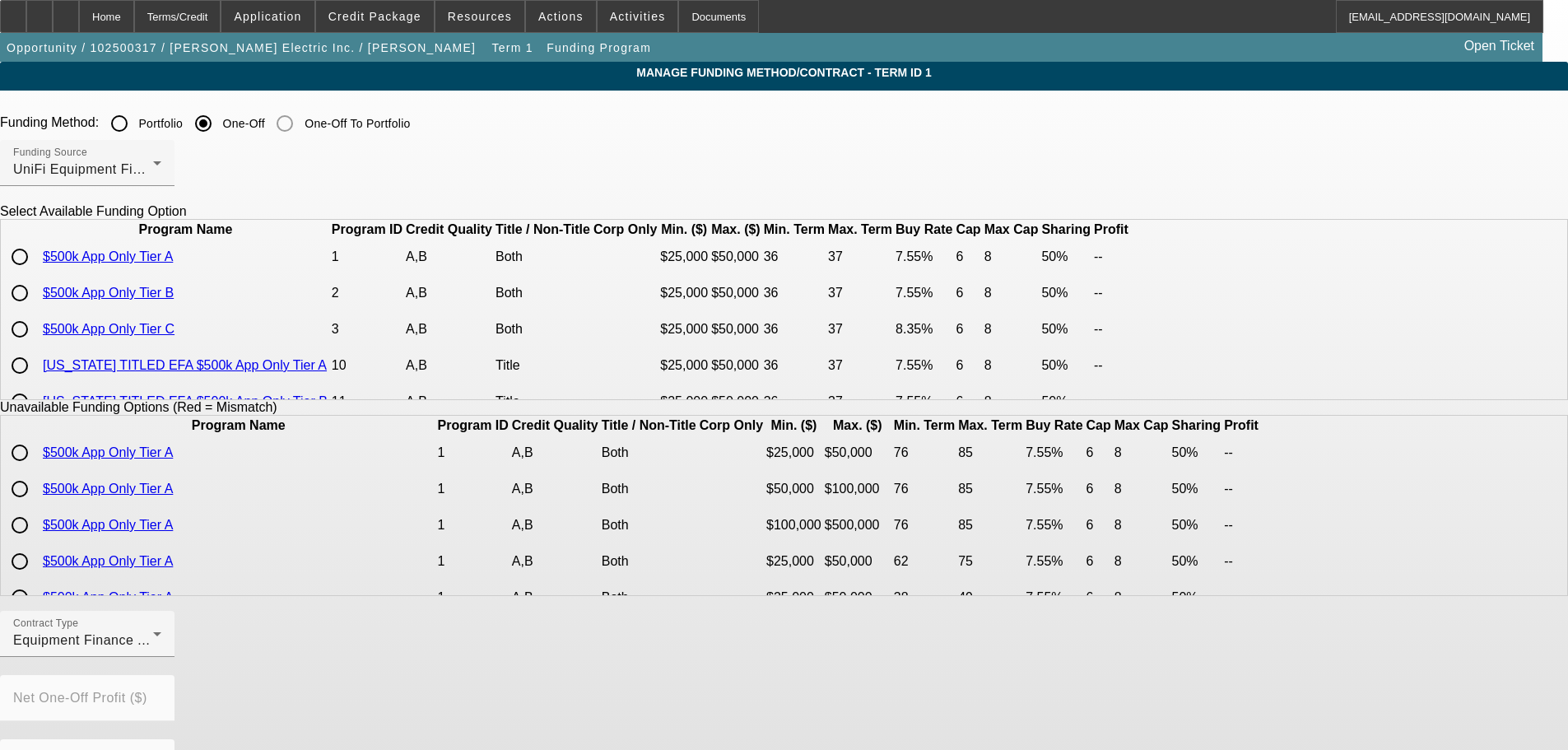
click at [36, 274] on input "radio" at bounding box center [19, 256] width 33 height 33
radio input "true"
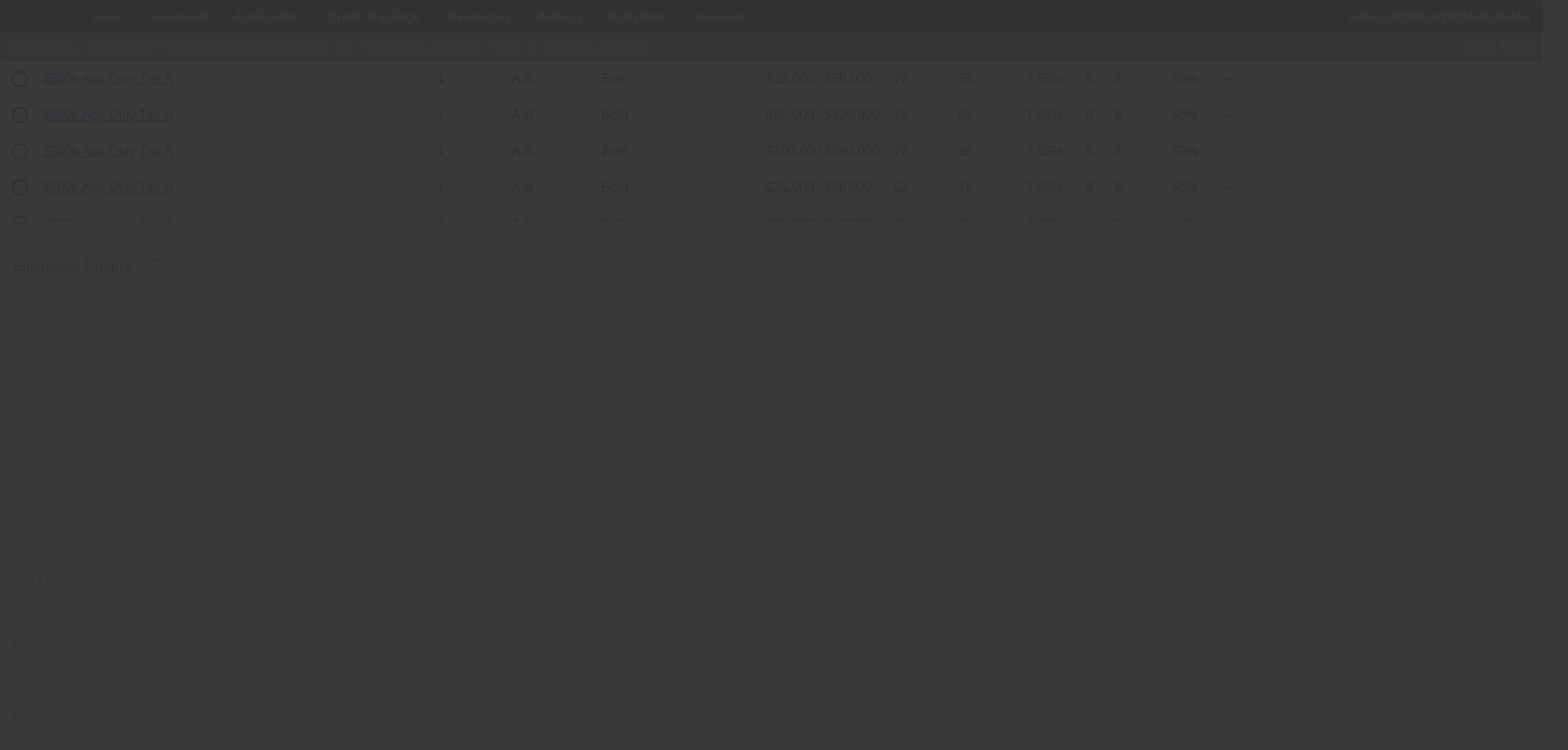
radio input "true"
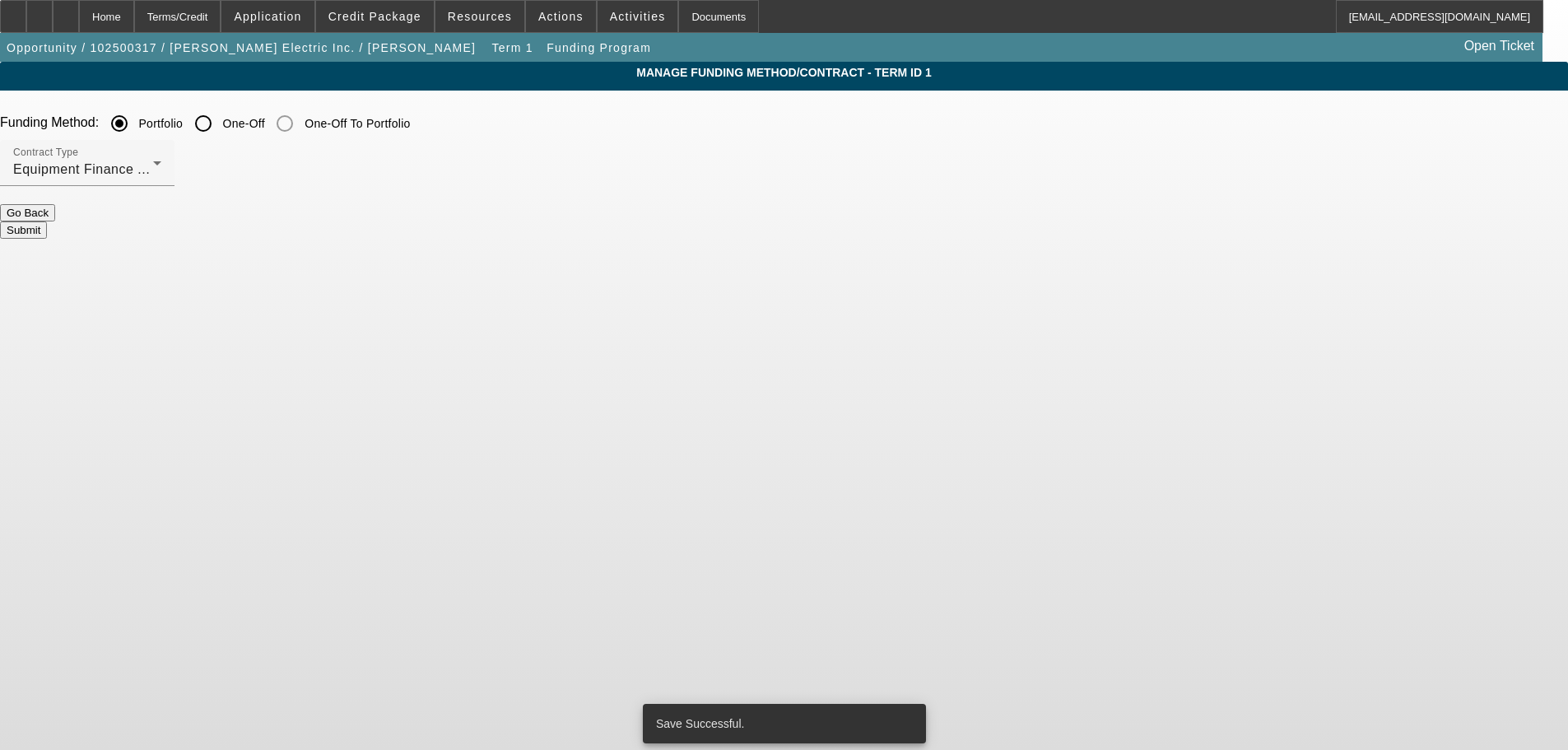
scroll to position [0, 0]
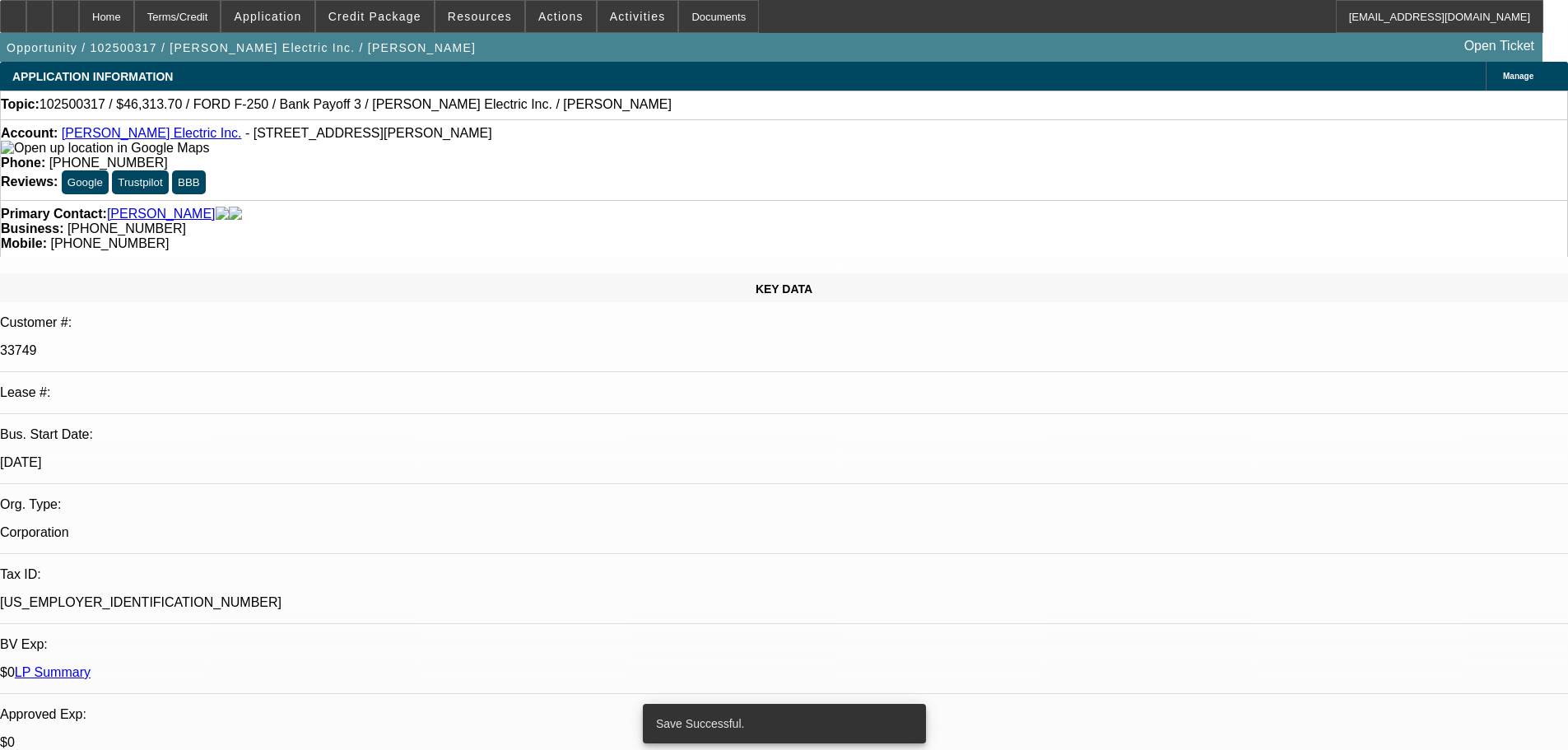
select select "0"
select select "2"
select select "0"
select select "6"
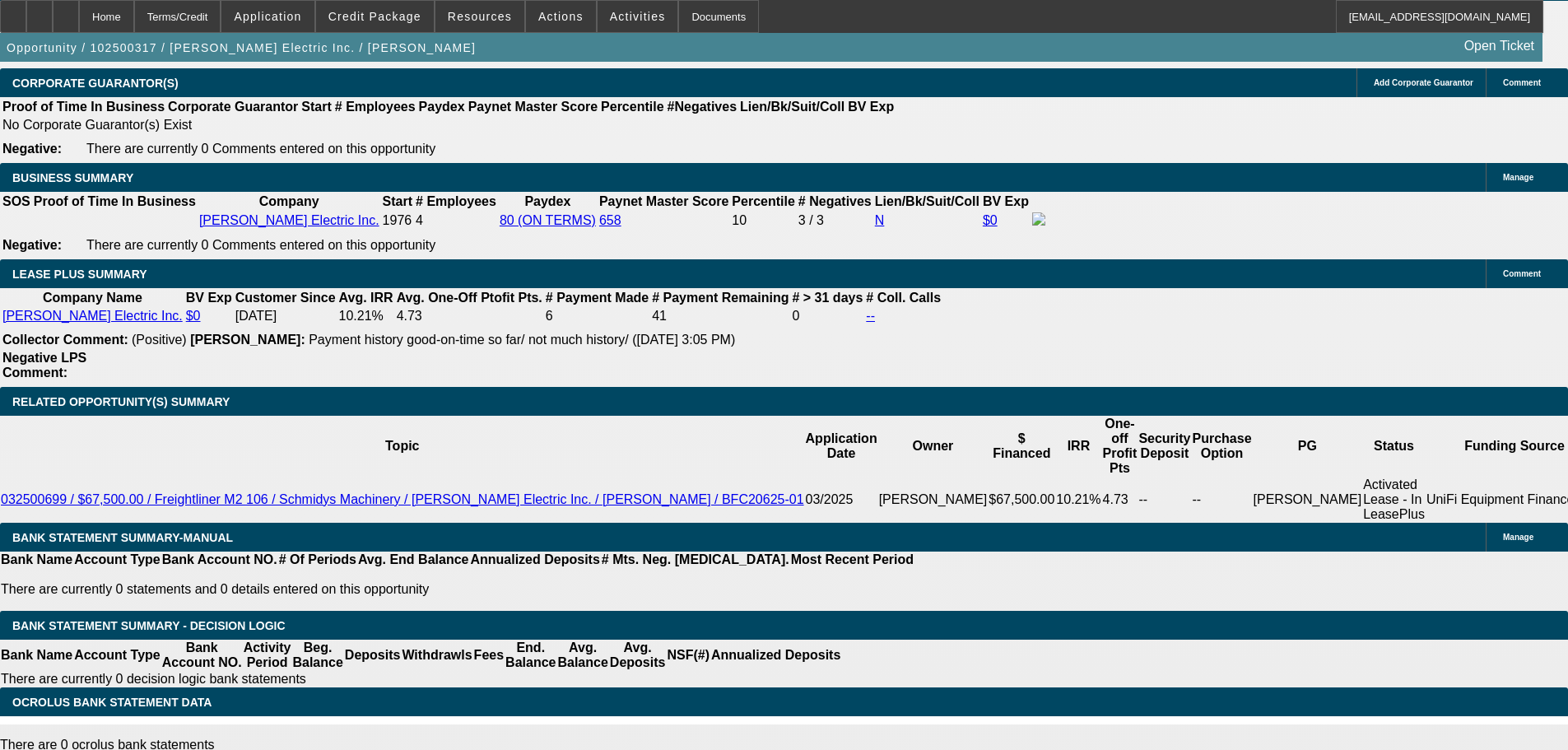
scroll to position [2553, 0]
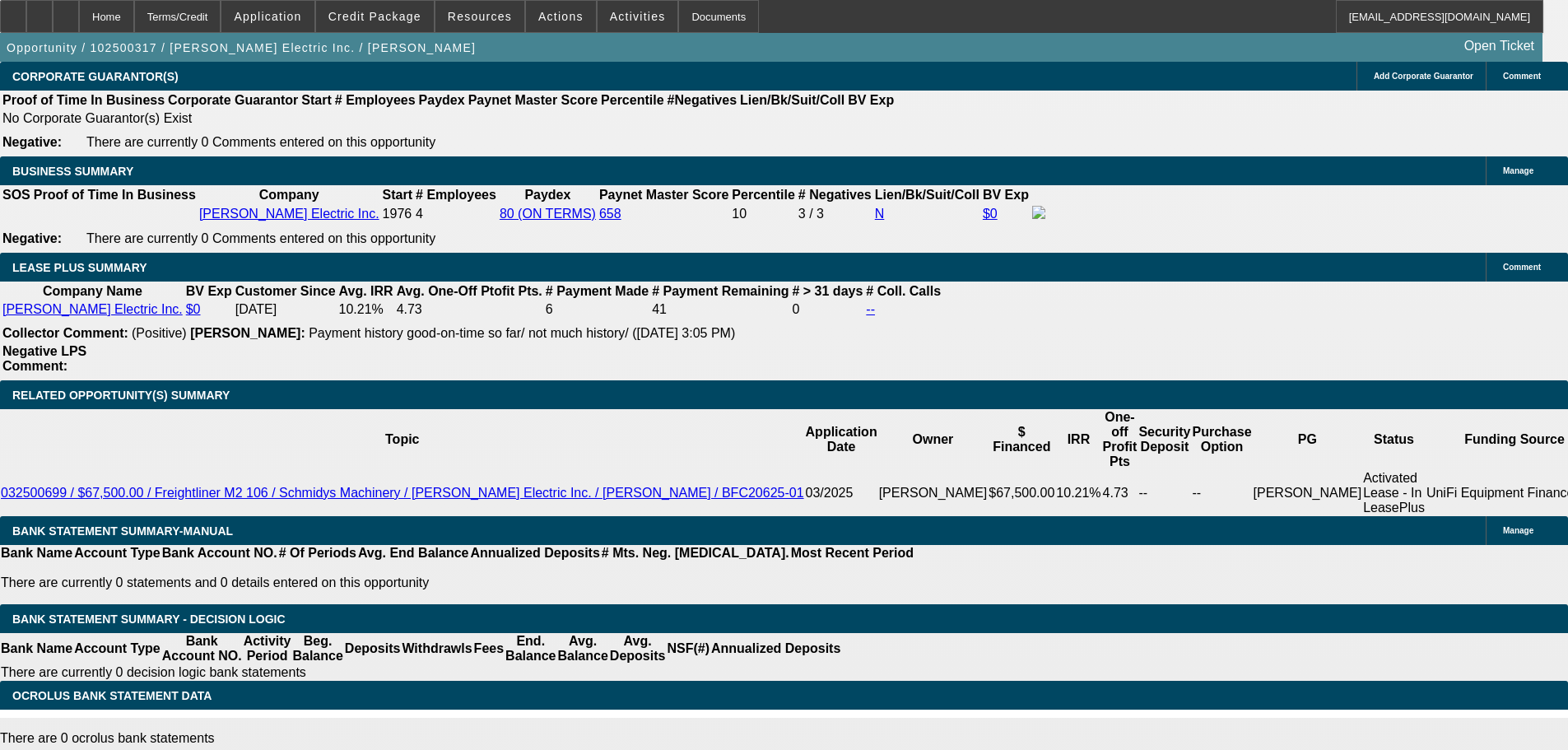
drag, startPoint x: 352, startPoint y: 260, endPoint x: 438, endPoint y: 259, distance: 86.0
type input "UNKNOWN"
type input "11."
type input "$1,516.25"
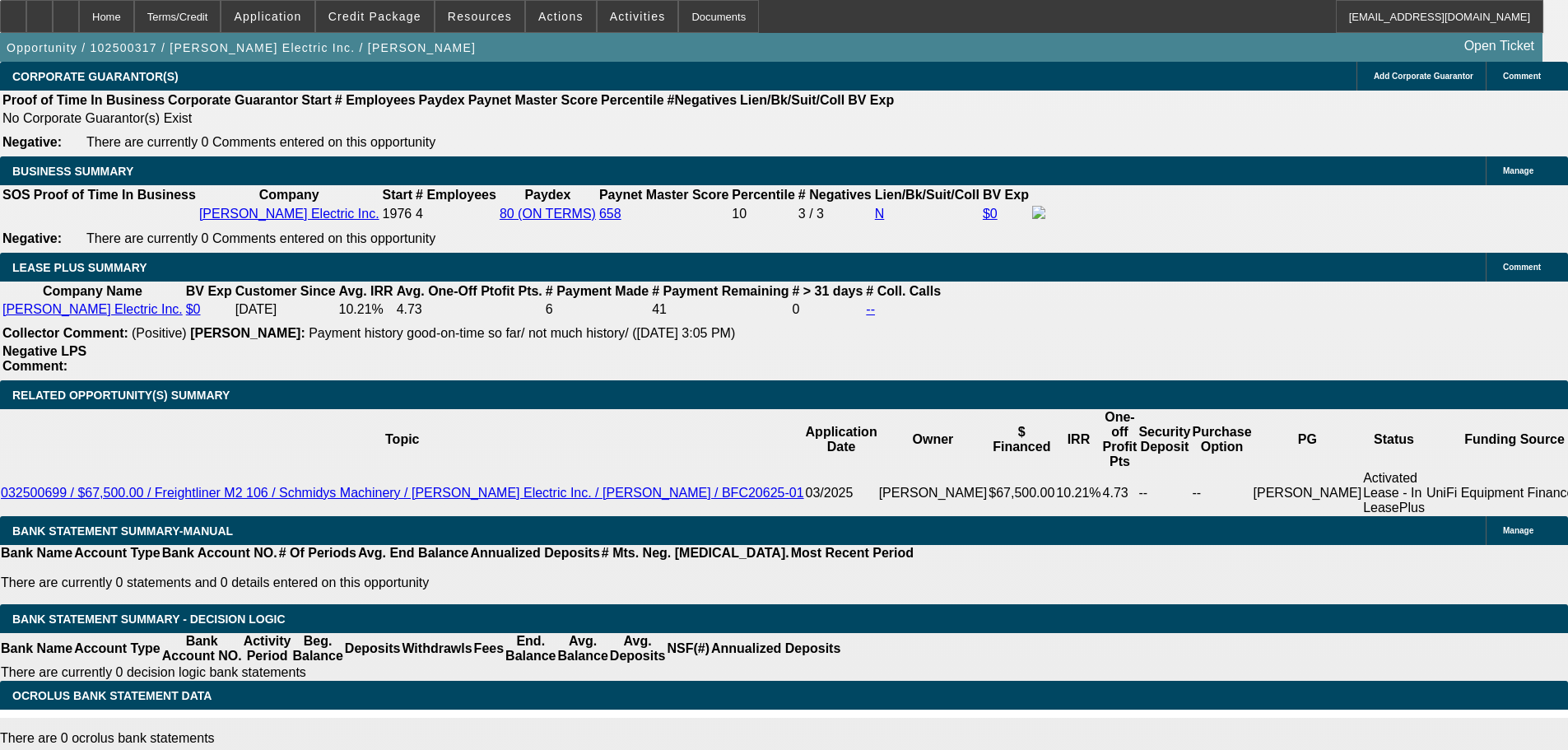
type input "11.5"
type input "$1,527.24"
type input "11.5"
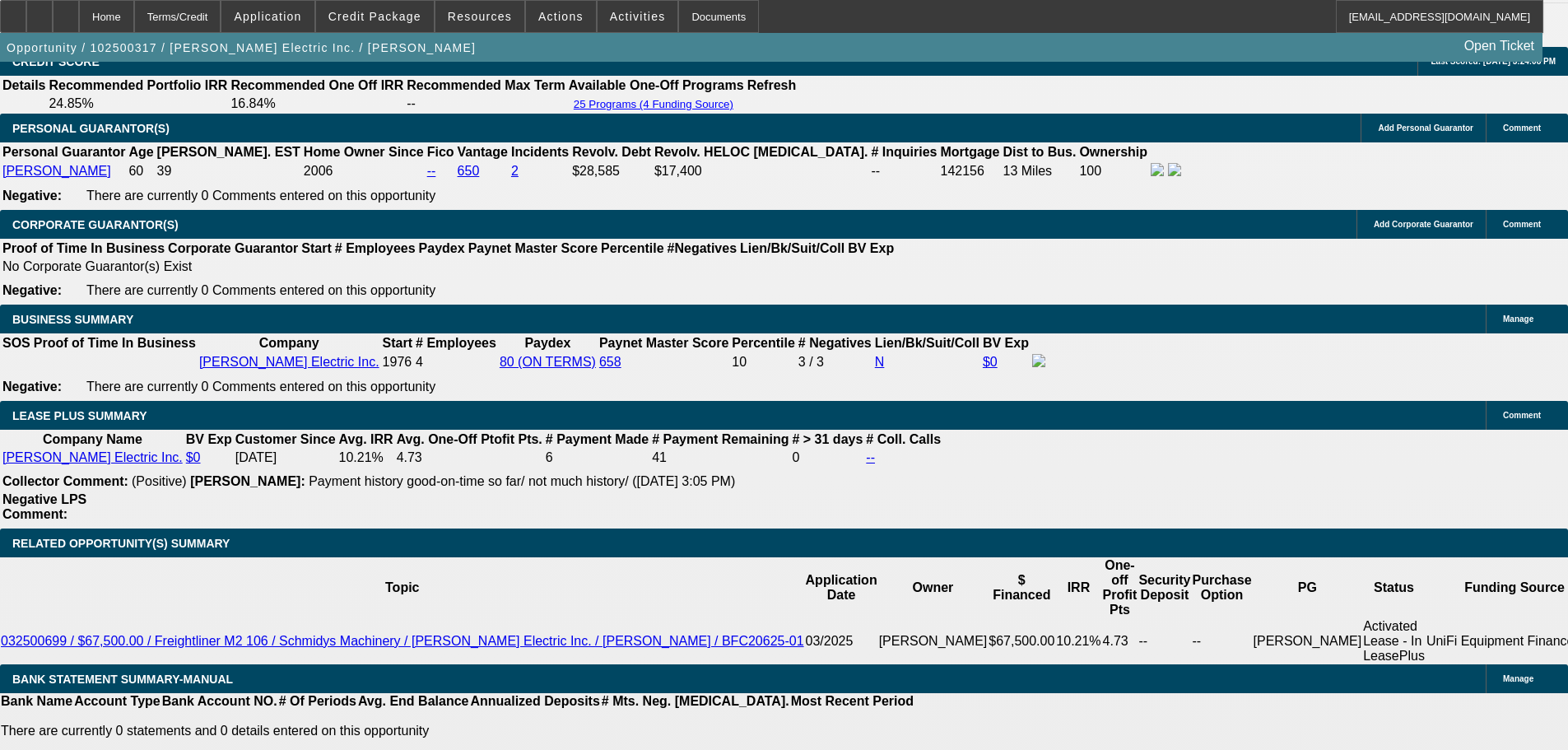
scroll to position [2223, 0]
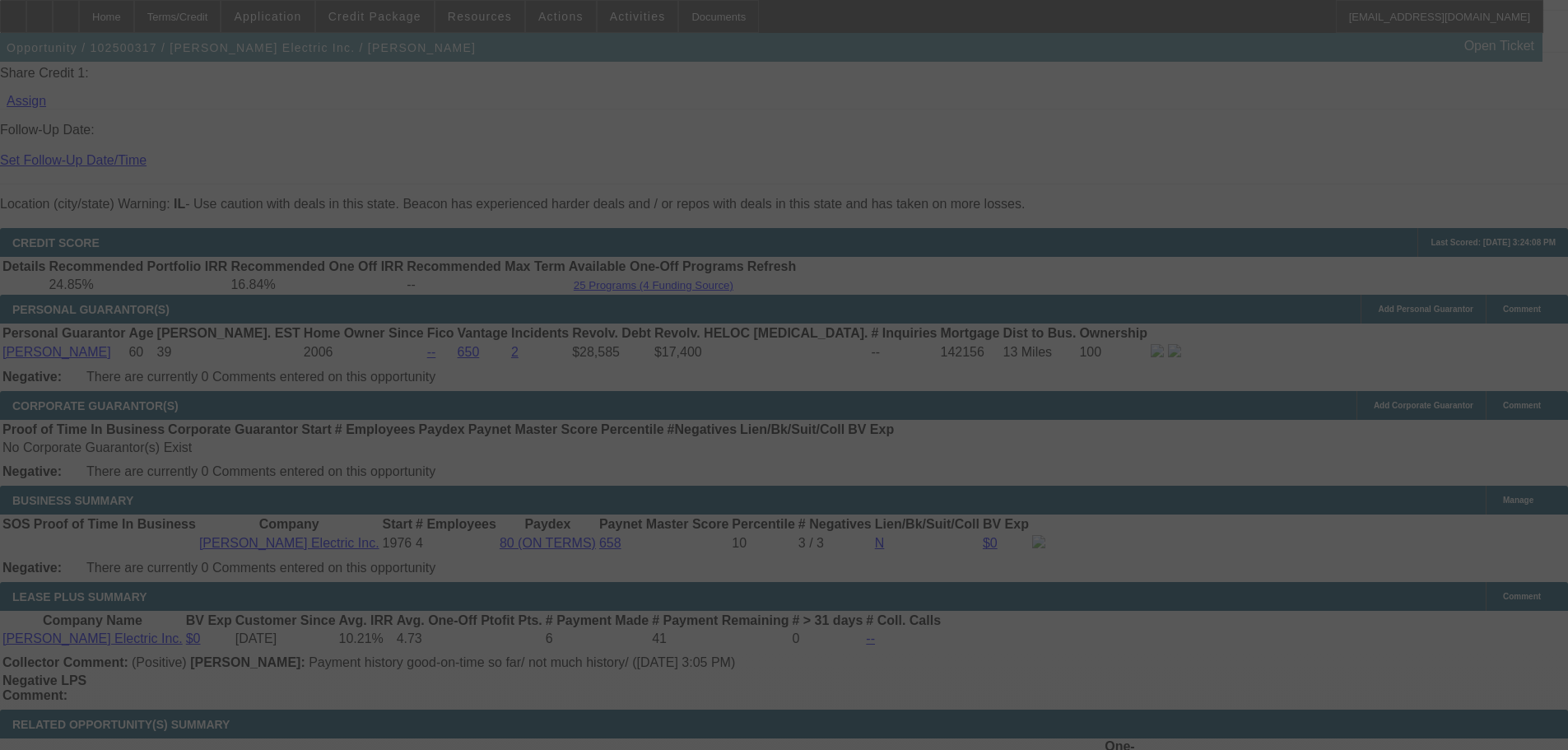
select select "0"
select select "2"
select select "0"
select select "6"
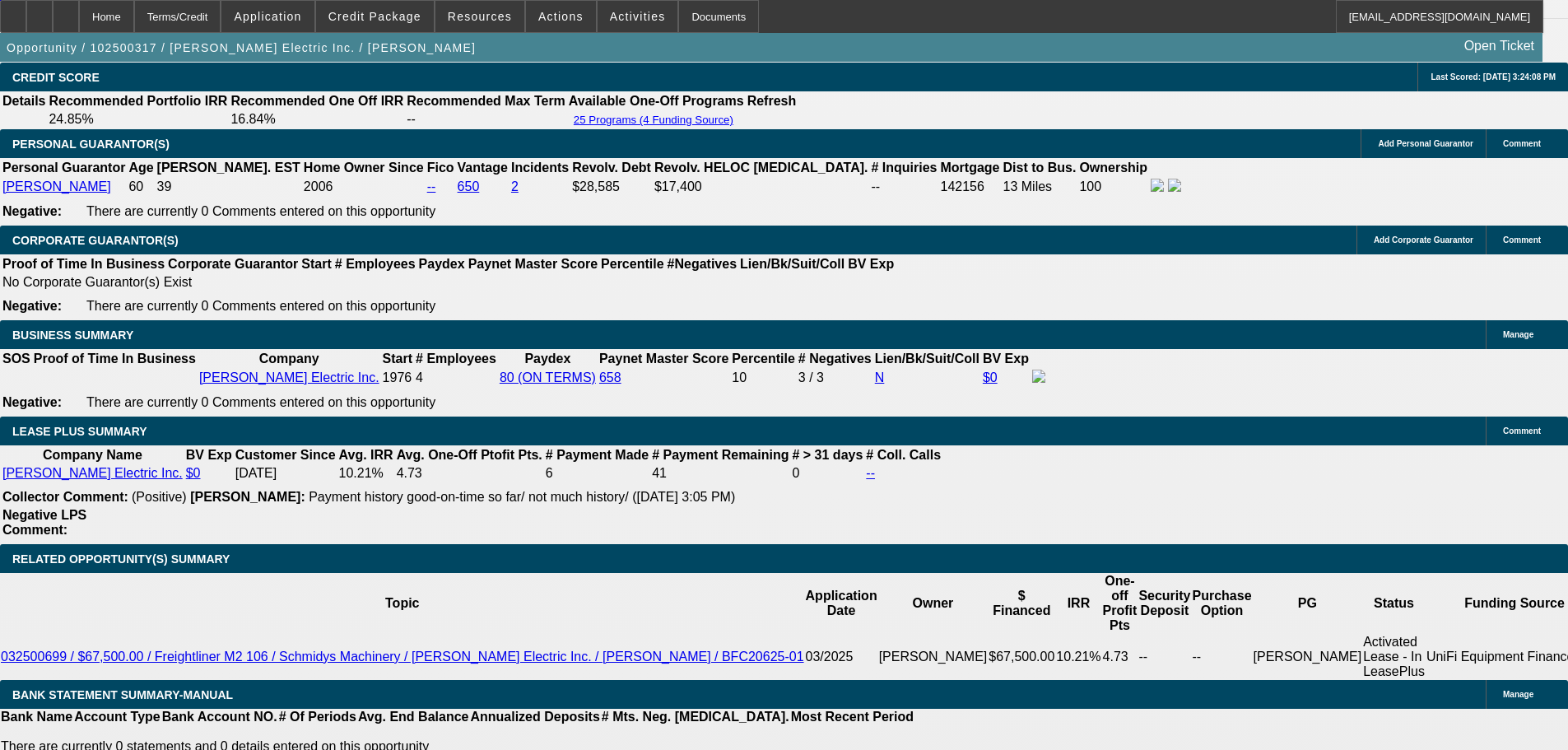
scroll to position [2635, 0]
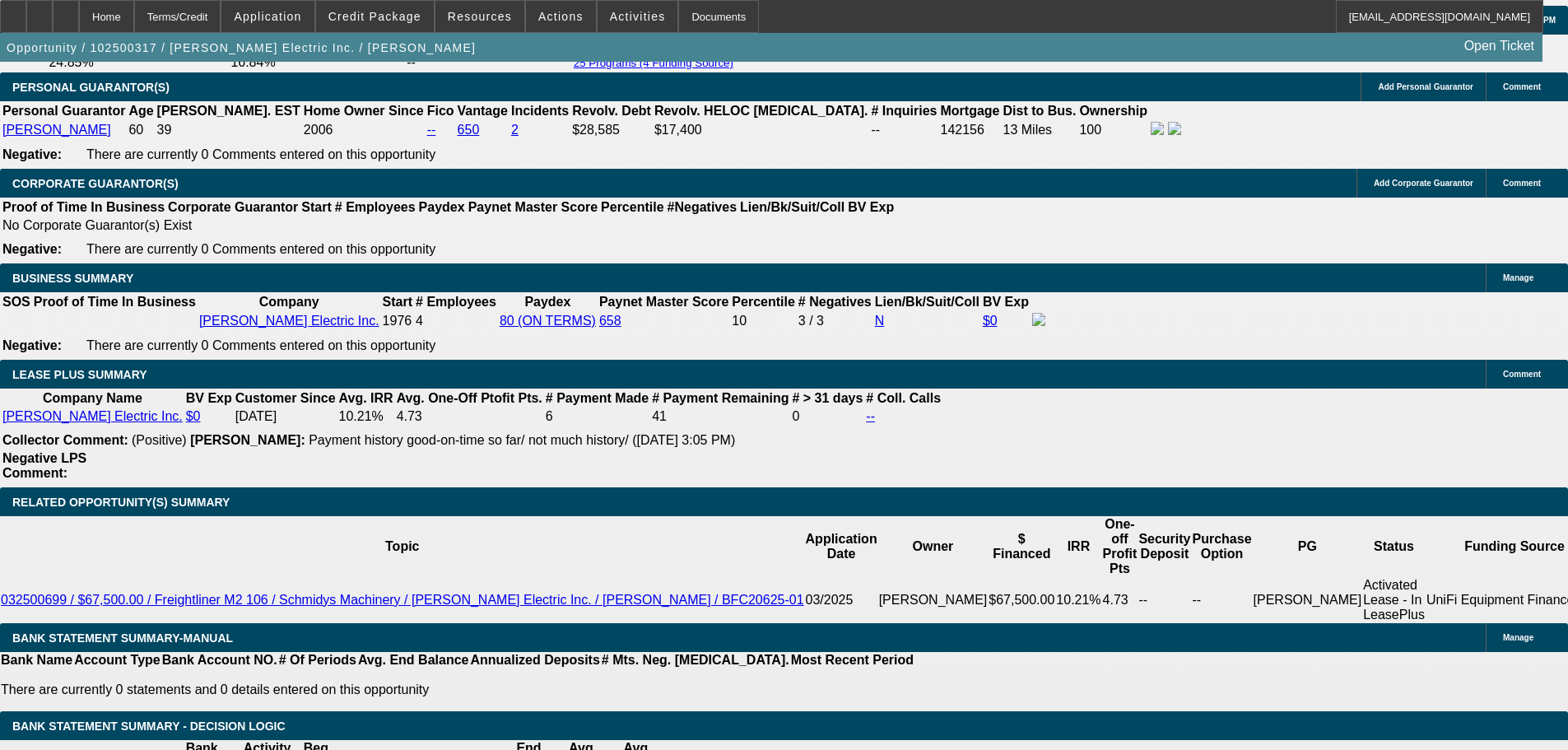
scroll to position [2470, 0]
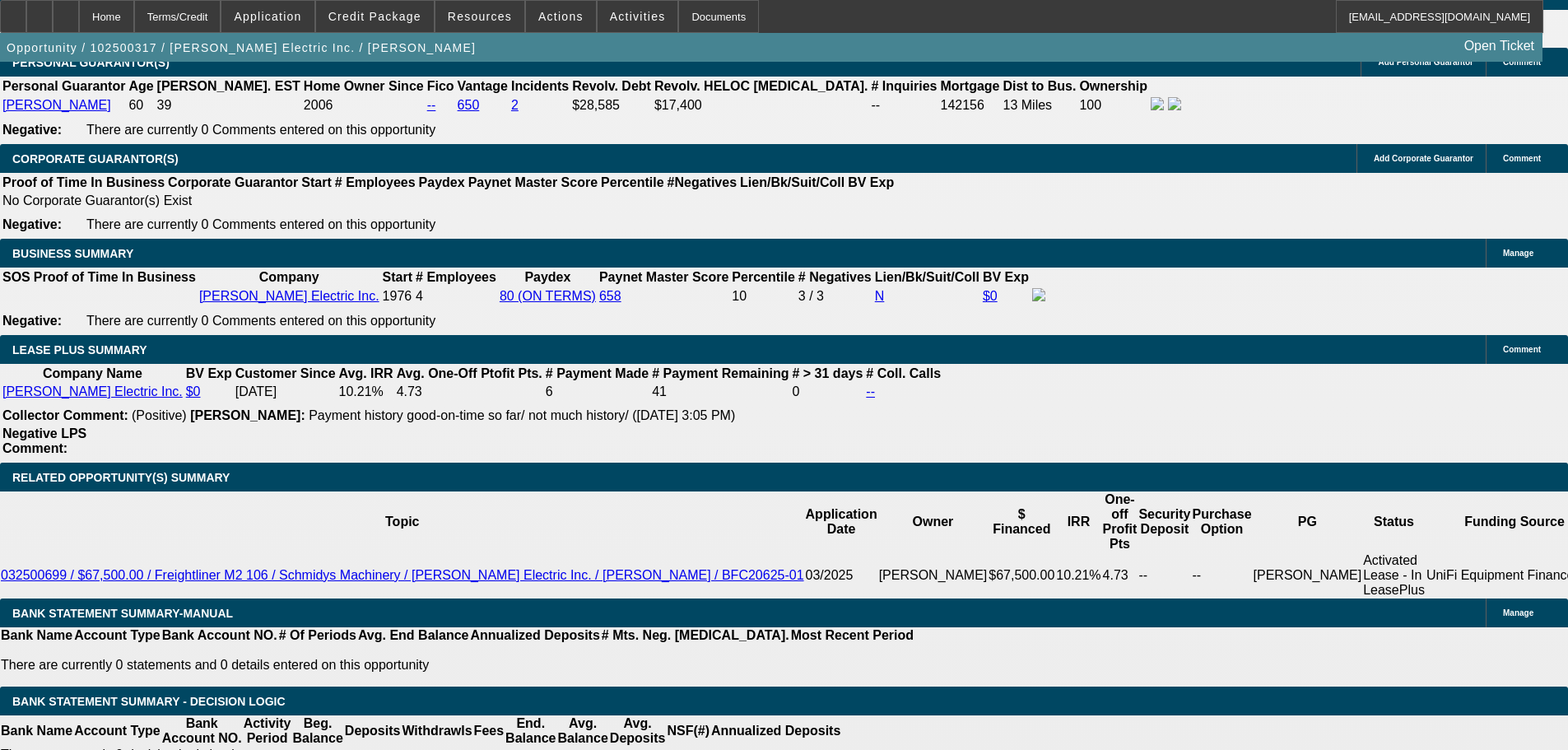
select select "3"
type input "UNKNOWN"
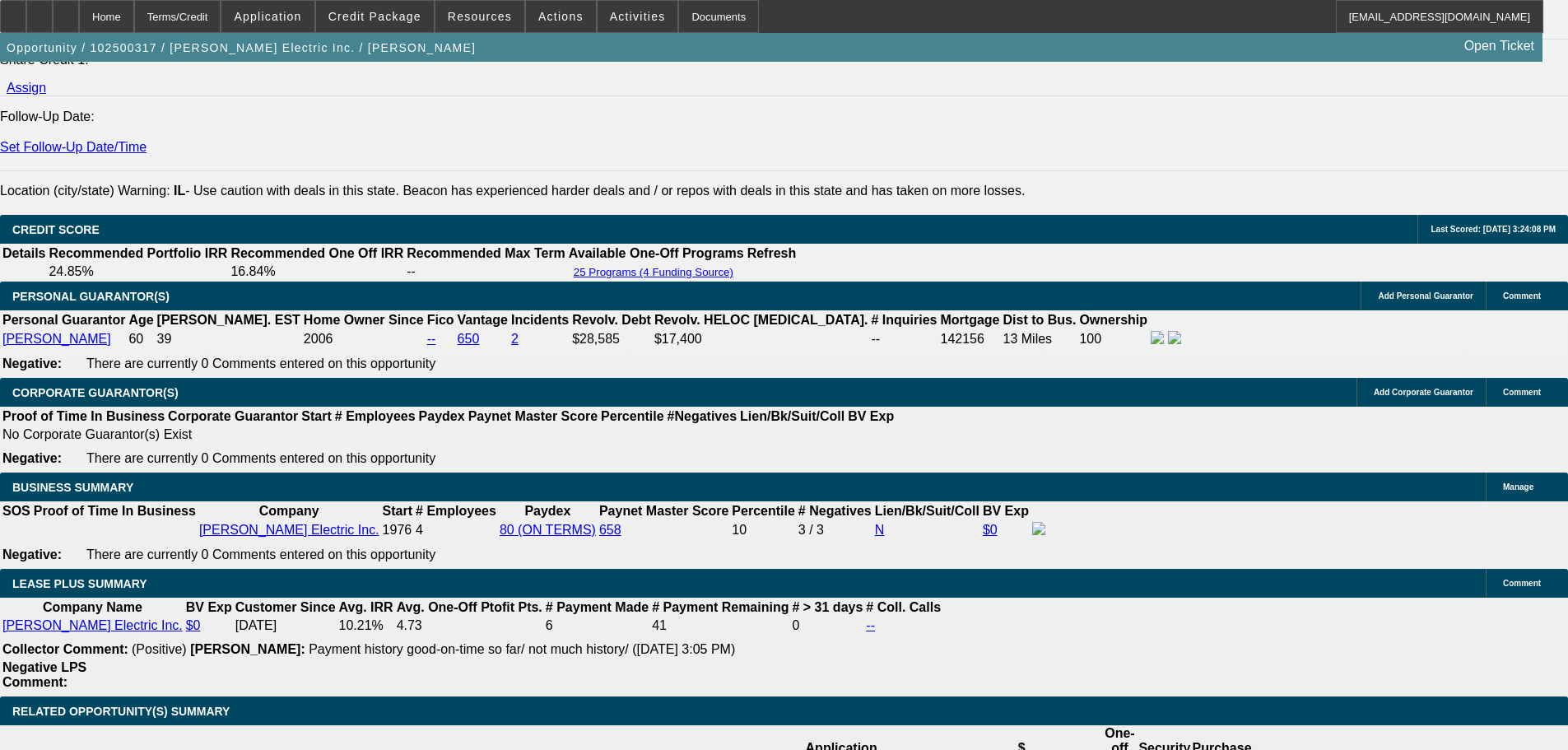
scroll to position [2058, 0]
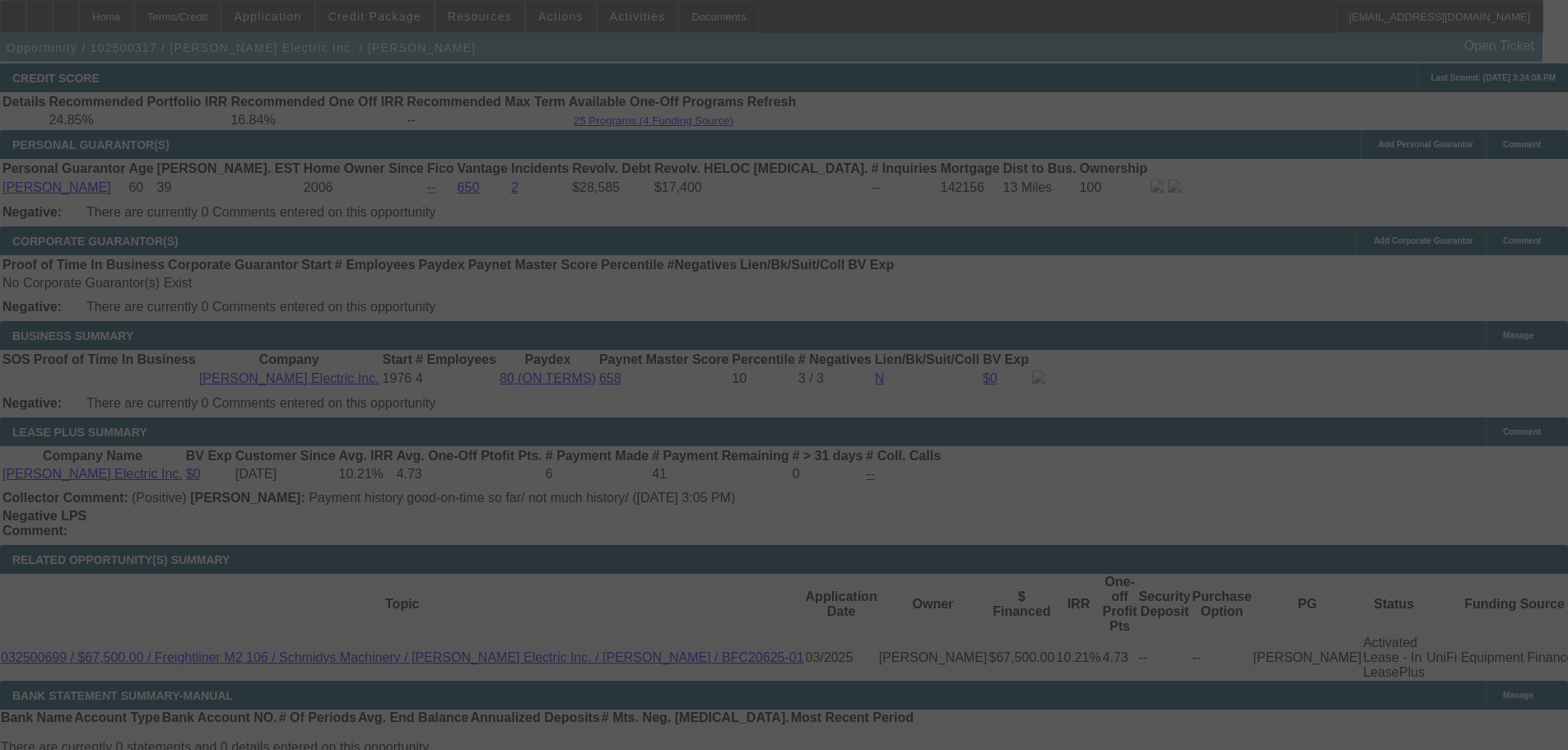
select select "0"
select select "3"
select select "0"
select select "6"
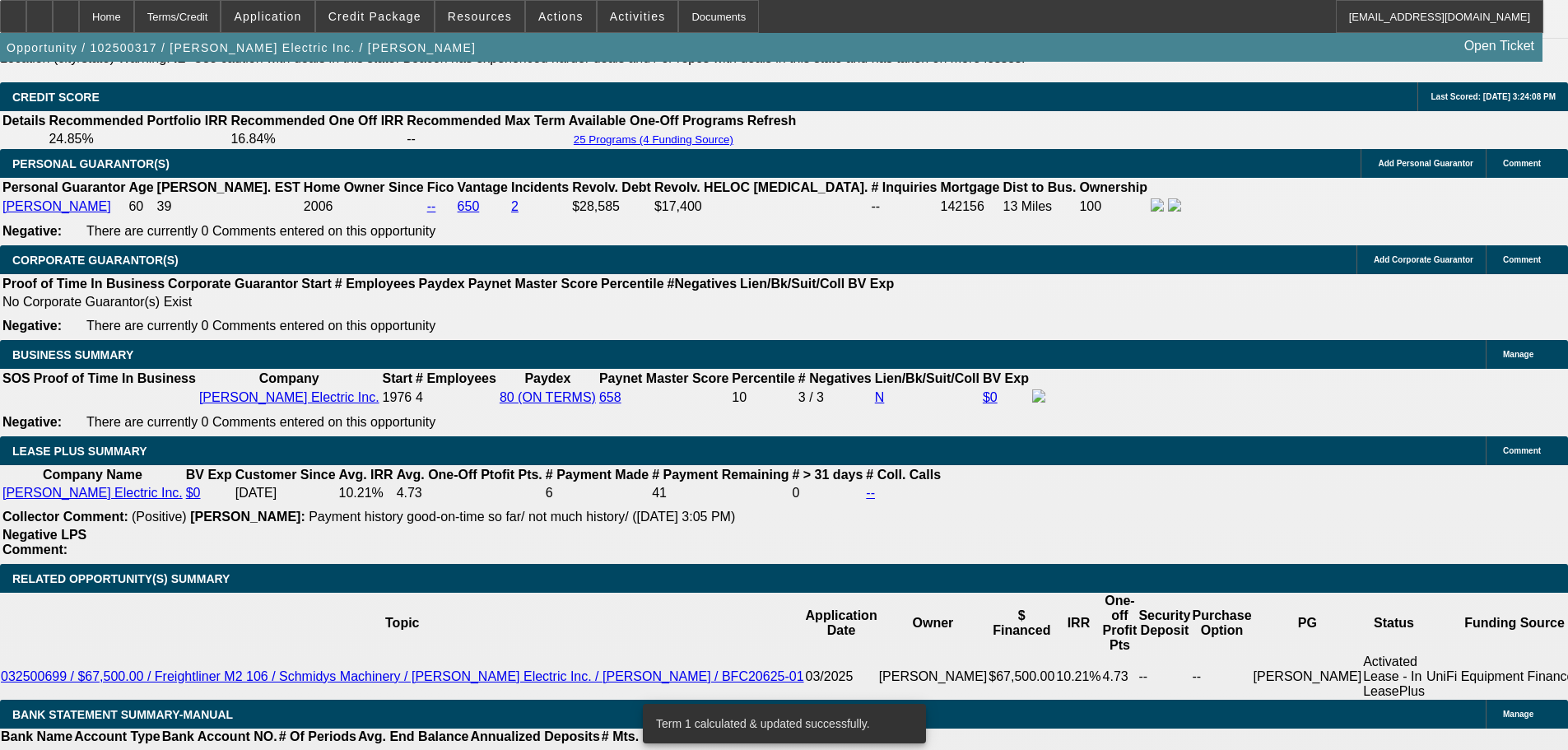
scroll to position [2451, 0]
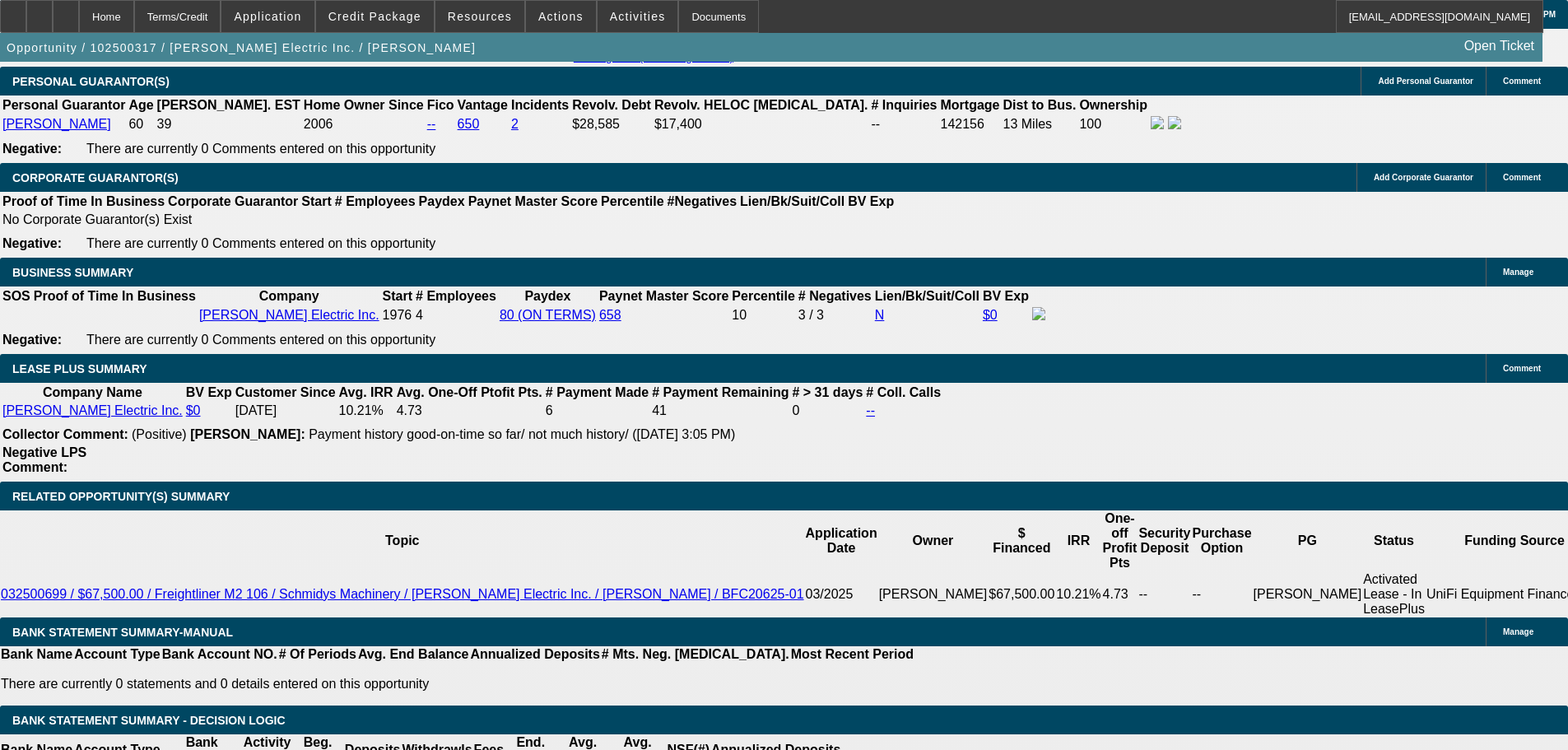
drag, startPoint x: 354, startPoint y: 365, endPoint x: 490, endPoint y: 354, distance: 136.4
type input "UNKNOWN"
type input "1"
type input "$1,306.42"
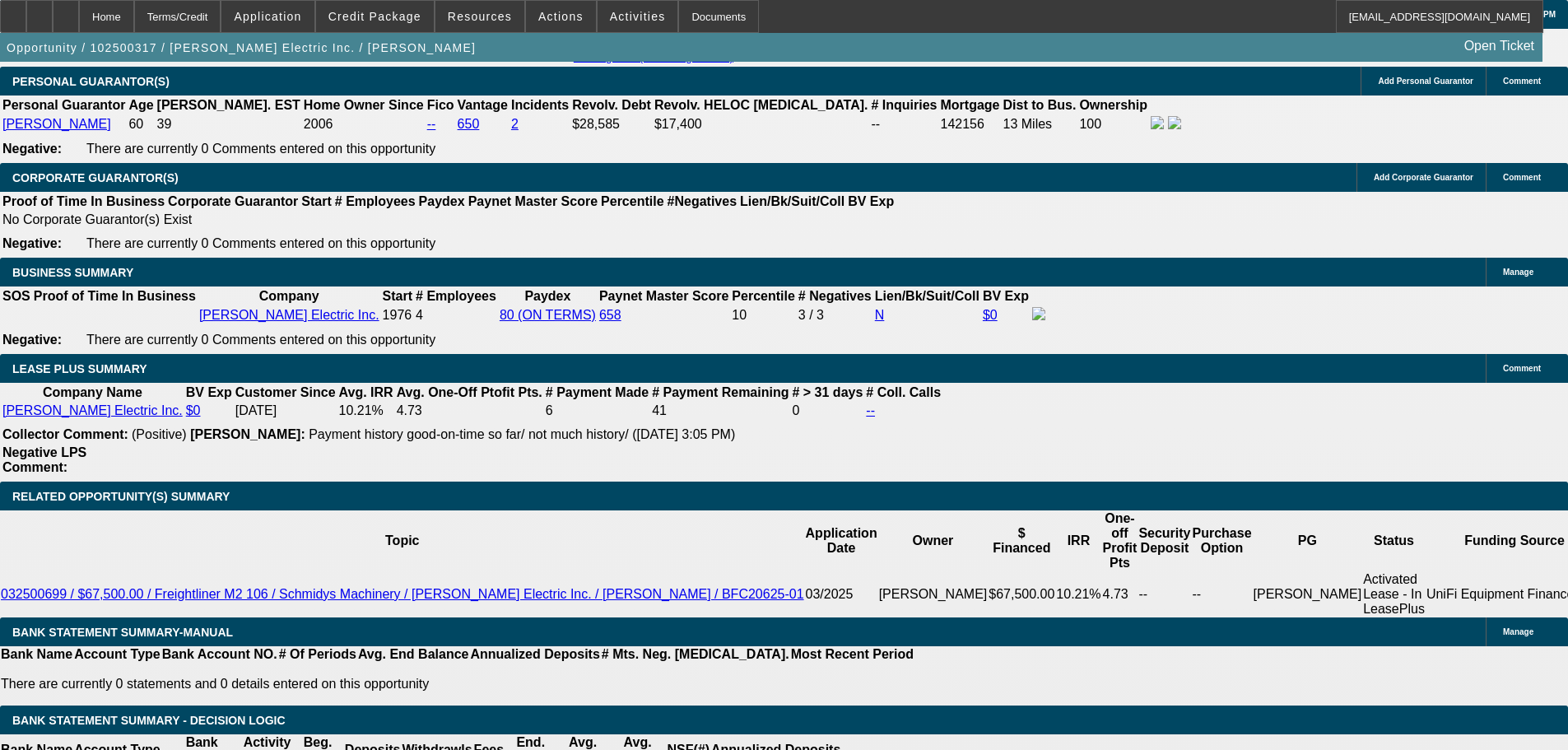
type input "11"
type input "$1,516.25"
type input "11.9"
type input "$1,536.07"
type input "11.9"
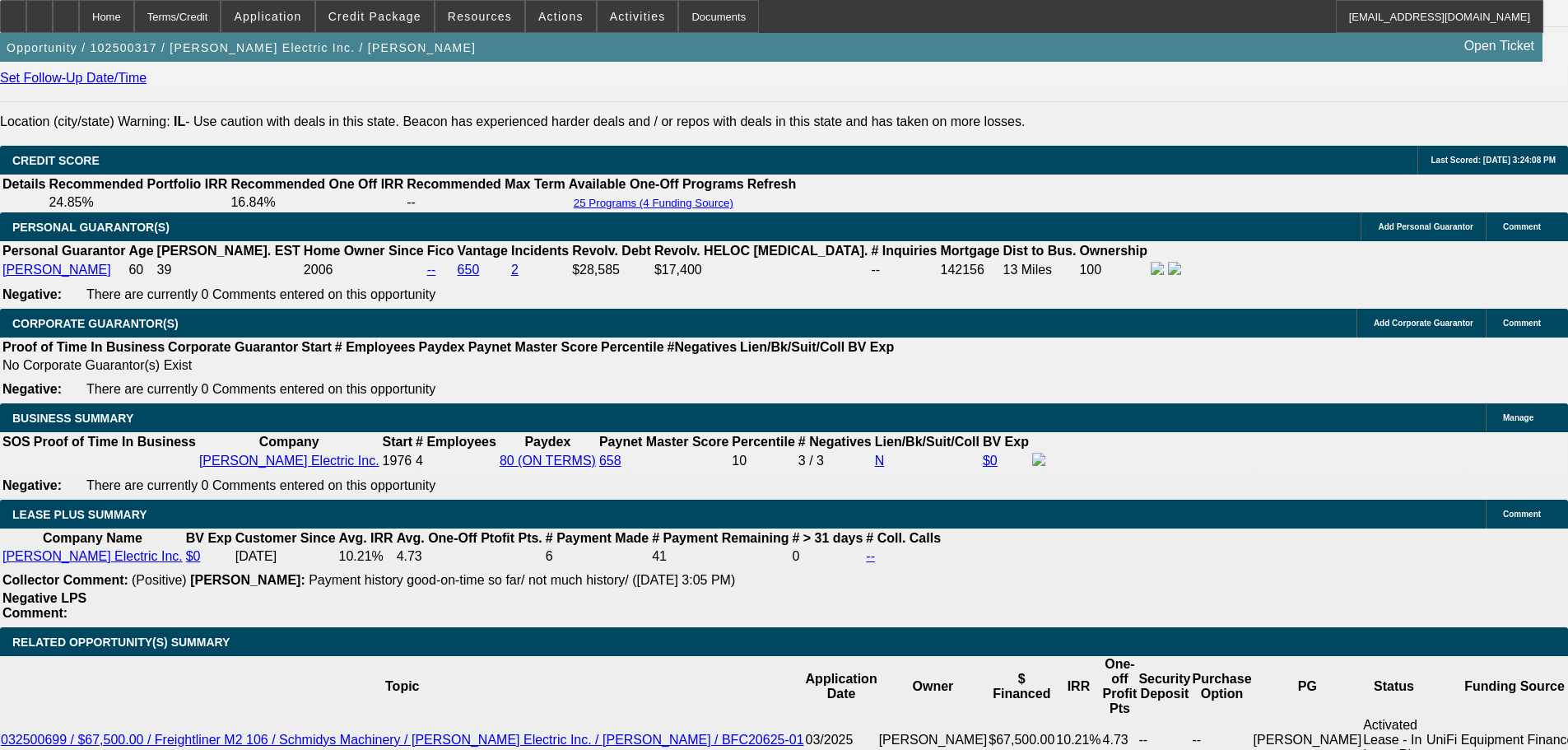
scroll to position [2122, 0]
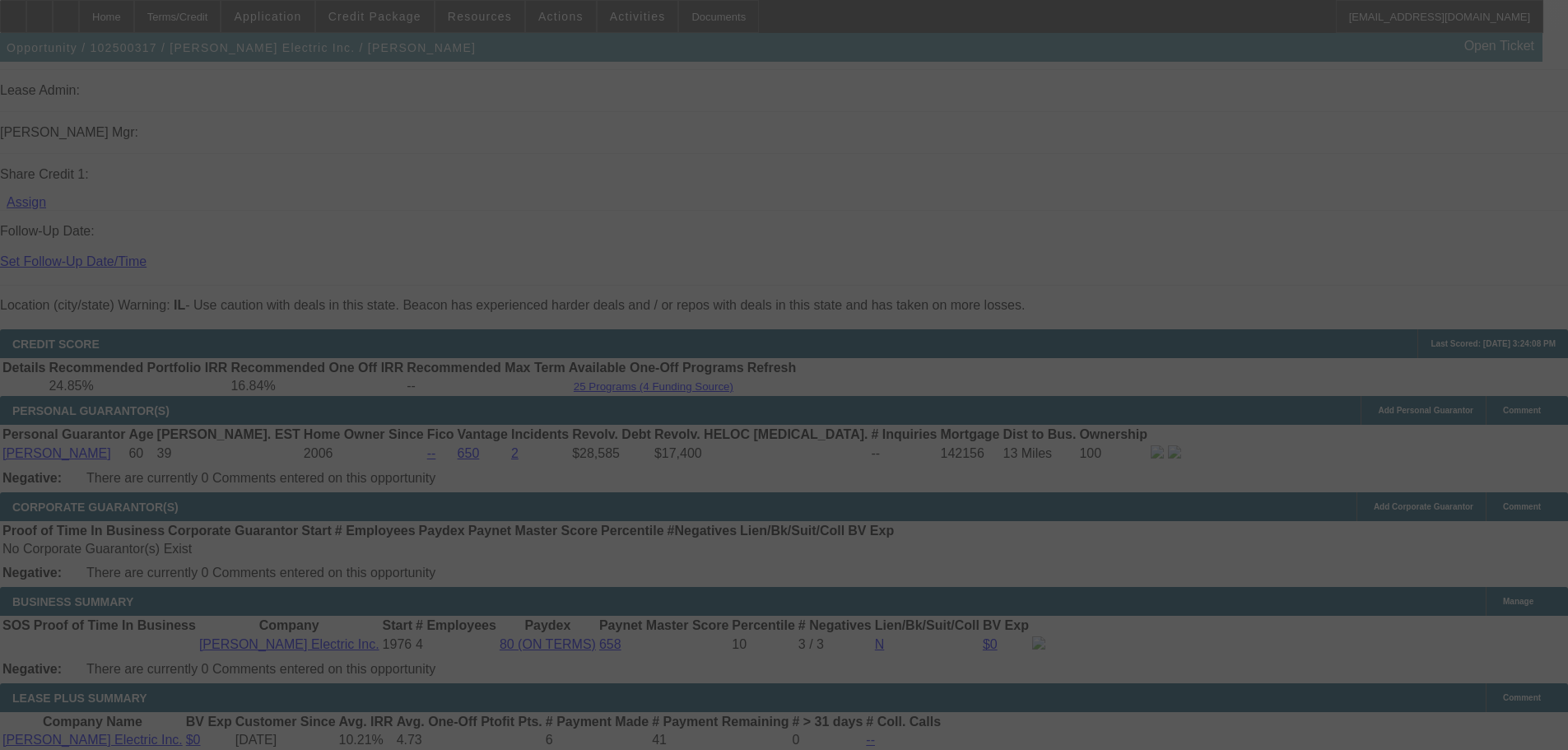
select select "0"
select select "3"
select select "0"
select select "6"
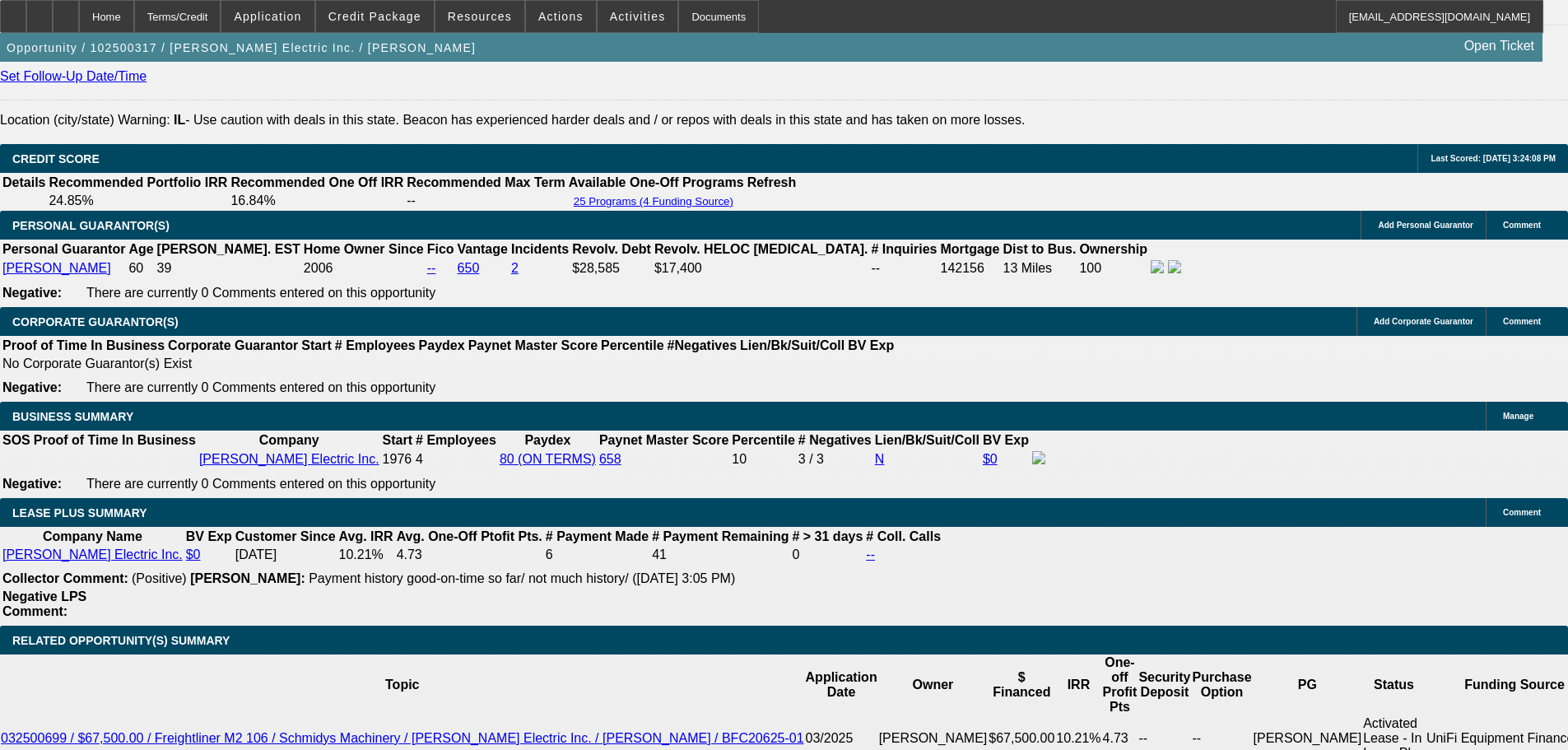
scroll to position [2451, 0]
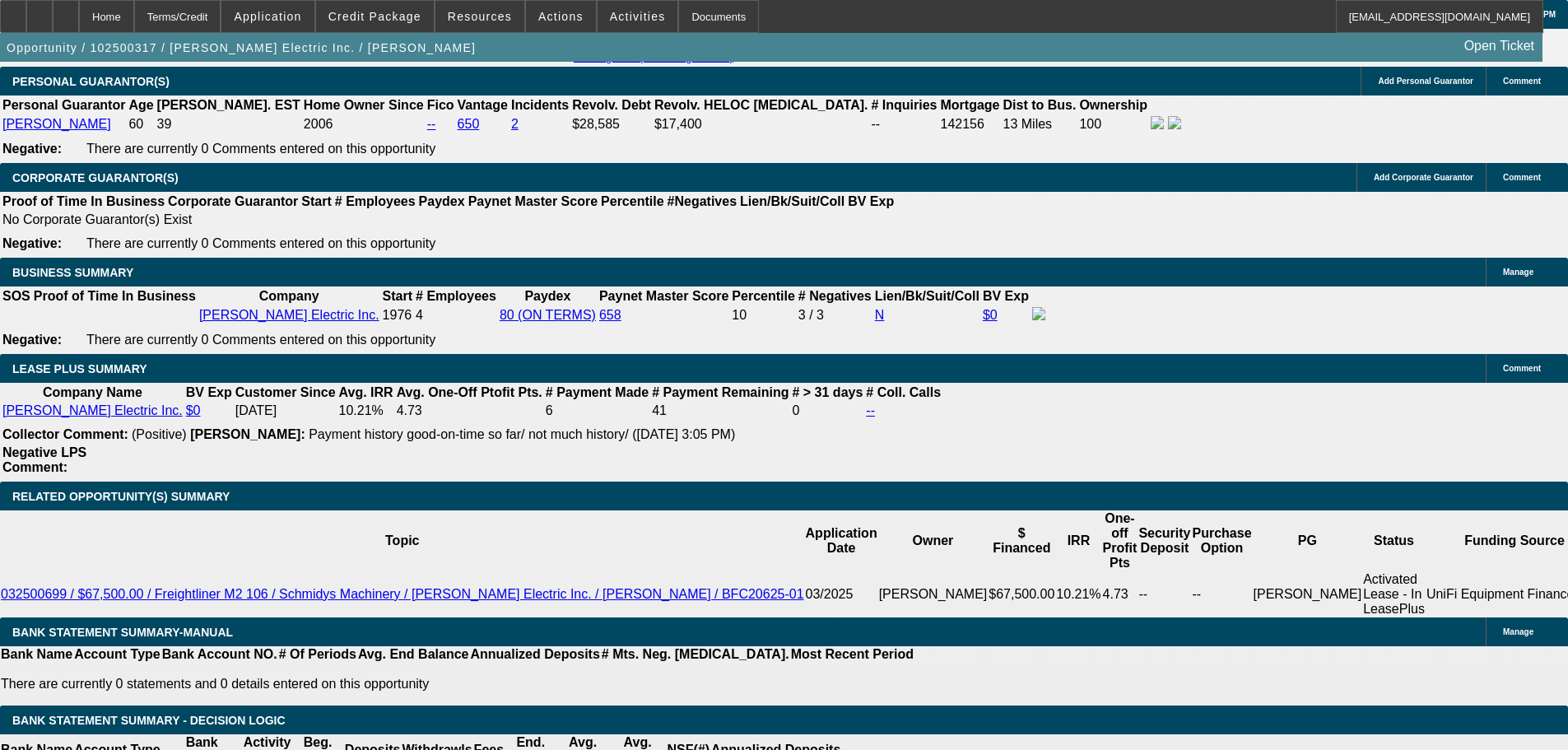
drag, startPoint x: 325, startPoint y: 366, endPoint x: 372, endPoint y: 366, distance: 47.0
type input "UNKNOWN"
type input "48"
type input "$1,217.34"
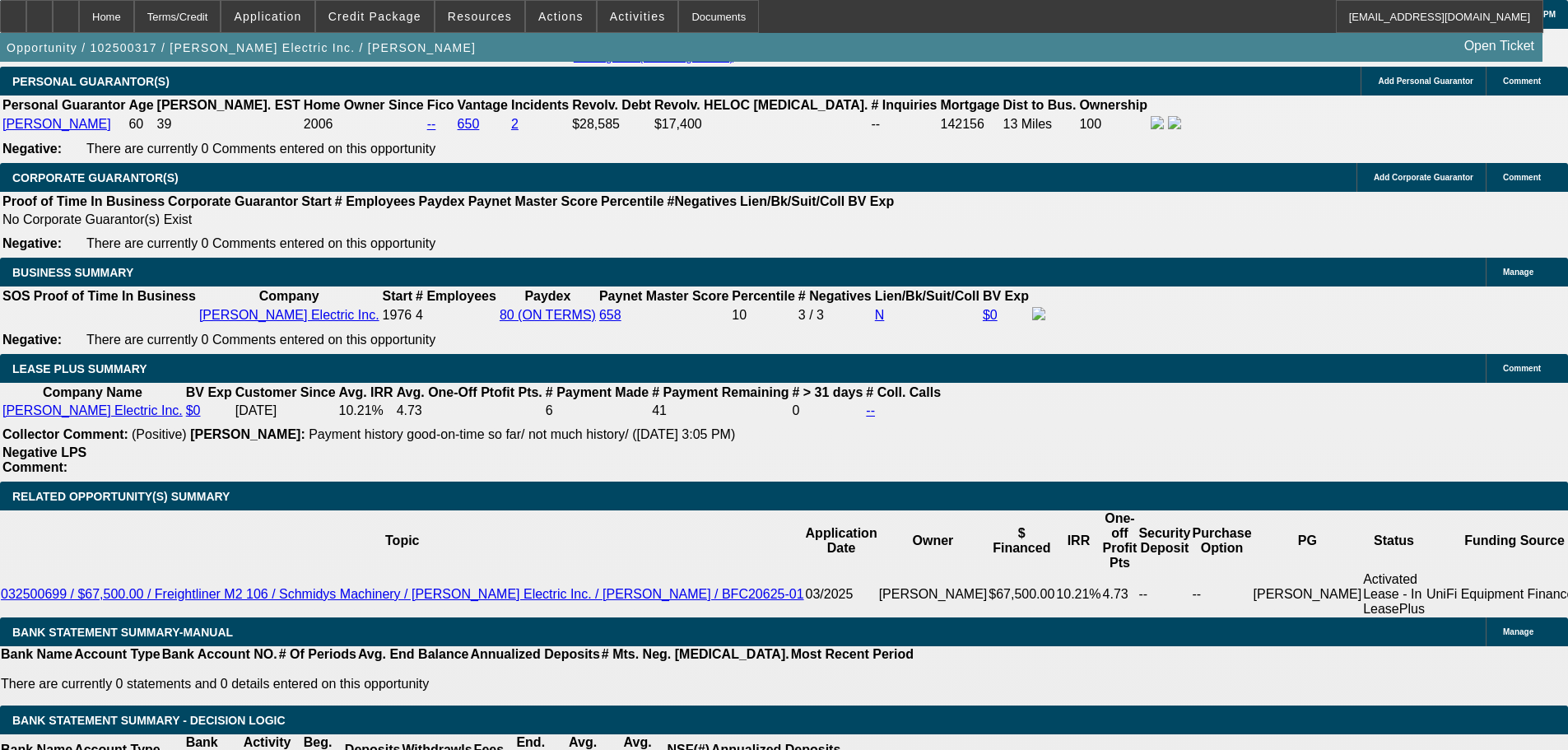
type input "48"
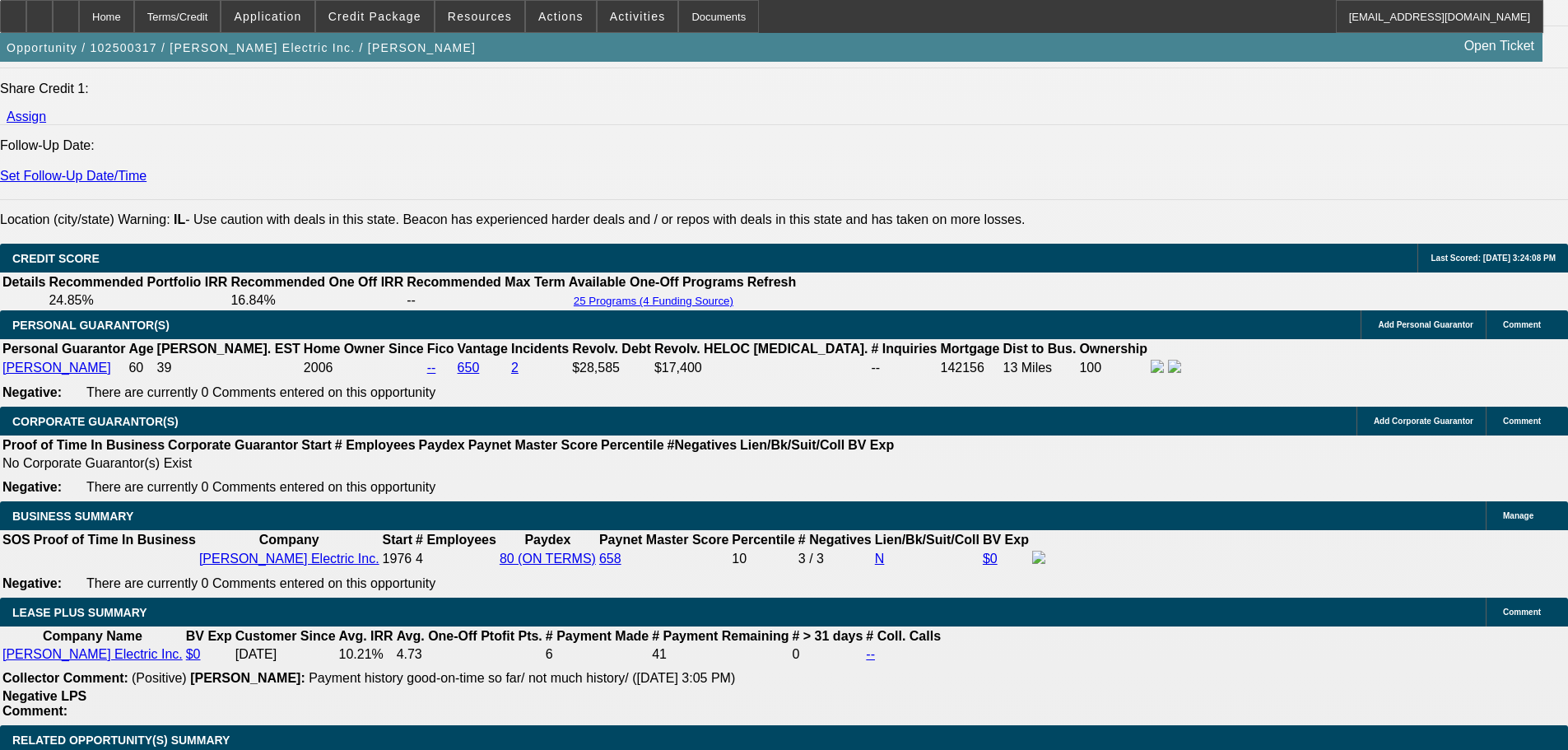
scroll to position [2204, 0]
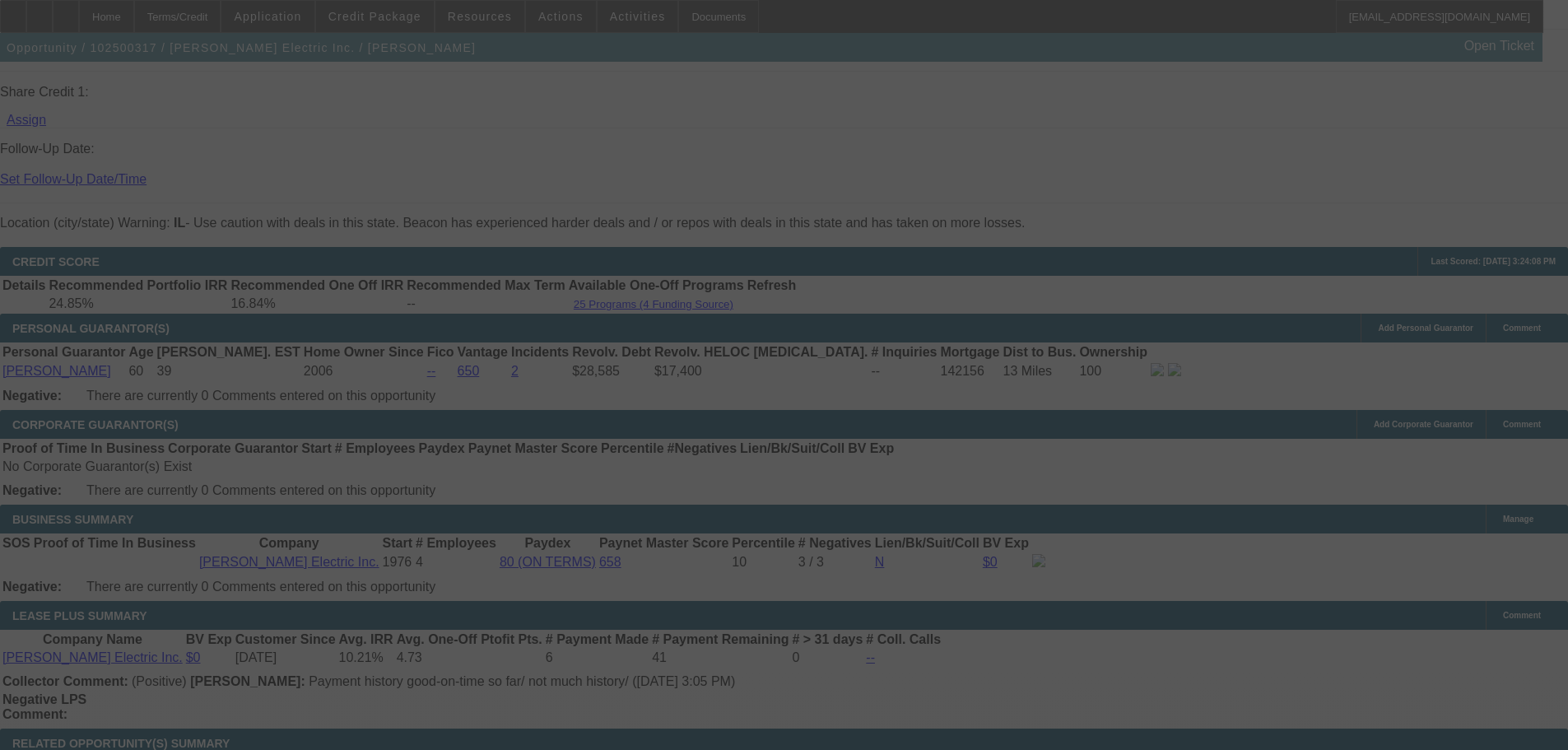
select select "0"
select select "3"
select select "0"
select select "6"
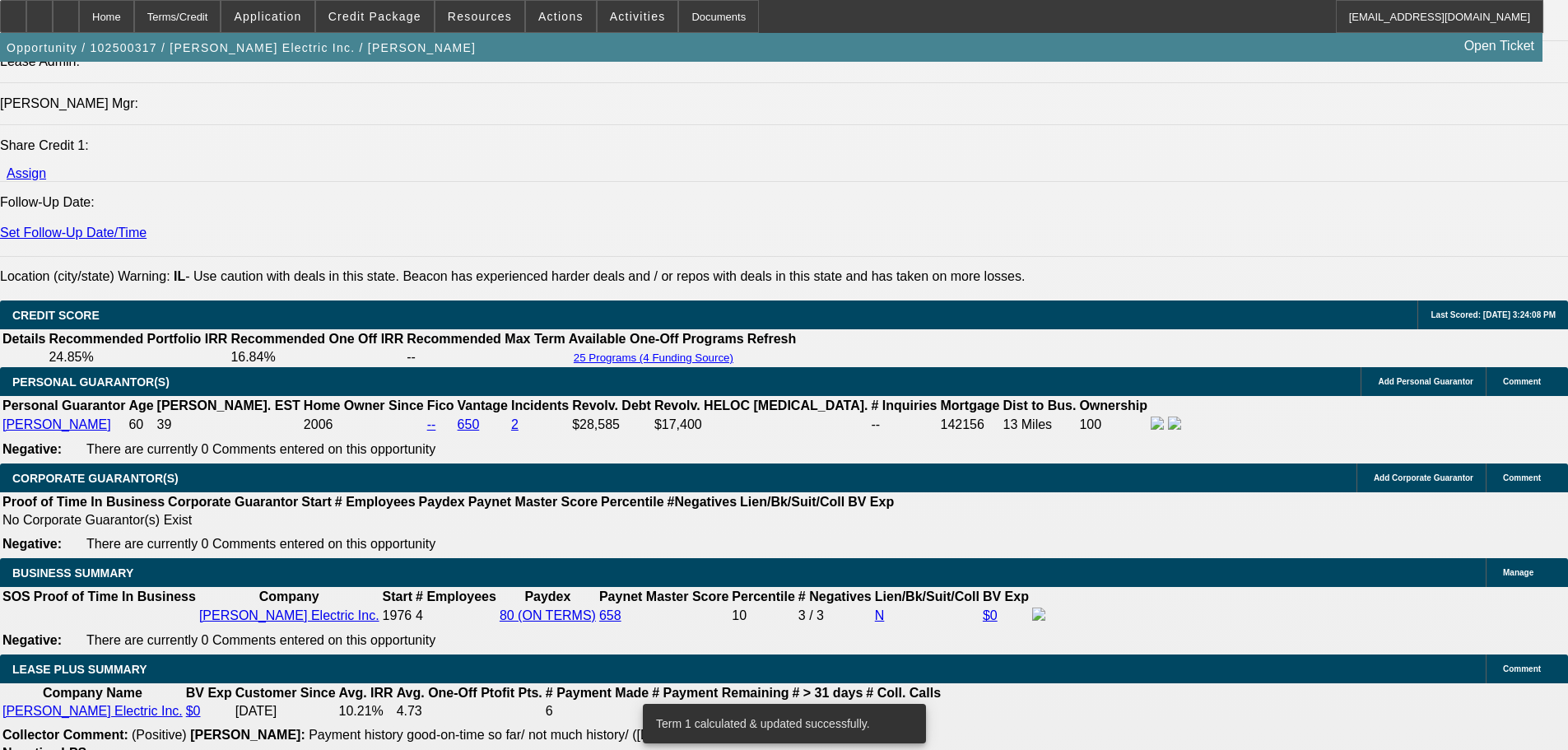
scroll to position [2122, 0]
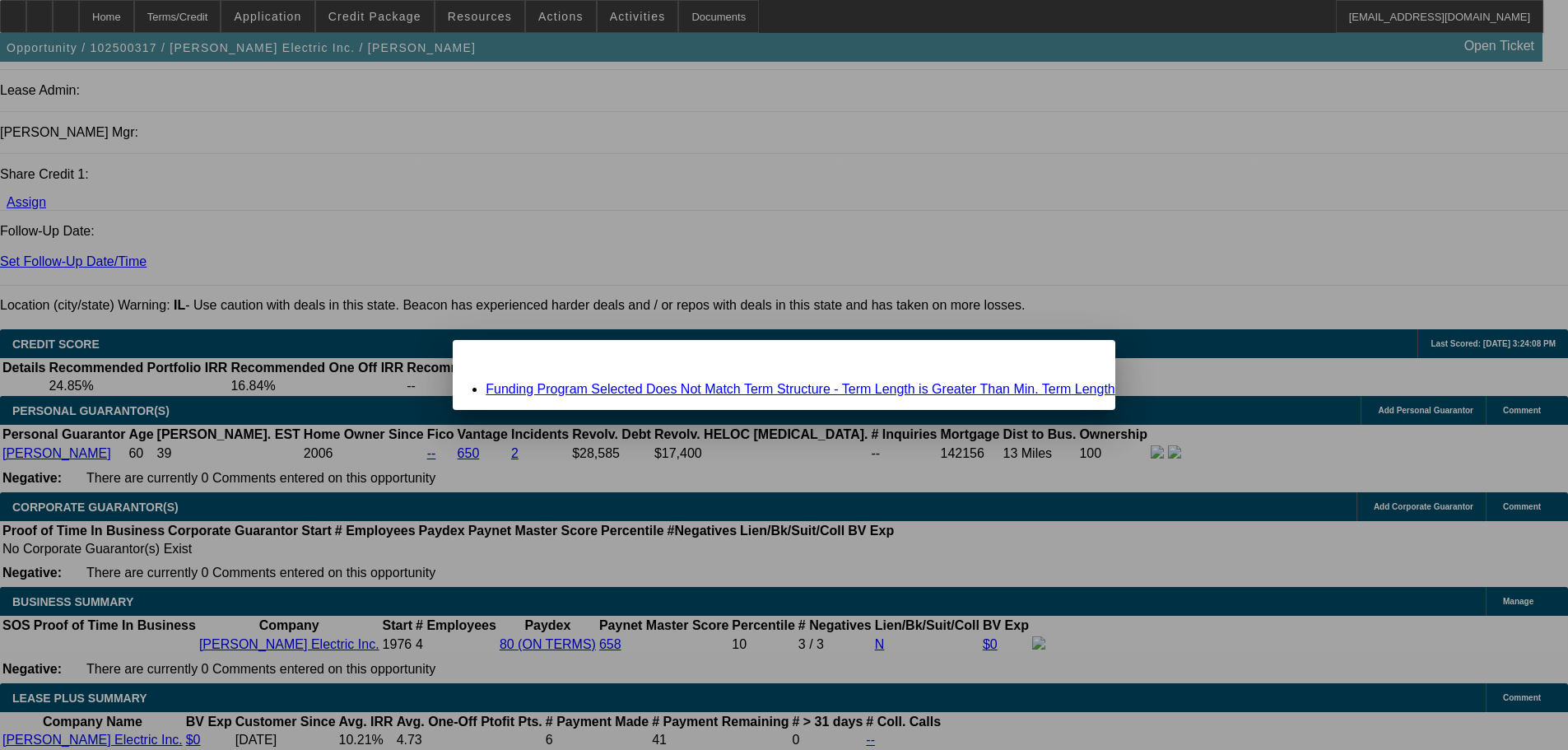
click at [590, 392] on link "Funding Program Selected Does Not Match Term Structure - Term Length is Greater…" at bounding box center [800, 389] width 630 height 14
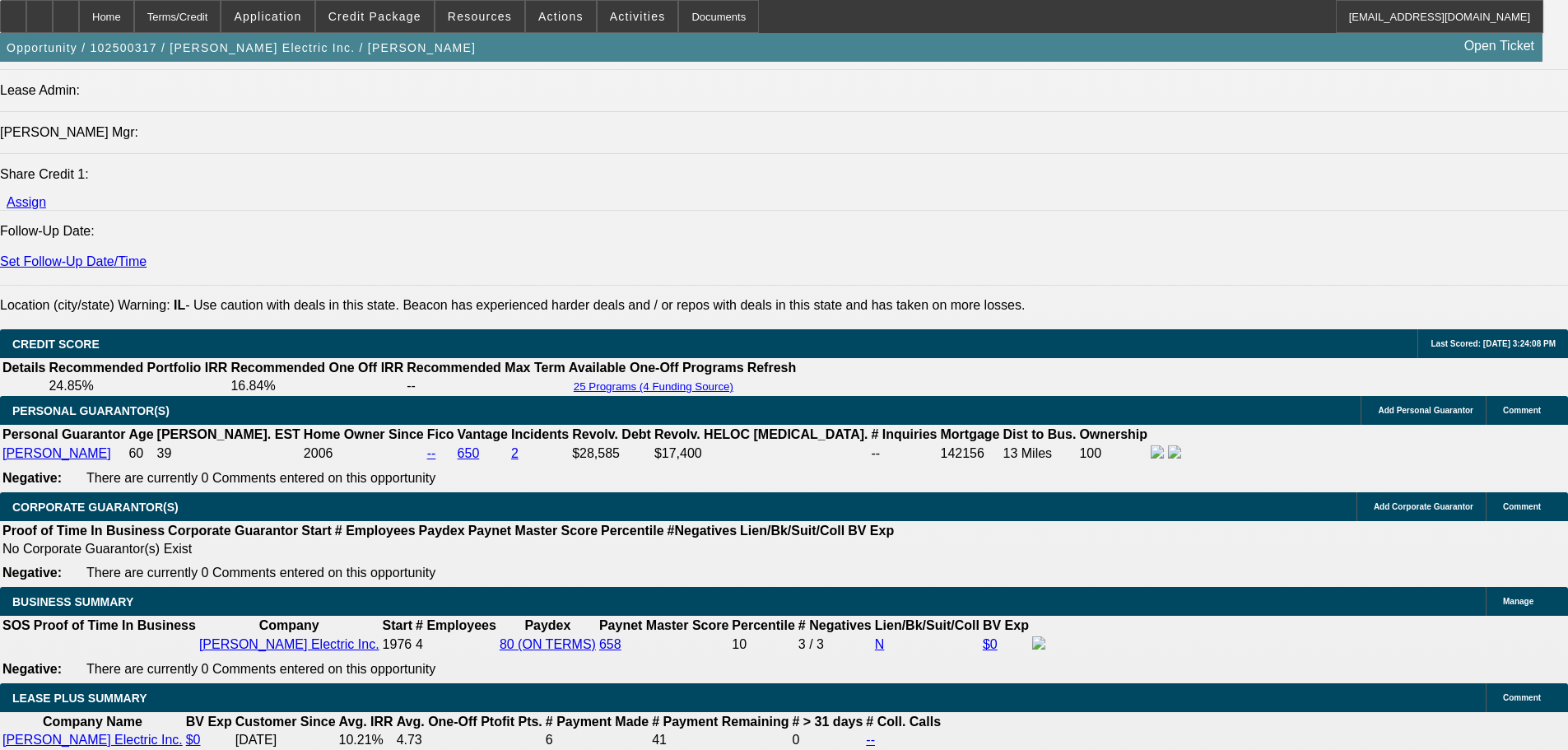
scroll to position [2122, 0]
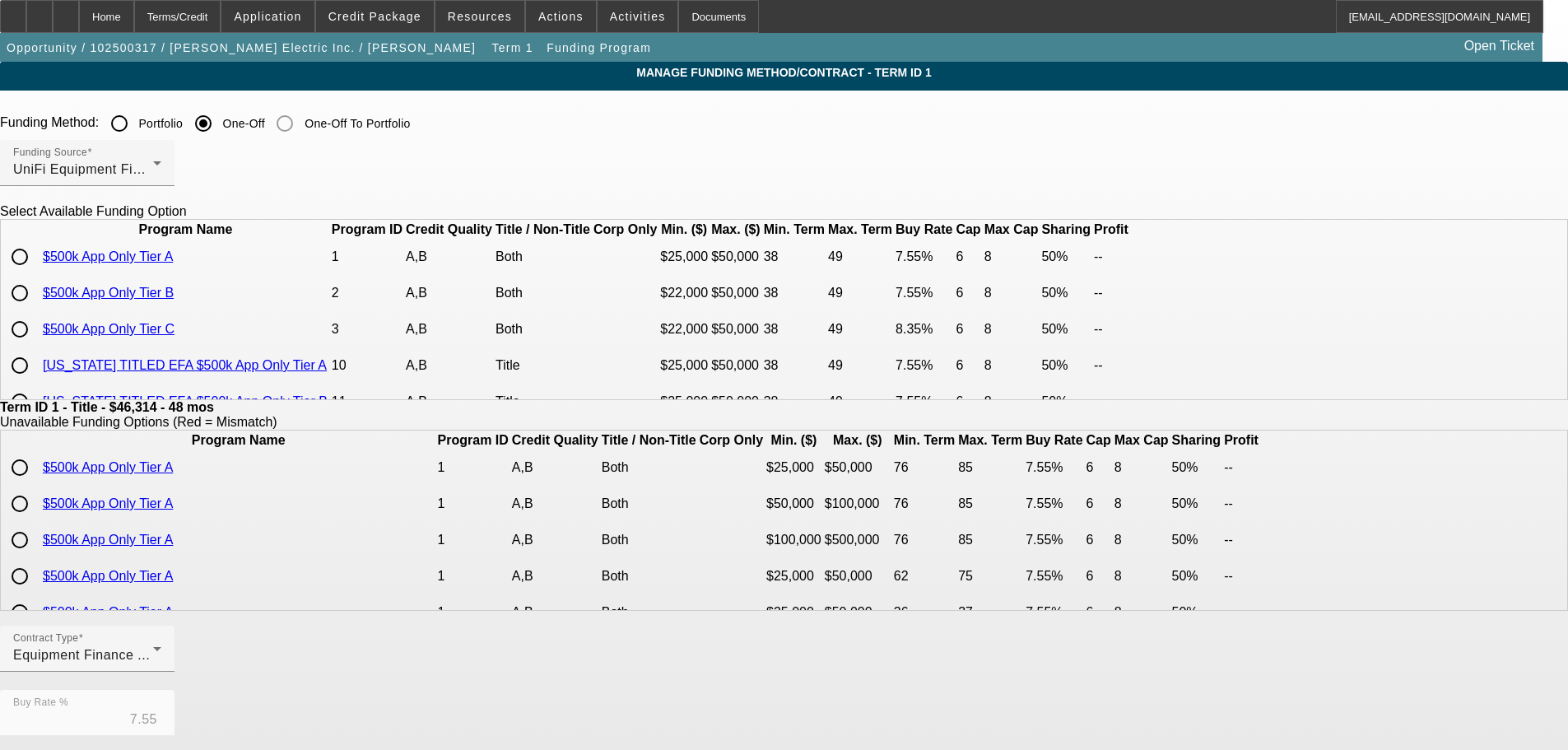
click at [36, 274] on input "radio" at bounding box center [19, 256] width 33 height 33
radio input "true"
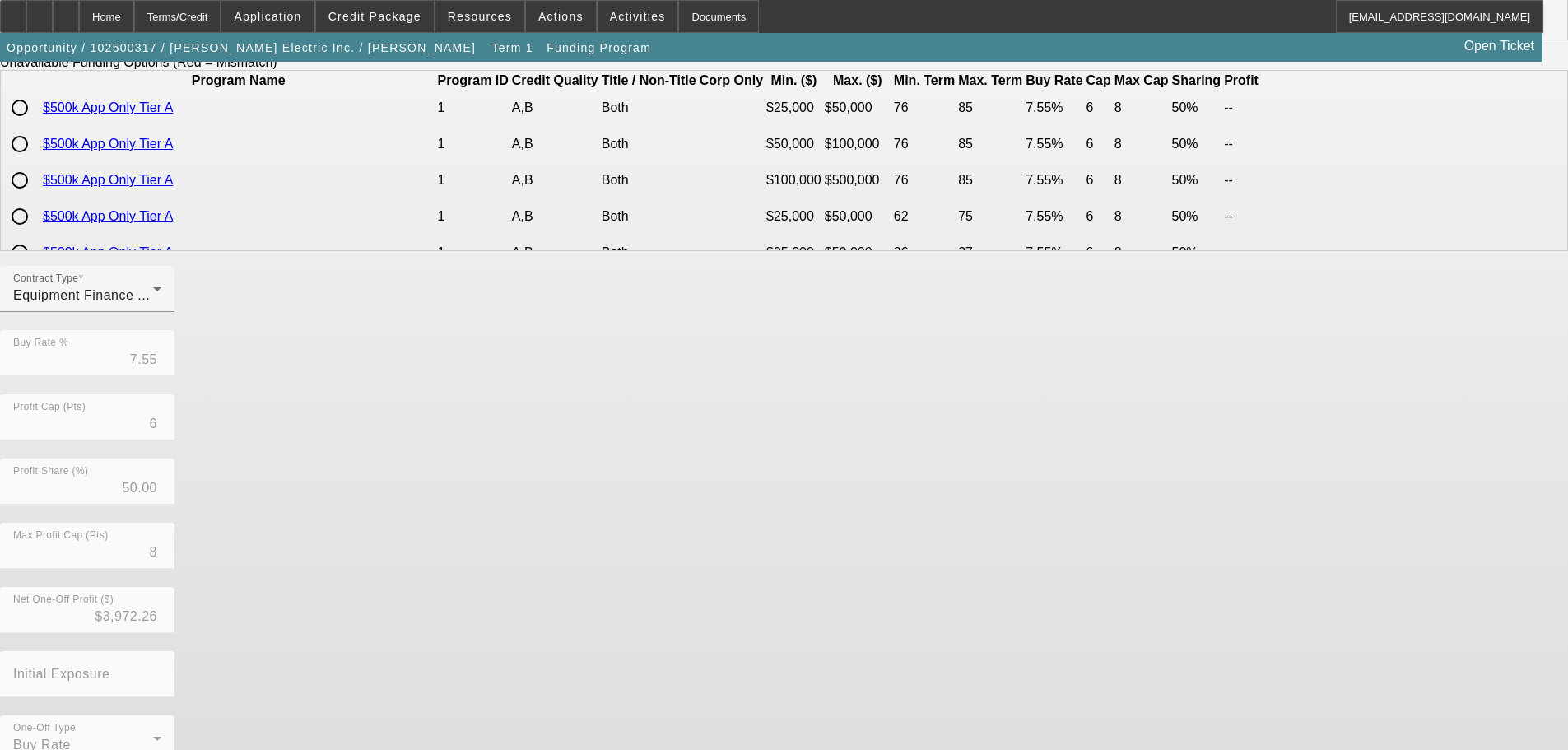
scroll to position [389, 0]
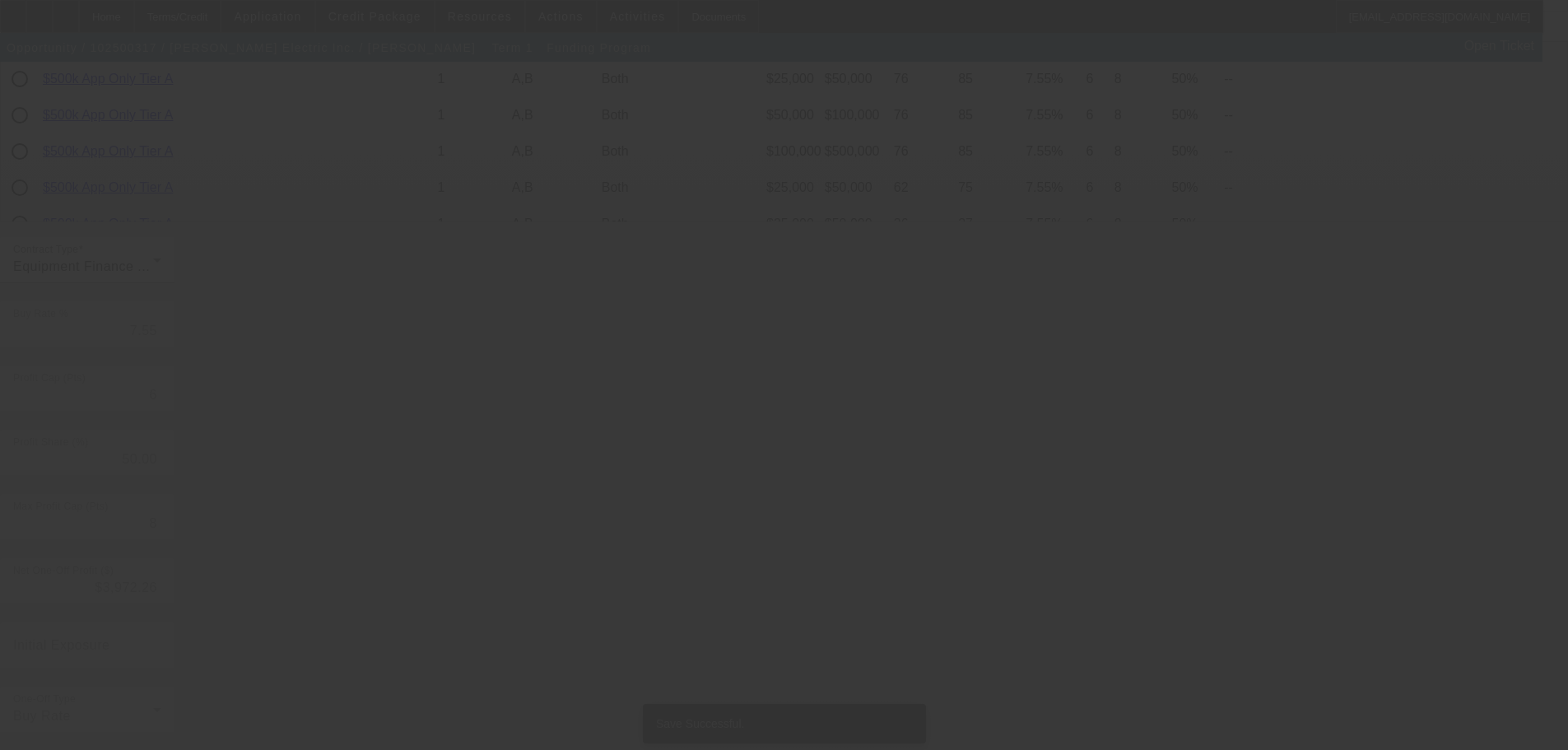
scroll to position [0, 0]
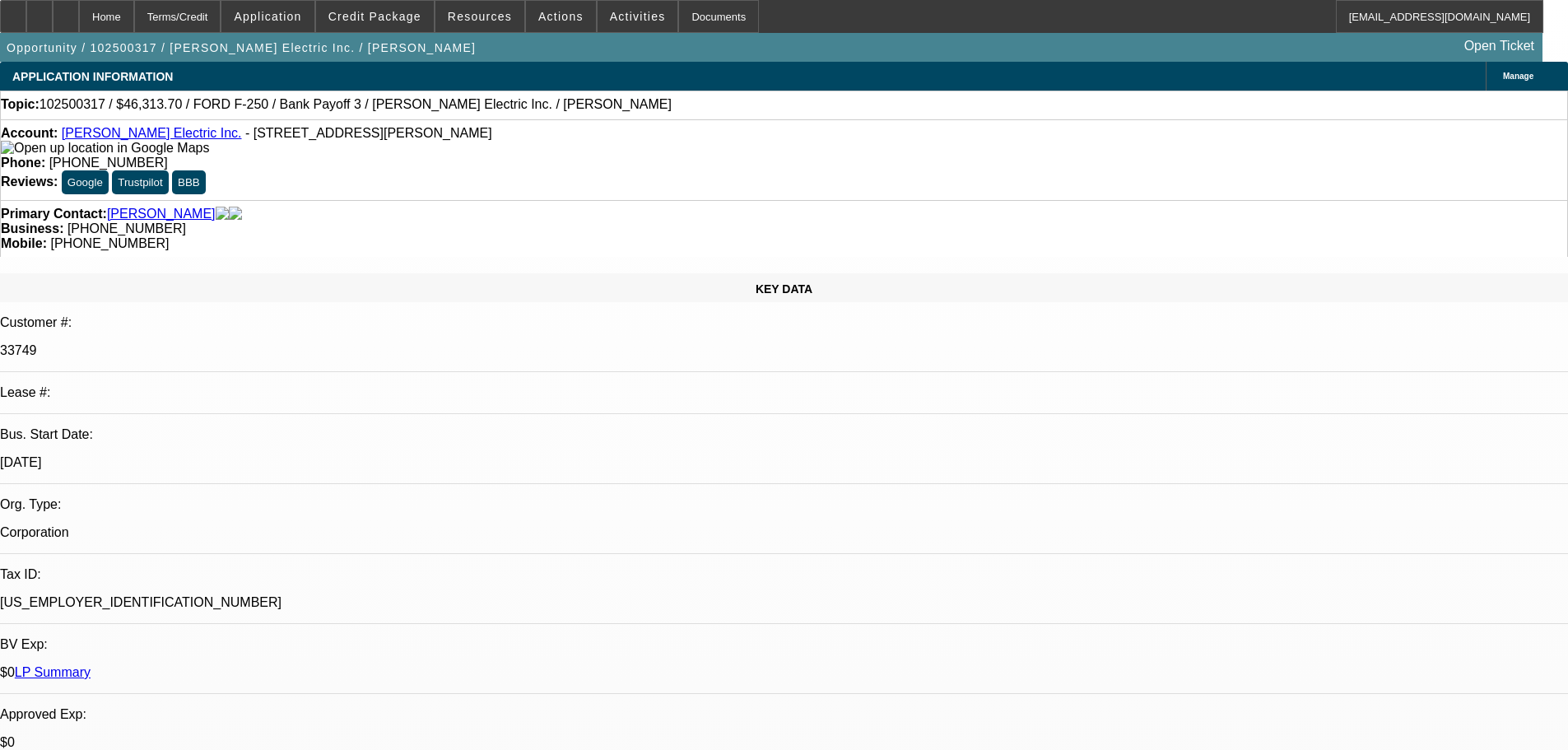
select select "0"
select select "3"
select select "0"
select select "6"
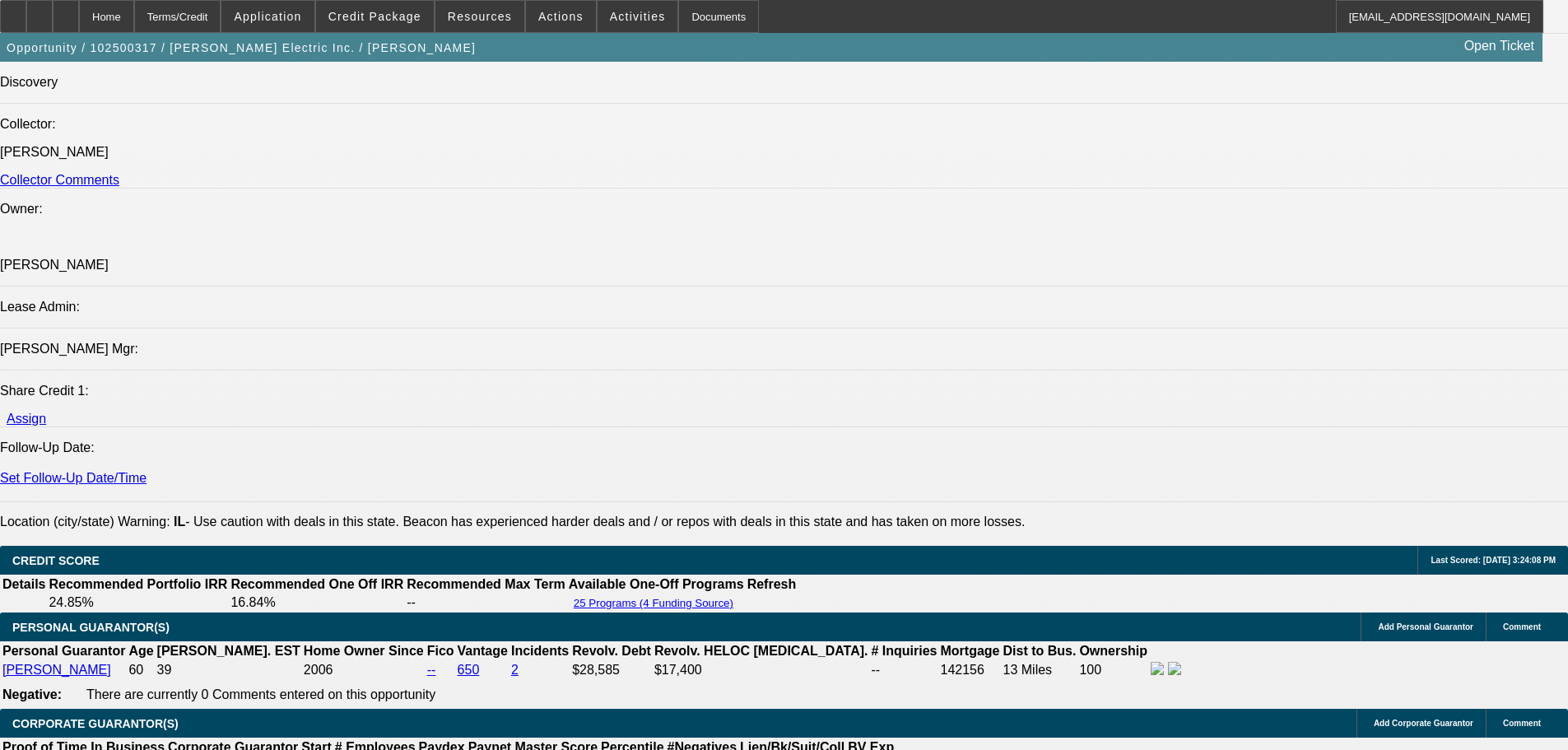
scroll to position [1894, 0]
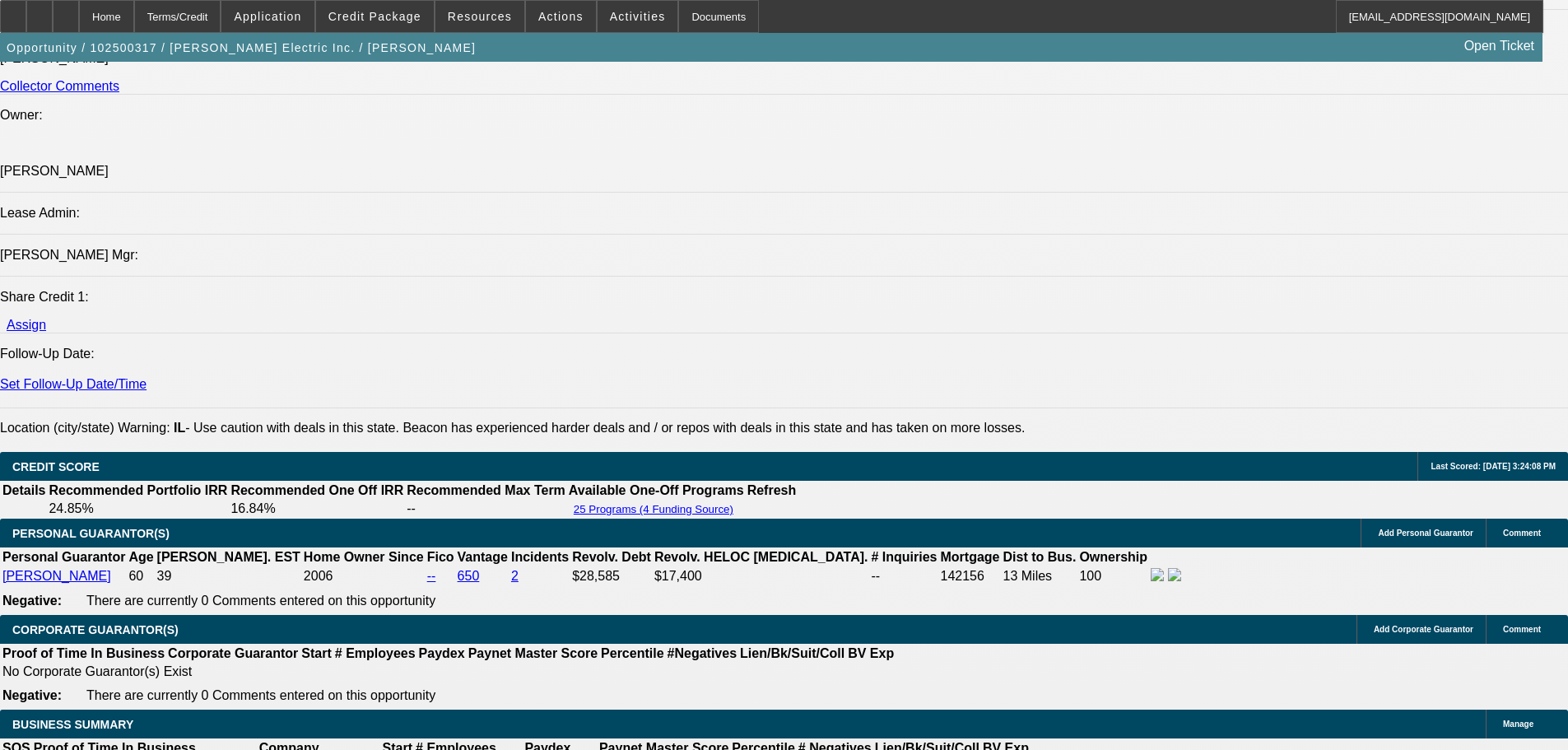
scroll to position [2305, 0]
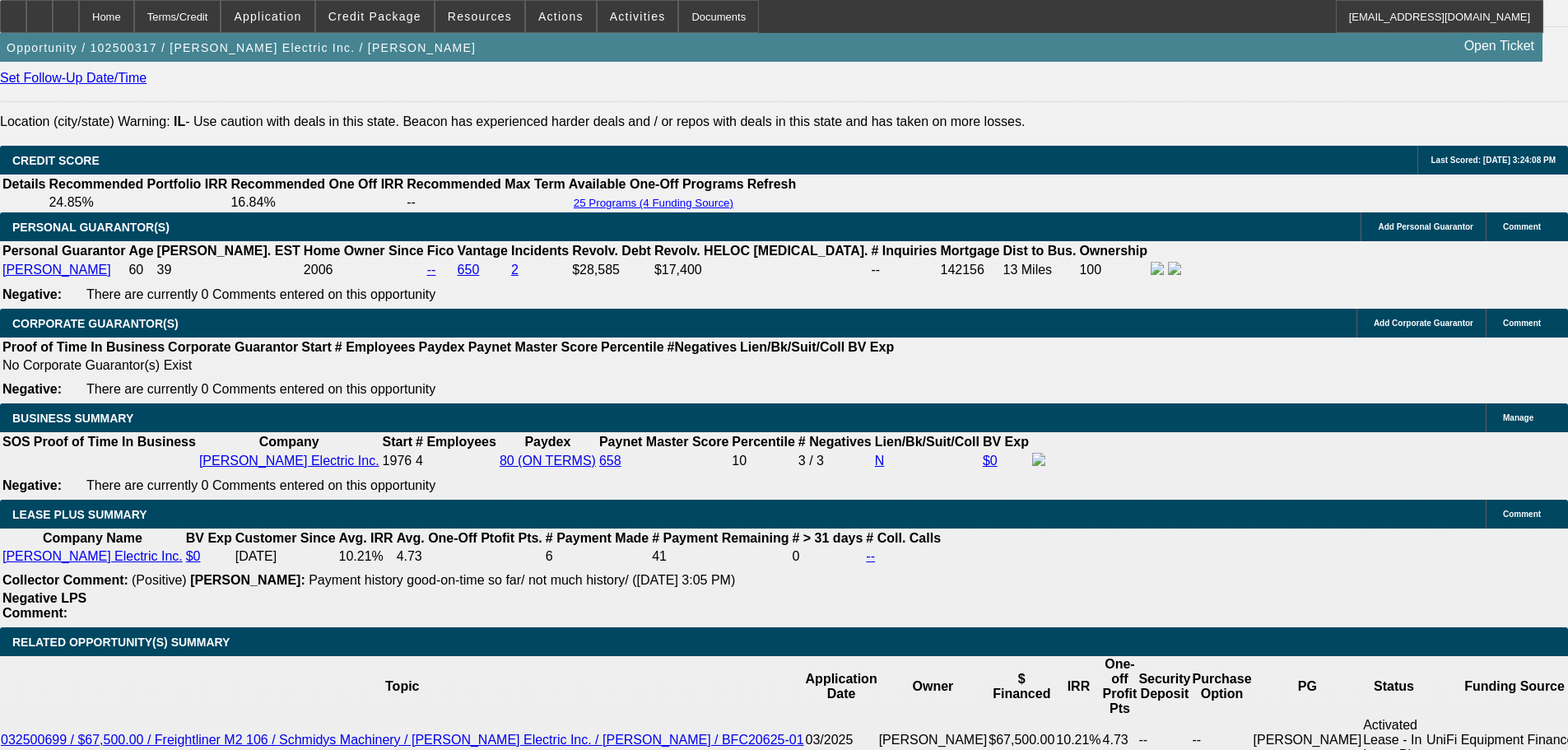
drag, startPoint x: 288, startPoint y: 385, endPoint x: 452, endPoint y: 374, distance: 164.4
type input "$10,000.00"
type input "UNKNOWN"
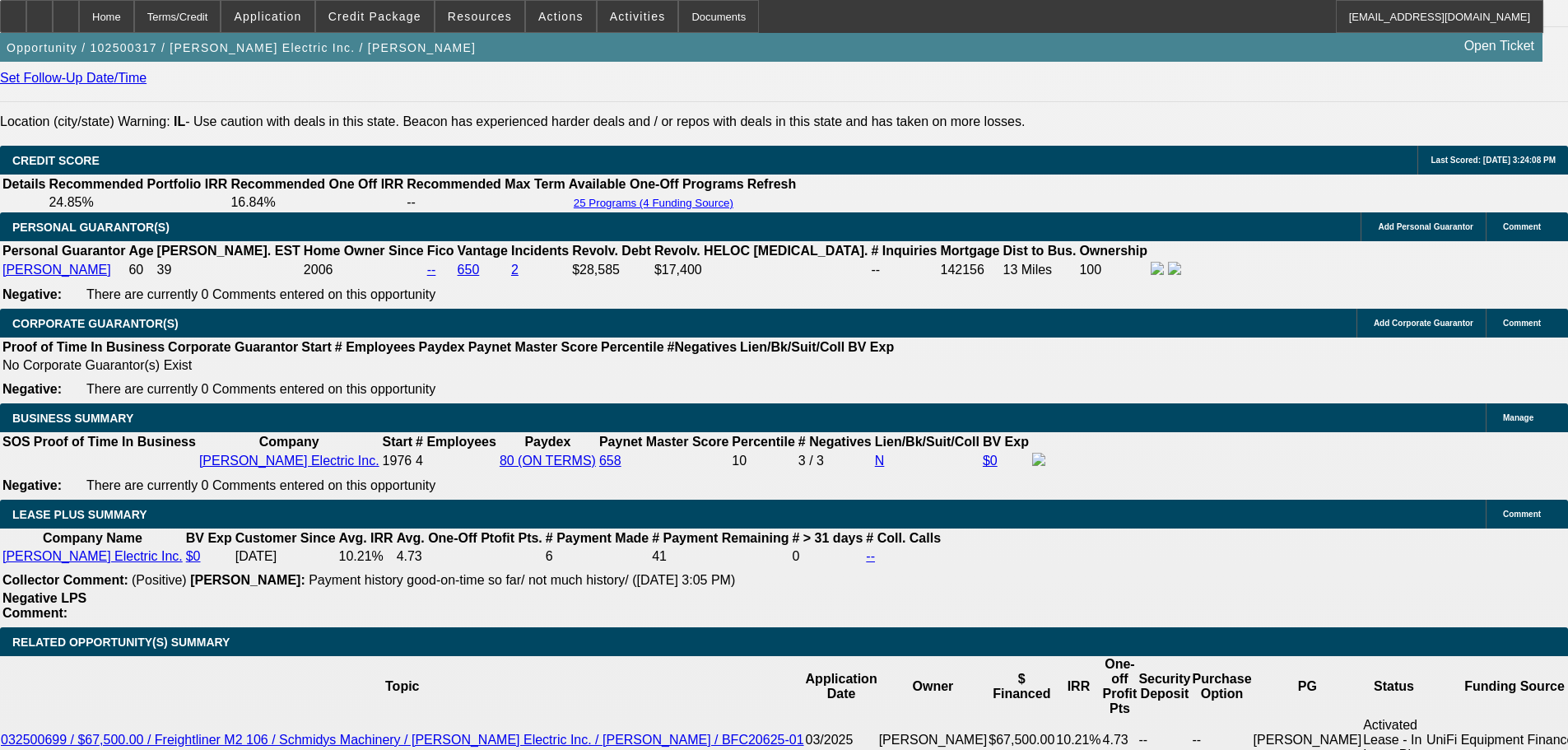
type input "$1,269.91"
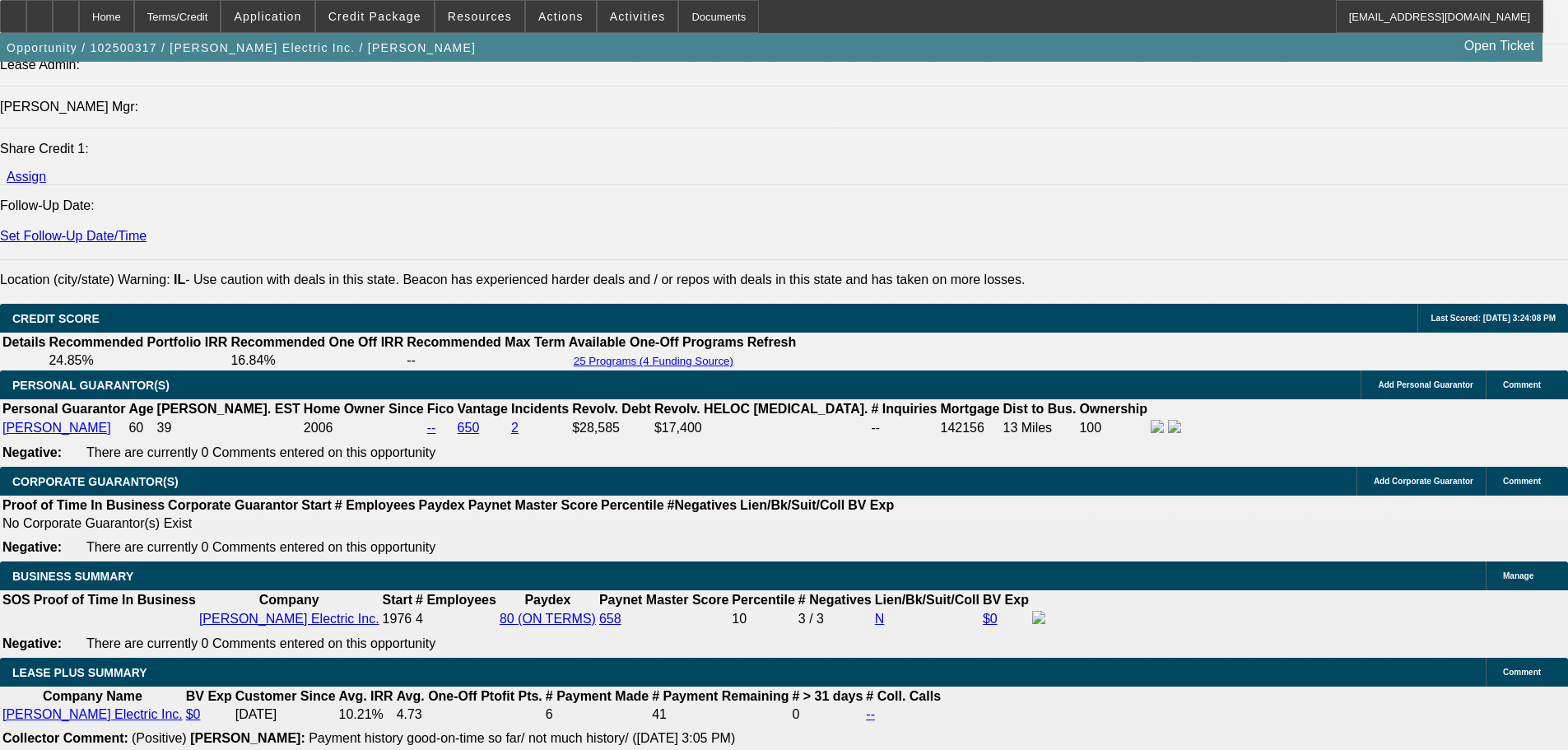
scroll to position [2058, 0]
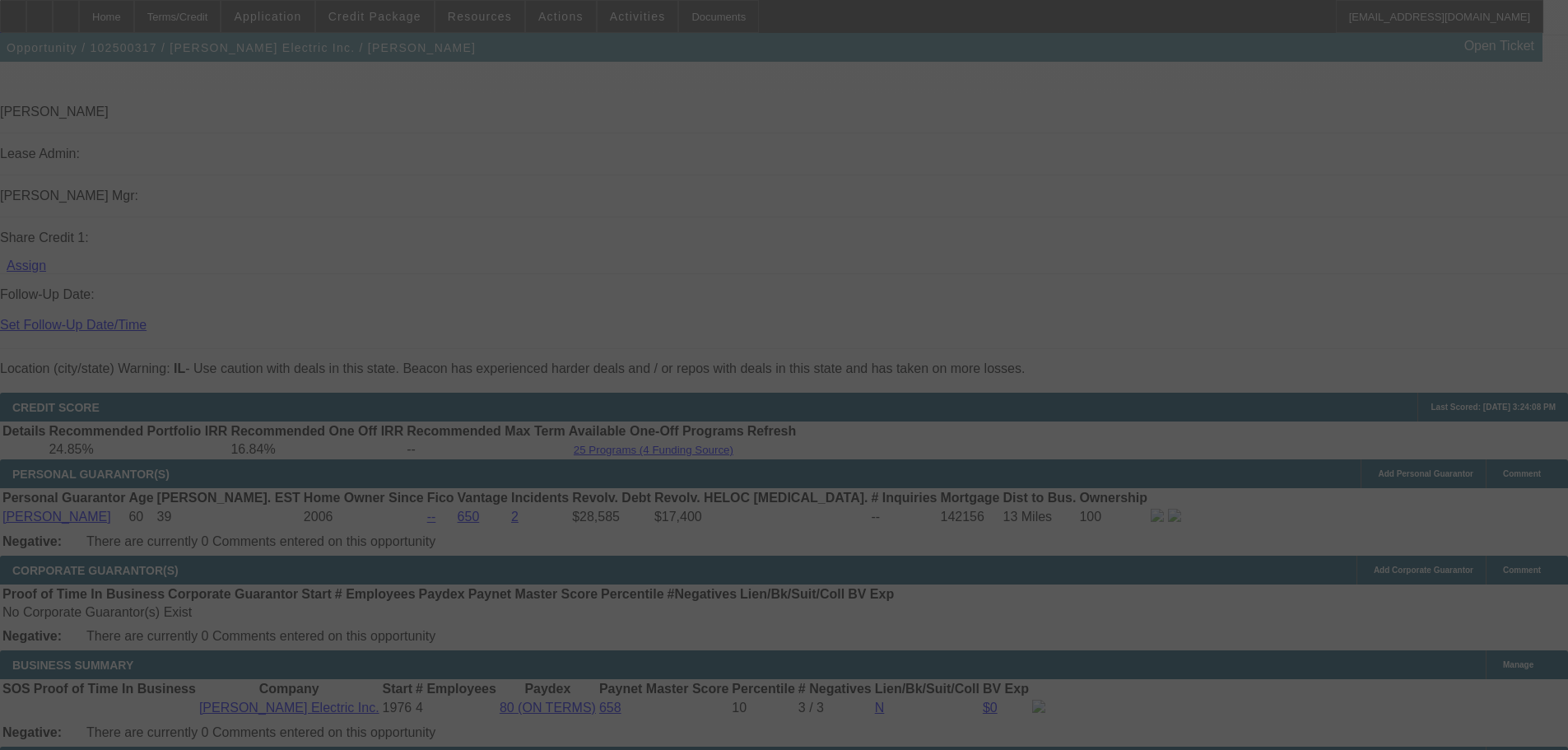
select select "0"
select select "3"
select select "0"
select select "6"
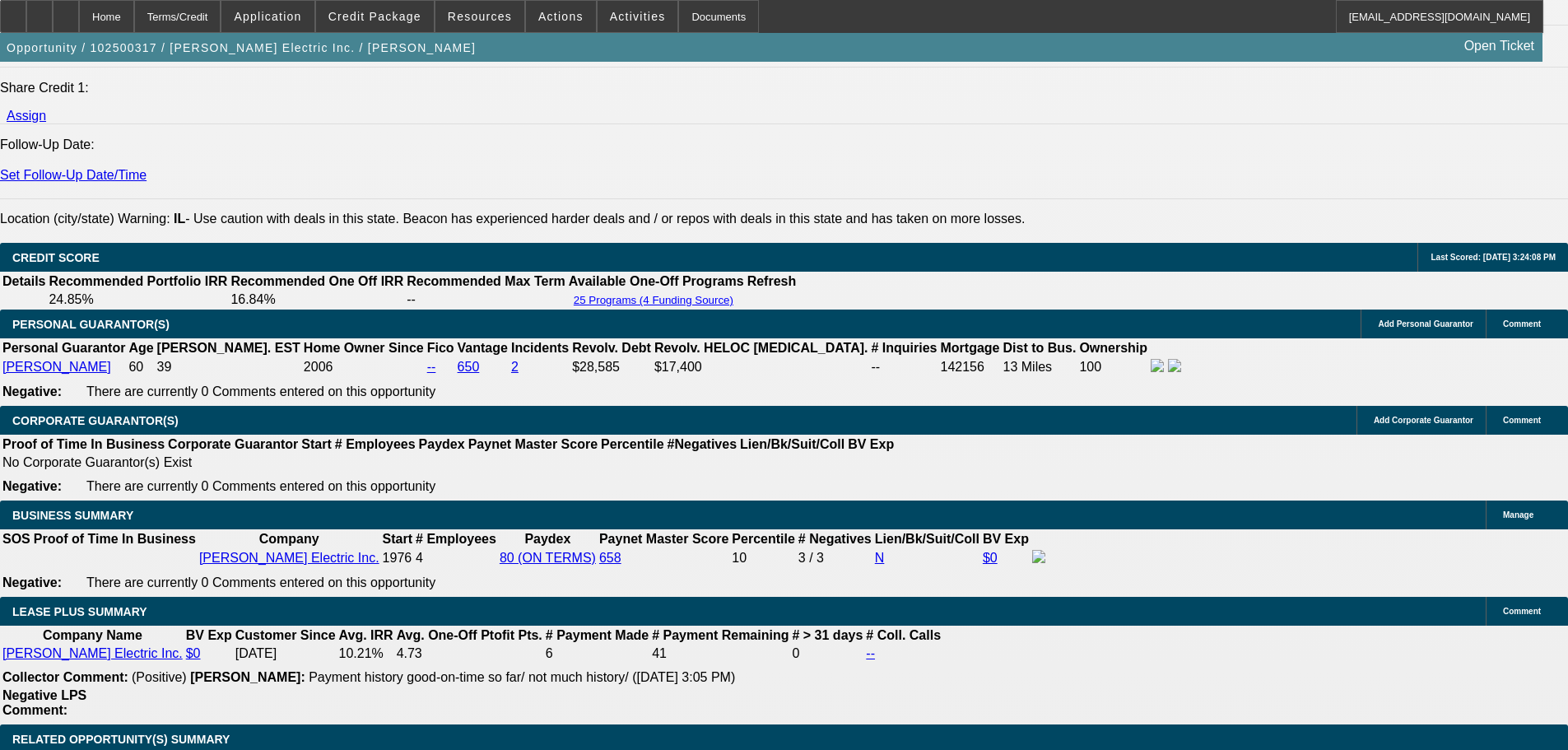
scroll to position [2470, 0]
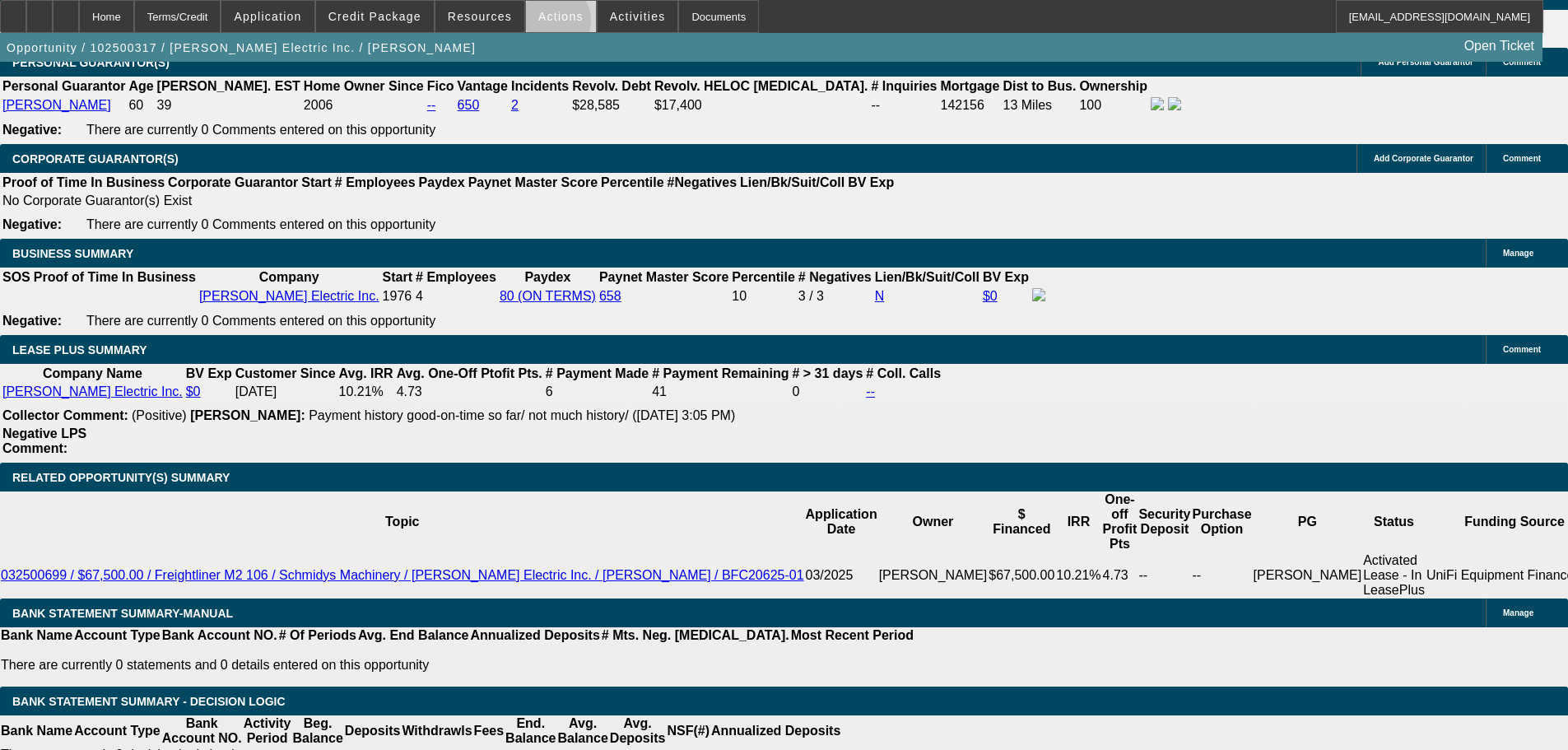
click at [542, 25] on span at bounding box center [560, 16] width 70 height 39
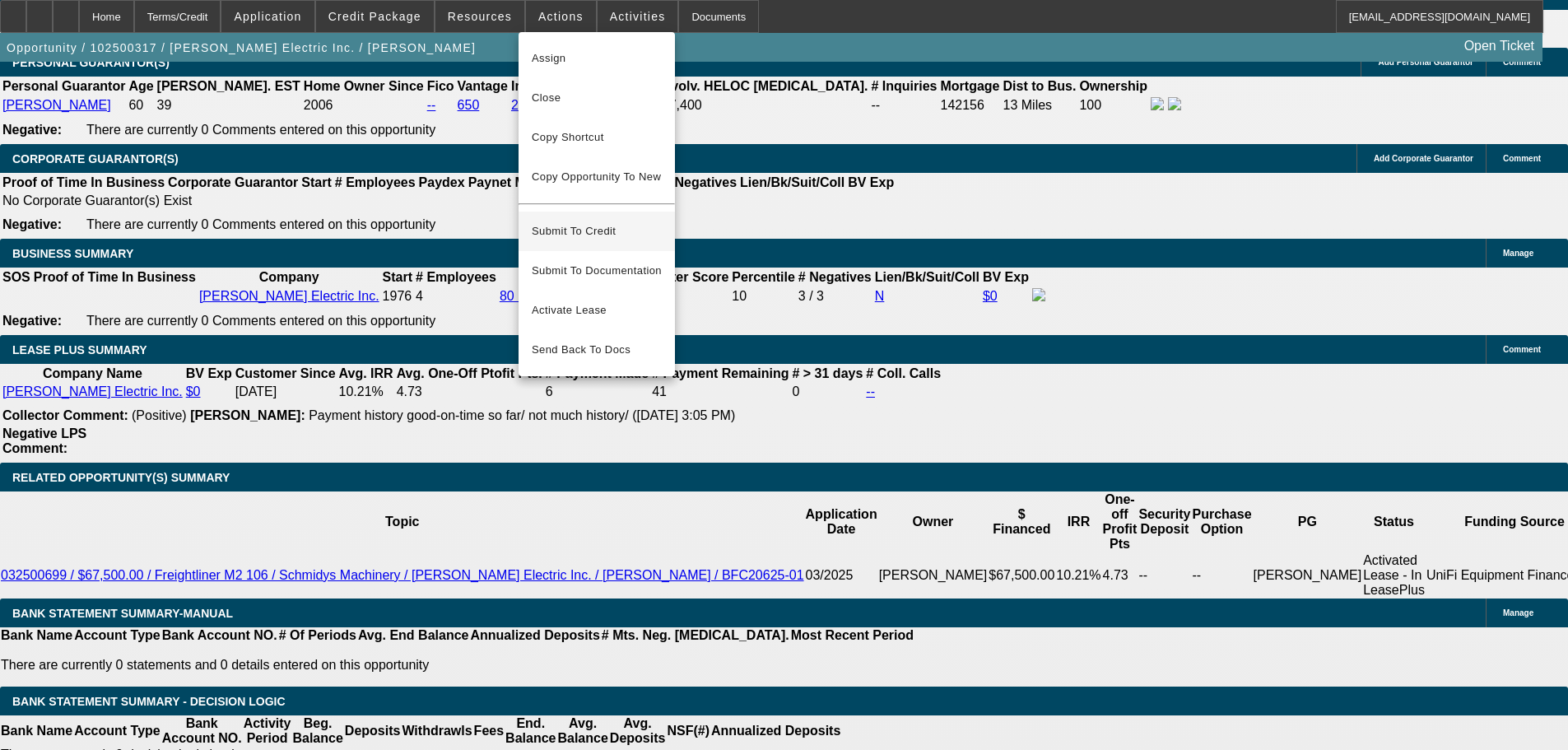
click at [575, 221] on span "Submit To Credit" at bounding box center [596, 231] width 131 height 20
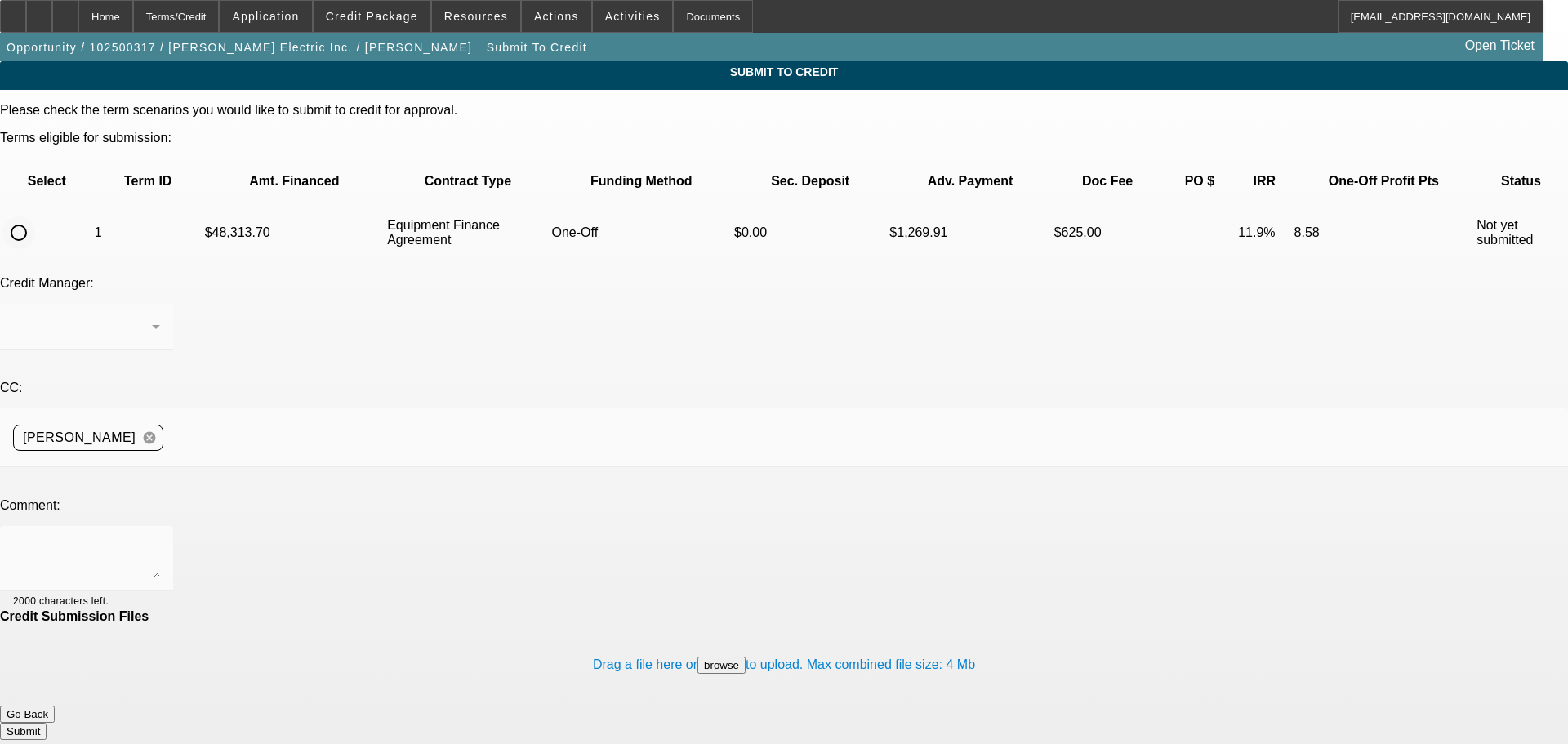
click at [35, 216] on input "radio" at bounding box center [19, 233] width 33 height 33
radio input "true"
click at [160, 539] on textarea at bounding box center [87, 558] width 147 height 39
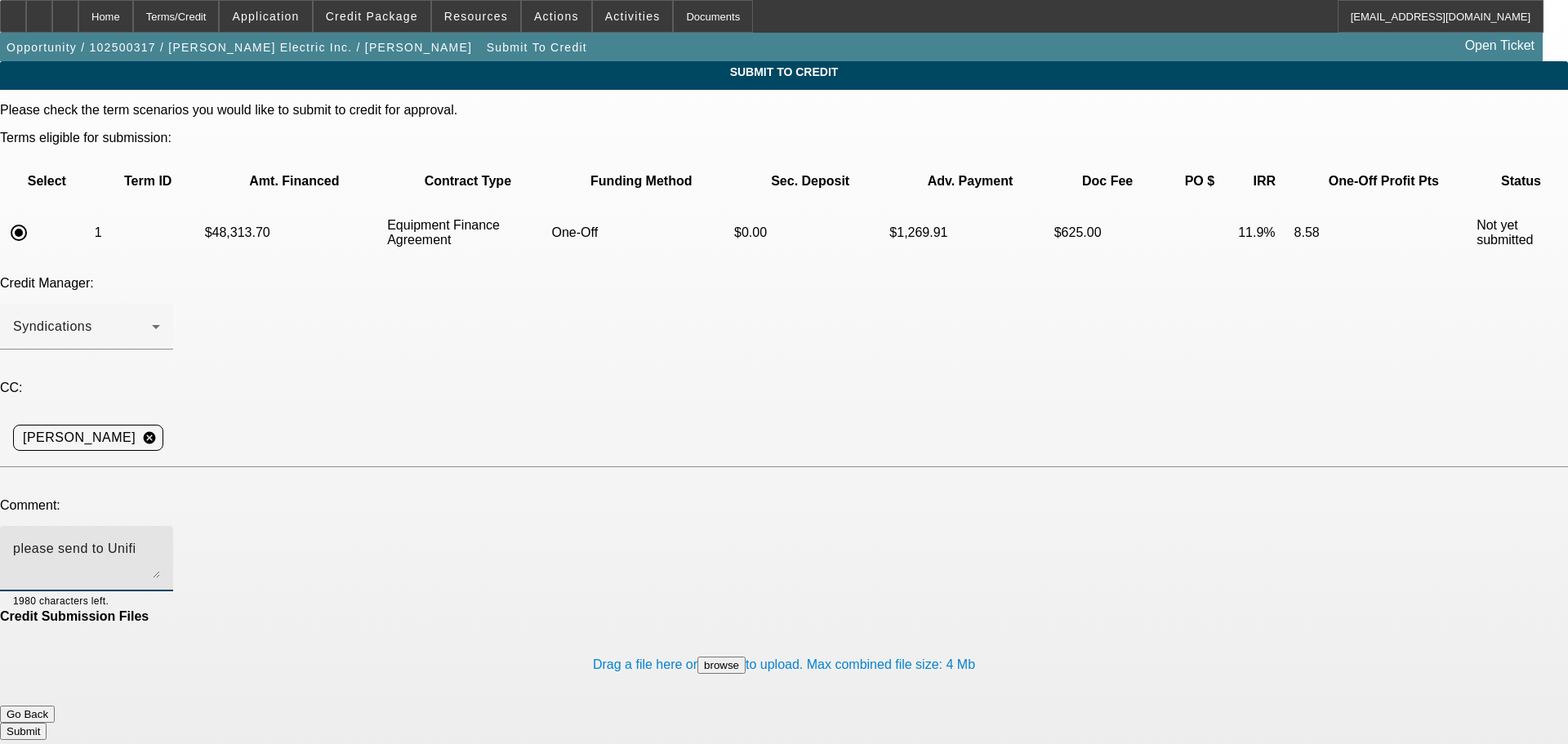
type textarea "please send to Unifi"
click at [46, 723] on button "Submit" at bounding box center [23, 732] width 46 height 17
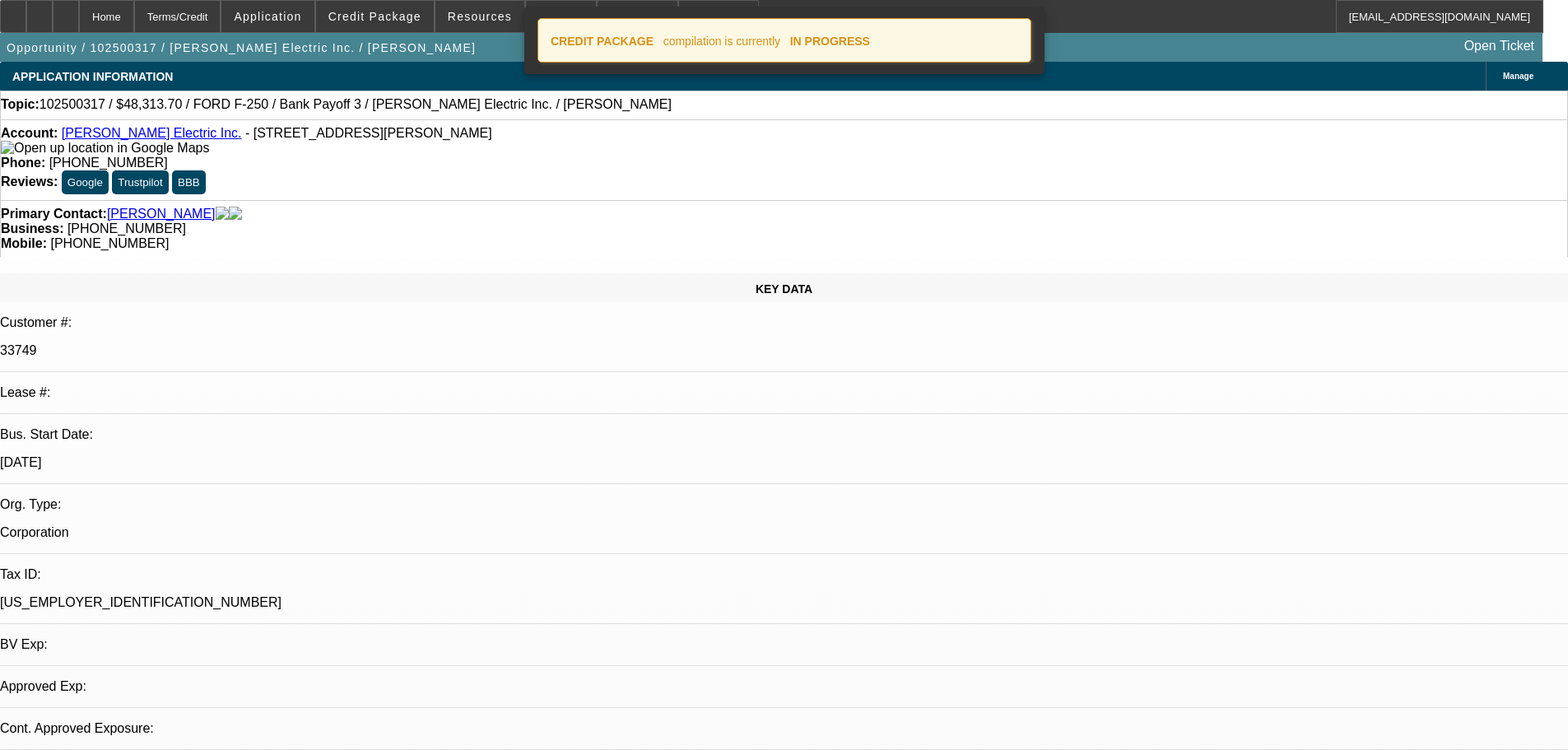
select select "0"
select select "3"
select select "0"
select select "6"
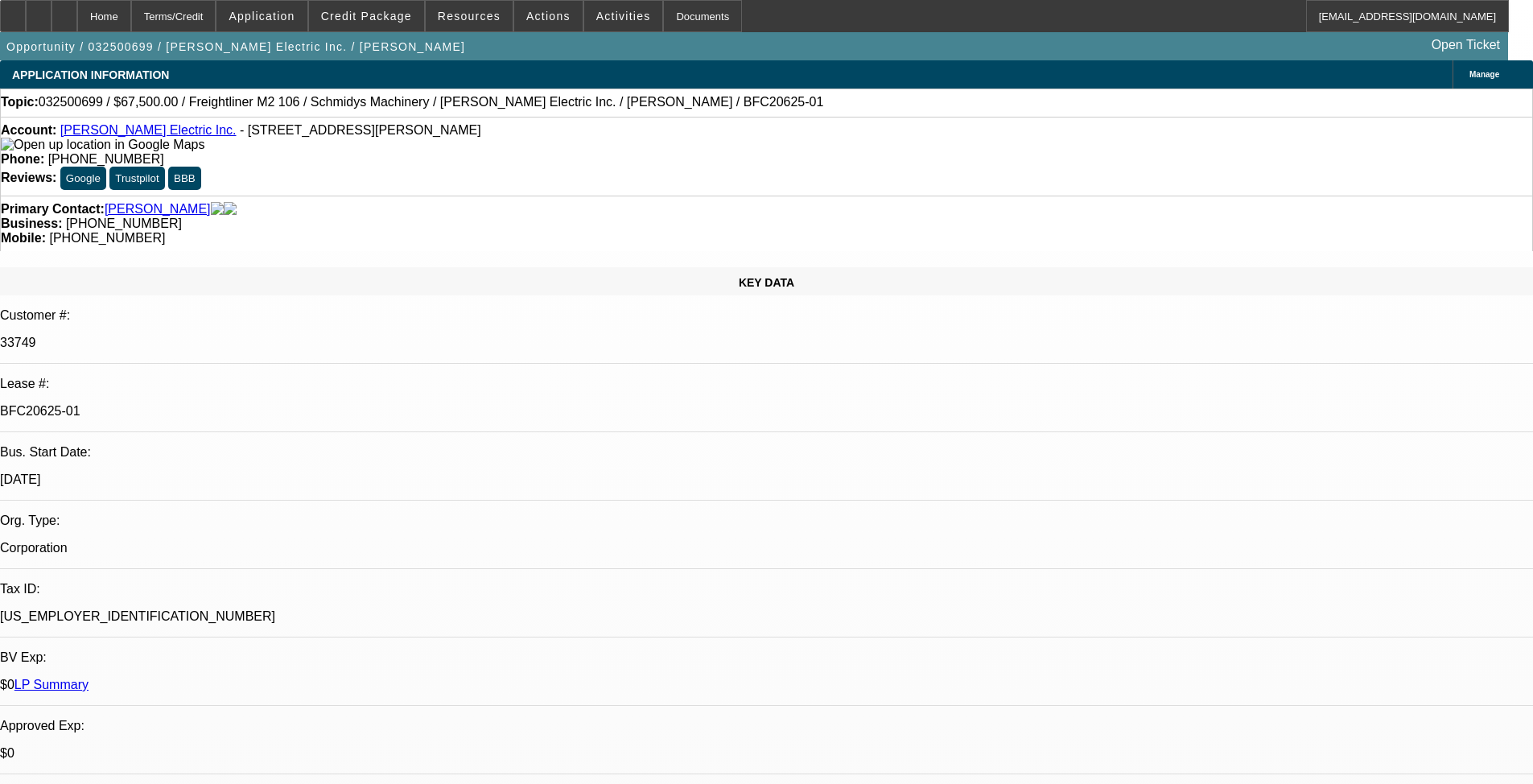
select select "0"
select select "6"
select select "0"
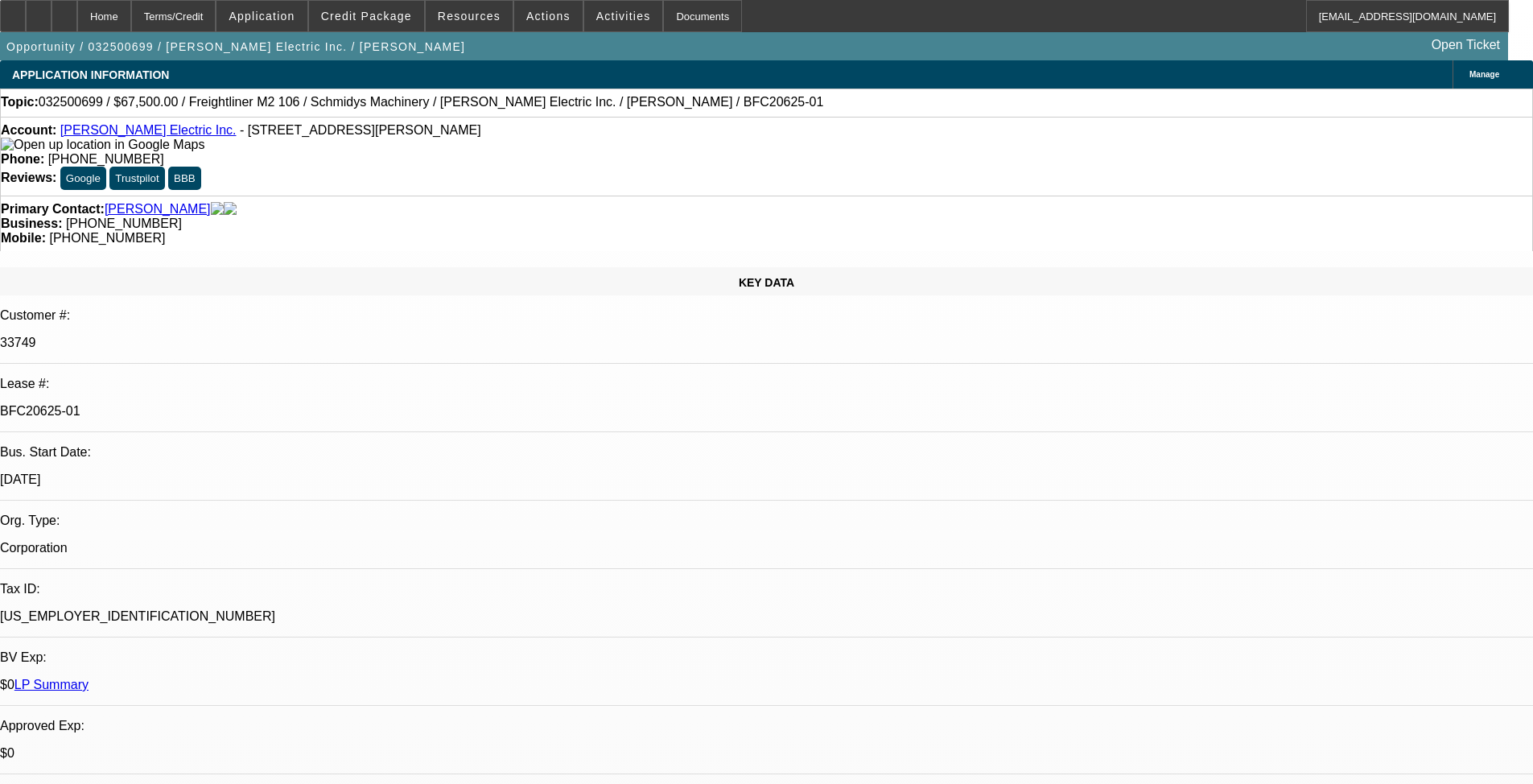
select select "0"
select select "6"
select select "0"
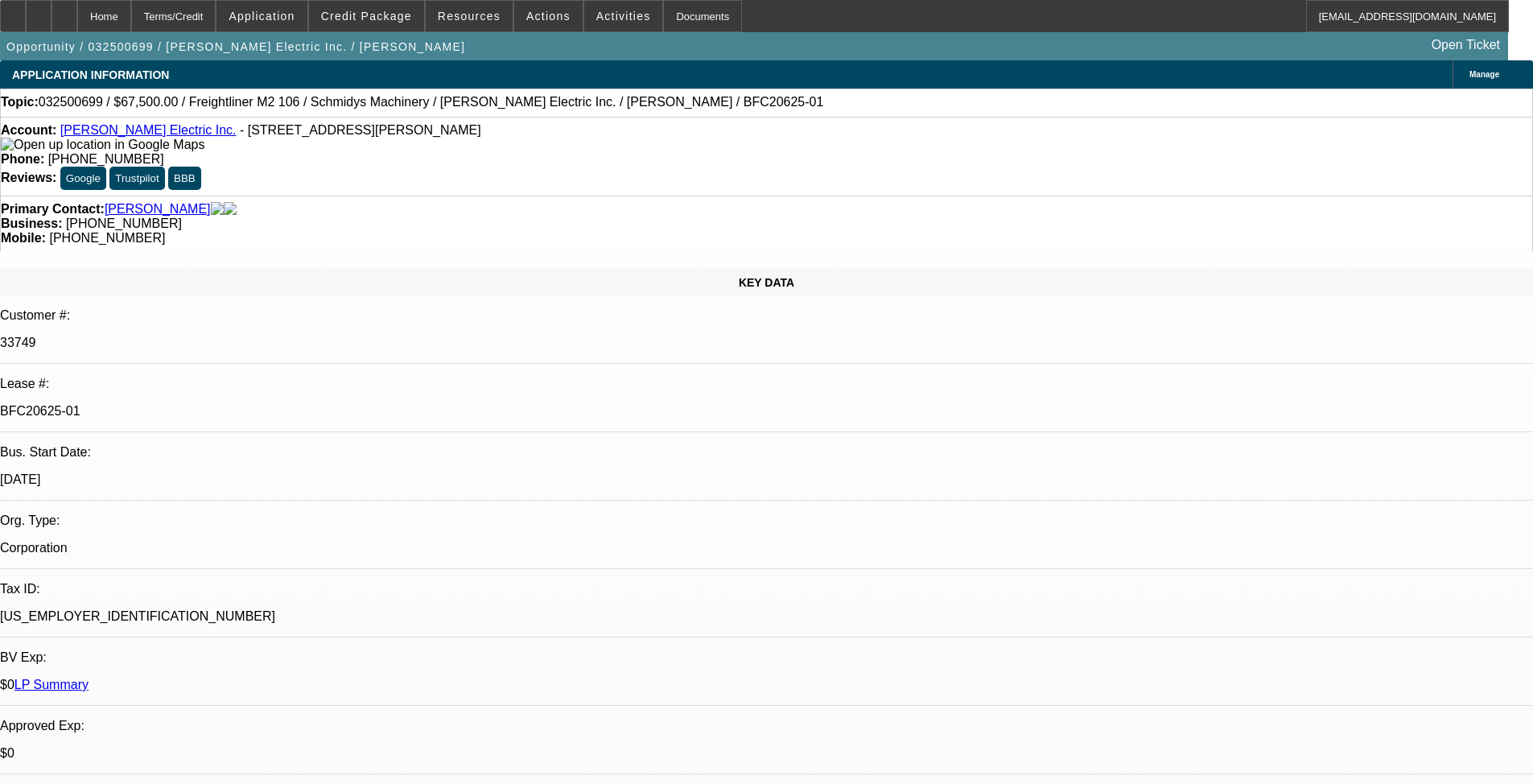
select select "0"
select select "6"
select select "0"
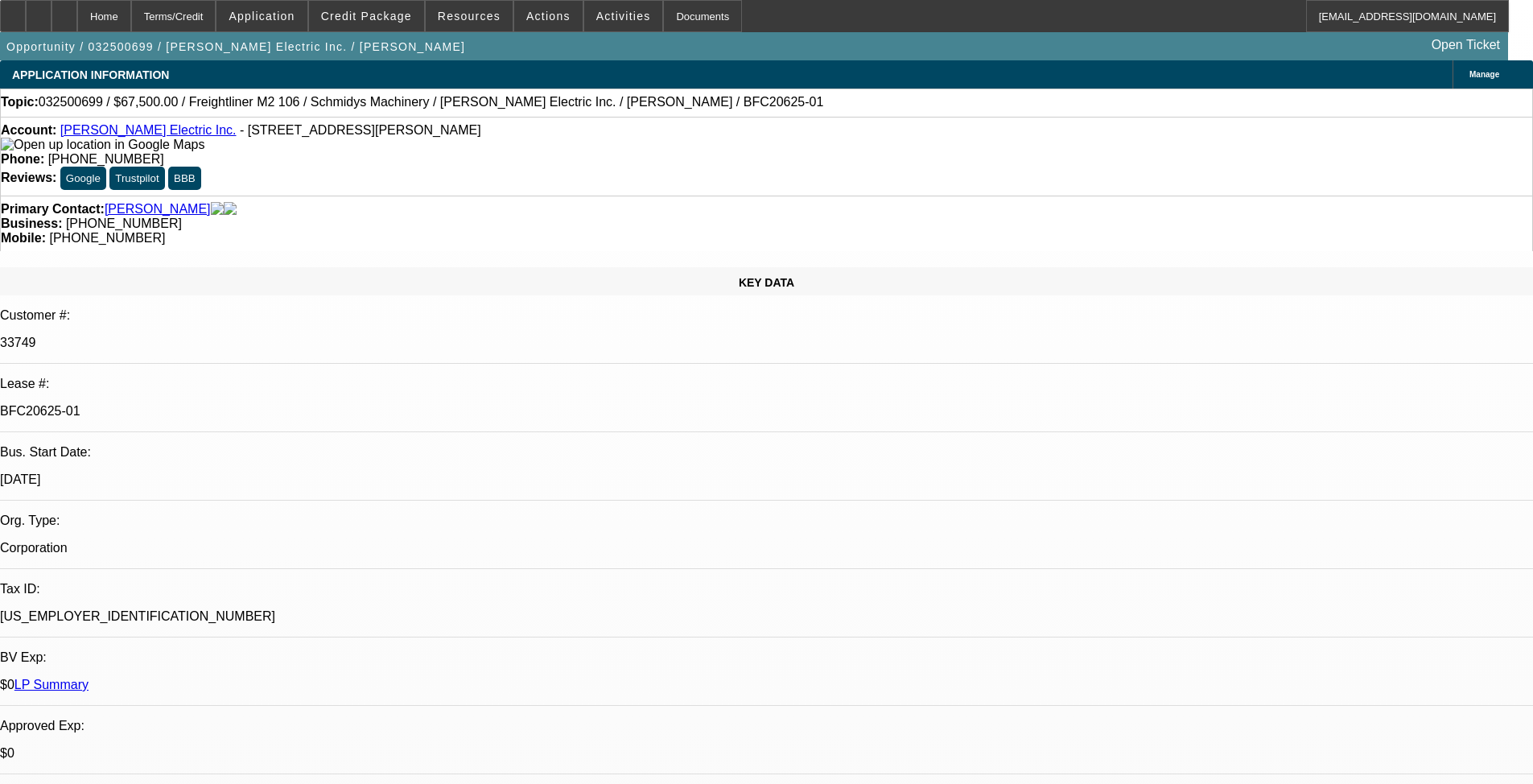
select select "6"
click at [405, 22] on span at bounding box center [367, 16] width 115 height 38
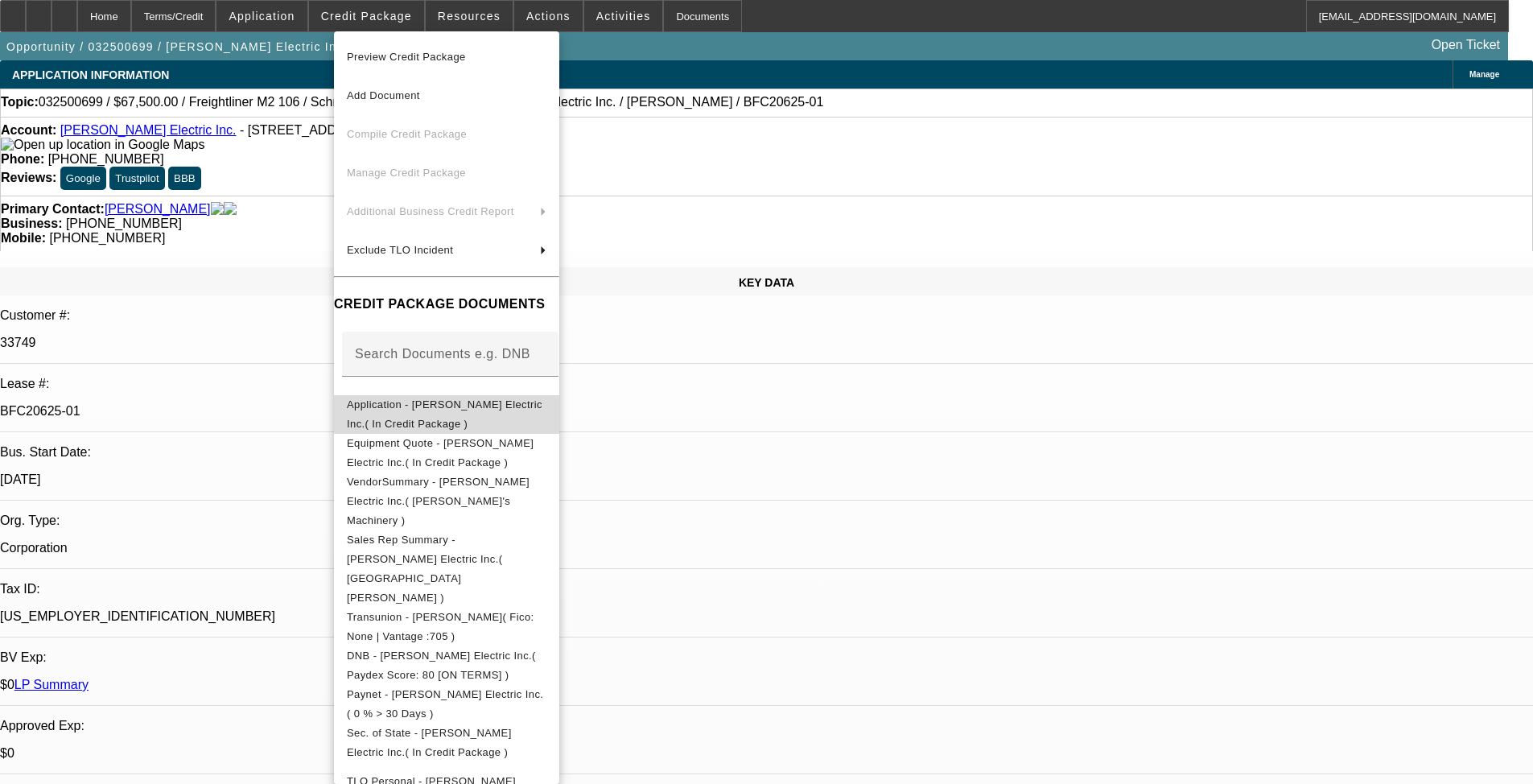
click at [444, 406] on span "Application - [PERSON_NAME] Electric Inc.( In Credit Package )" at bounding box center [444, 414] width 196 height 32
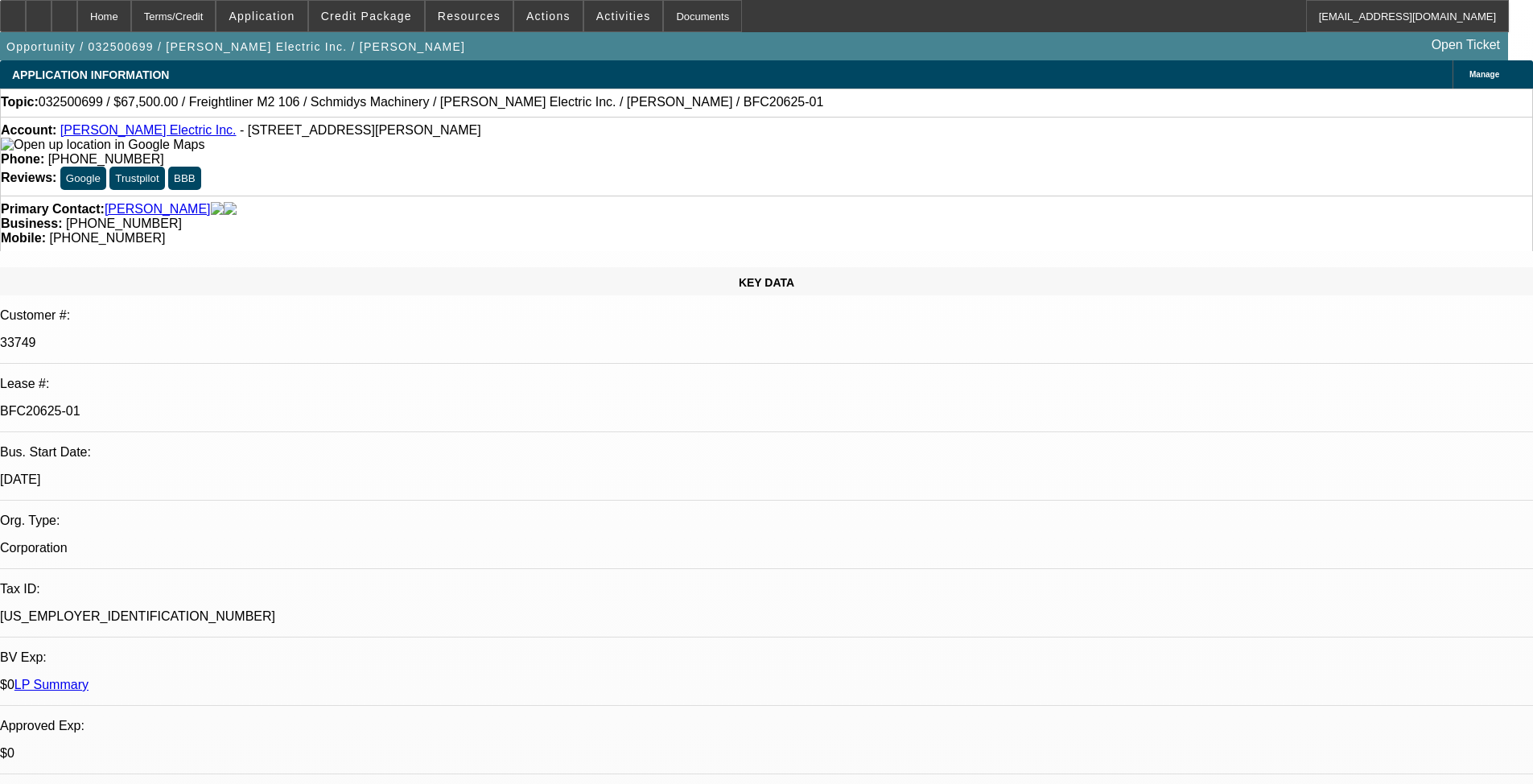
select select "0"
select select "6"
select select "0"
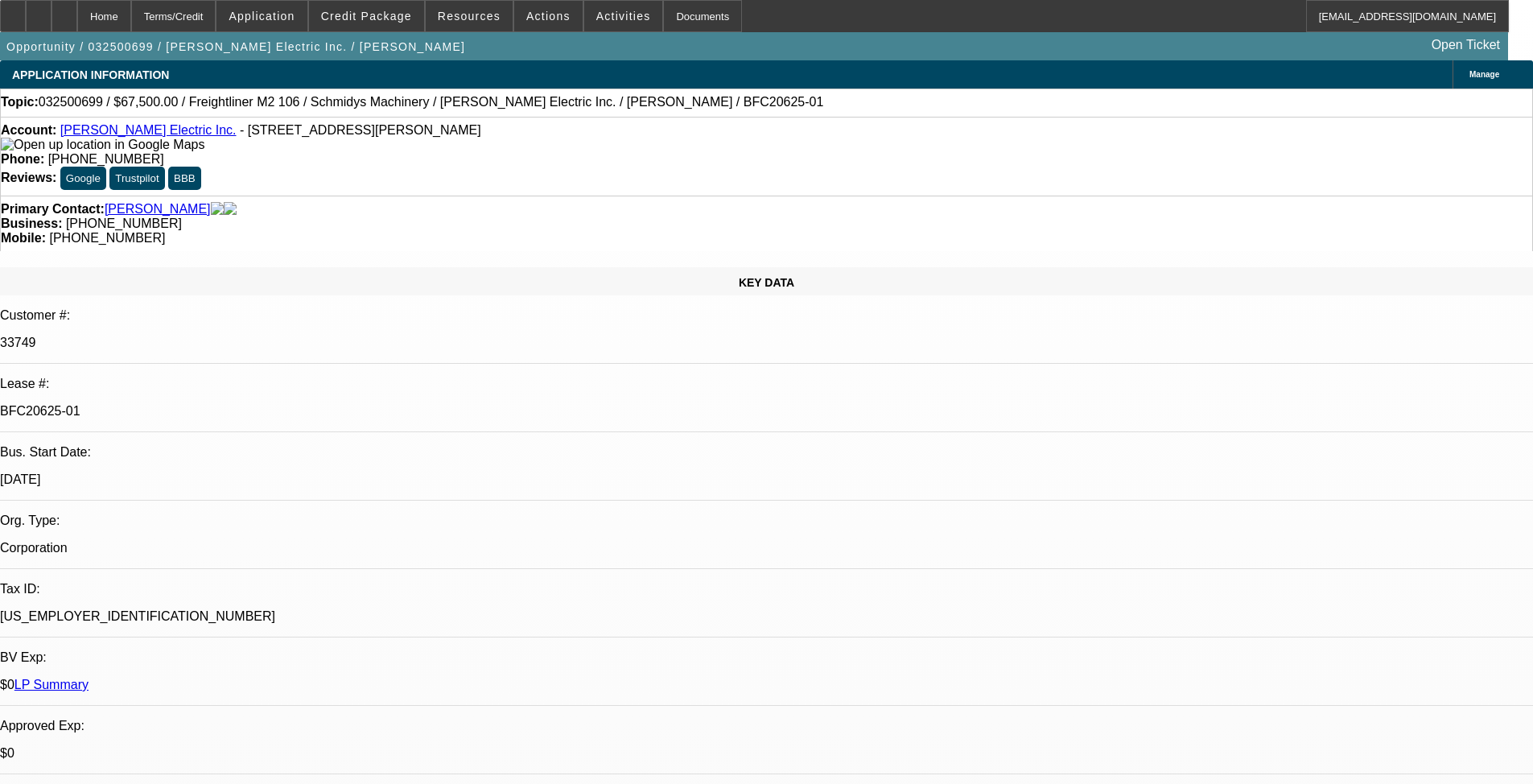
select select "0"
select select "6"
select select "0"
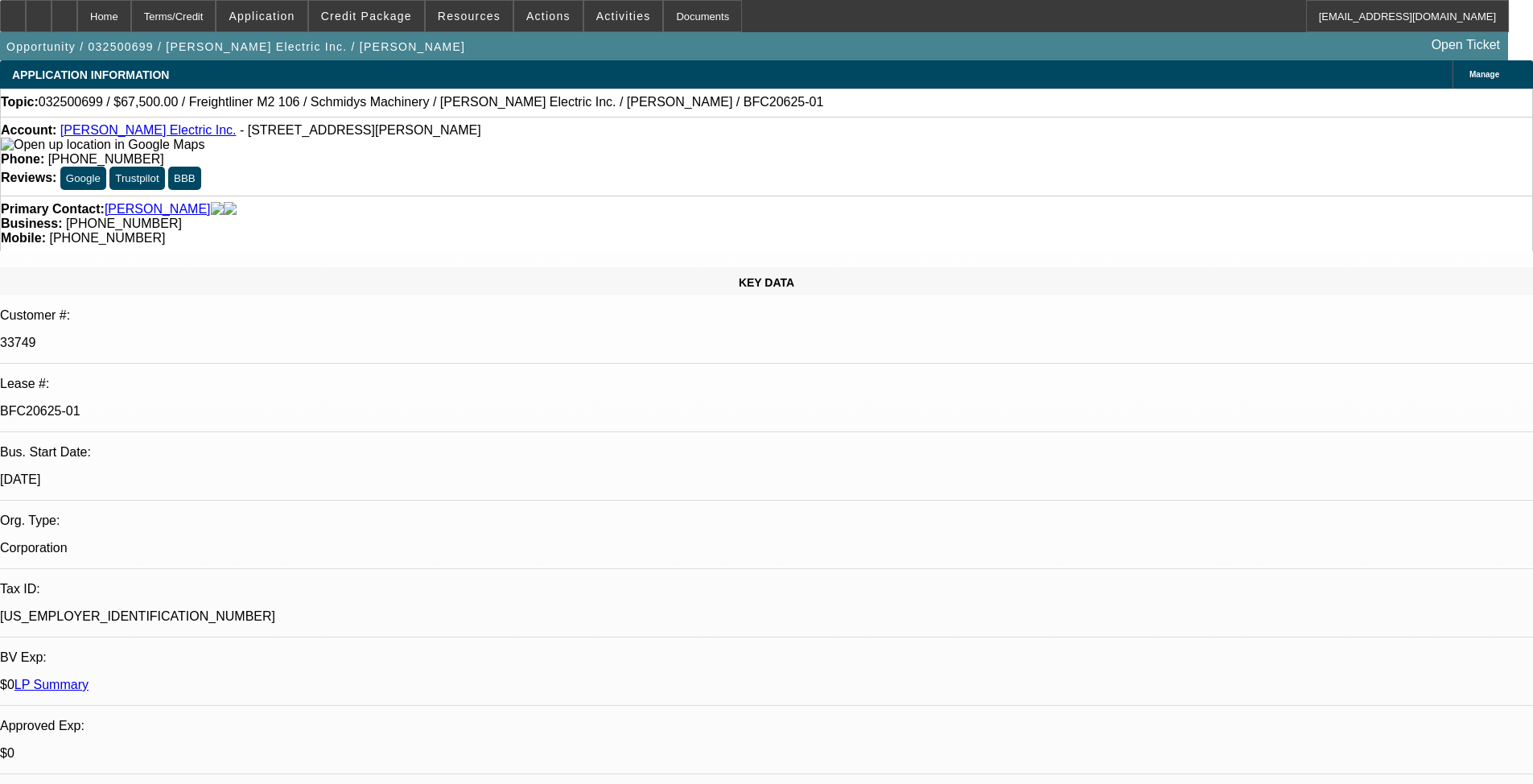
select select "0"
select select "6"
select select "0"
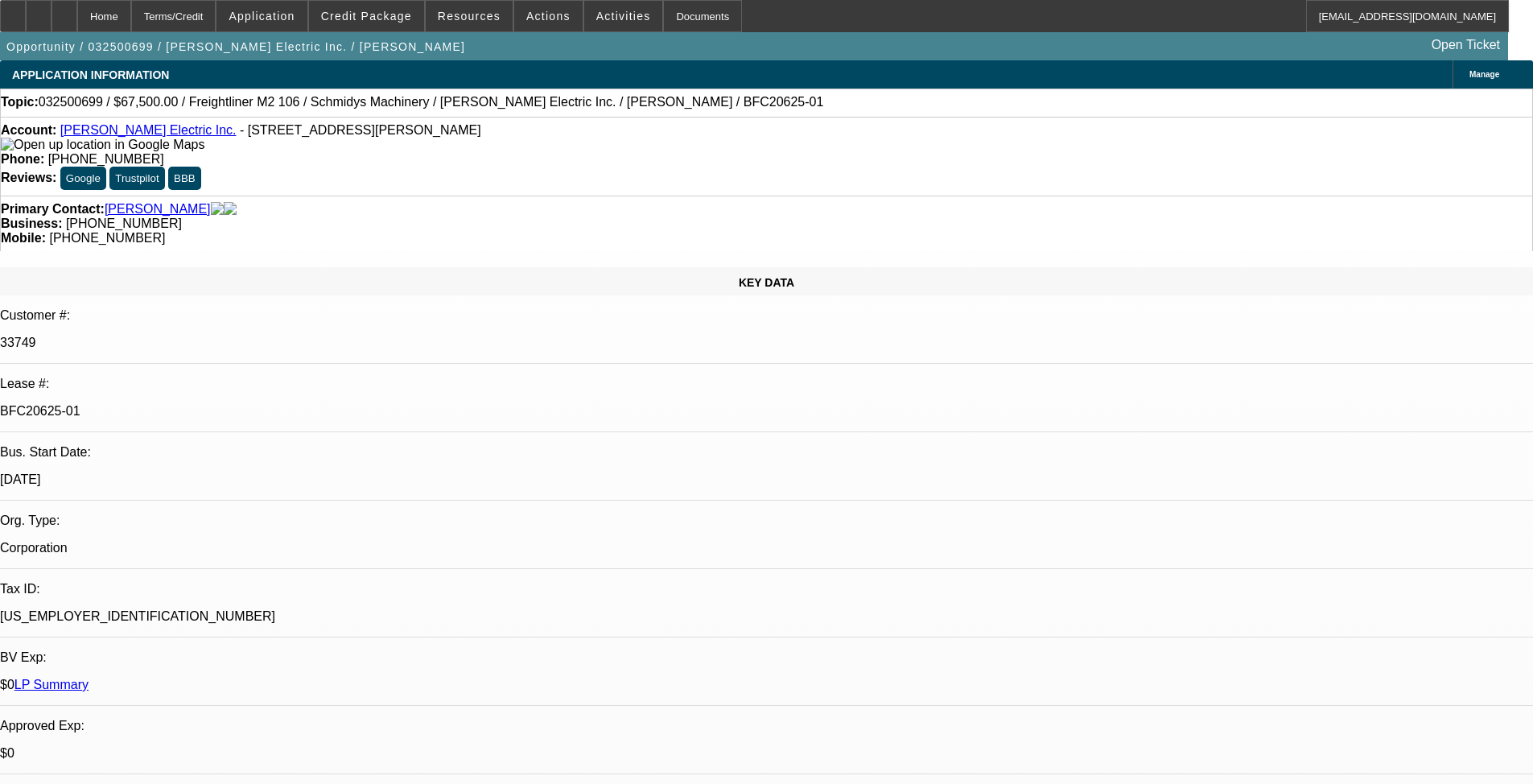
select select "6"
click at [401, 22] on span at bounding box center [367, 16] width 115 height 38
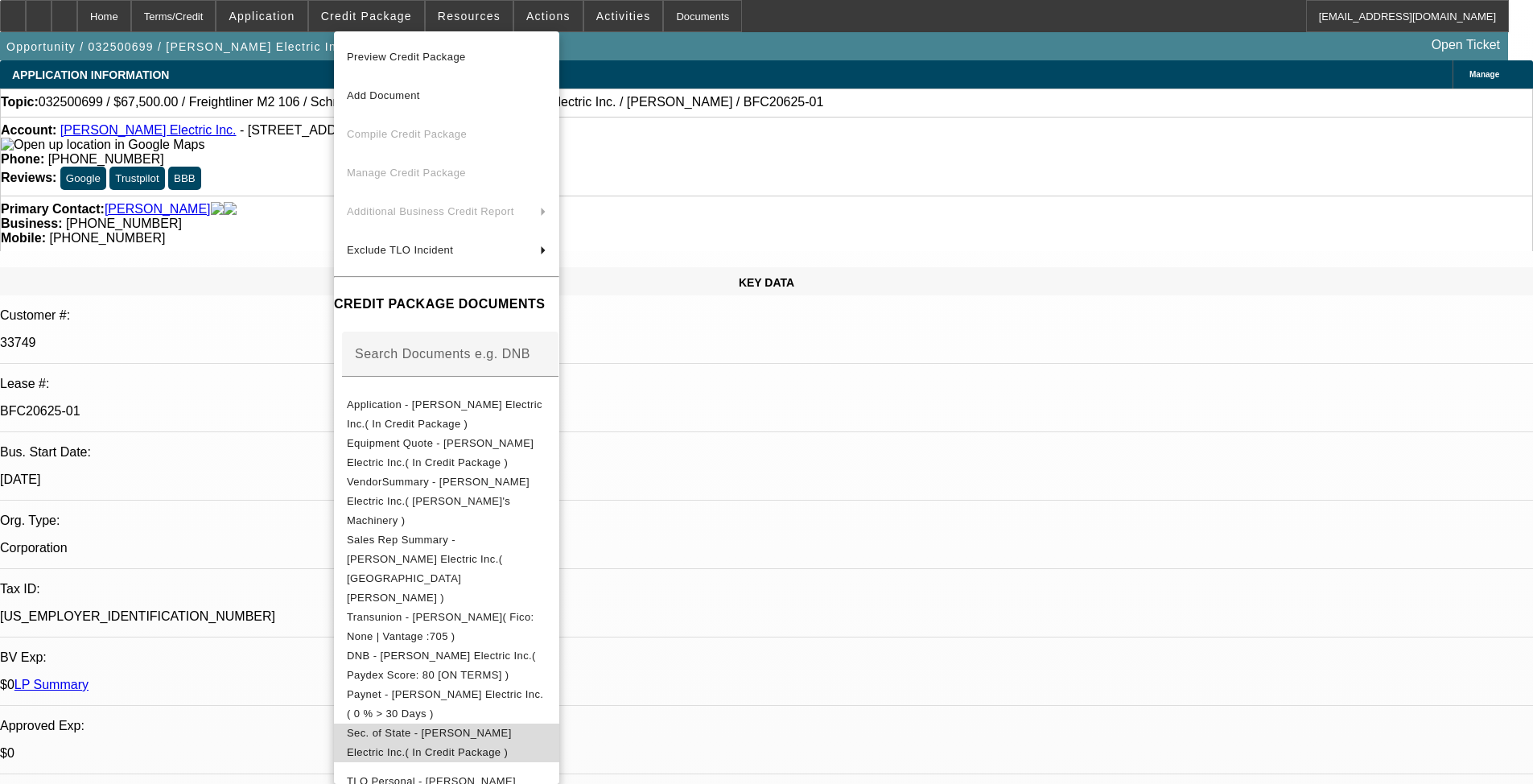
click at [512, 642] on span "Sec. of State - Cowan Electric Inc.( In Credit Package )" at bounding box center [428, 742] width 165 height 32
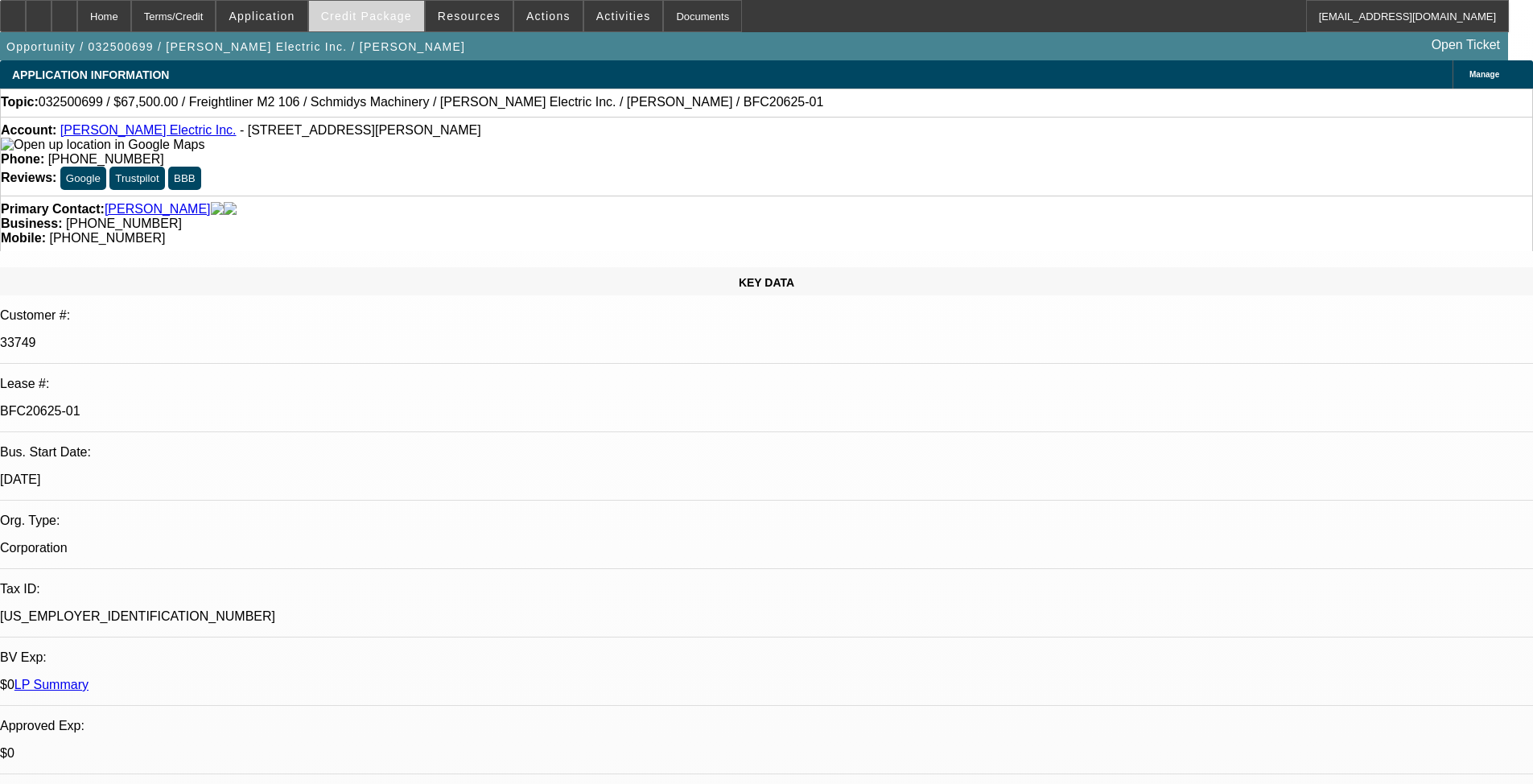
click at [367, 29] on span at bounding box center [367, 16] width 115 height 38
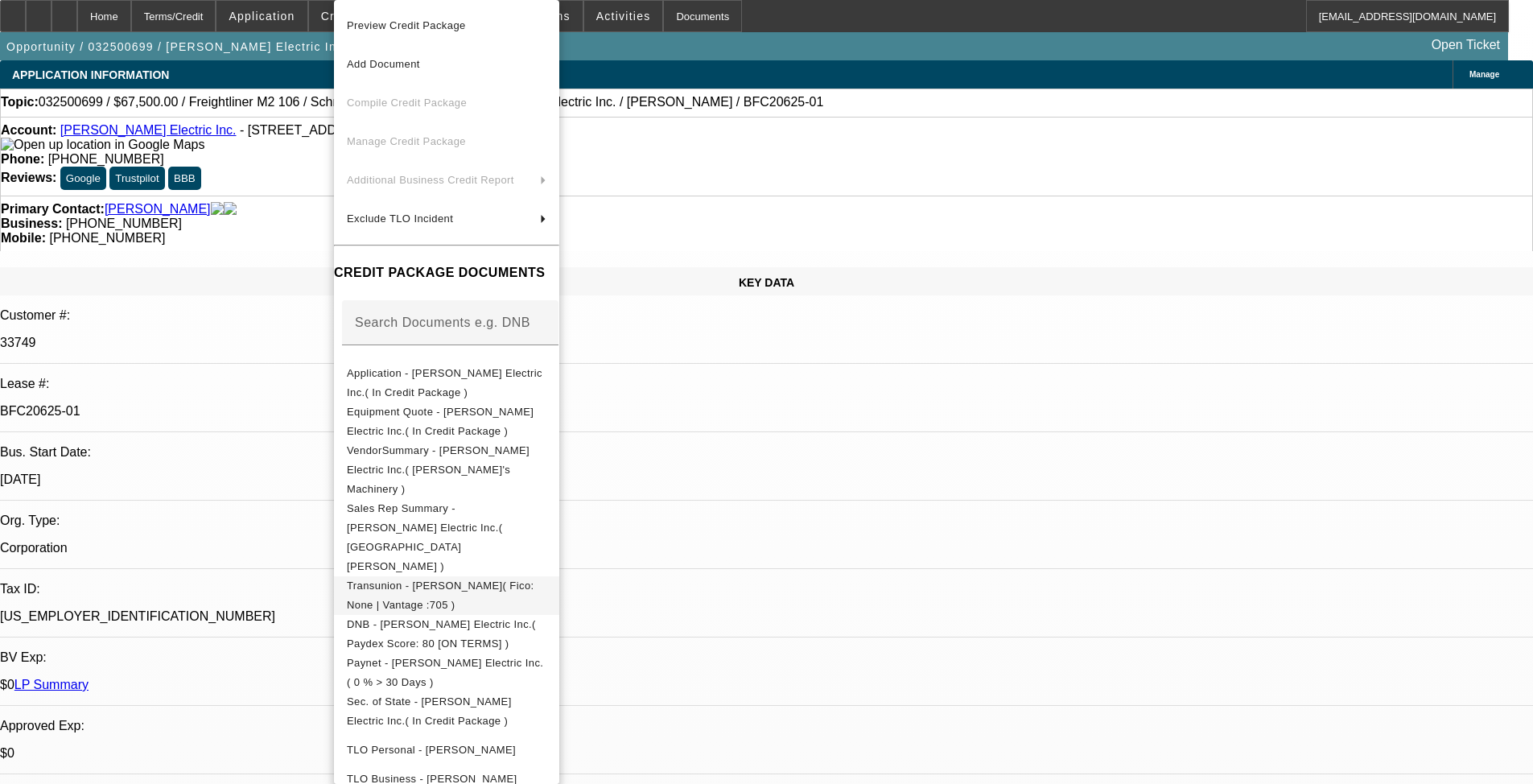
scroll to position [18, 0]
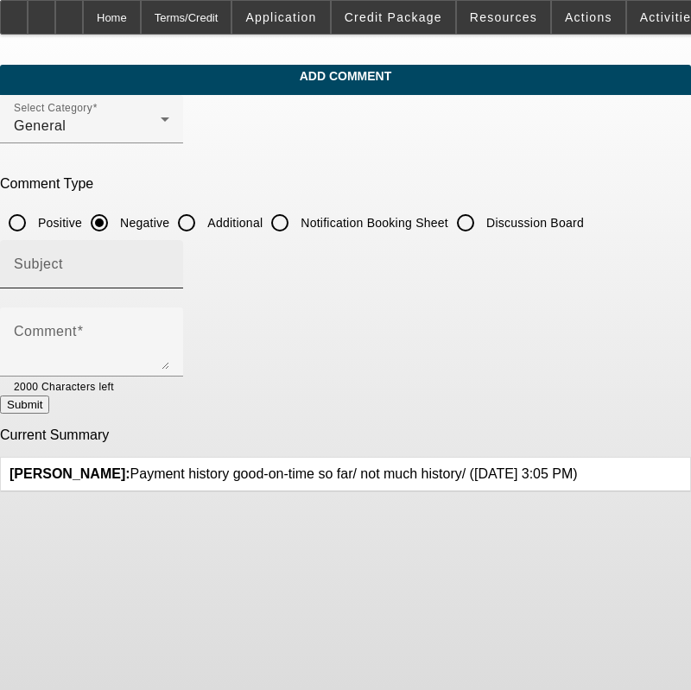
drag, startPoint x: 226, startPoint y: 223, endPoint x: 237, endPoint y: 238, distance: 18.0
click at [204, 223] on input "Additional" at bounding box center [186, 223] width 35 height 35
radio input "true"
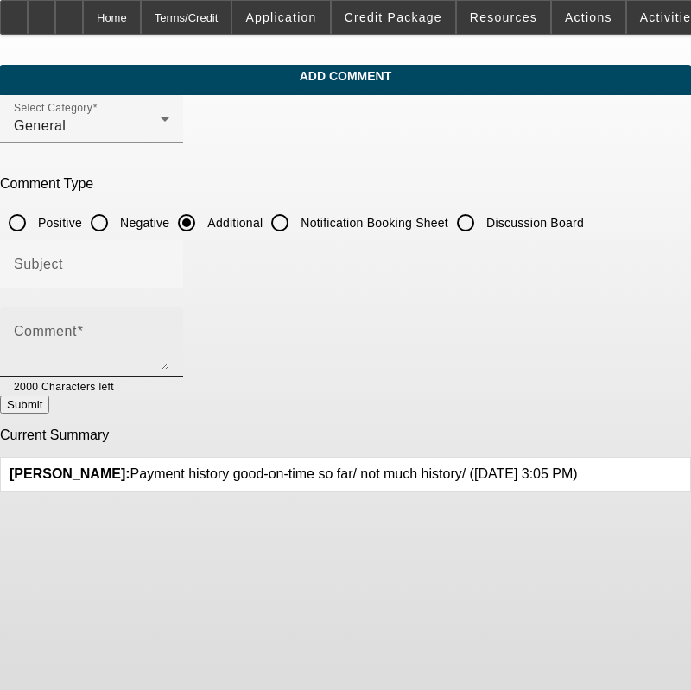
click at [169, 323] on div "Comment" at bounding box center [92, 342] width 156 height 69
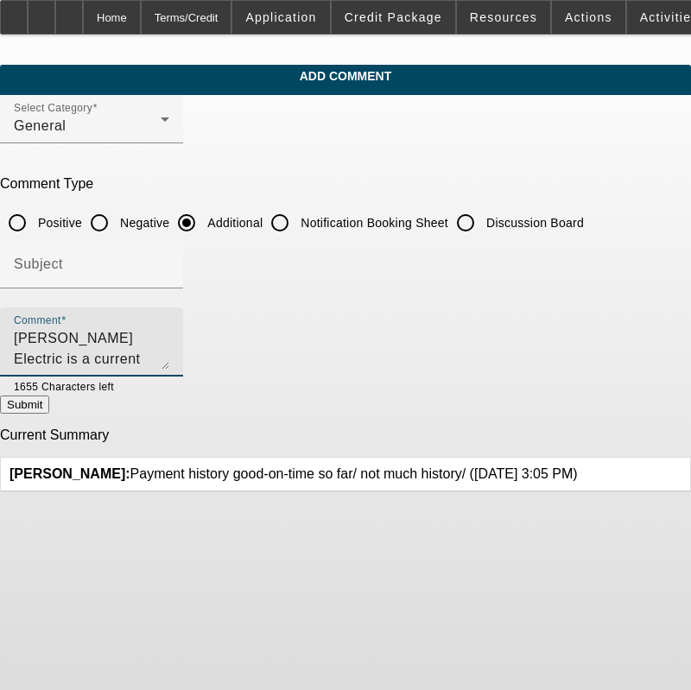
click at [169, 359] on textarea "Cowan Electric is a current BFC/Unifi customer. They are looking to finance a u…" at bounding box center [92, 348] width 156 height 41
type textarea "Cowan Electric is a current BFC/Unifi customer. They are looking to finance a u…"
click at [49, 409] on button "Submit" at bounding box center [24, 405] width 49 height 18
radio input "true"
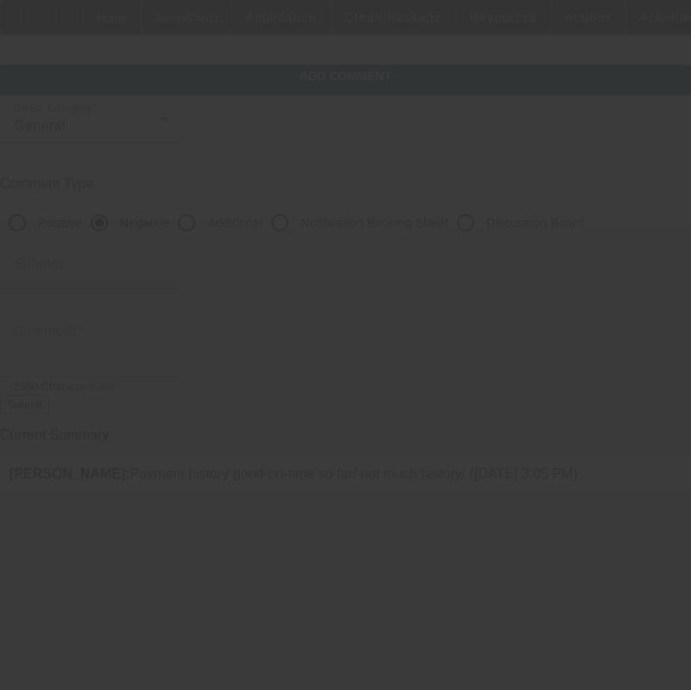
scroll to position [0, 0]
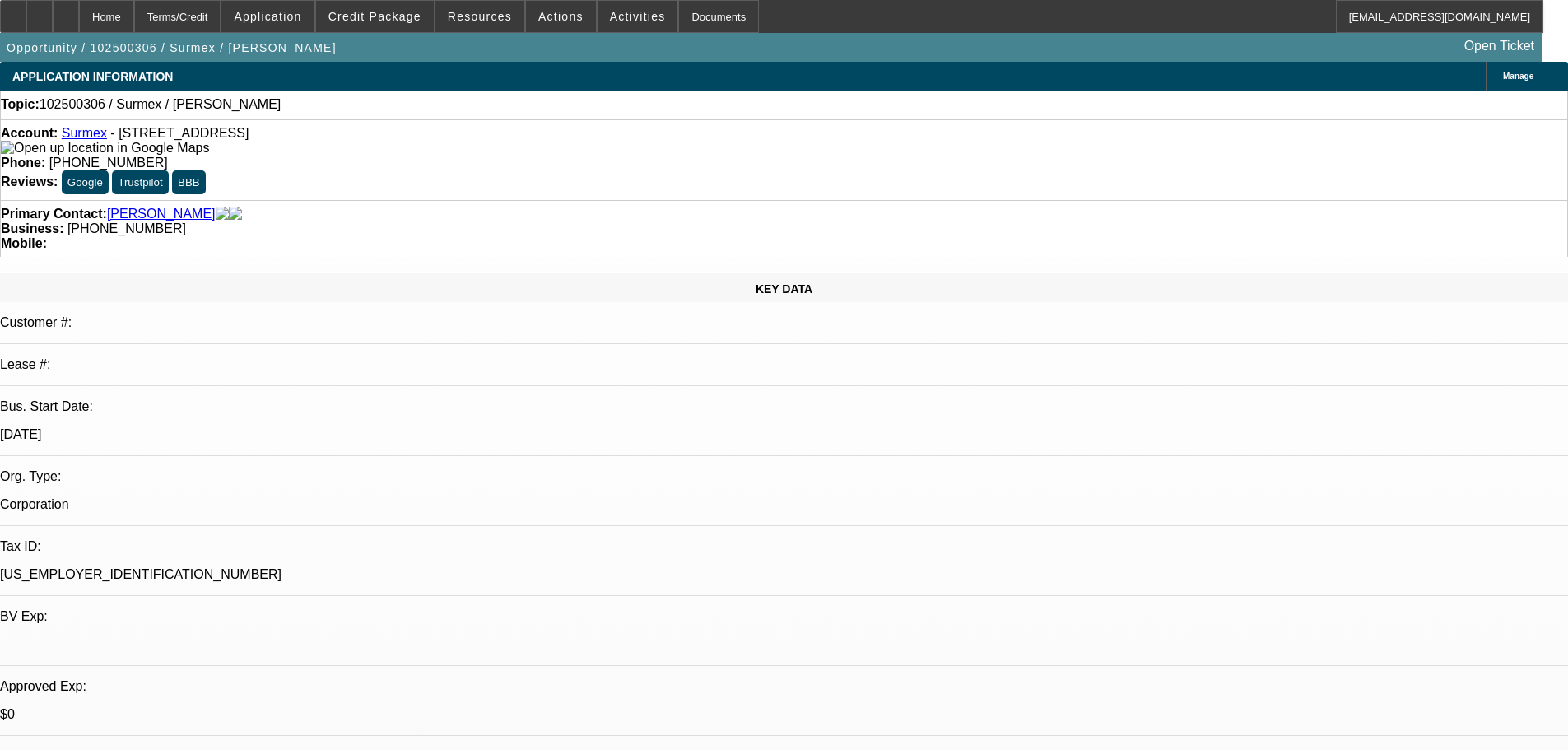
select select "0"
select select "2"
select select "0.1"
select select "4"
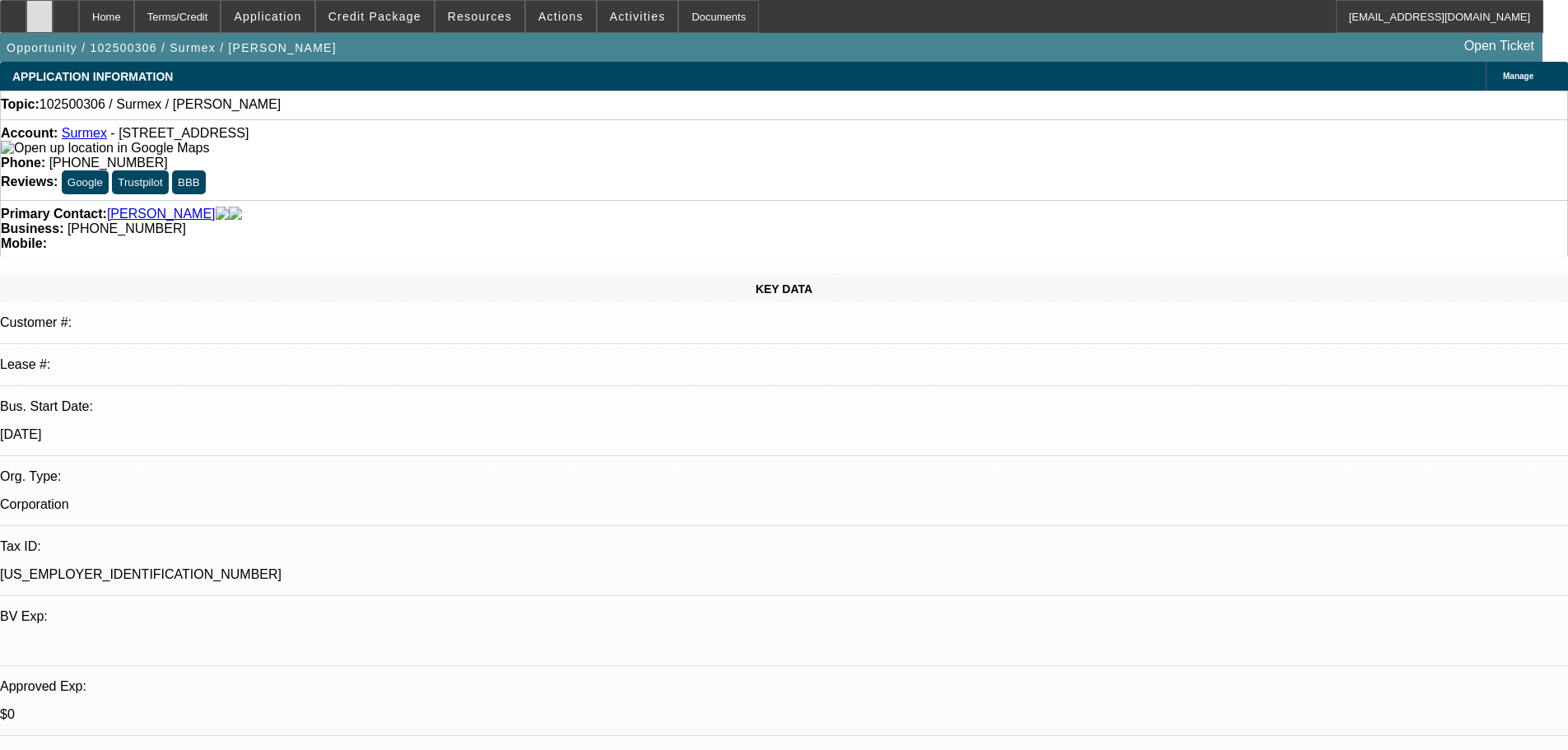
click at [52, 18] on div at bounding box center [40, 16] width 27 height 33
click at [402, 10] on span "Credit Package" at bounding box center [375, 16] width 93 height 13
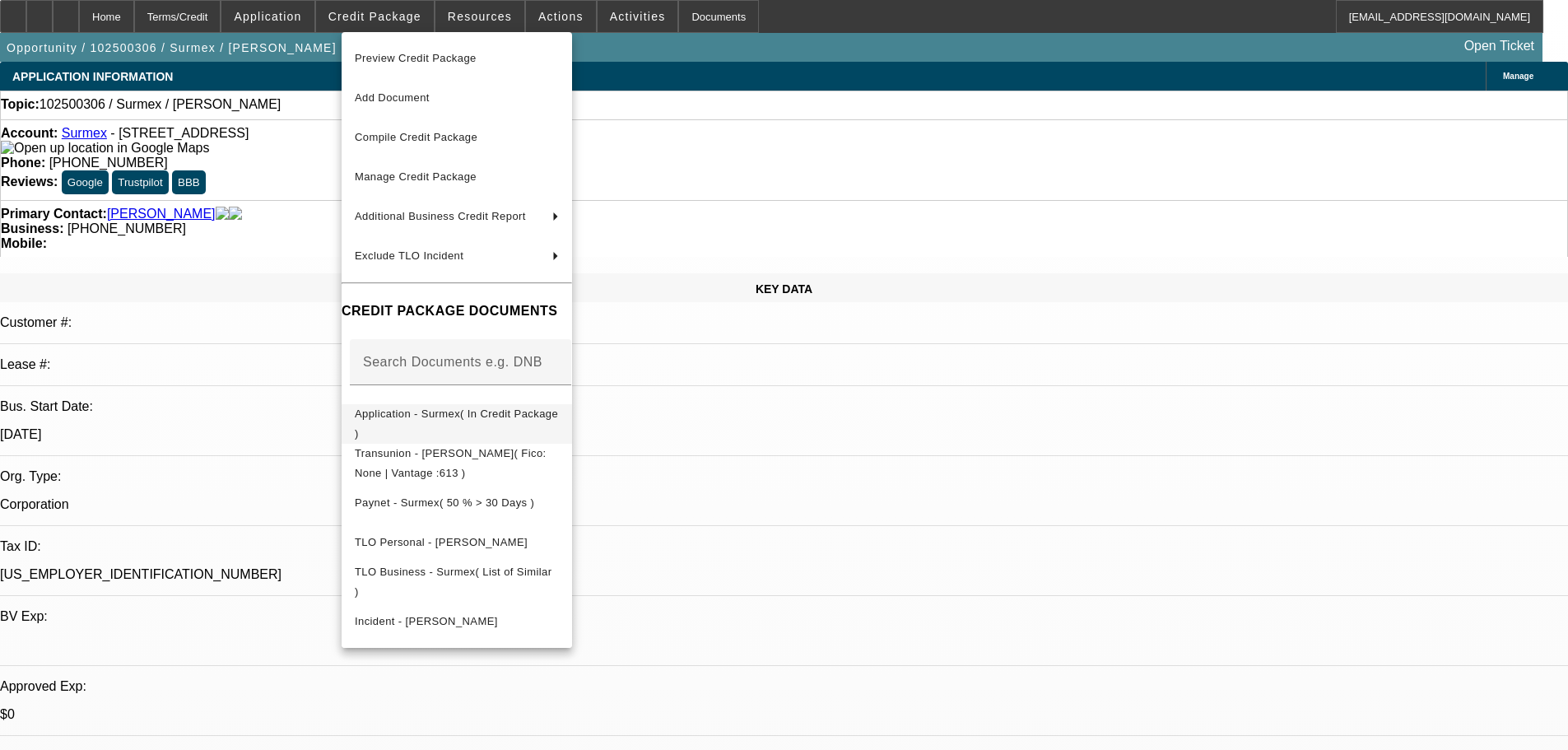
click at [505, 419] on span "Application - Surmex( In Credit Package )" at bounding box center [455, 424] width 203 height 32
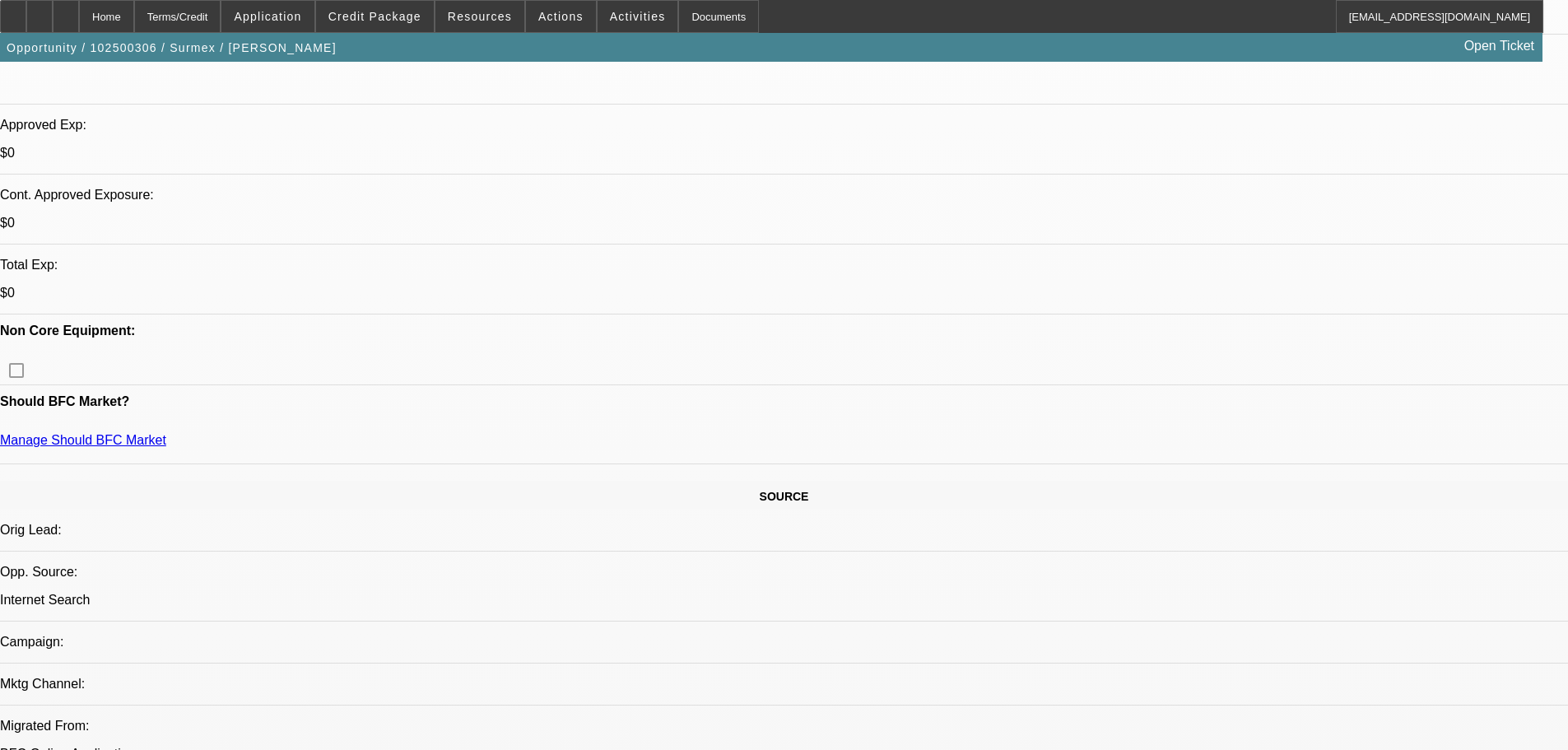
scroll to position [905, 0]
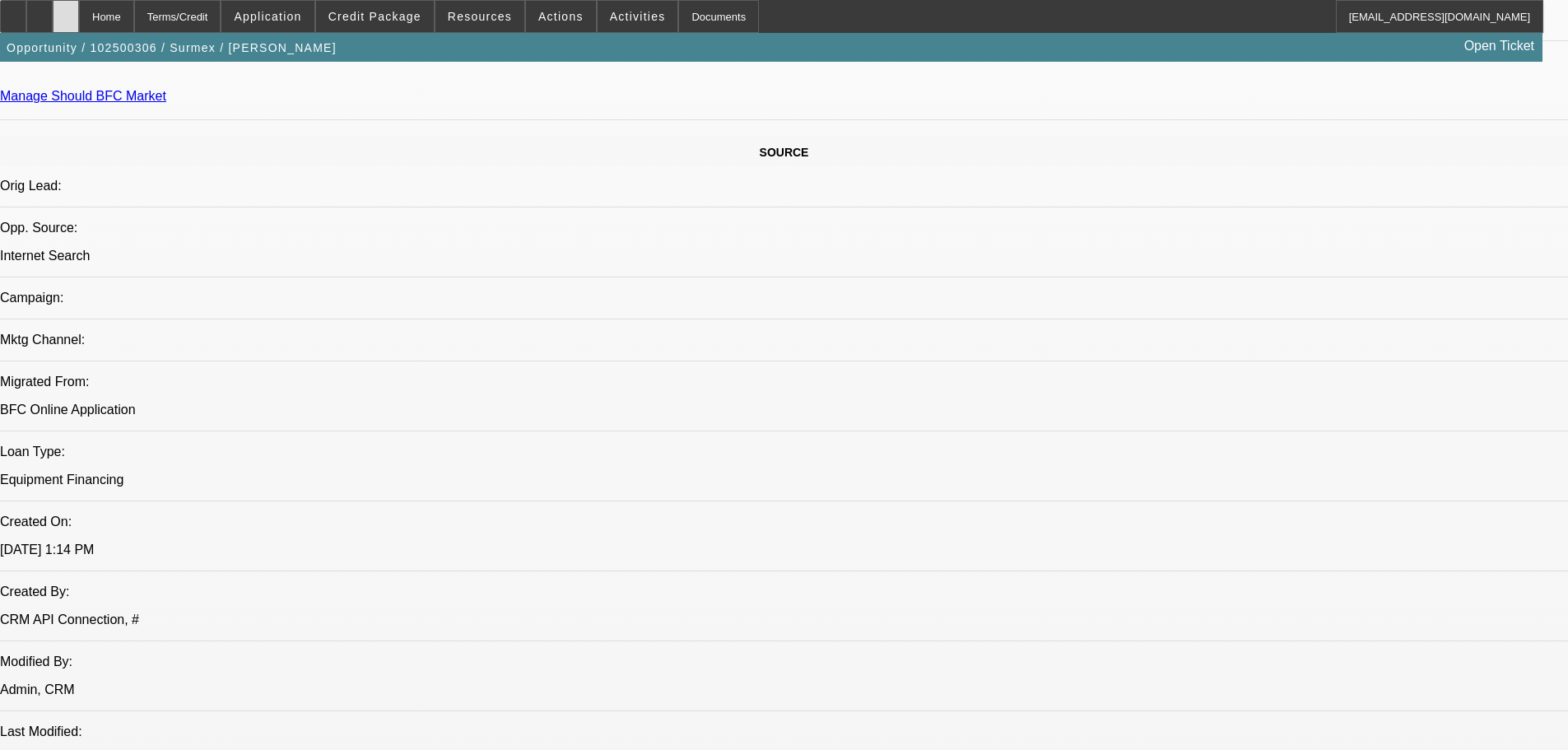
click at [79, 16] on div at bounding box center [66, 16] width 27 height 33
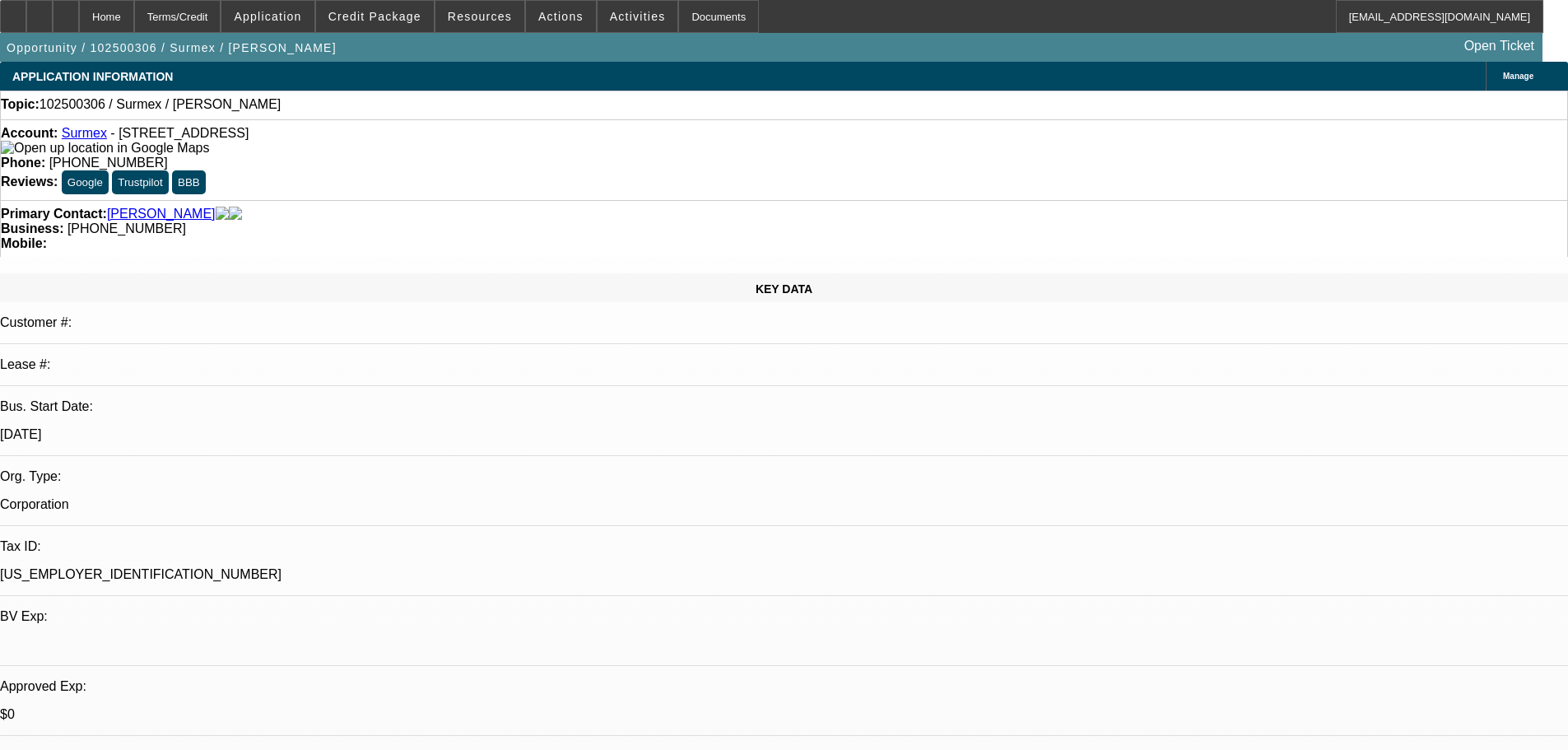
select select "0"
select select "2"
select select "0.1"
select select "4"
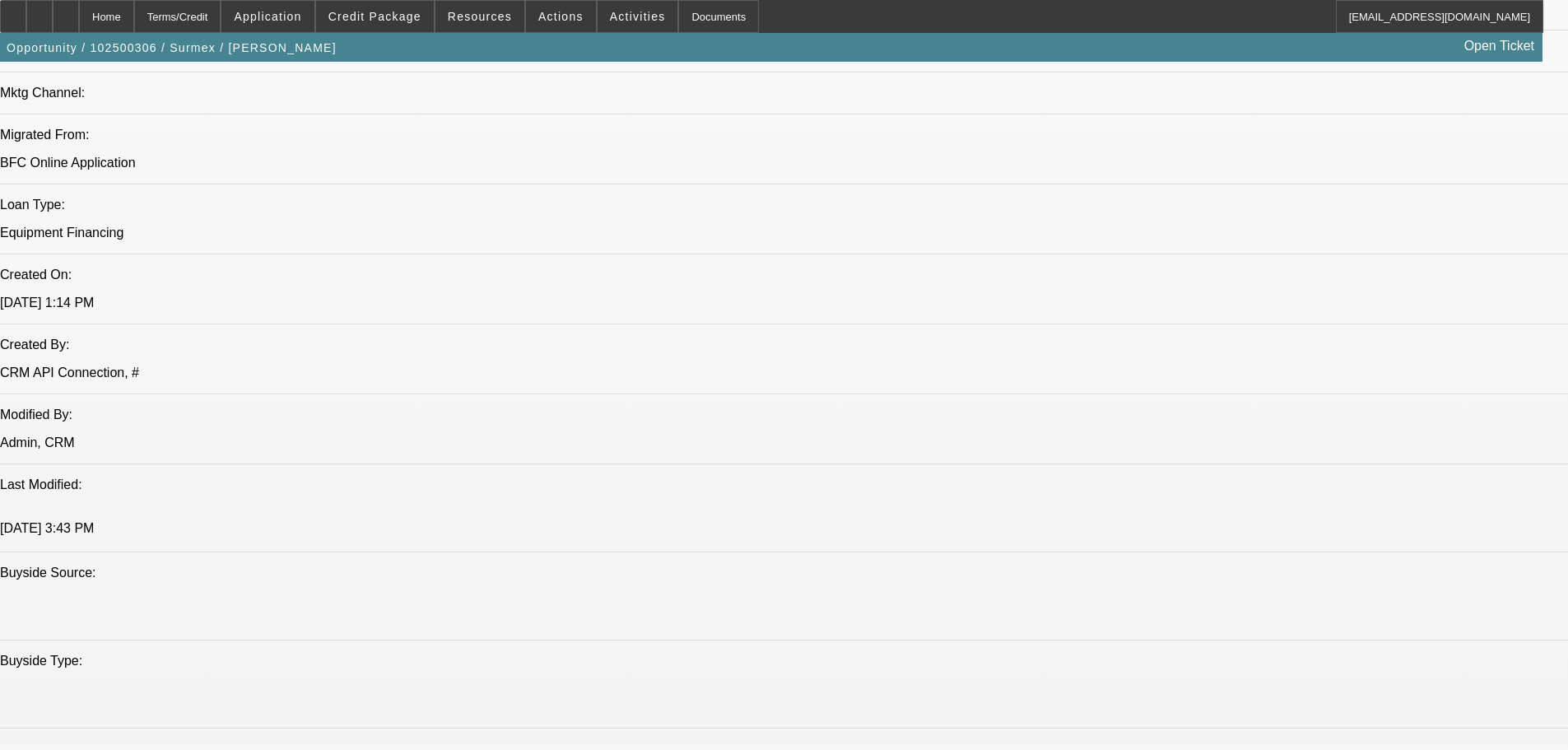
scroll to position [741, 0]
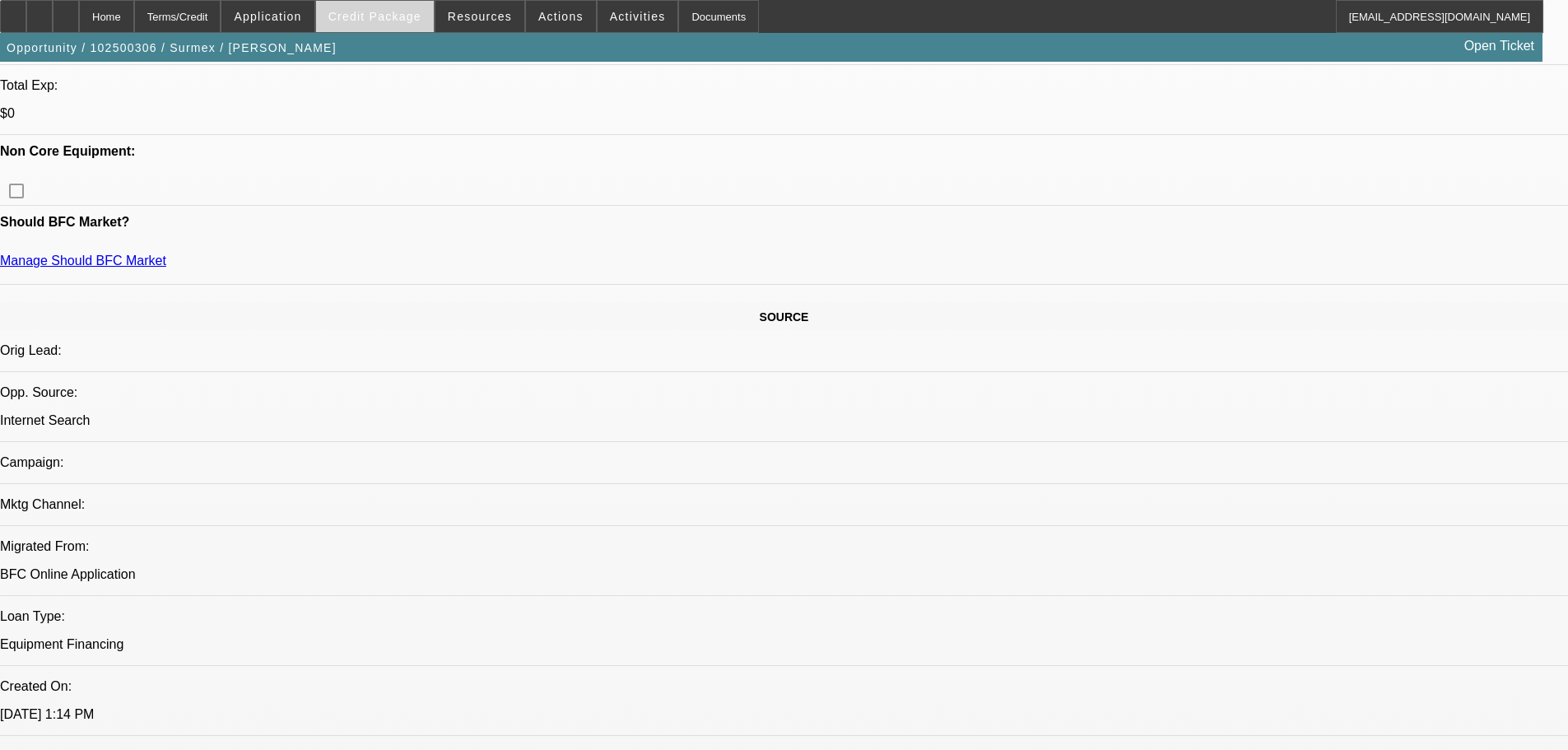
click at [382, 18] on span "Credit Package" at bounding box center [375, 16] width 93 height 13
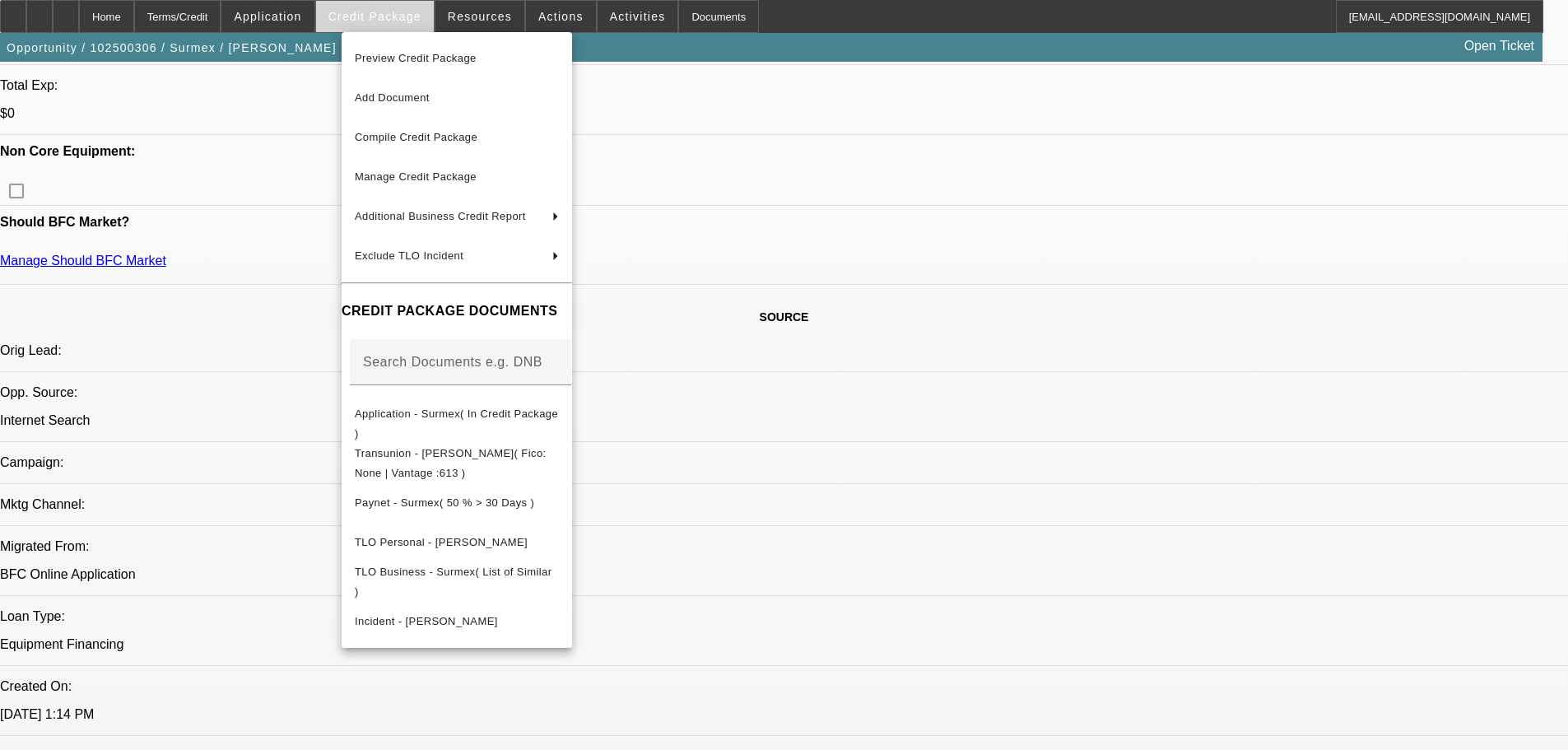
click at [382, 18] on div at bounding box center [784, 375] width 1568 height 750
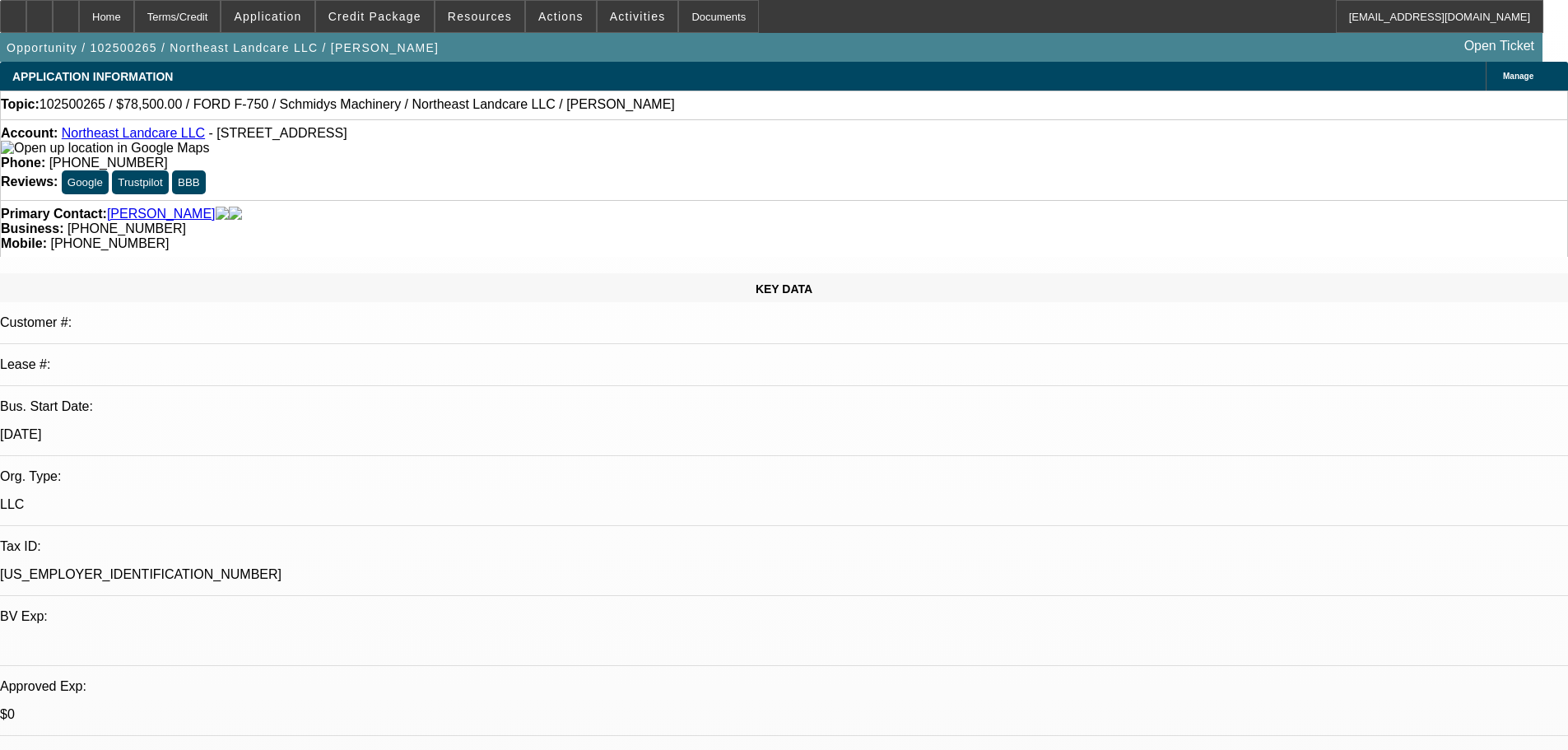
select select "0"
select select "2"
select select "0"
select select "6"
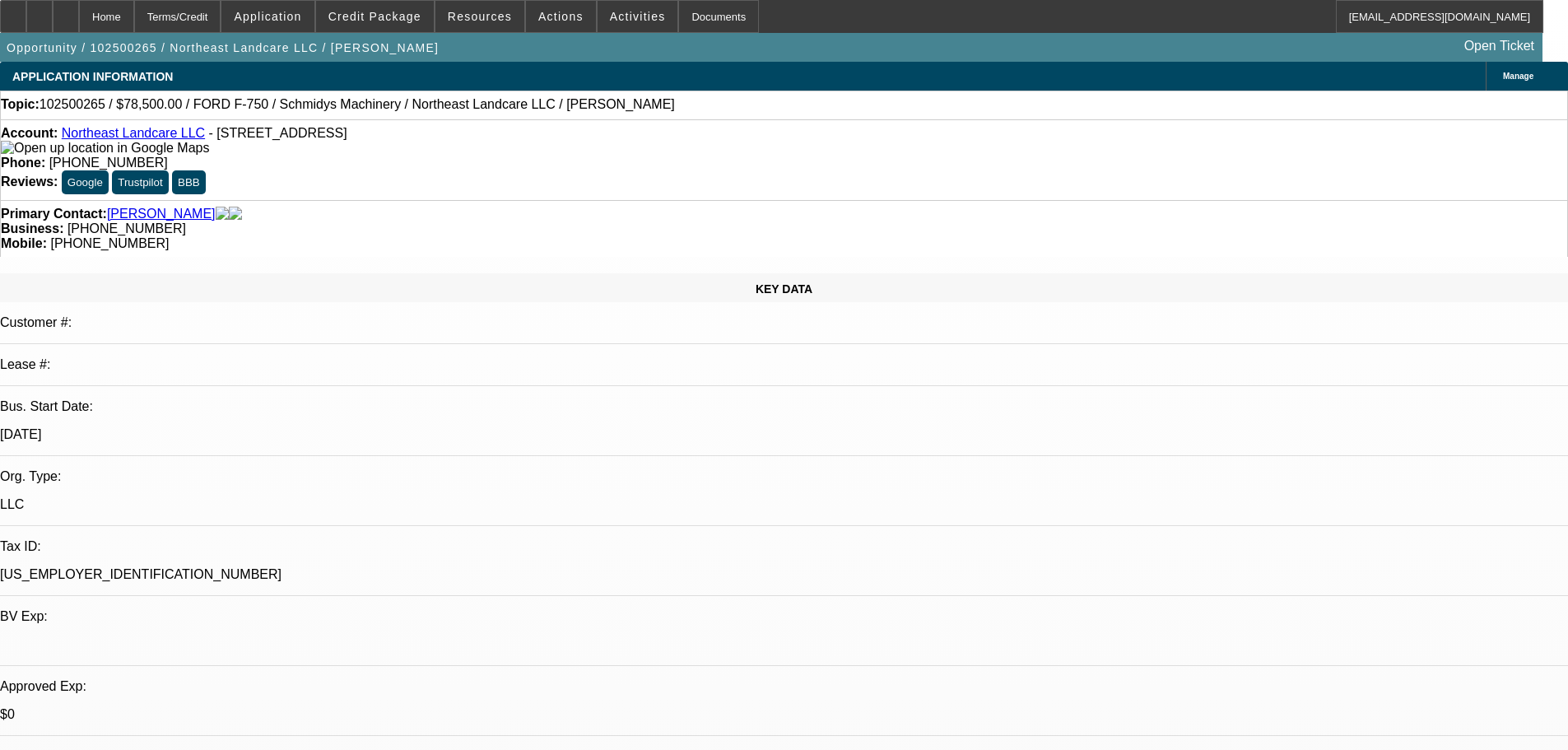
select select "0"
select select "2"
select select "0"
select select "6"
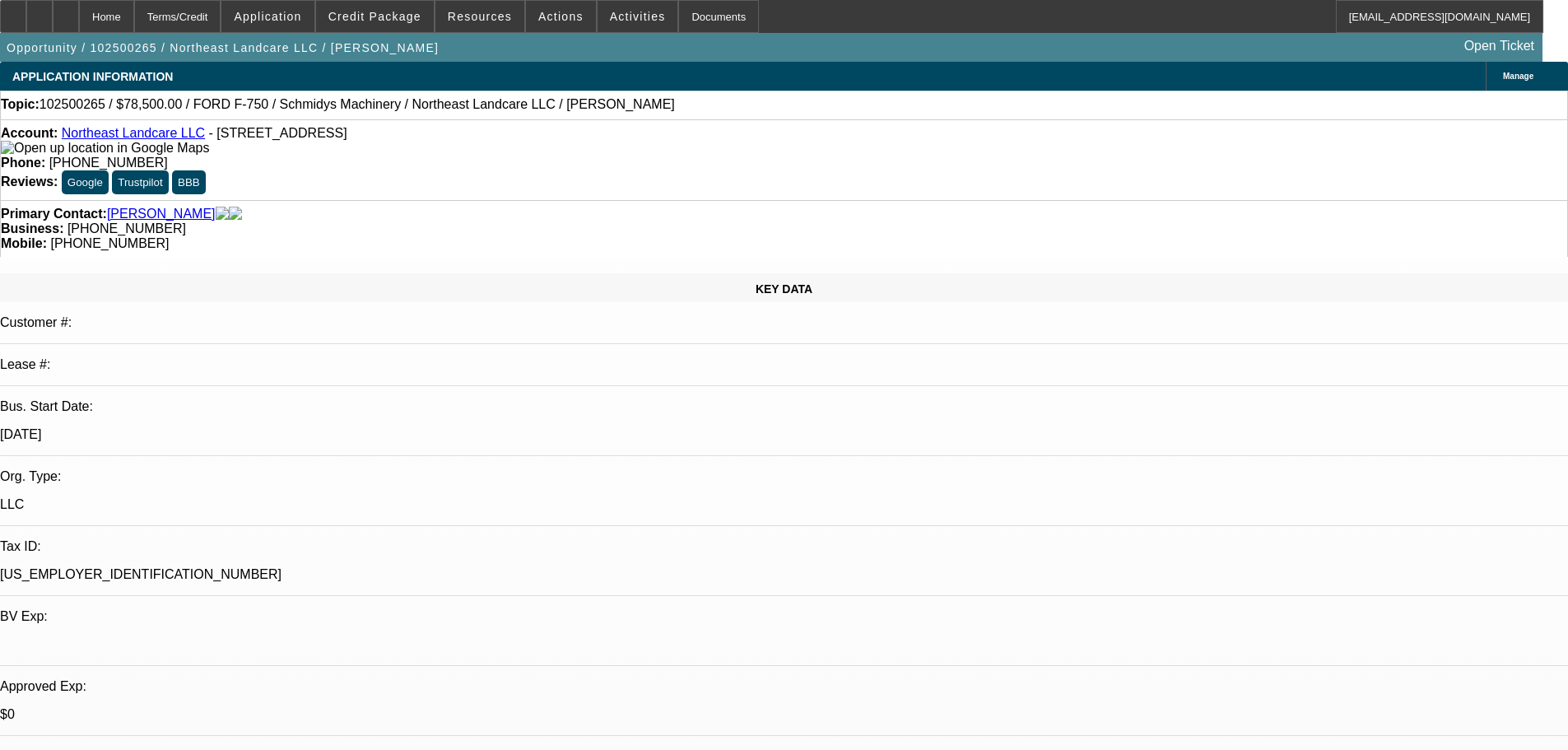
click at [134, 207] on link "[PERSON_NAME]" at bounding box center [161, 214] width 109 height 15
click at [421, 26] on span at bounding box center [375, 16] width 118 height 39
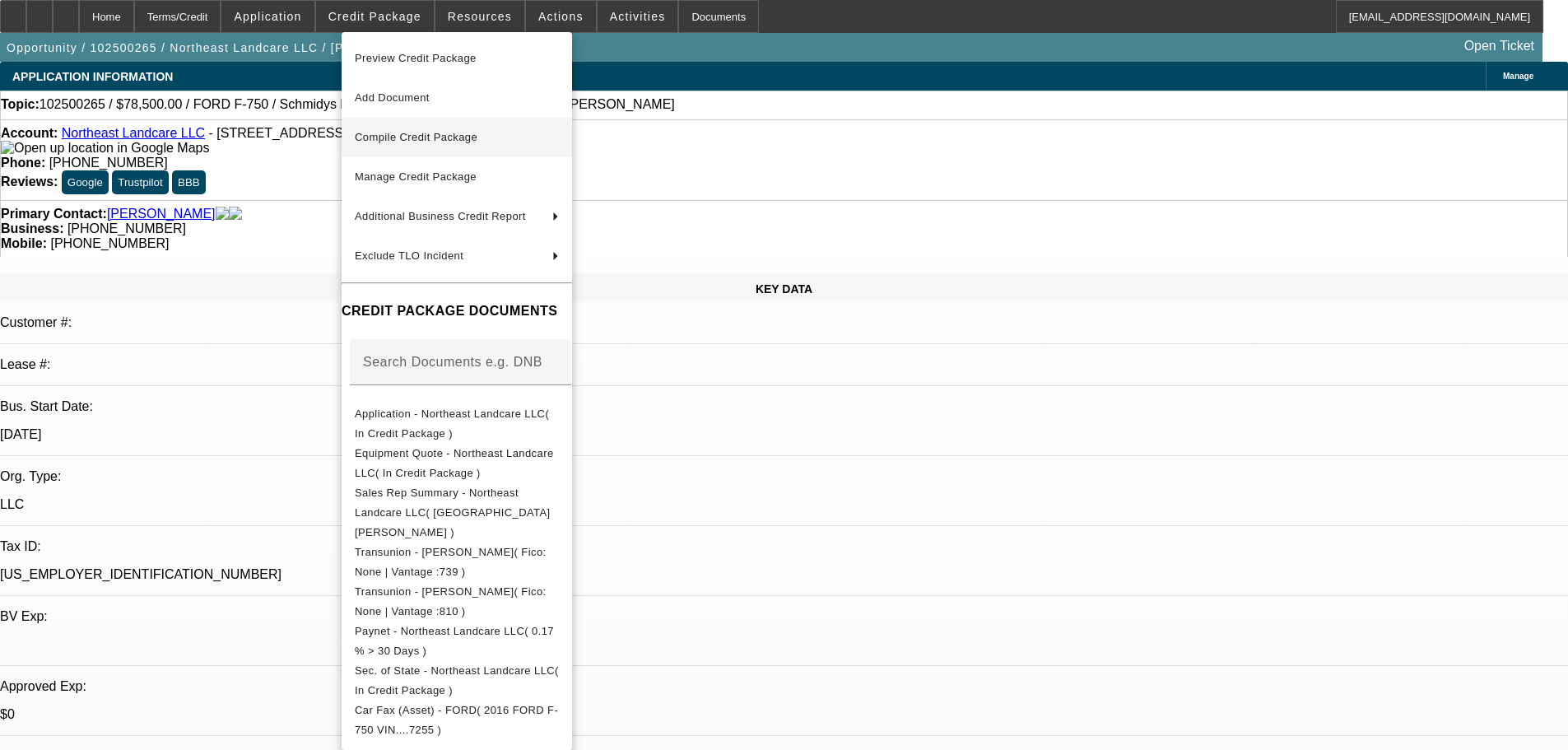
click at [439, 137] on span "Compile Credit Package" at bounding box center [415, 136] width 123 height 12
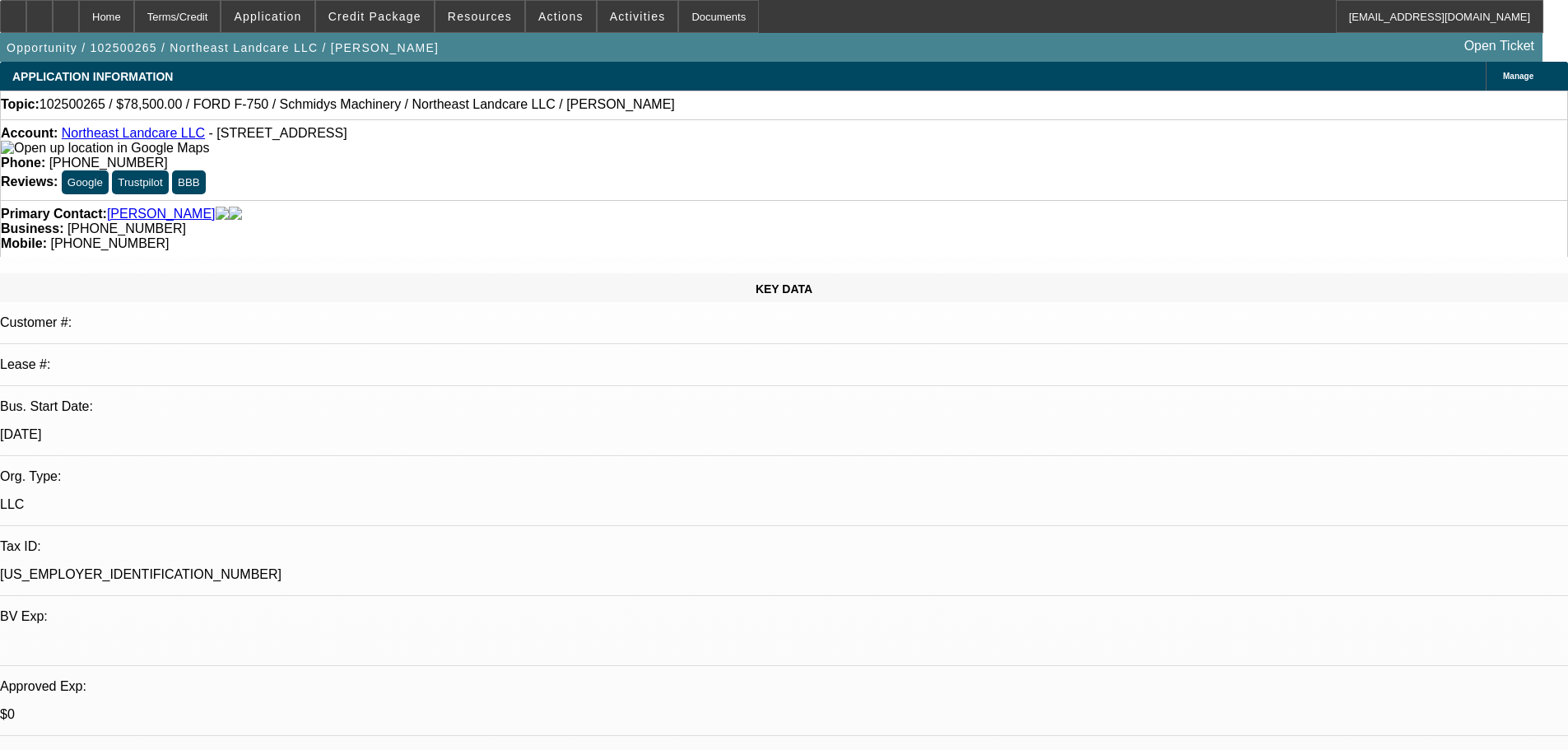
select select "0"
select select "2"
select select "0"
select select "6"
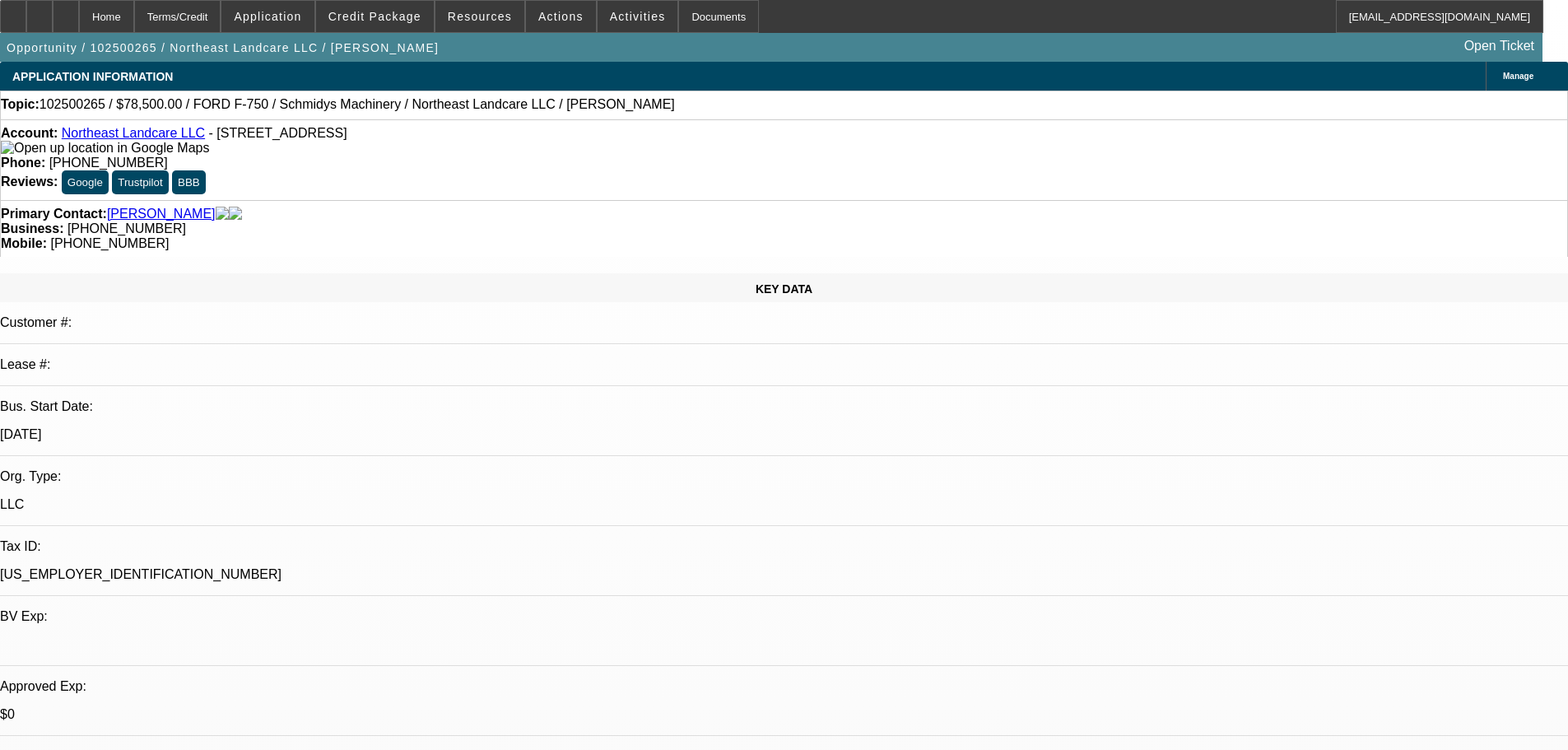
select select "0"
select select "2"
select select "0"
select select "6"
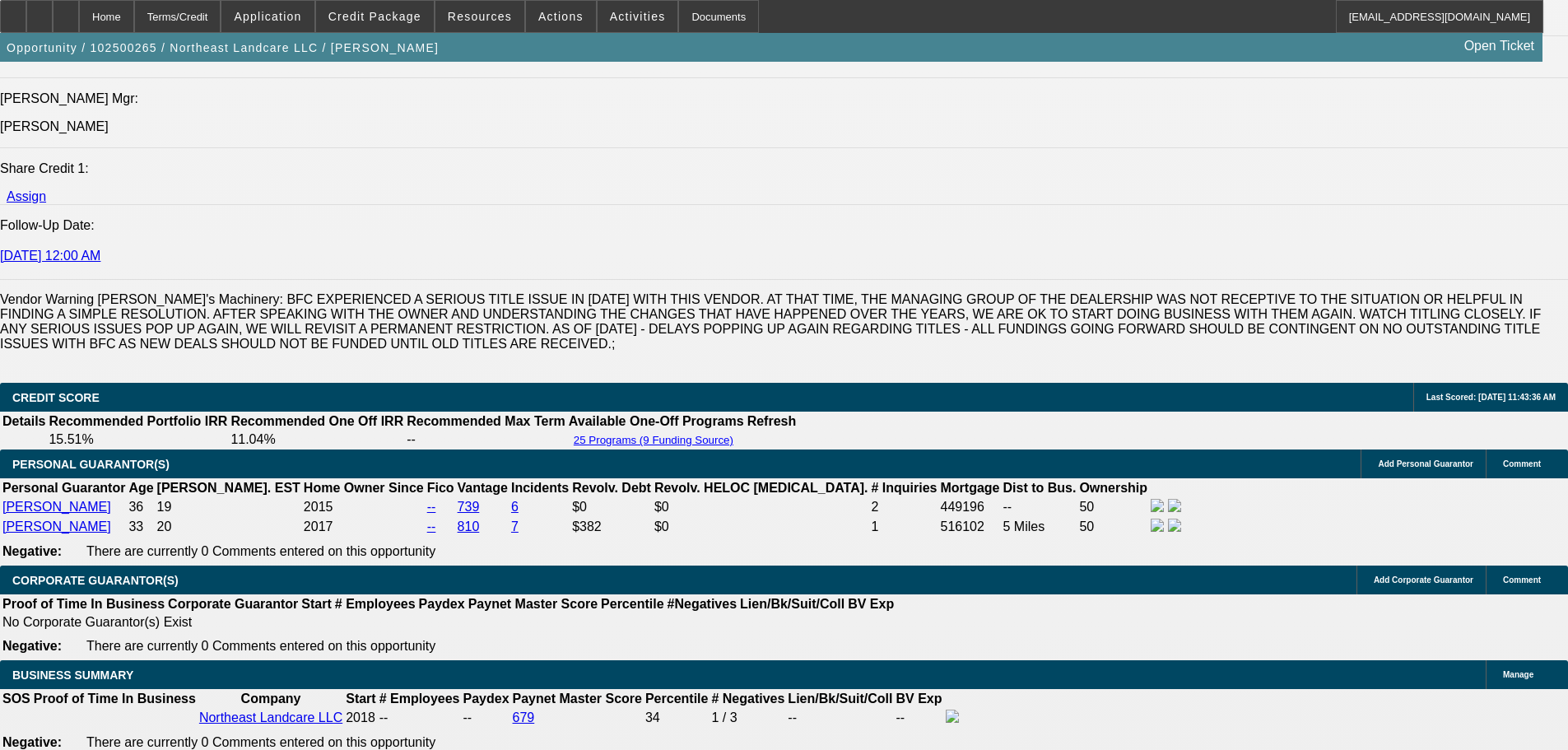
scroll to position [2635, 0]
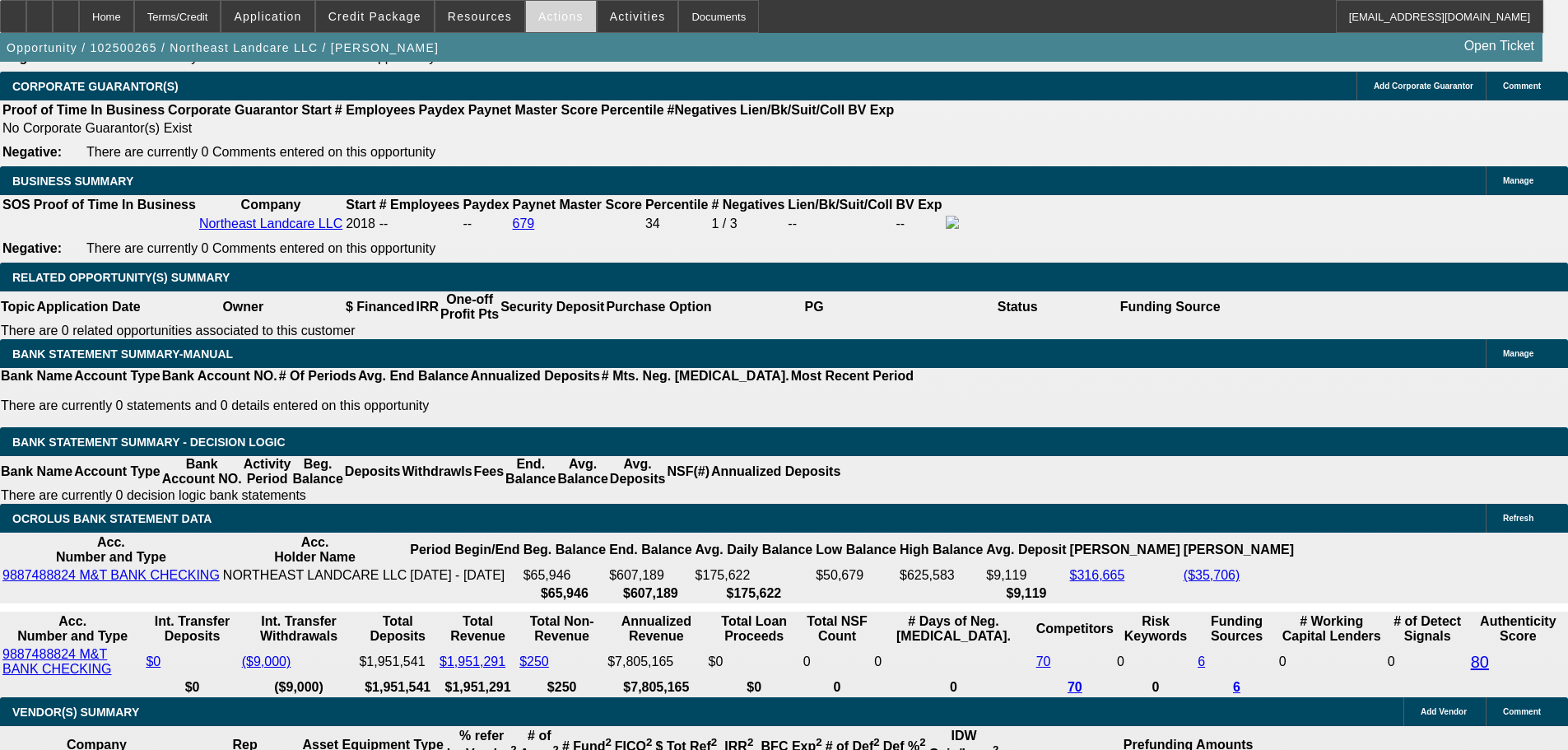
click at [550, 20] on span "Actions" at bounding box center [561, 16] width 46 height 13
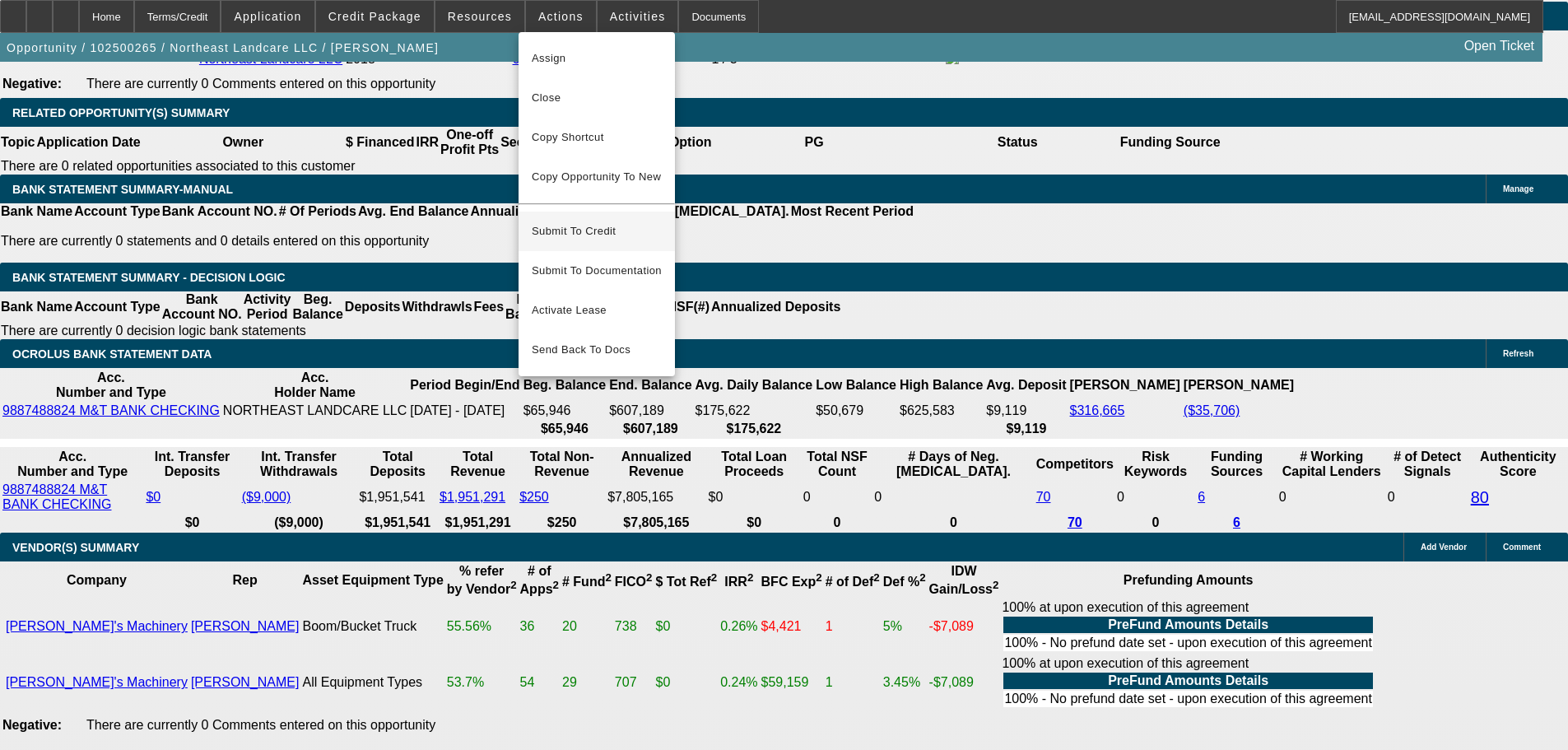
scroll to position [2553, 0]
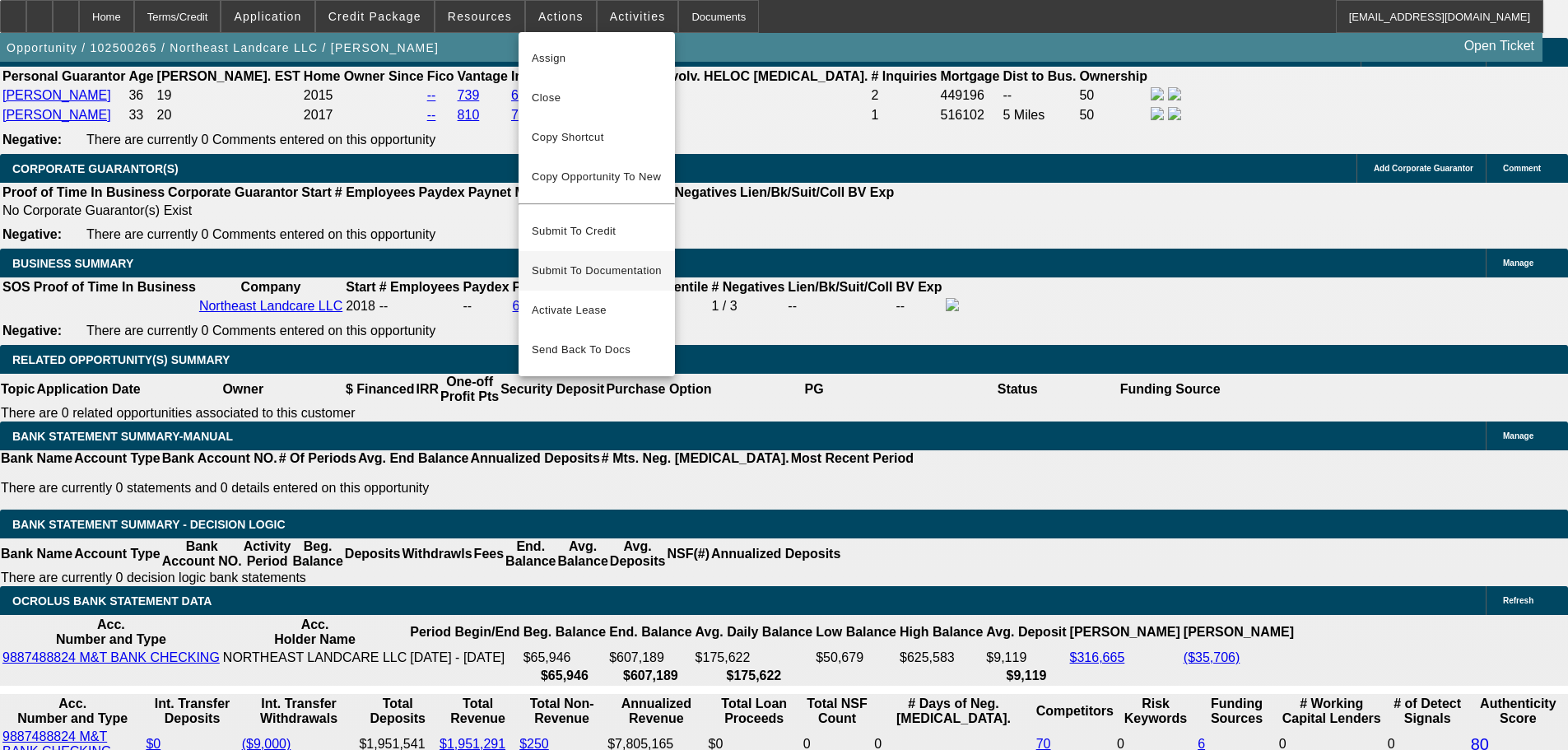
click at [609, 261] on span "Submit To Documentation" at bounding box center [596, 271] width 131 height 20
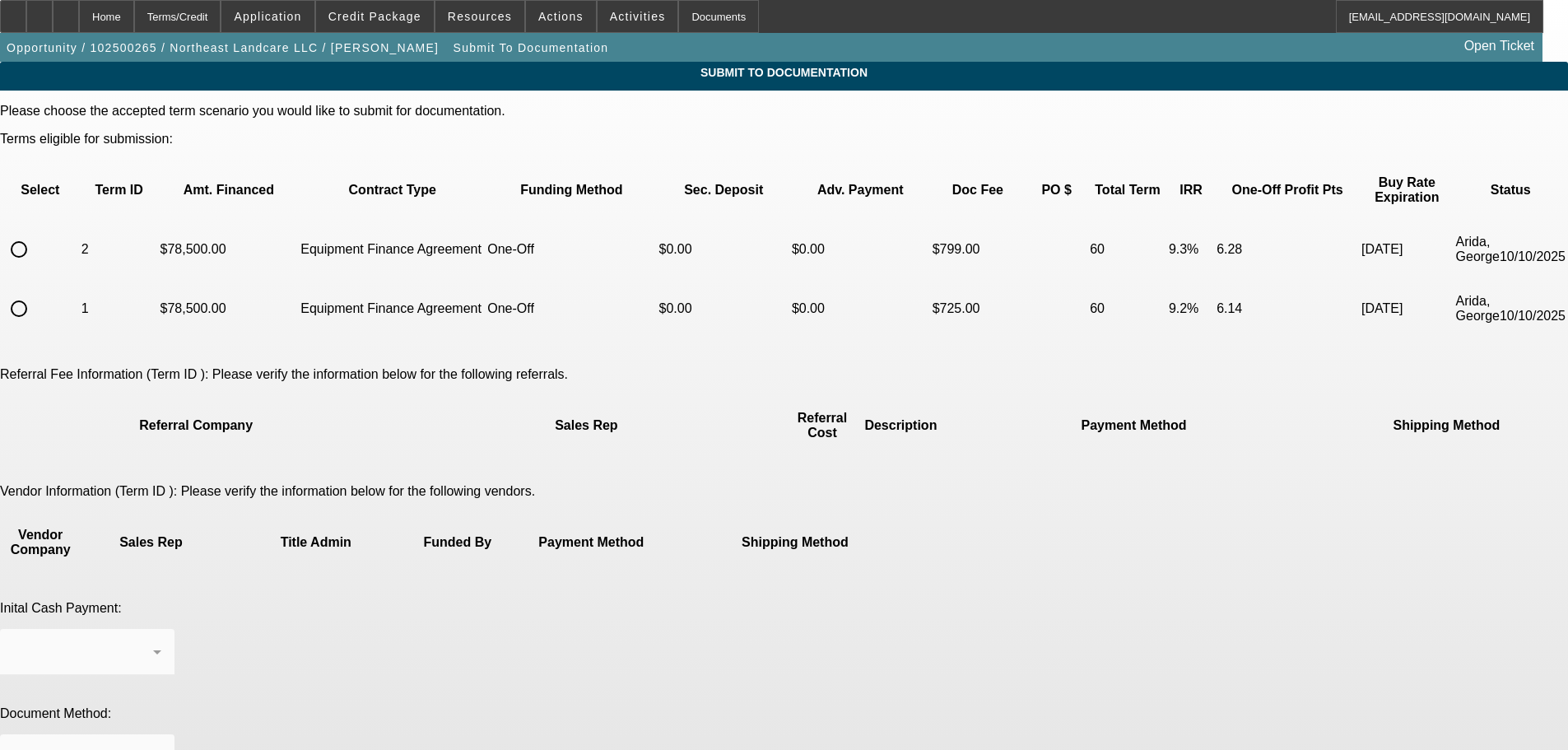
click at [35, 238] on input "radio" at bounding box center [19, 250] width 33 height 33
radio input "true"
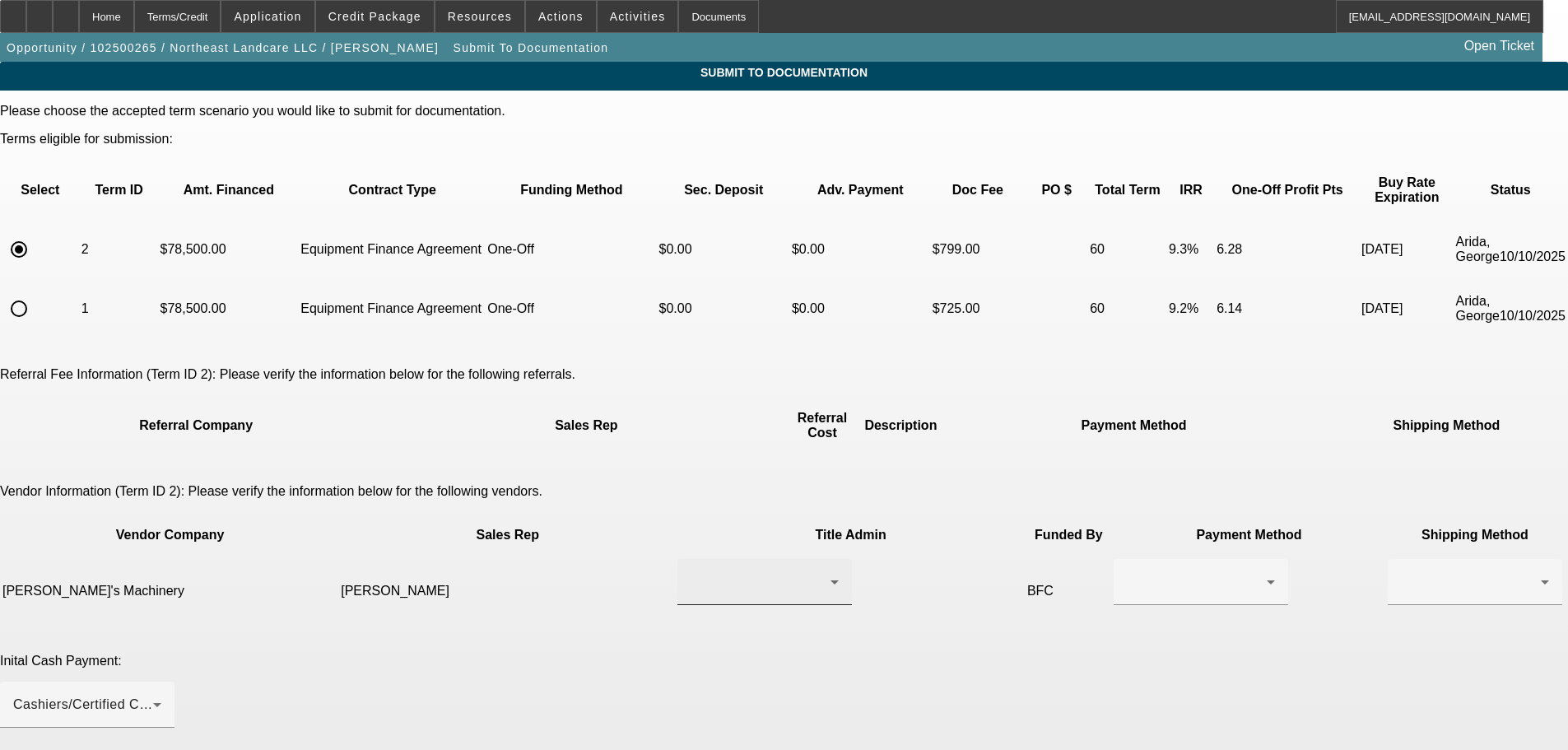
click at [691, 559] on div at bounding box center [765, 582] width 149 height 46
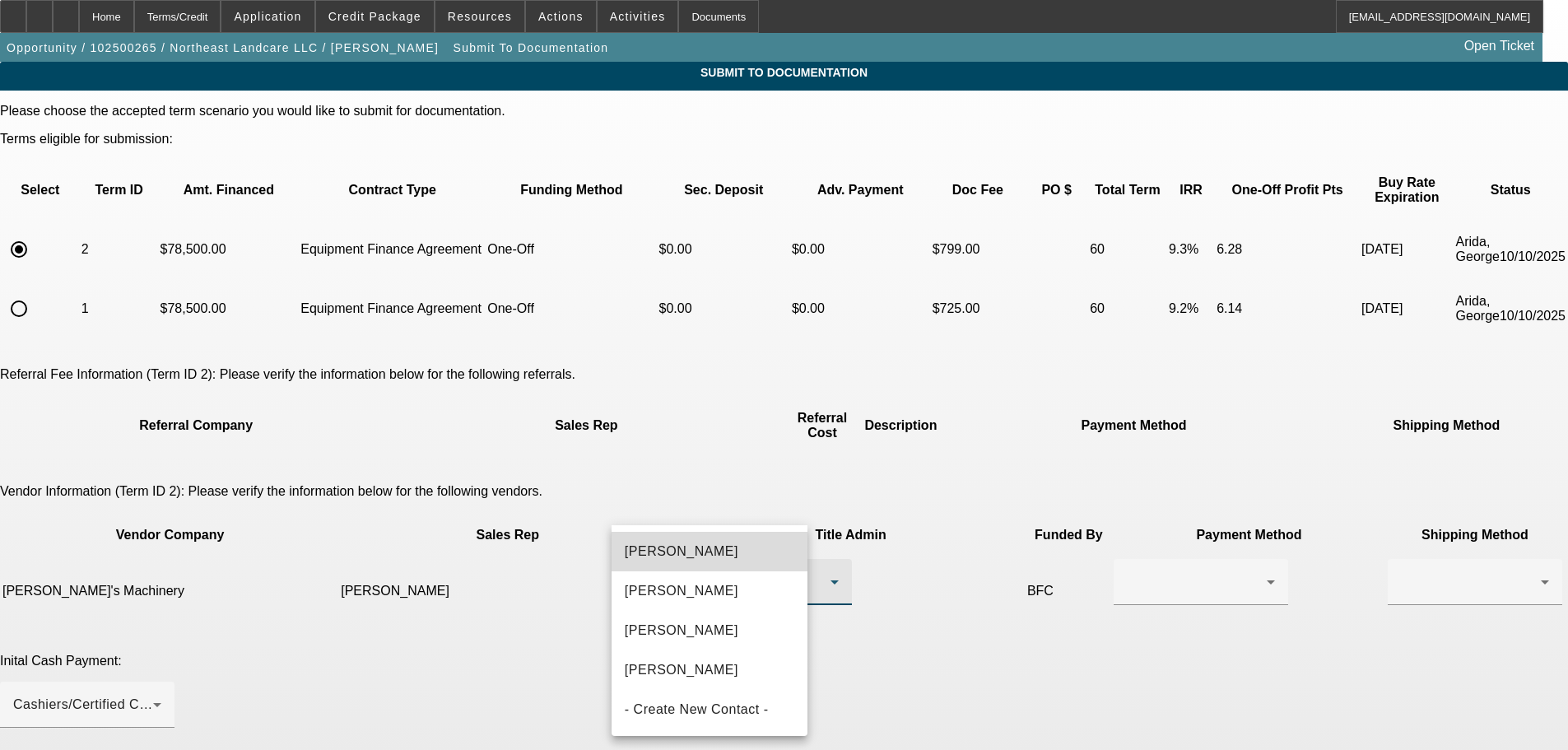
click at [707, 549] on span "[PERSON_NAME]" at bounding box center [681, 552] width 113 height 20
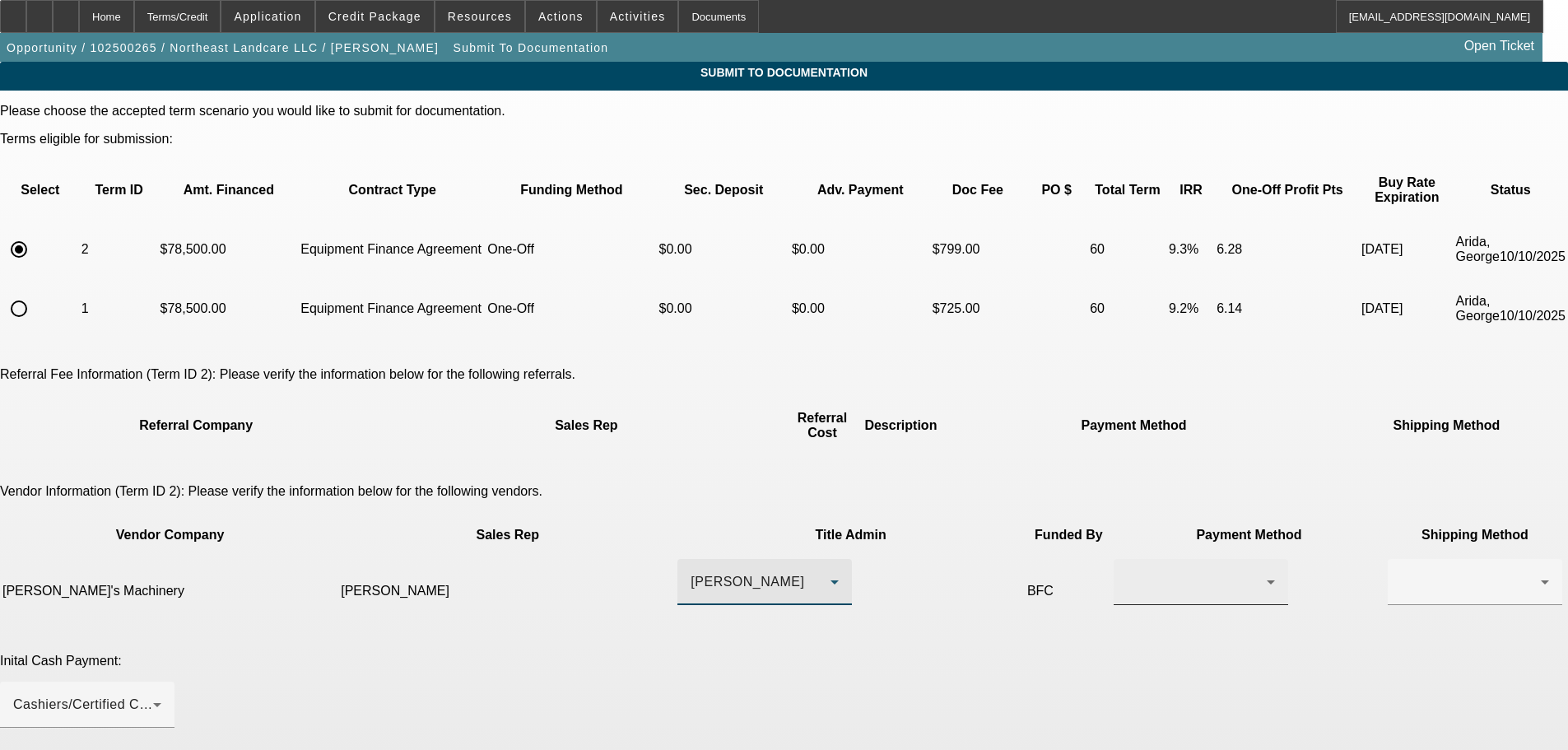
click at [1127, 573] on div at bounding box center [1196, 582] width 140 height 20
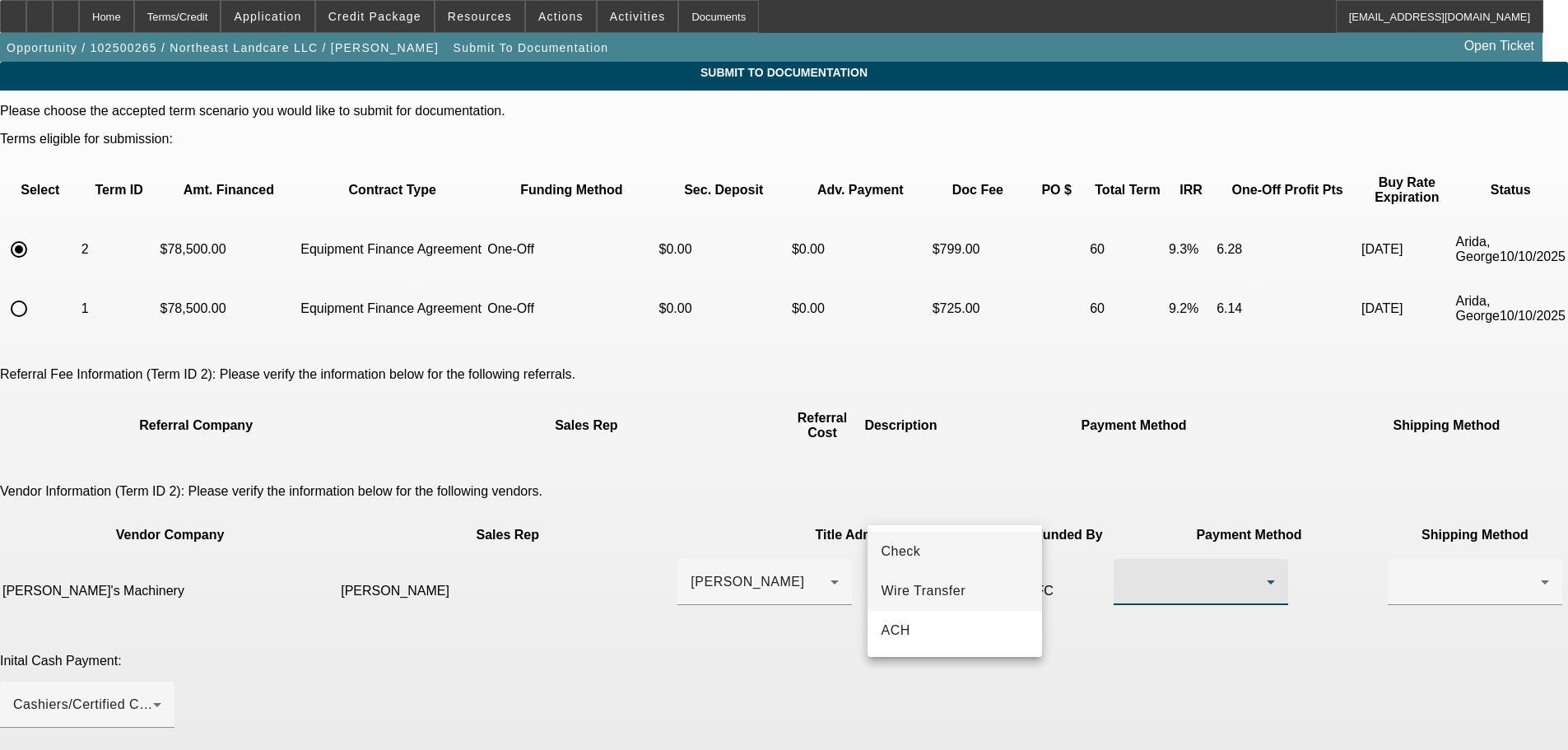
click at [945, 587] on span "Wire Transfer" at bounding box center [923, 591] width 85 height 20
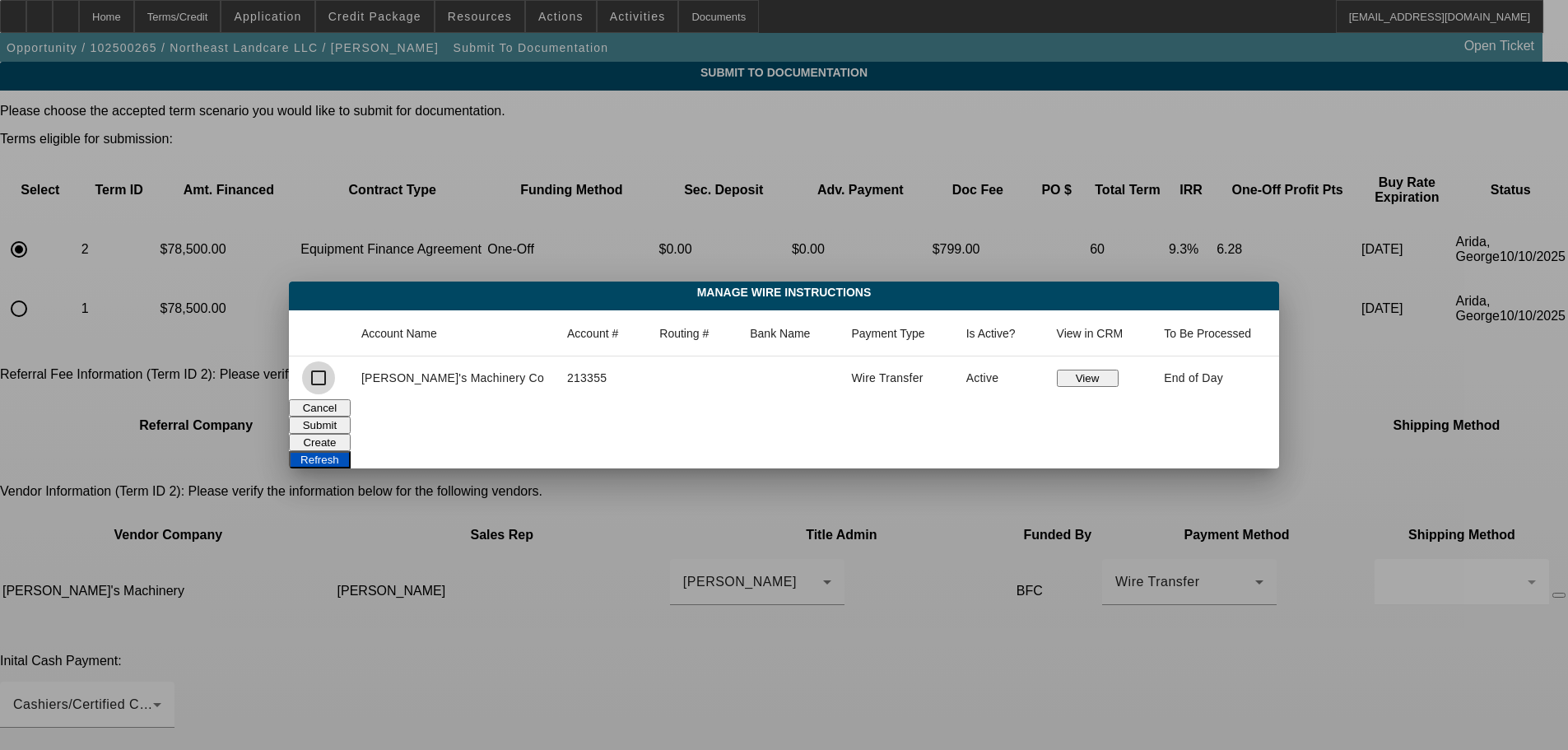
click at [335, 381] on input "checkbox" at bounding box center [318, 377] width 33 height 33
checkbox input "true"
click at [351, 422] on button "Submit" at bounding box center [319, 425] width 62 height 17
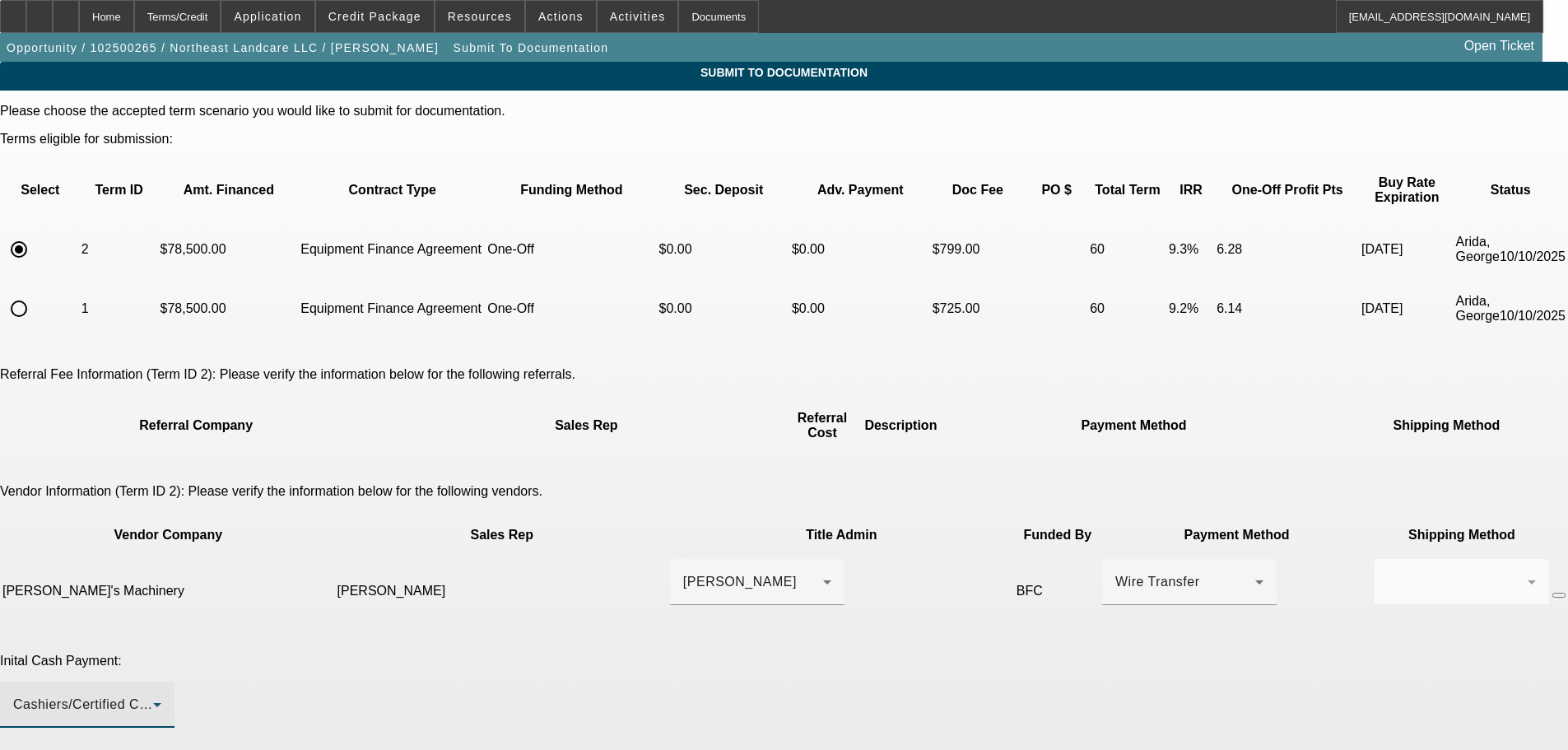
click at [169, 698] on span "Cashiers/Certified Check" at bounding box center [90, 704] width 155 height 14
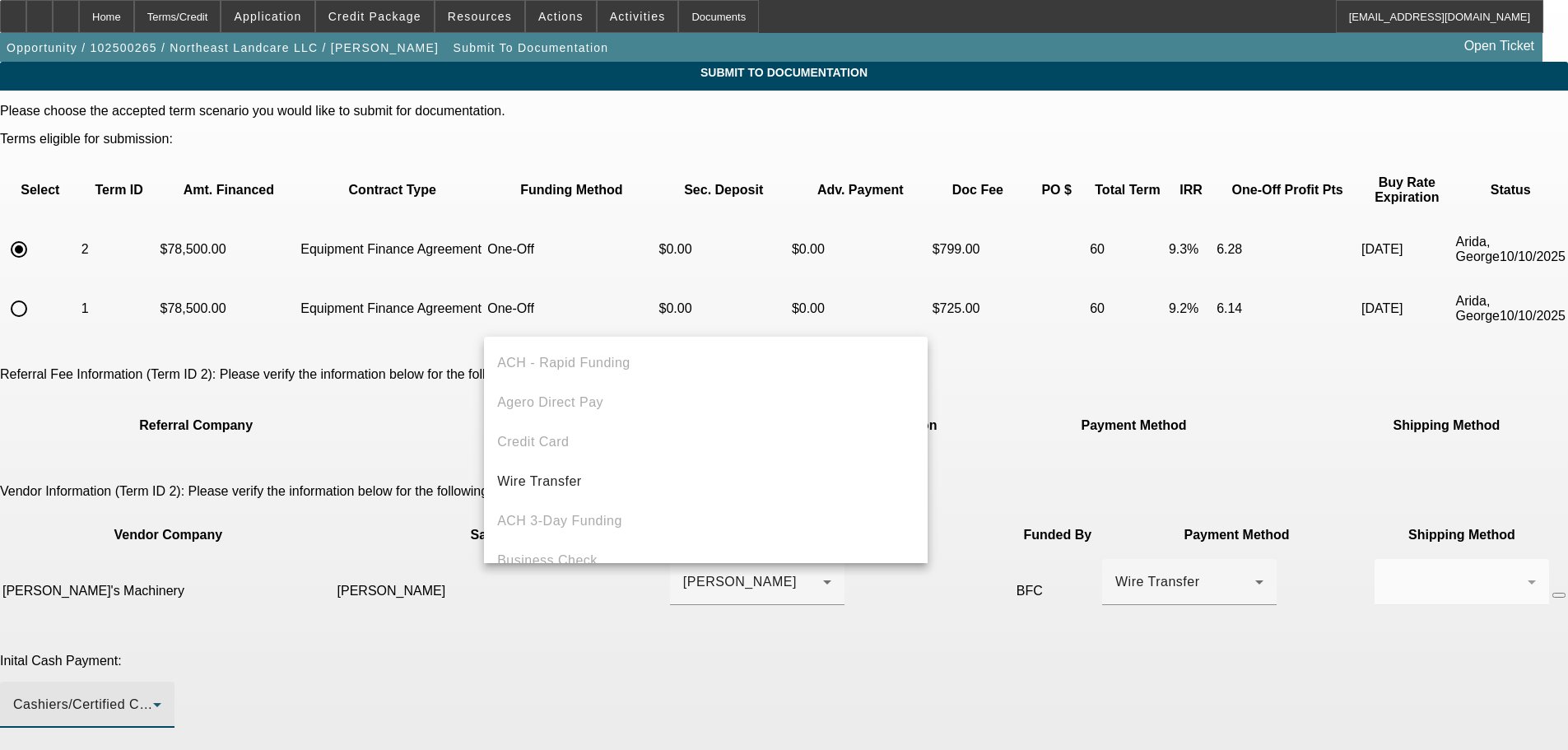
scroll to position [57, 0]
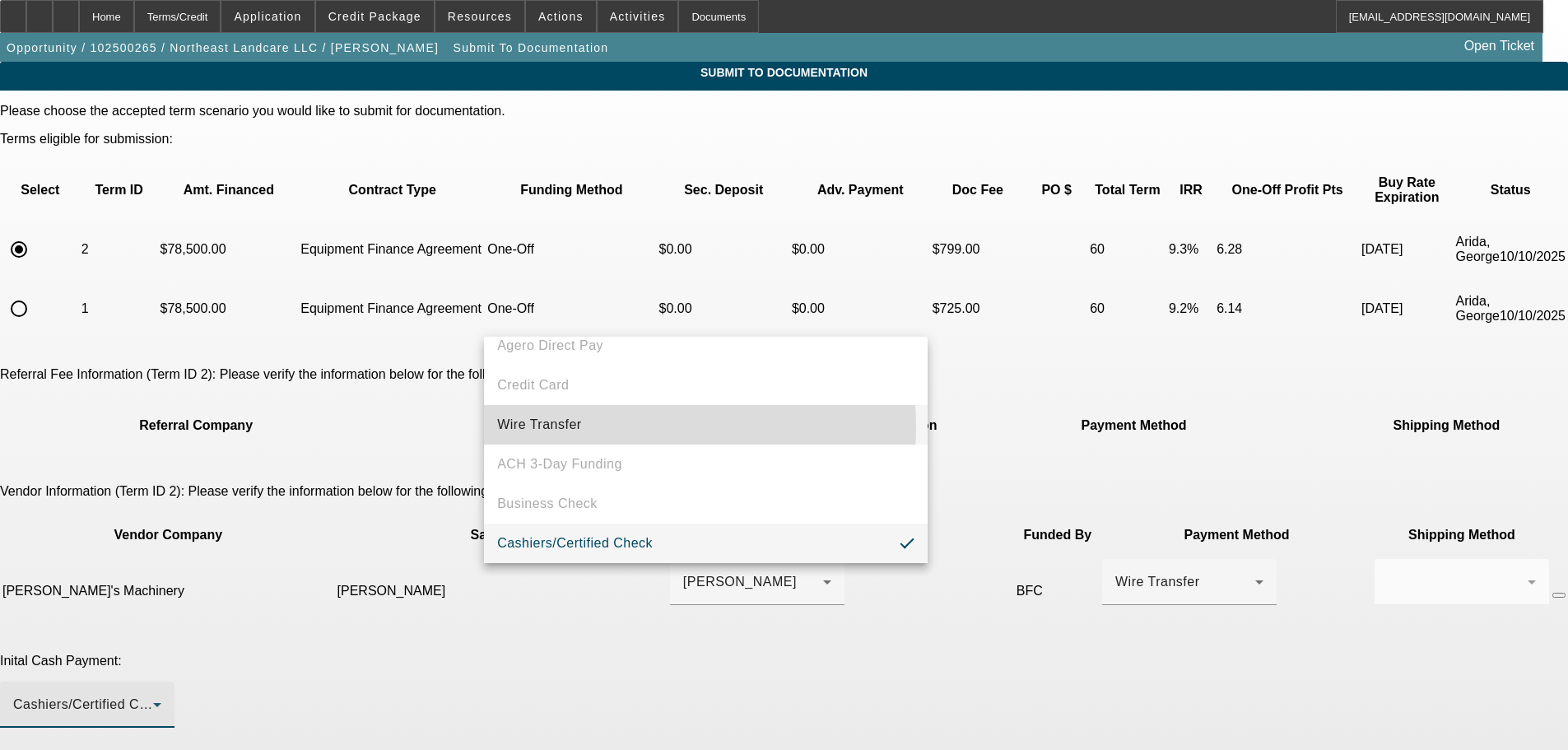
click at [609, 427] on mat-option "Wire Transfer" at bounding box center [706, 424] width 444 height 39
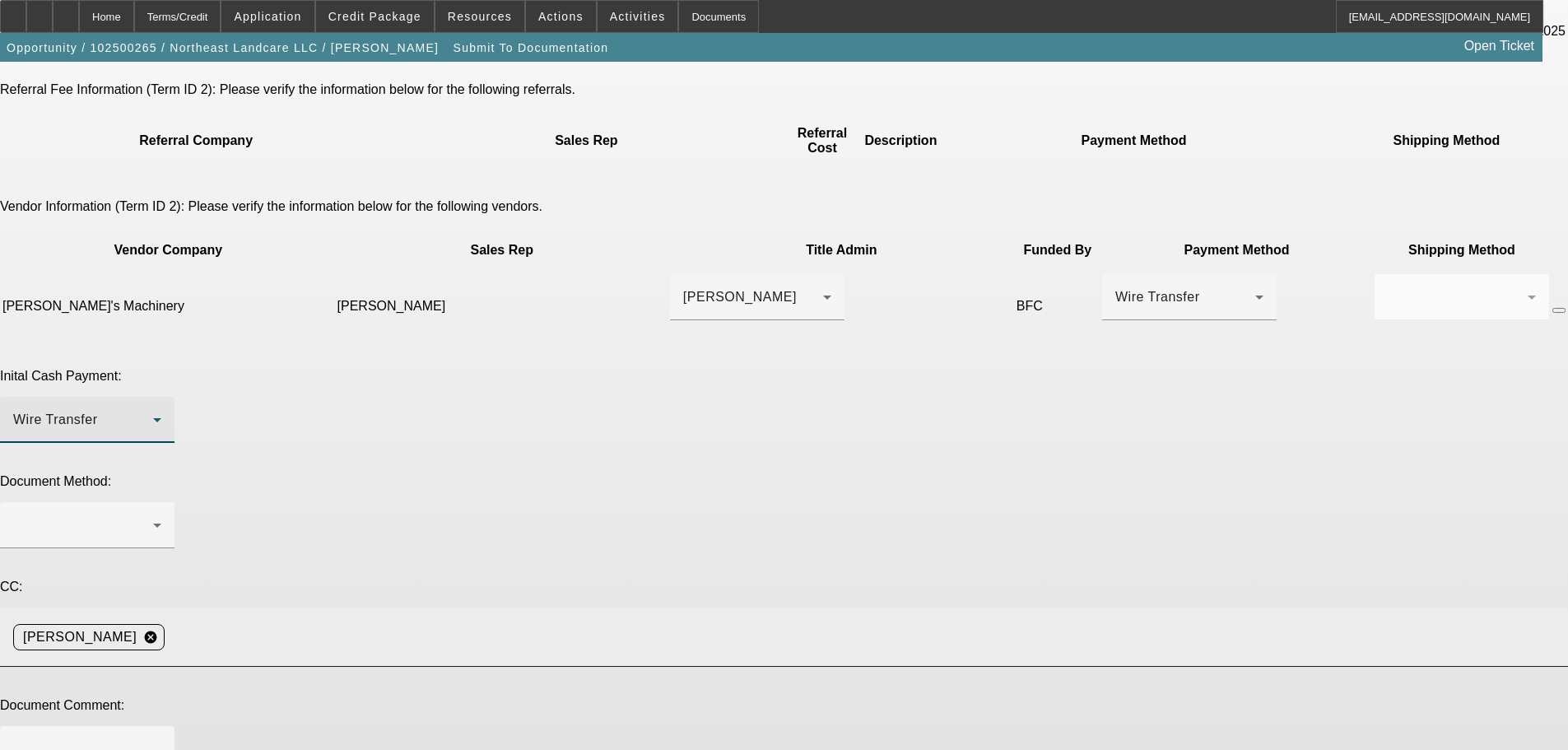
scroll to position [289, 0]
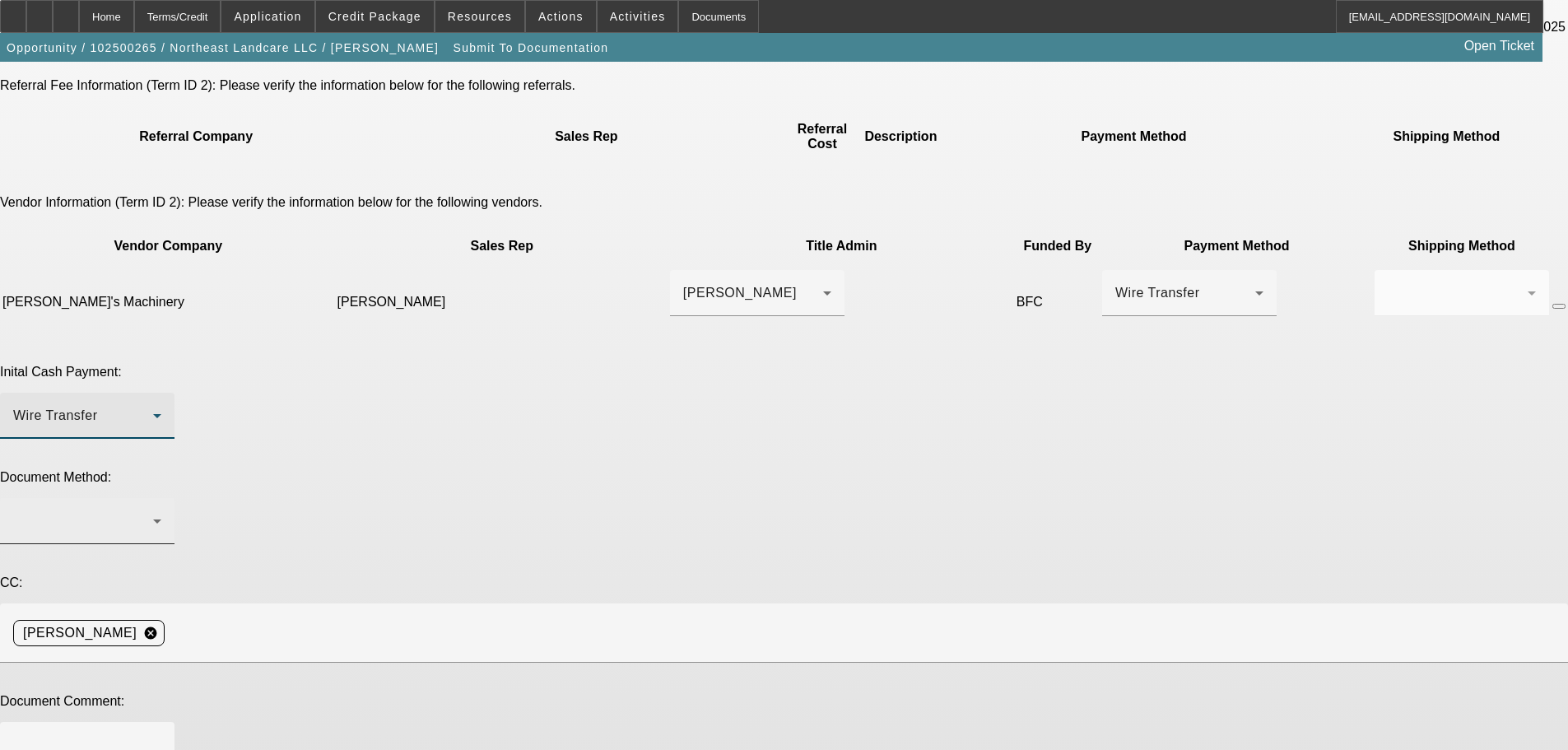
click at [153, 512] on div at bounding box center [83, 521] width 140 height 20
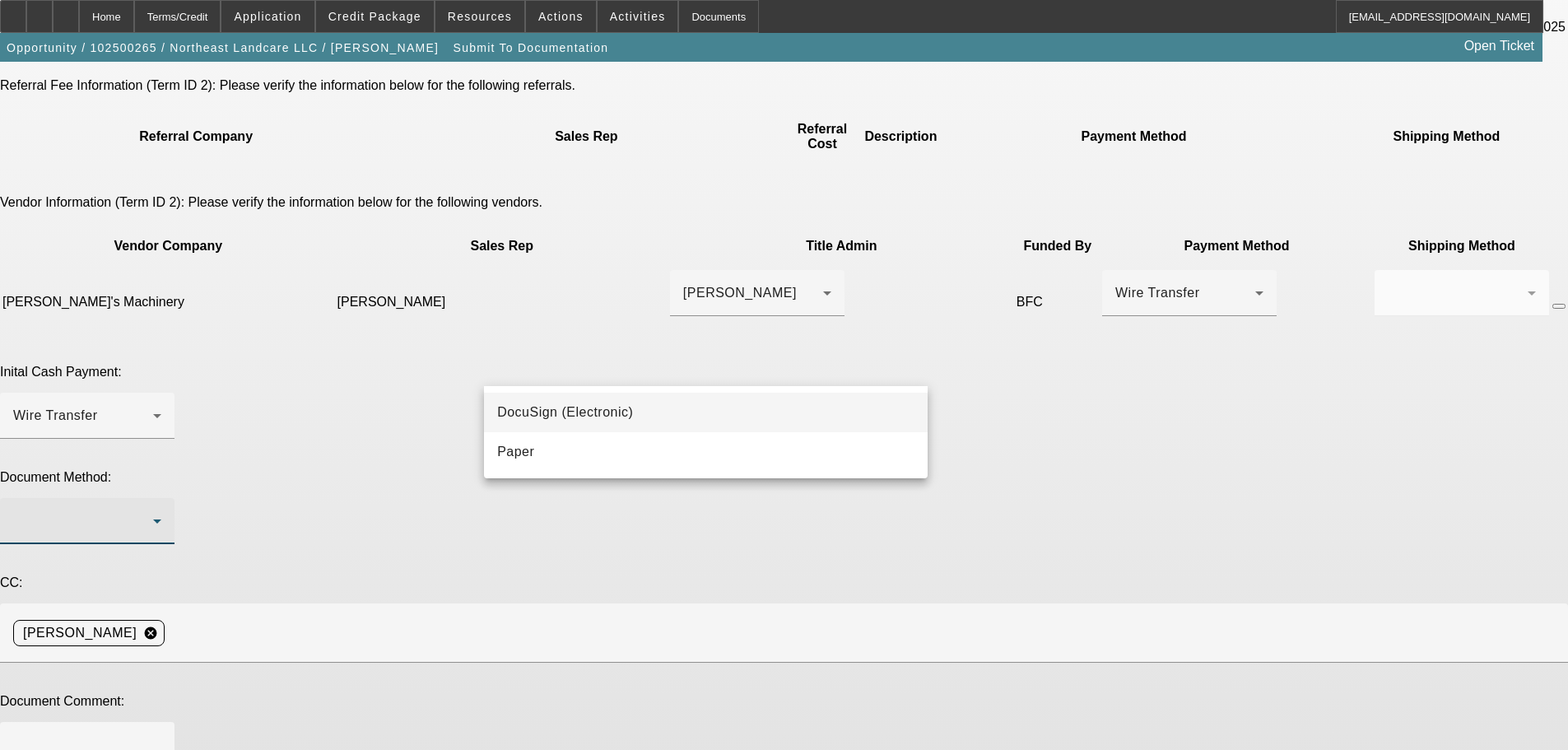
click at [573, 413] on span "DocuSign (Electronic)" at bounding box center [565, 413] width 136 height 20
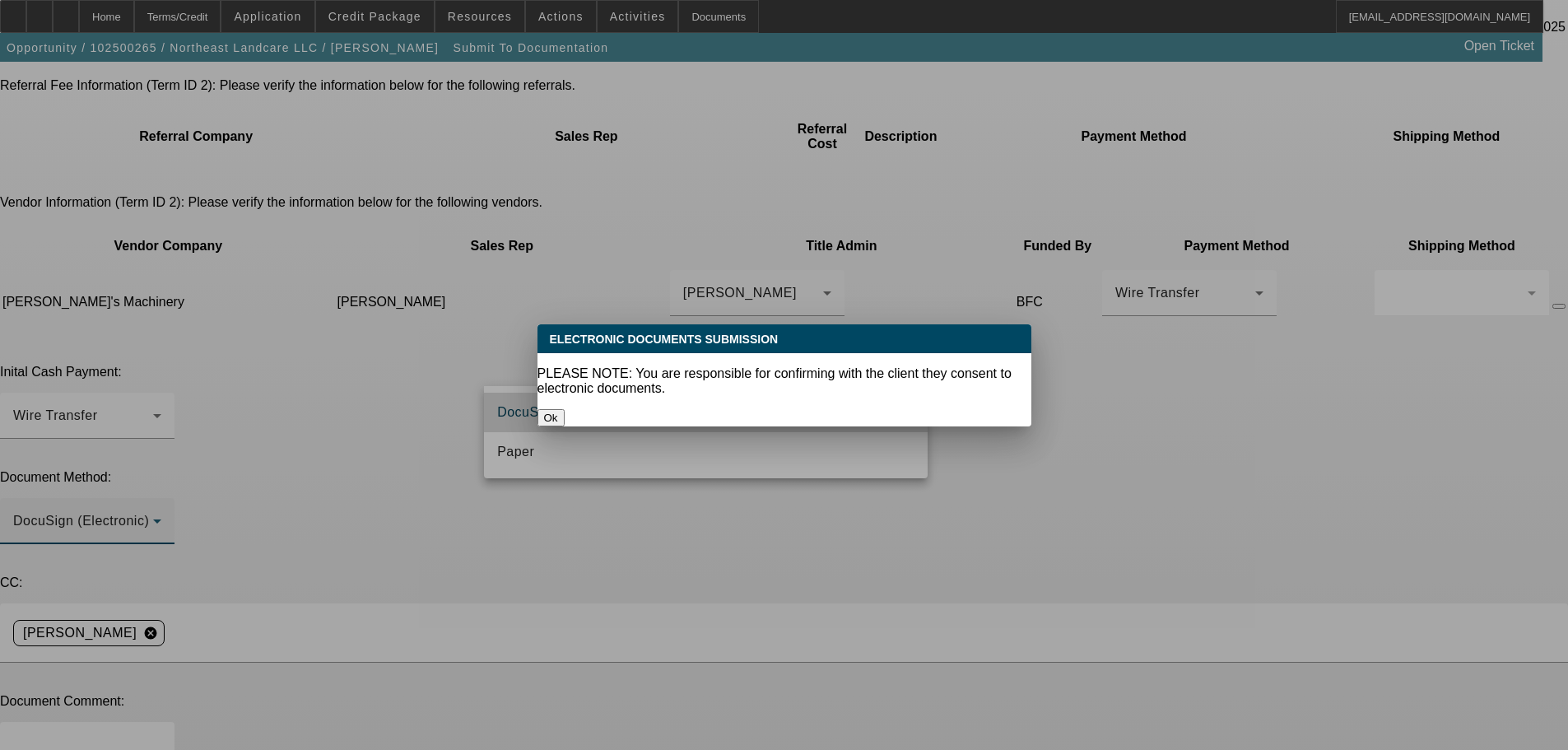
scroll to position [0, 0]
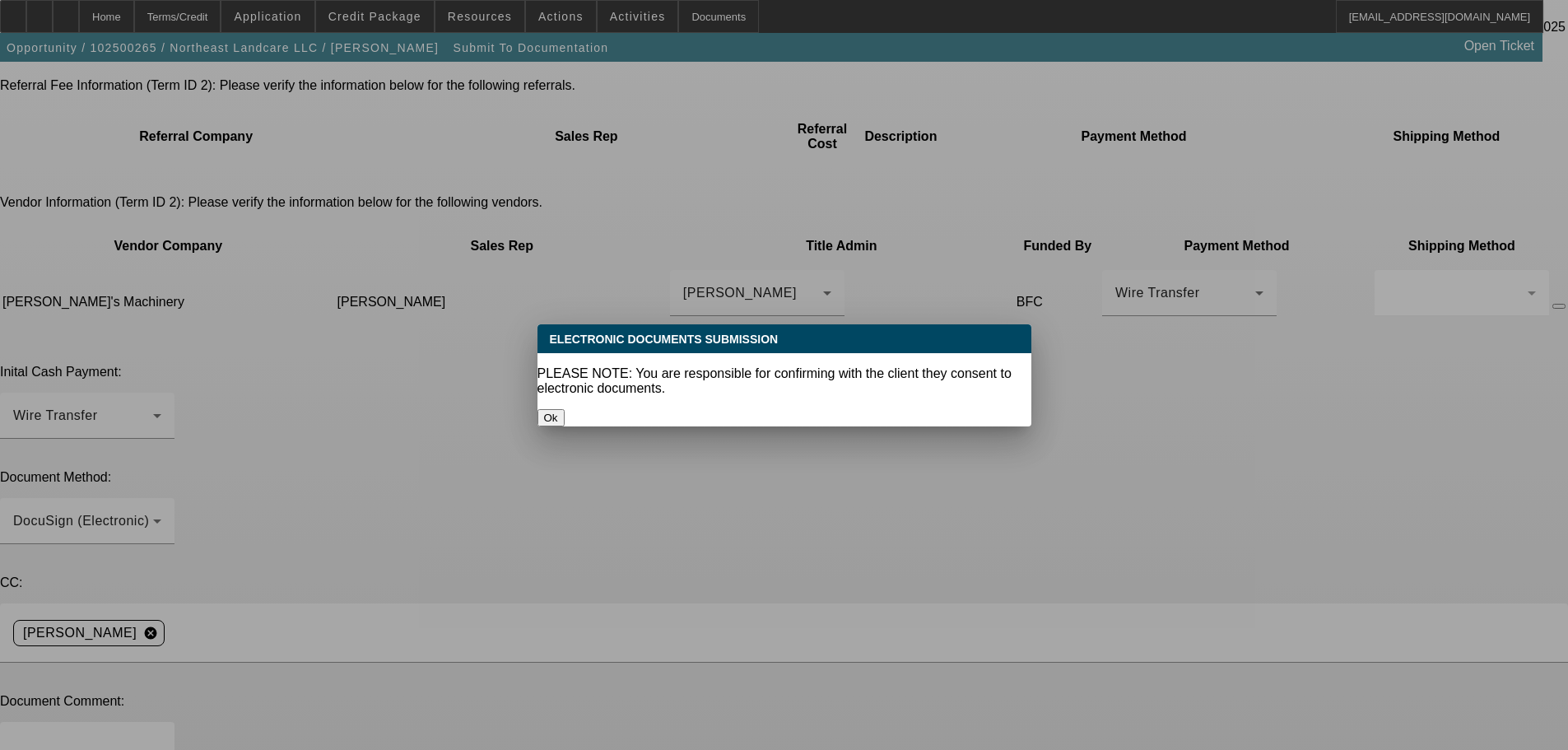
click at [565, 409] on button "Ok" at bounding box center [551, 417] width 28 height 17
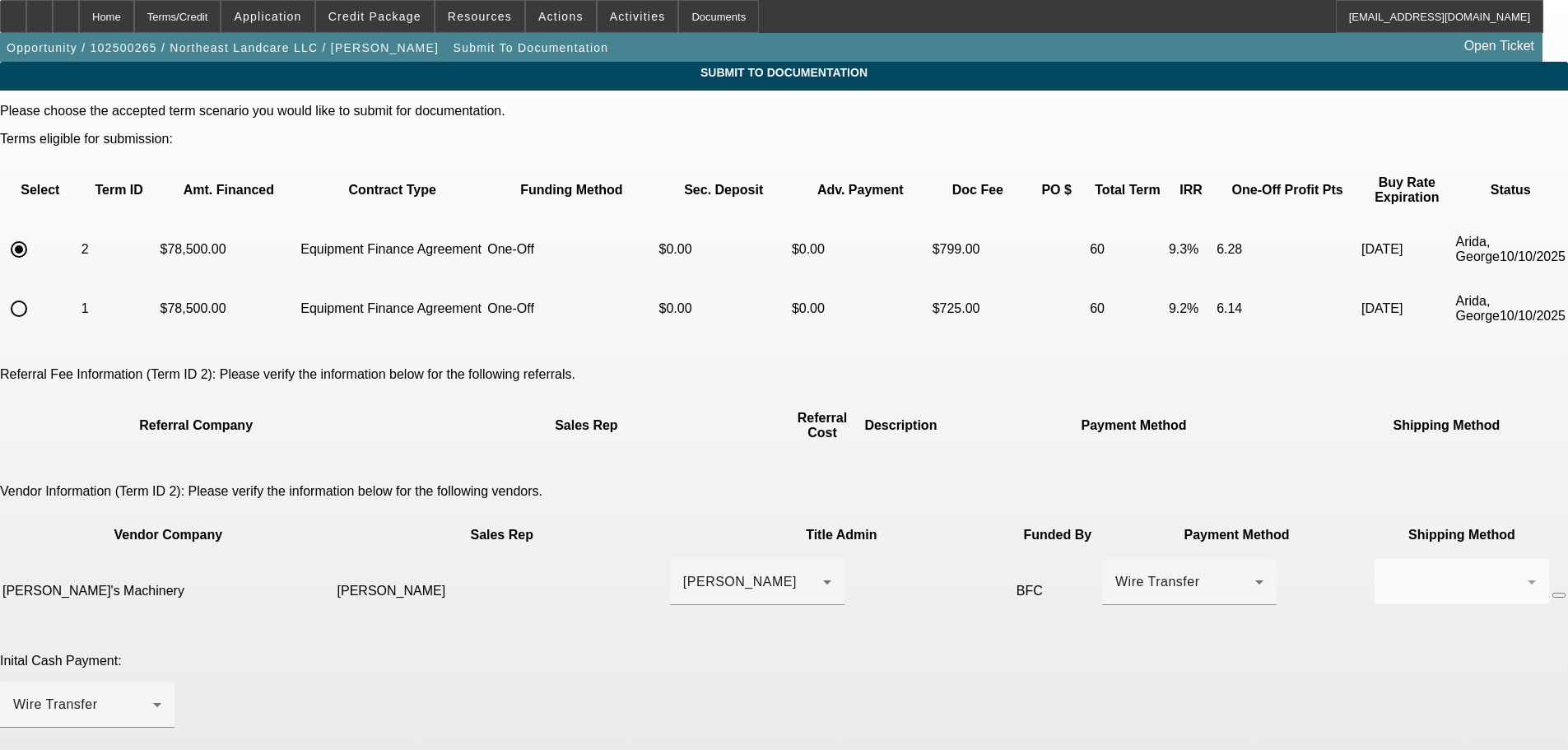
scroll to position [289, 0]
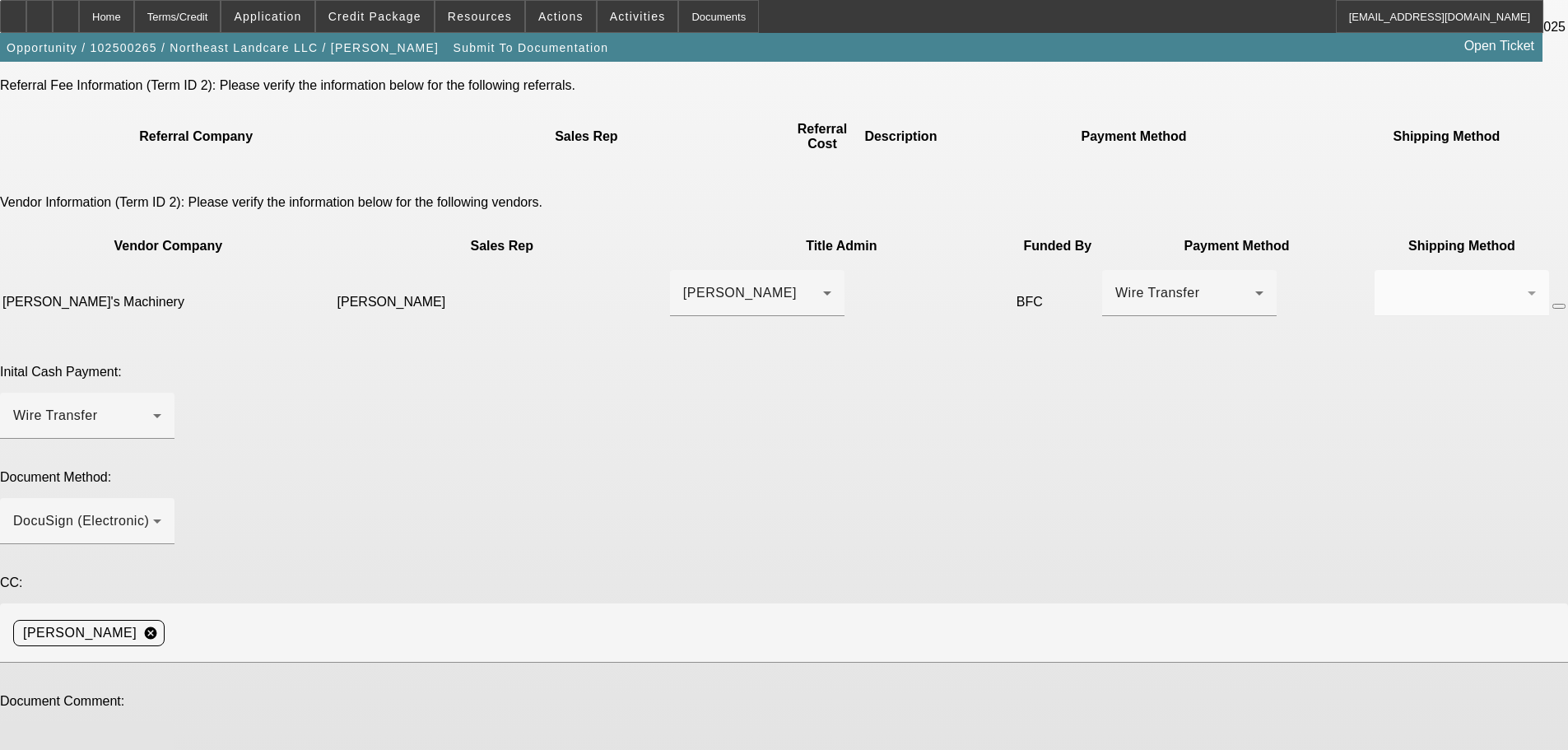
click at [161, 736] on textarea at bounding box center [88, 755] width 149 height 39
type textarea "Please included the credit card form for the doc fee, customer wasn't able to c…"
type textarea "raised payment."
click at [161, 736] on textarea "Please included the credit card form for the doc fee, customer wasn't able to c…" at bounding box center [88, 755] width 149 height 39
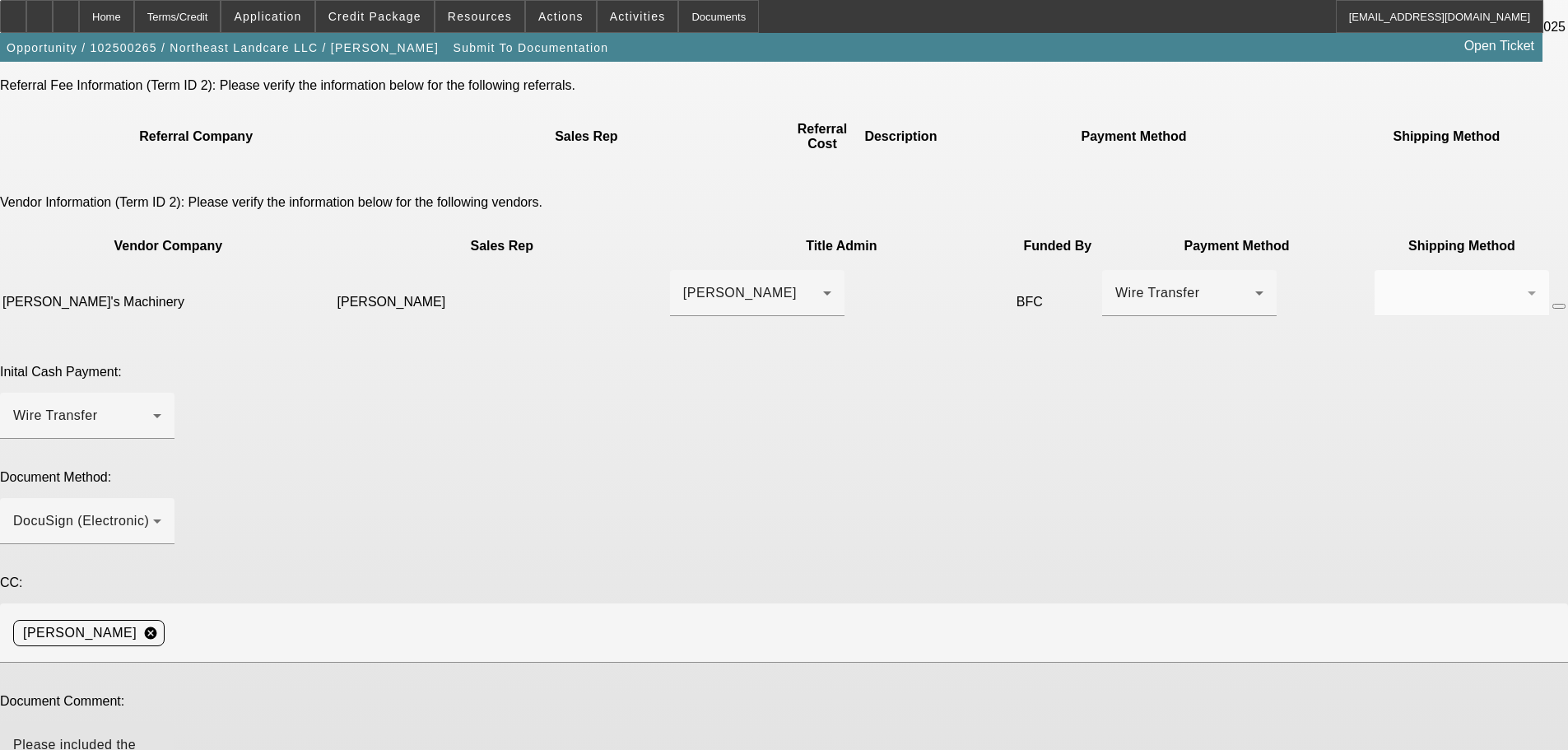
scroll to position [15, 0]
type textarea "Please included the credit card form for the doc fee, customer wasn't able to c…"
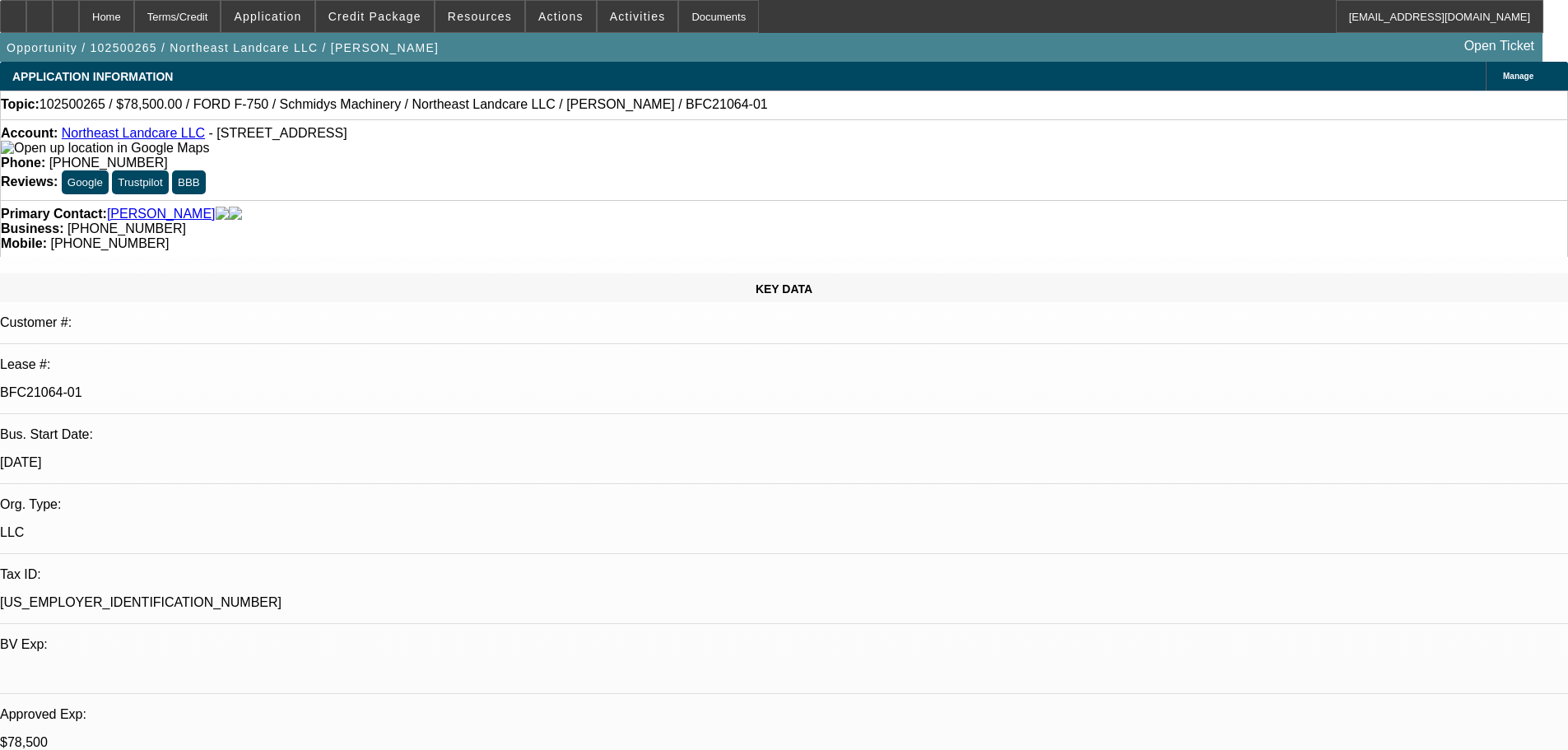
select select "0"
select select "2"
select select "0"
select select "6"
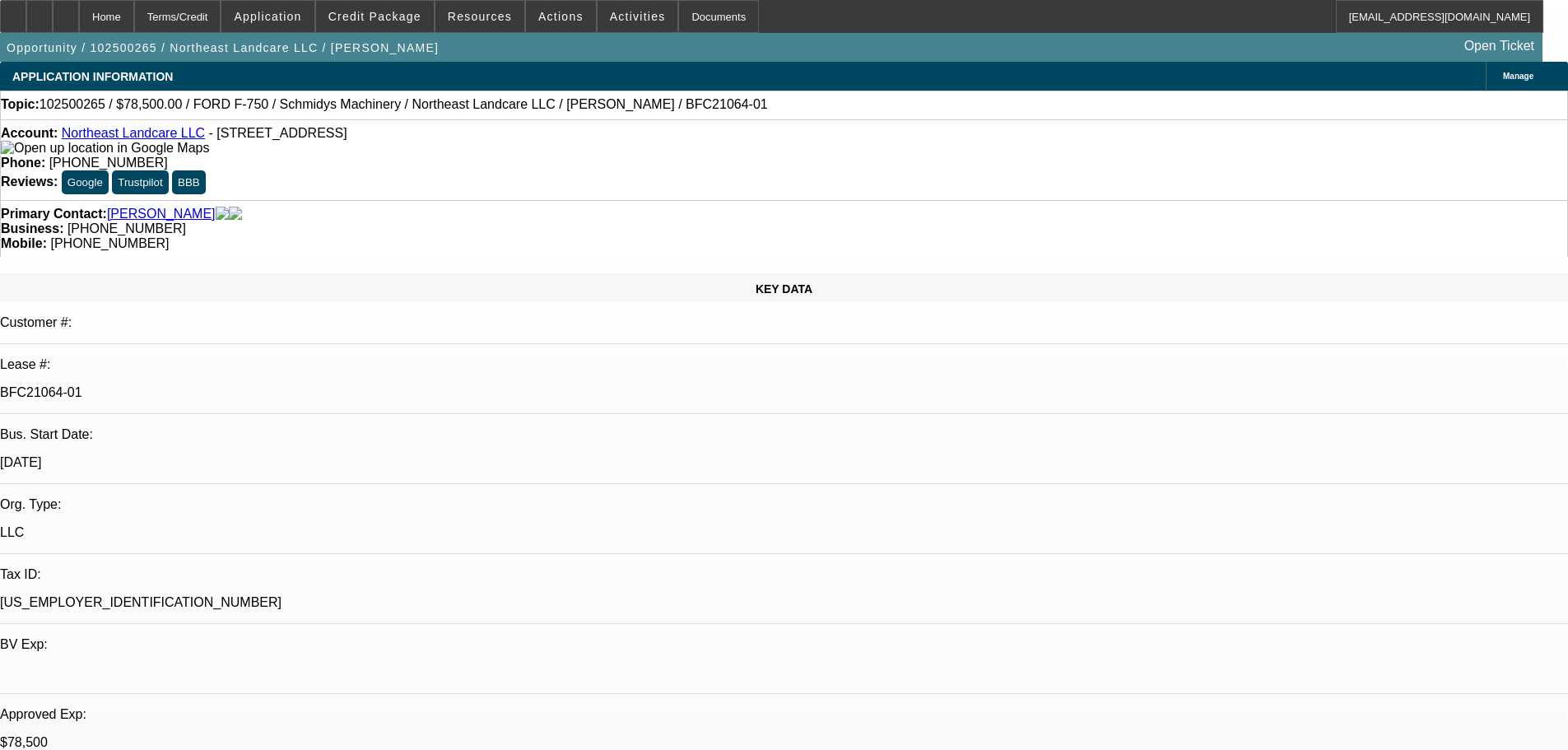
select select "0"
select select "2"
select select "0"
select select "6"
